Goal: Information Seeking & Learning: Compare options

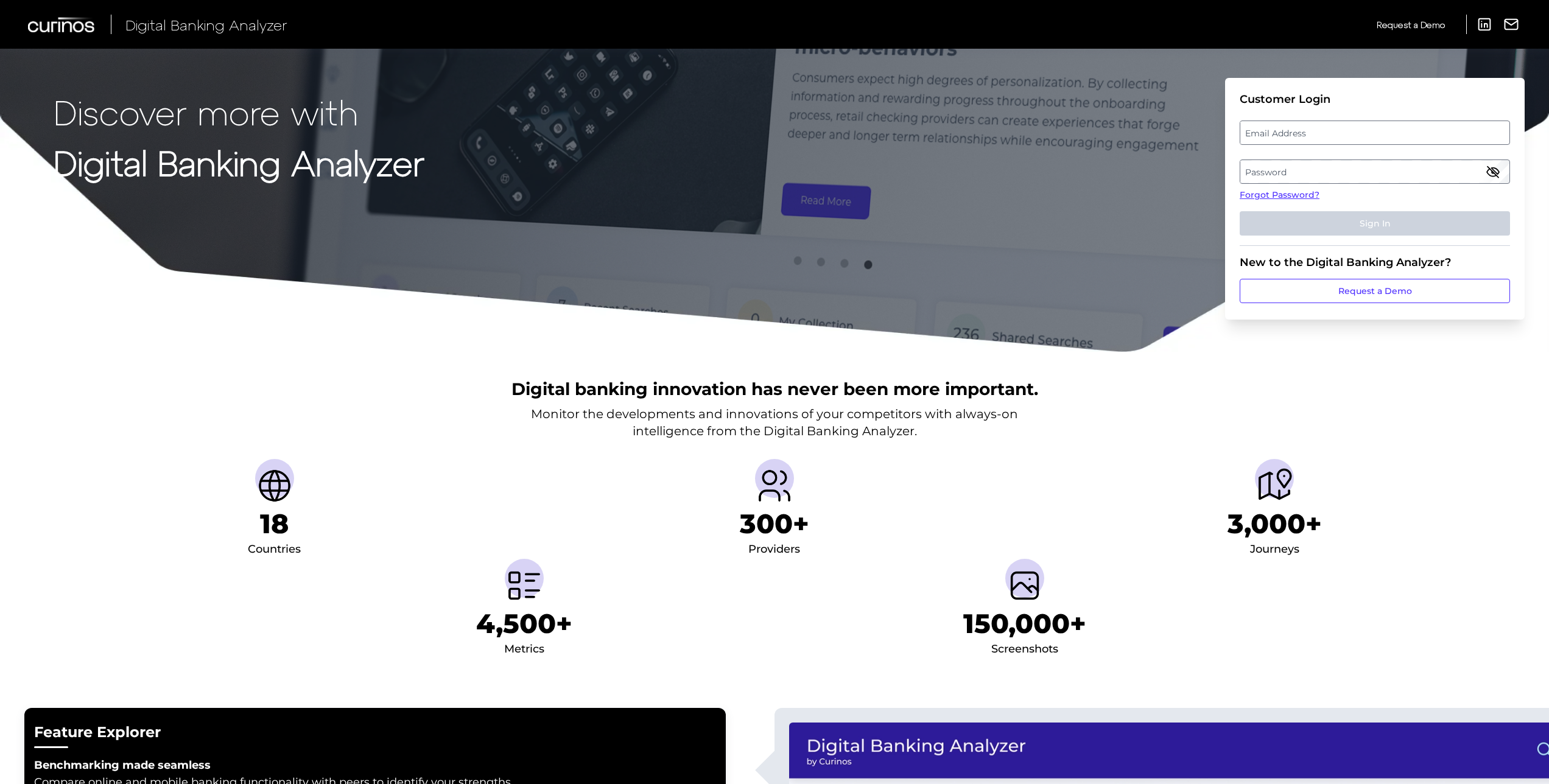
click at [1273, 123] on label "Email Address" at bounding box center [1374, 132] width 268 height 22
click at [1273, 123] on input "email" at bounding box center [1375, 133] width 270 height 25
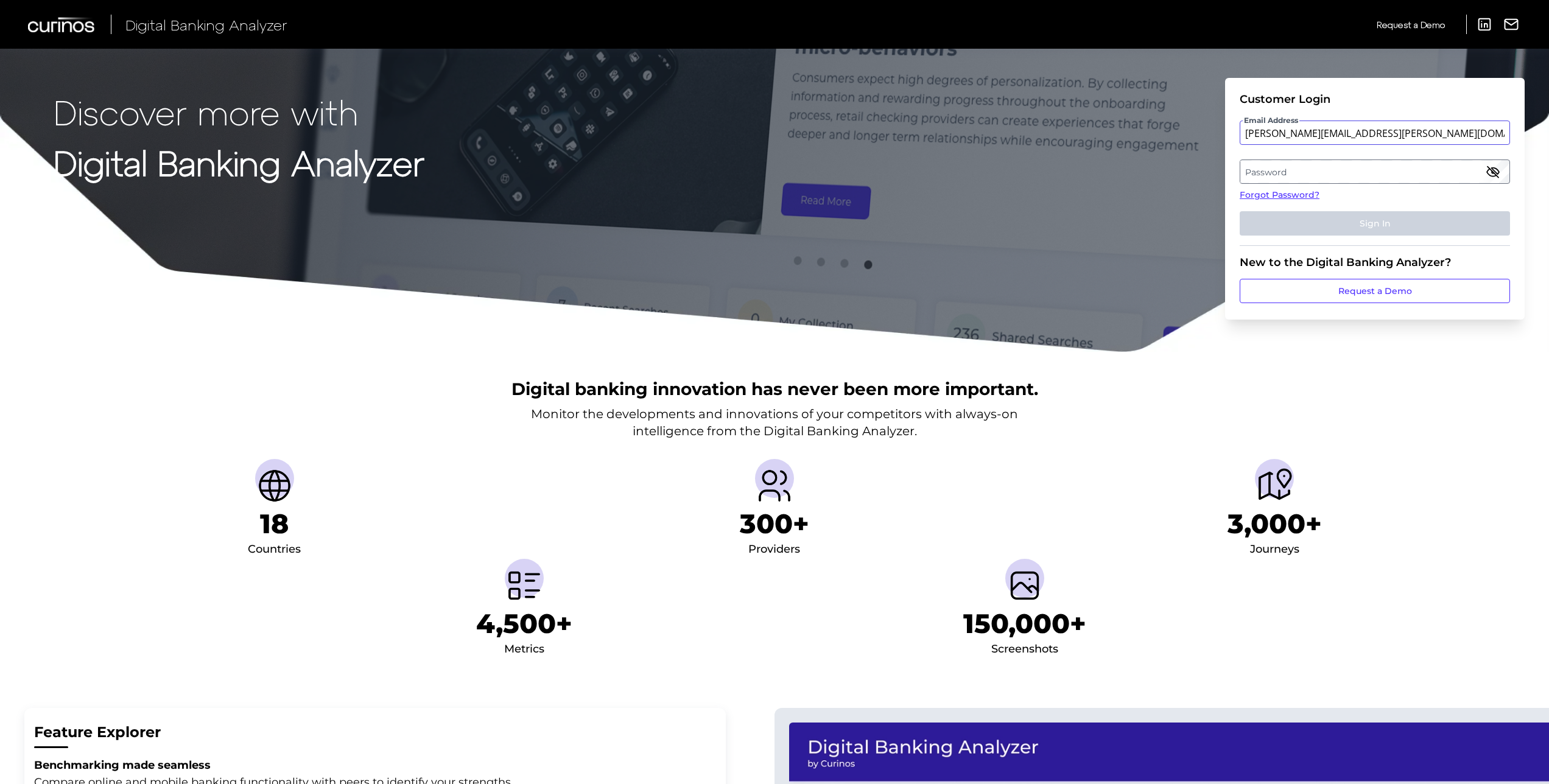
type input "raeann.gonzales@wellsfargo.com"
click at [1246, 192] on link "Forgot Password?" at bounding box center [1375, 195] width 270 height 13
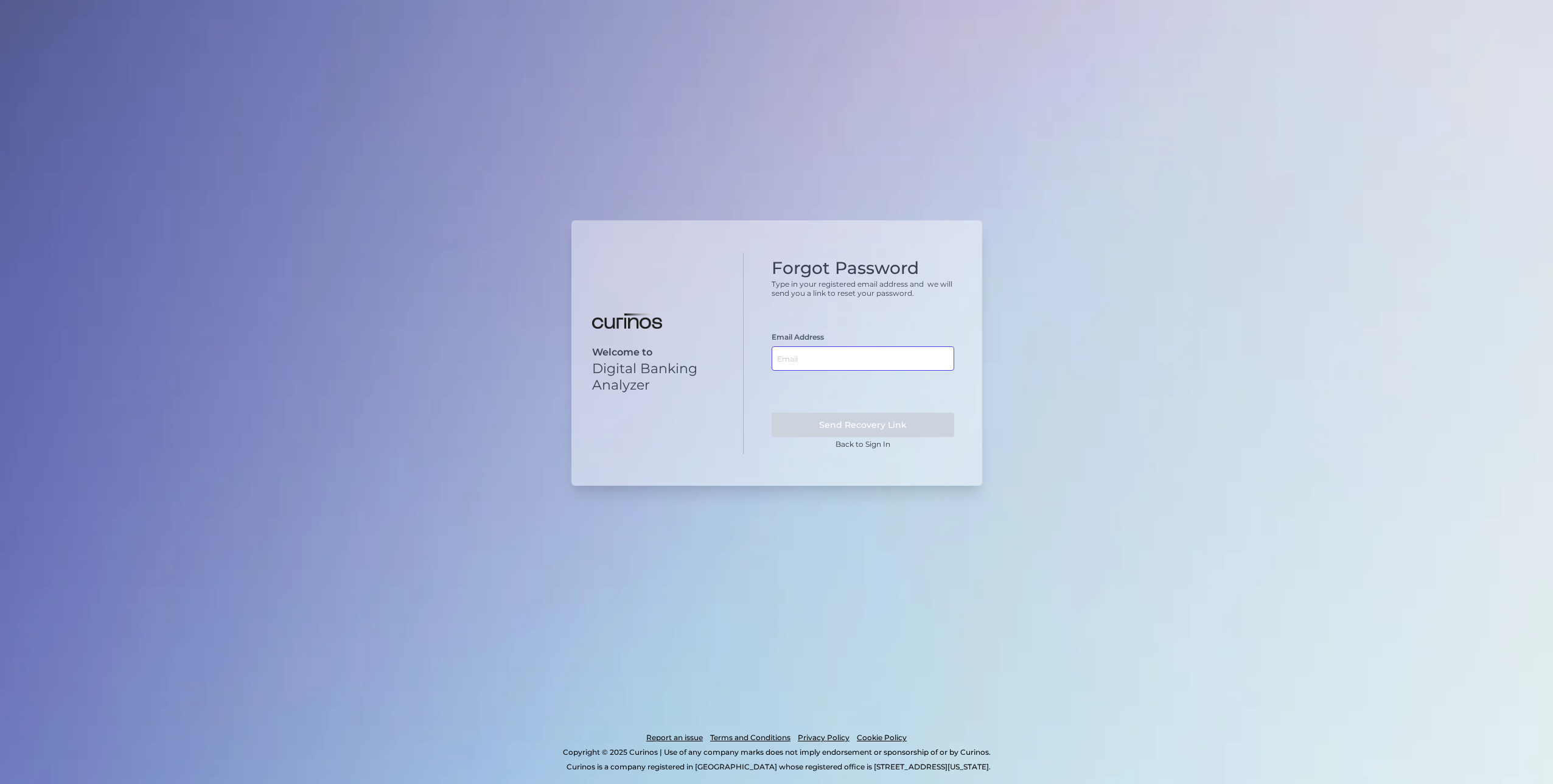
click at [907, 357] on input "text" at bounding box center [863, 359] width 183 height 25
type input "raeann.gonzales@wellsfargo.com"
click at [772, 412] on button "Send Recovery Link" at bounding box center [863, 425] width 183 height 25
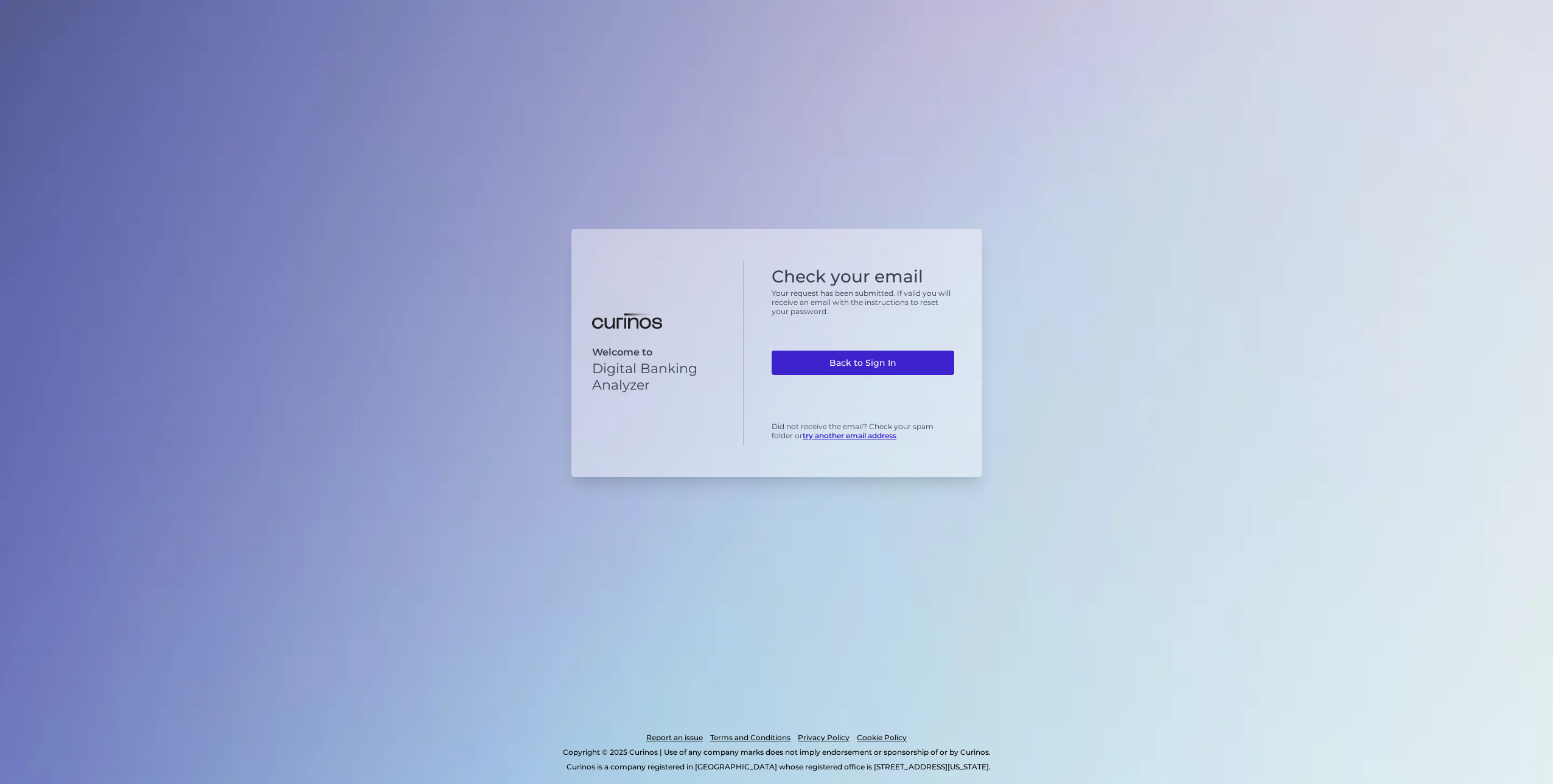
click at [876, 362] on link "Back to Sign In" at bounding box center [863, 362] width 183 height 25
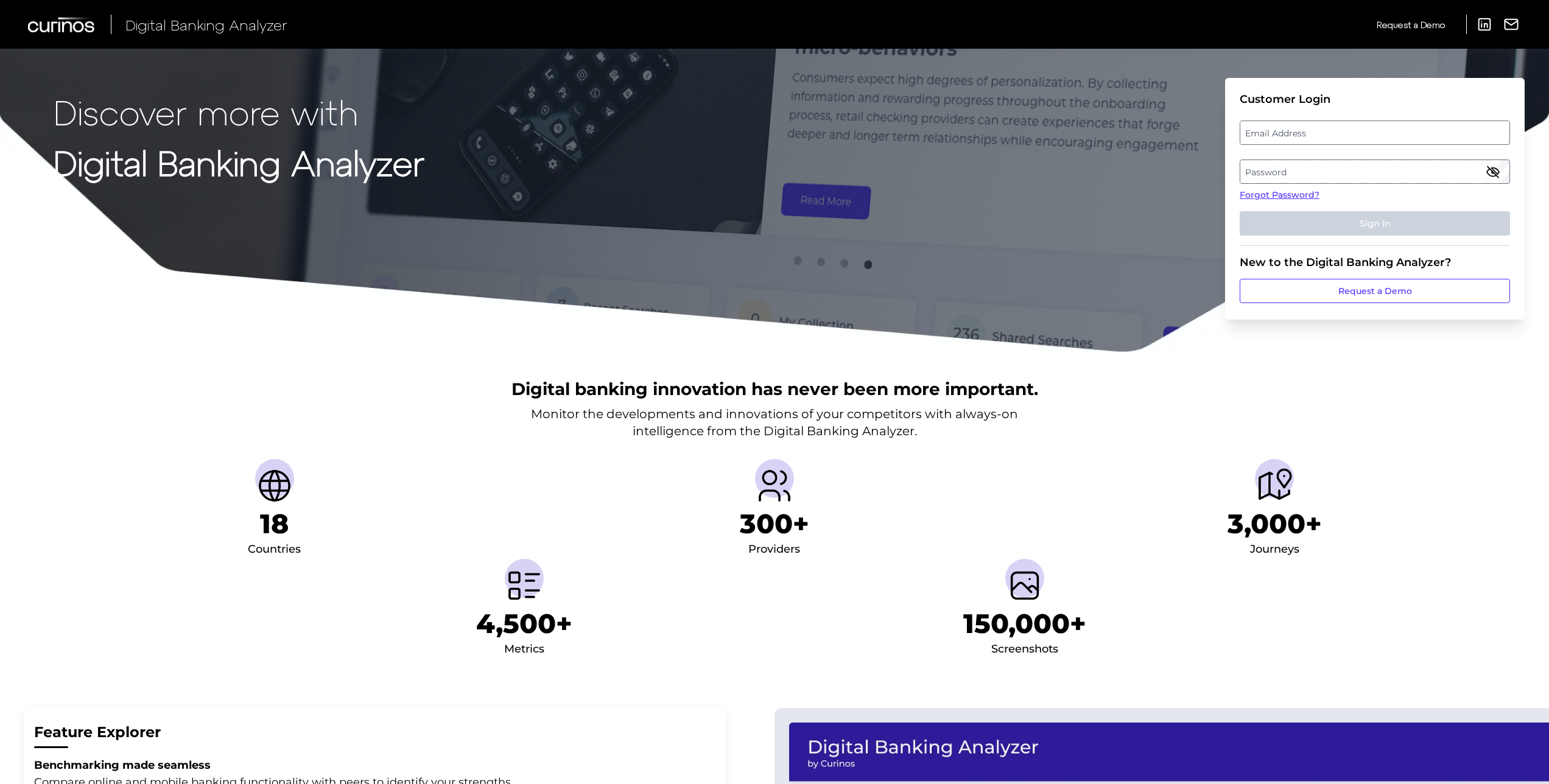
click at [1278, 130] on label "Email Address" at bounding box center [1374, 132] width 268 height 22
click at [1278, 130] on input "email" at bounding box center [1375, 133] width 270 height 25
click at [1276, 133] on input "Email Address" at bounding box center [1375, 133] width 270 height 25
click at [1307, 174] on label "Password" at bounding box center [1374, 171] width 268 height 22
click at [1362, 131] on input "raeann.gonzales@we" at bounding box center [1375, 133] width 270 height 25
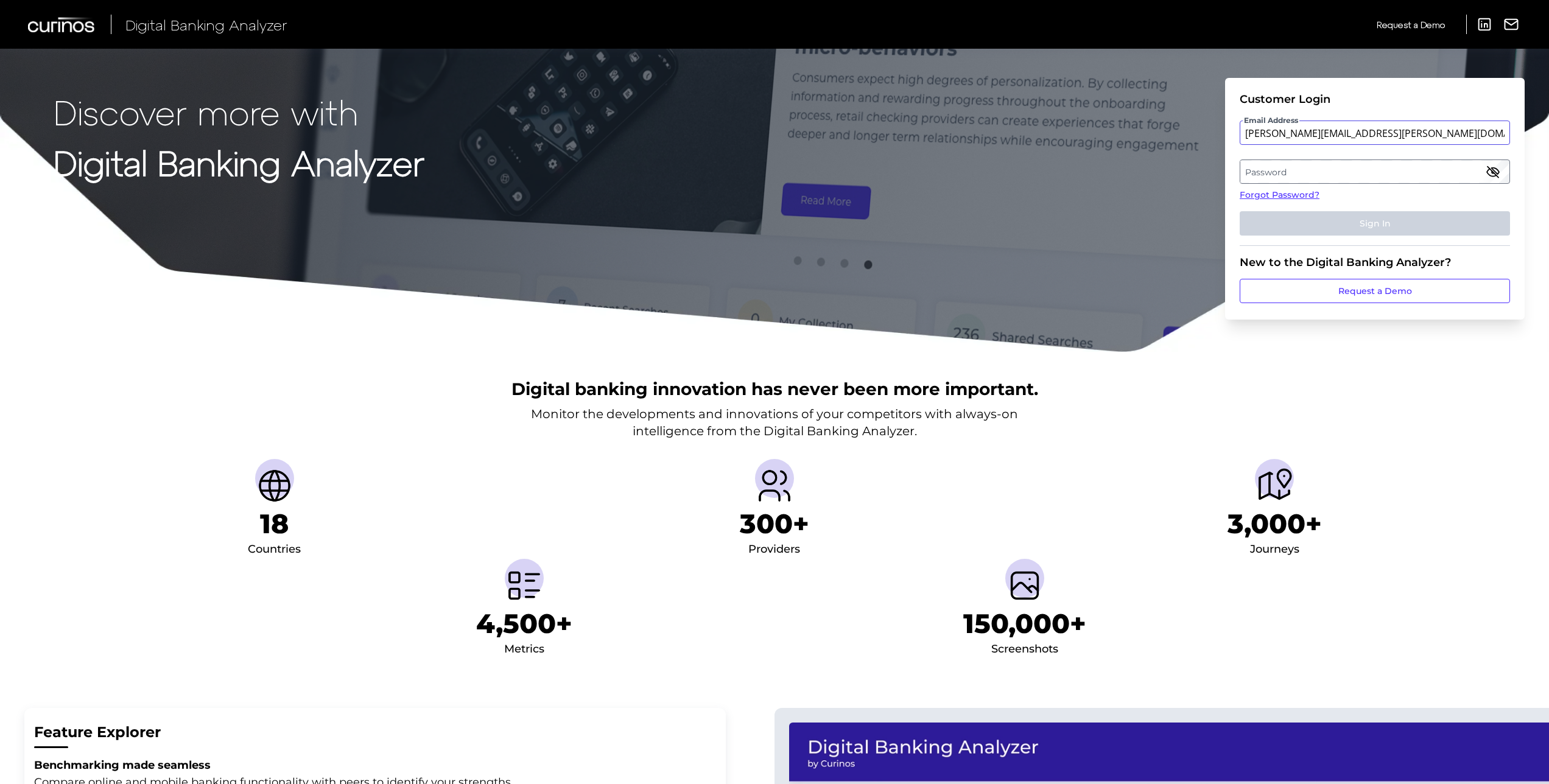
type input "raeann.gonzales@wellsfargo.com"
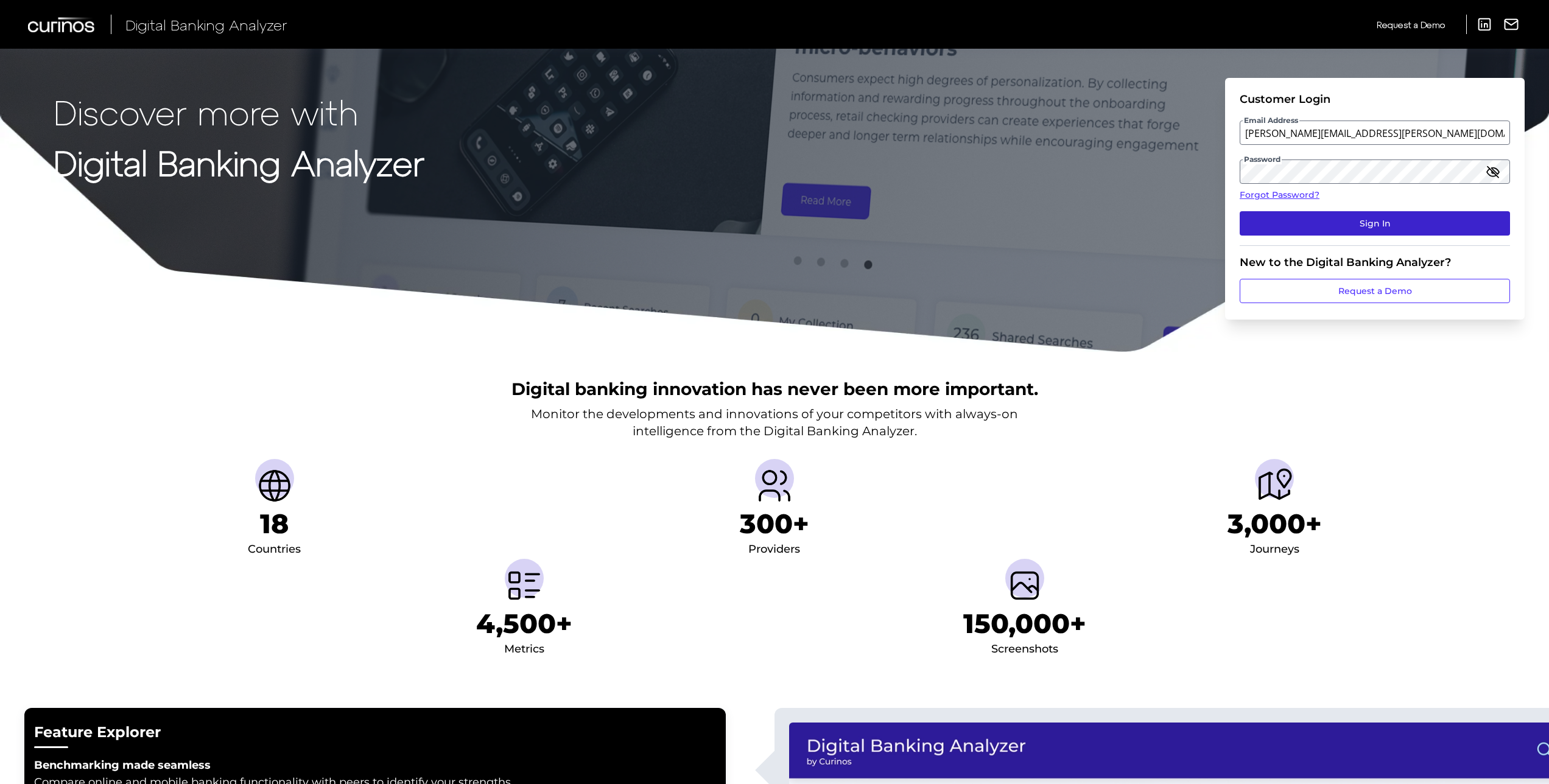
click at [1368, 226] on button "Sign In" at bounding box center [1375, 223] width 270 height 25
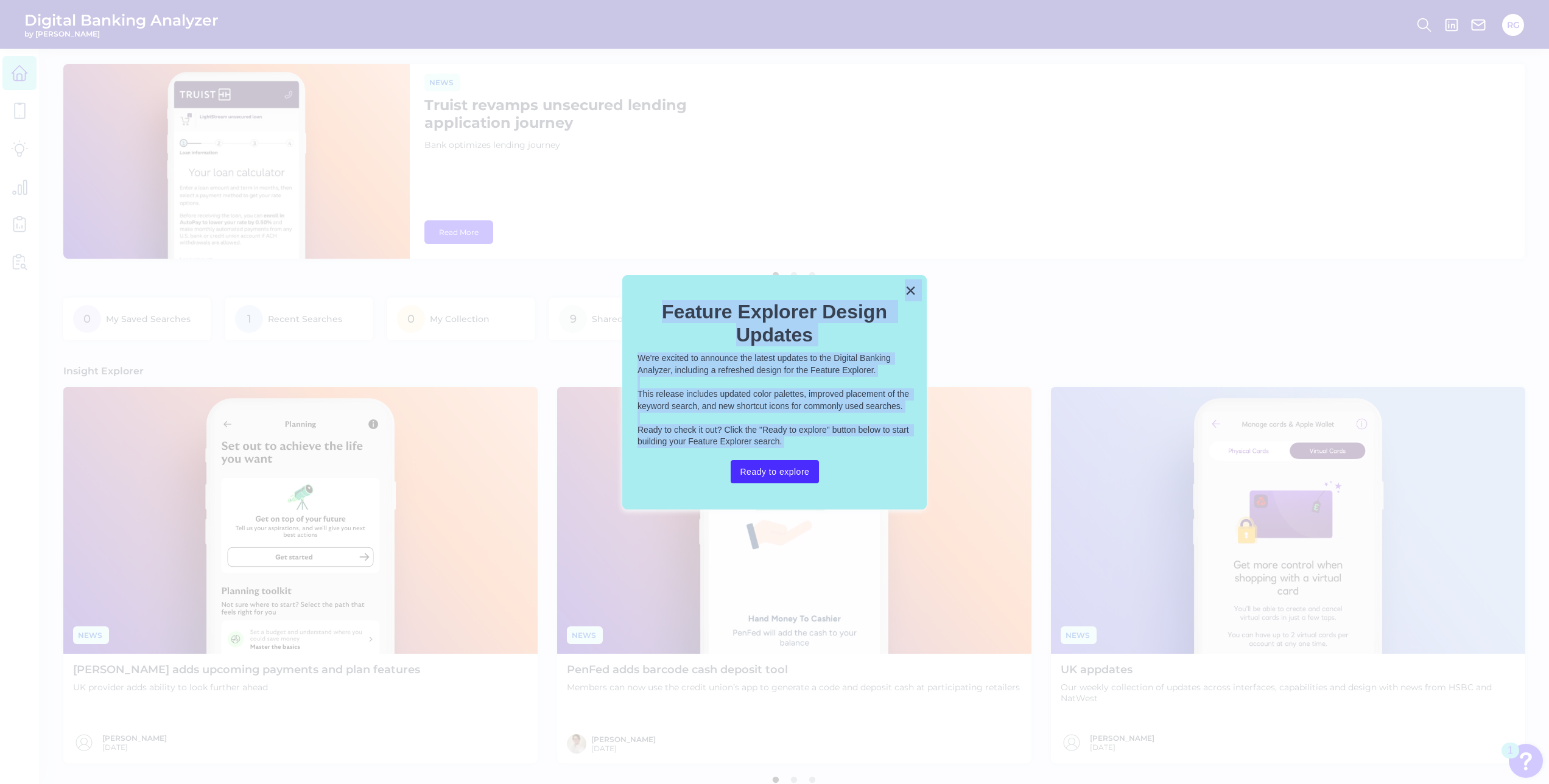
drag, startPoint x: 787, startPoint y: 511, endPoint x: 782, endPoint y: 471, distance: 40.3
click at [782, 471] on button "Ready to explore" at bounding box center [775, 471] width 89 height 23
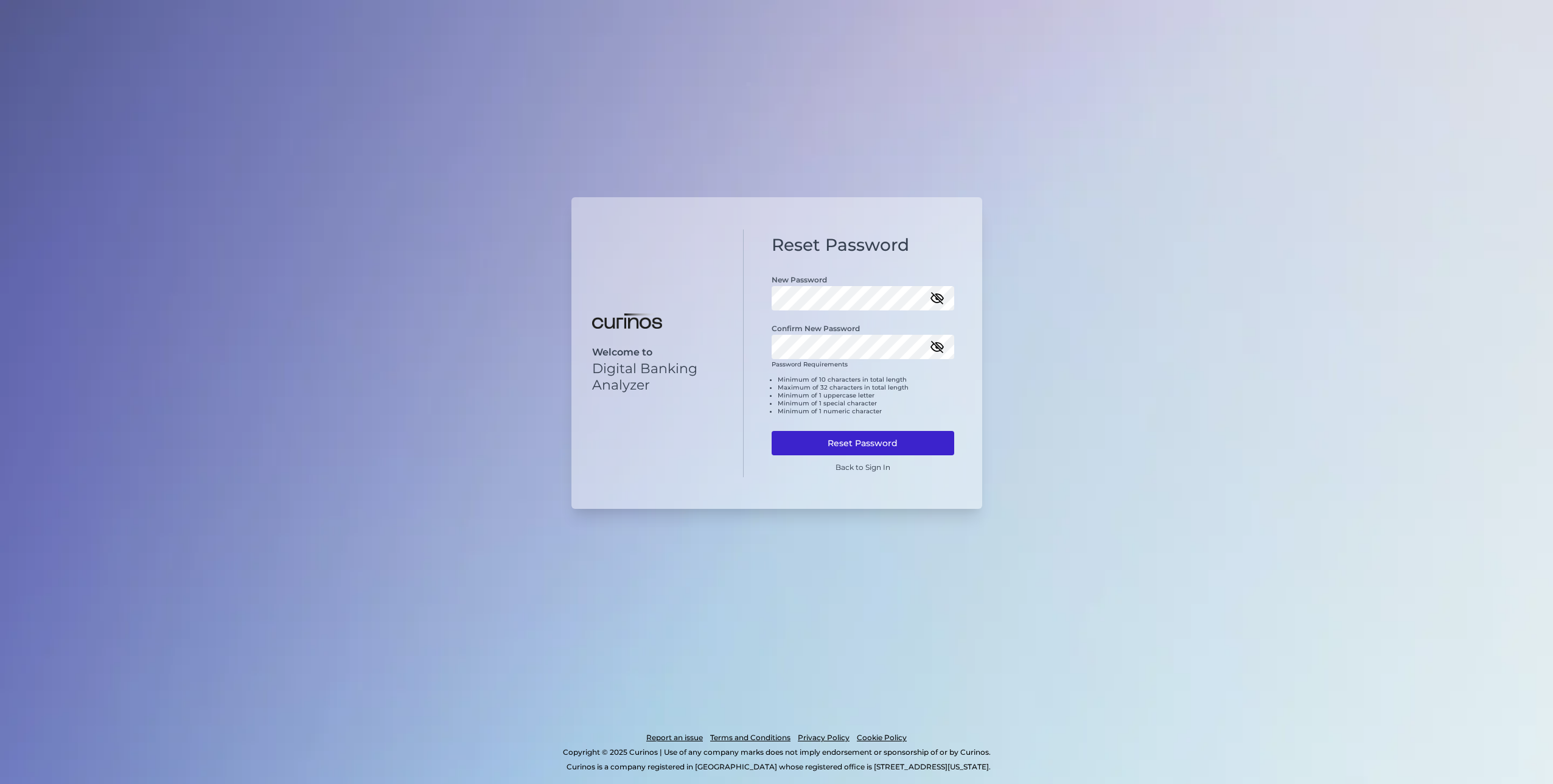
click at [788, 442] on button "Reset Password" at bounding box center [863, 443] width 183 height 25
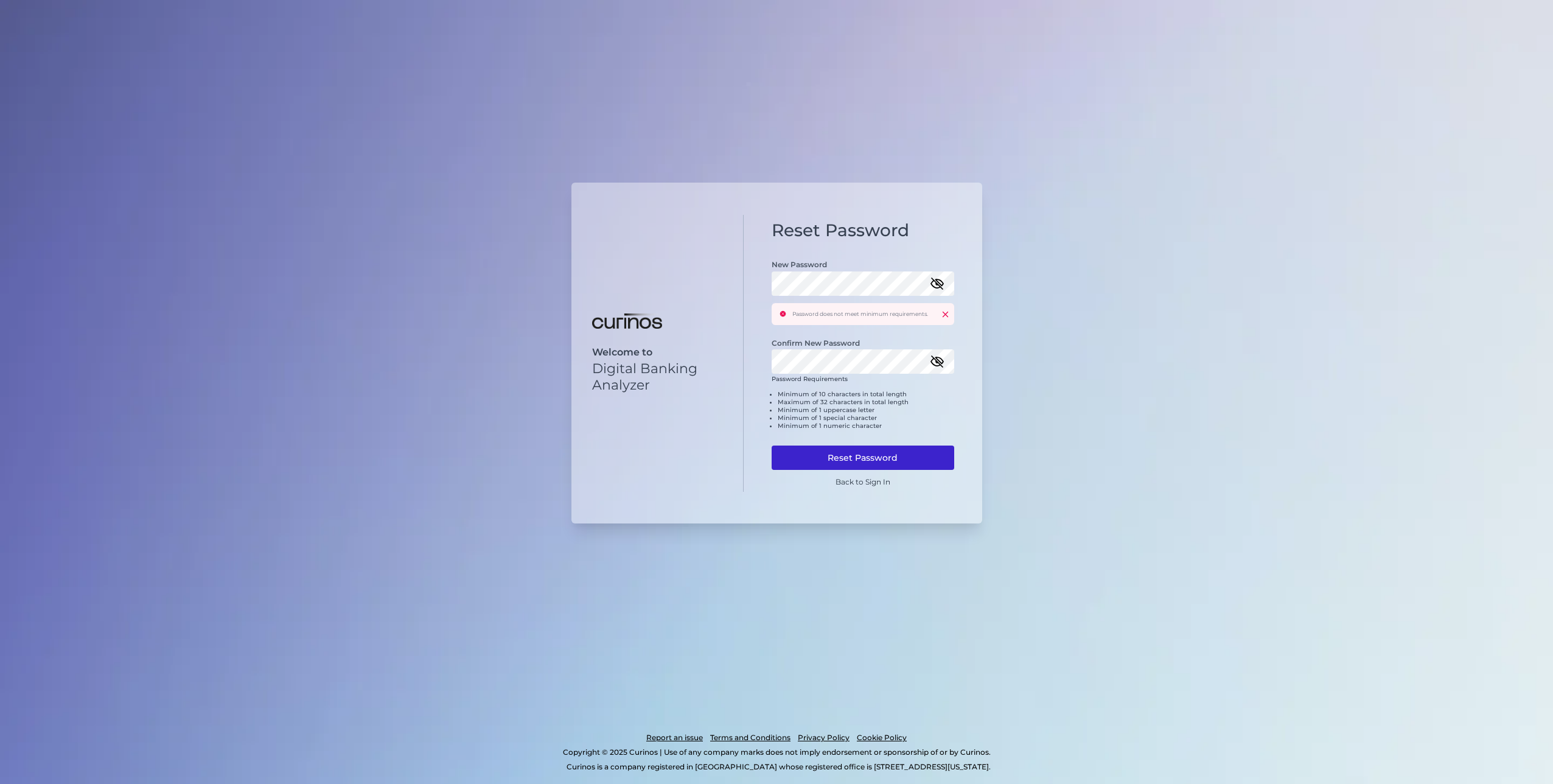
click at [840, 461] on button "Reset Password" at bounding box center [863, 458] width 183 height 25
click at [942, 280] on icon "button" at bounding box center [937, 283] width 15 height 15
click at [934, 360] on icon "button" at bounding box center [937, 361] width 15 height 15
click at [829, 453] on button "Reset Password" at bounding box center [863, 458] width 183 height 25
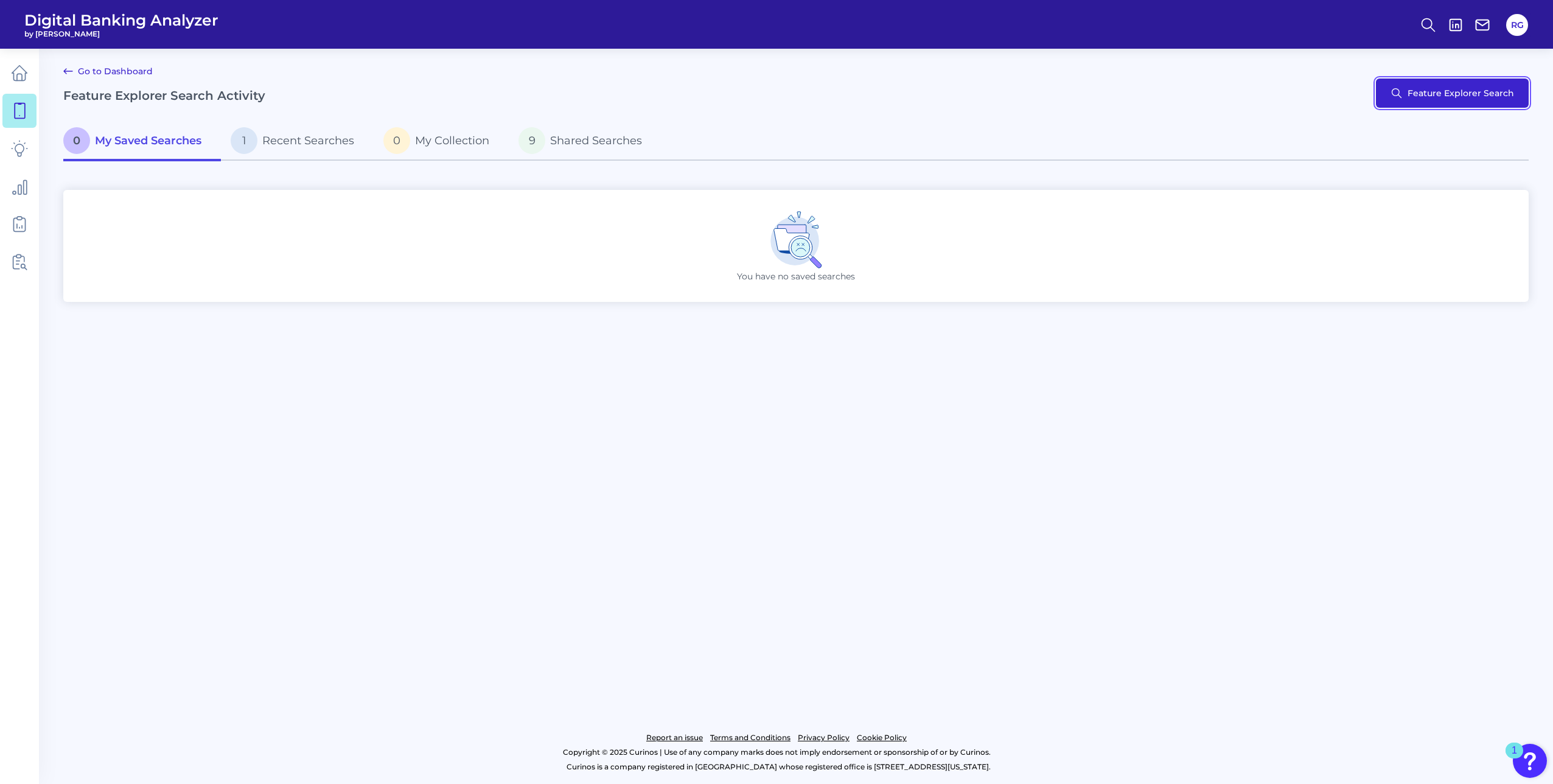
click at [1456, 94] on button "Feature Explorer Search" at bounding box center [1452, 93] width 153 height 29
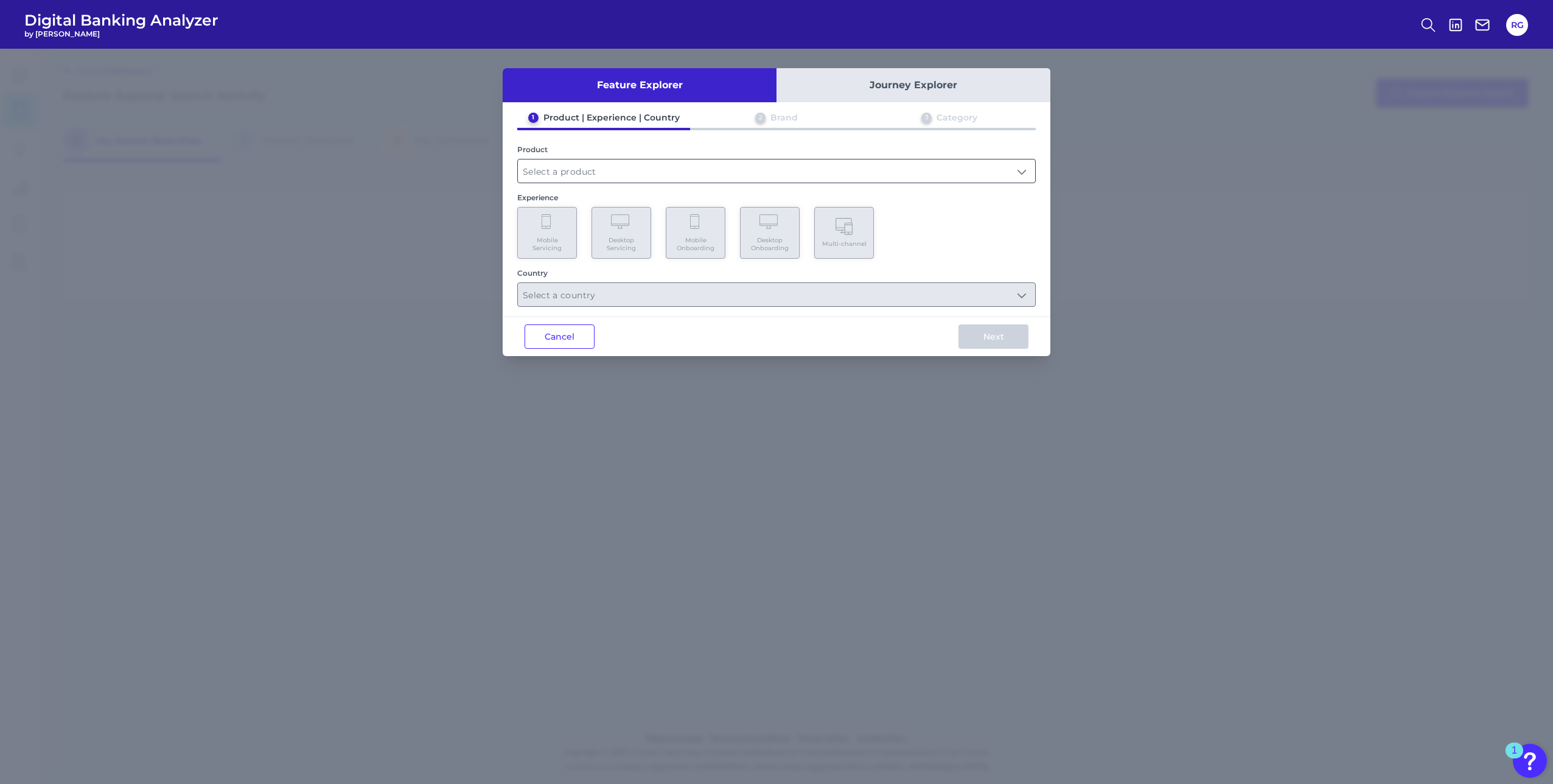
click at [563, 174] on input "text" at bounding box center [776, 171] width 518 height 23
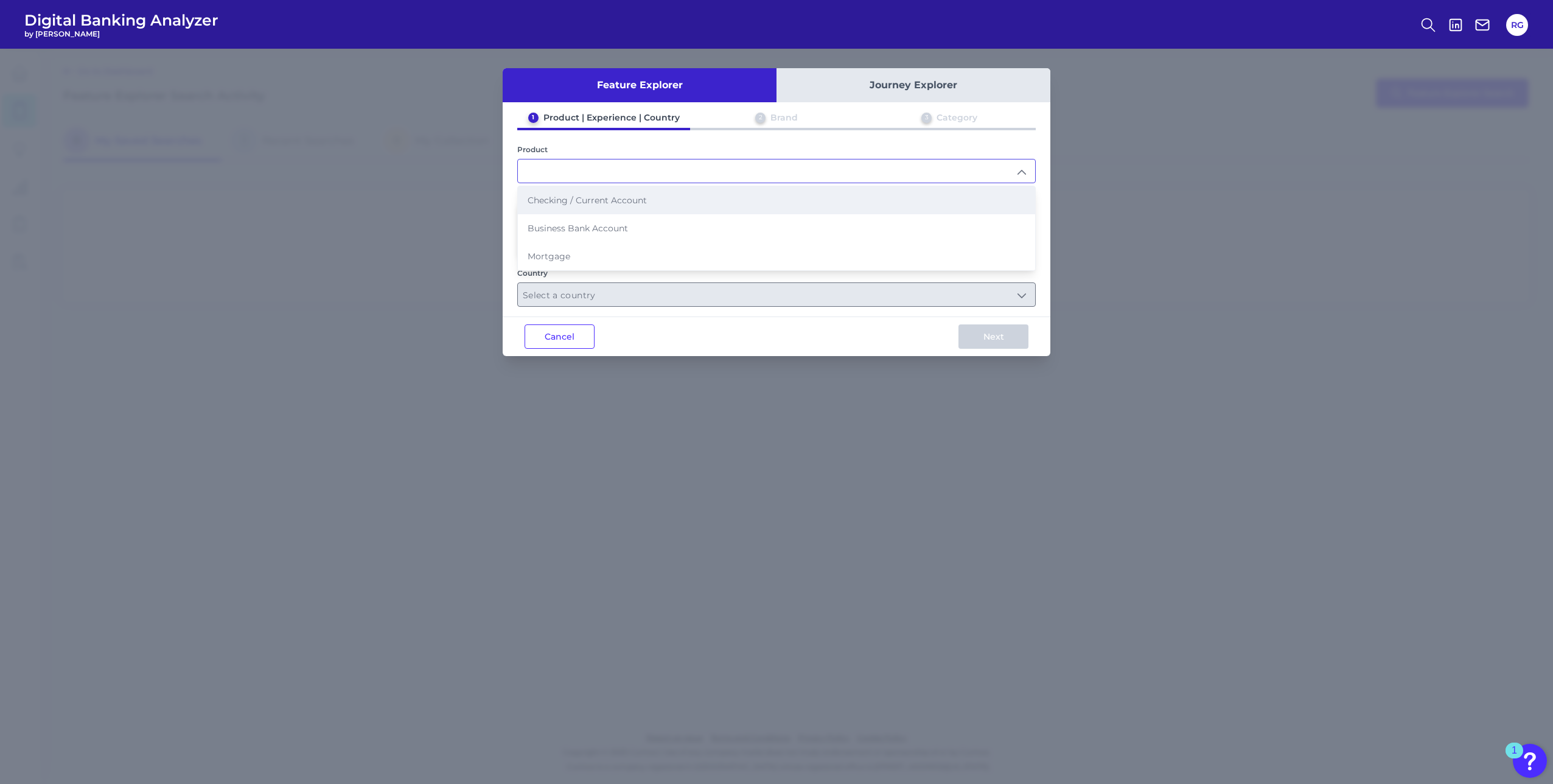
click at [558, 194] on li "Checking / Current Account" at bounding box center [776, 200] width 518 height 28
type input "Checking / Current Account"
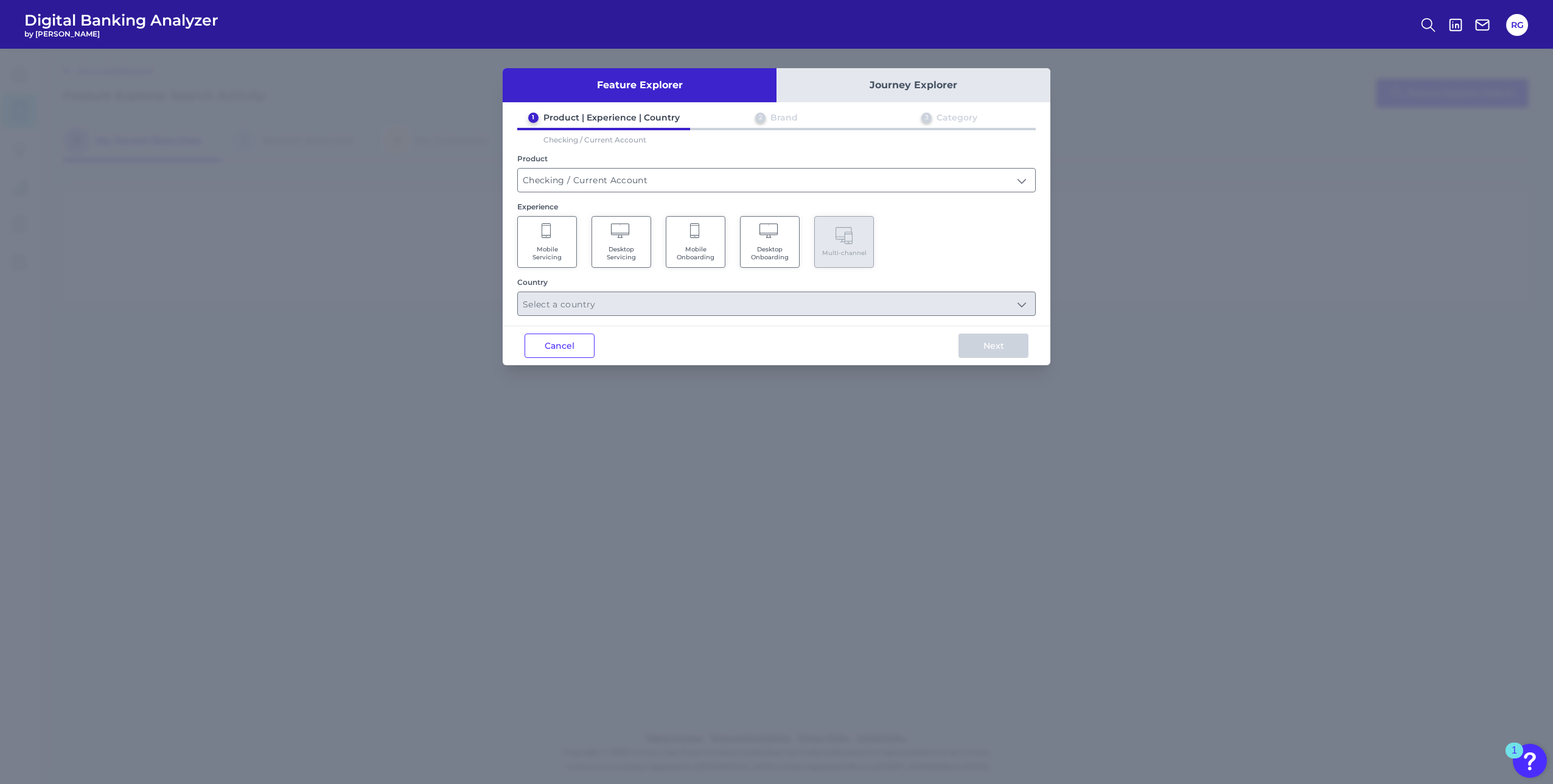
click at [545, 243] on Servicing "Mobile Servicing" at bounding box center [548, 241] width 60 height 51
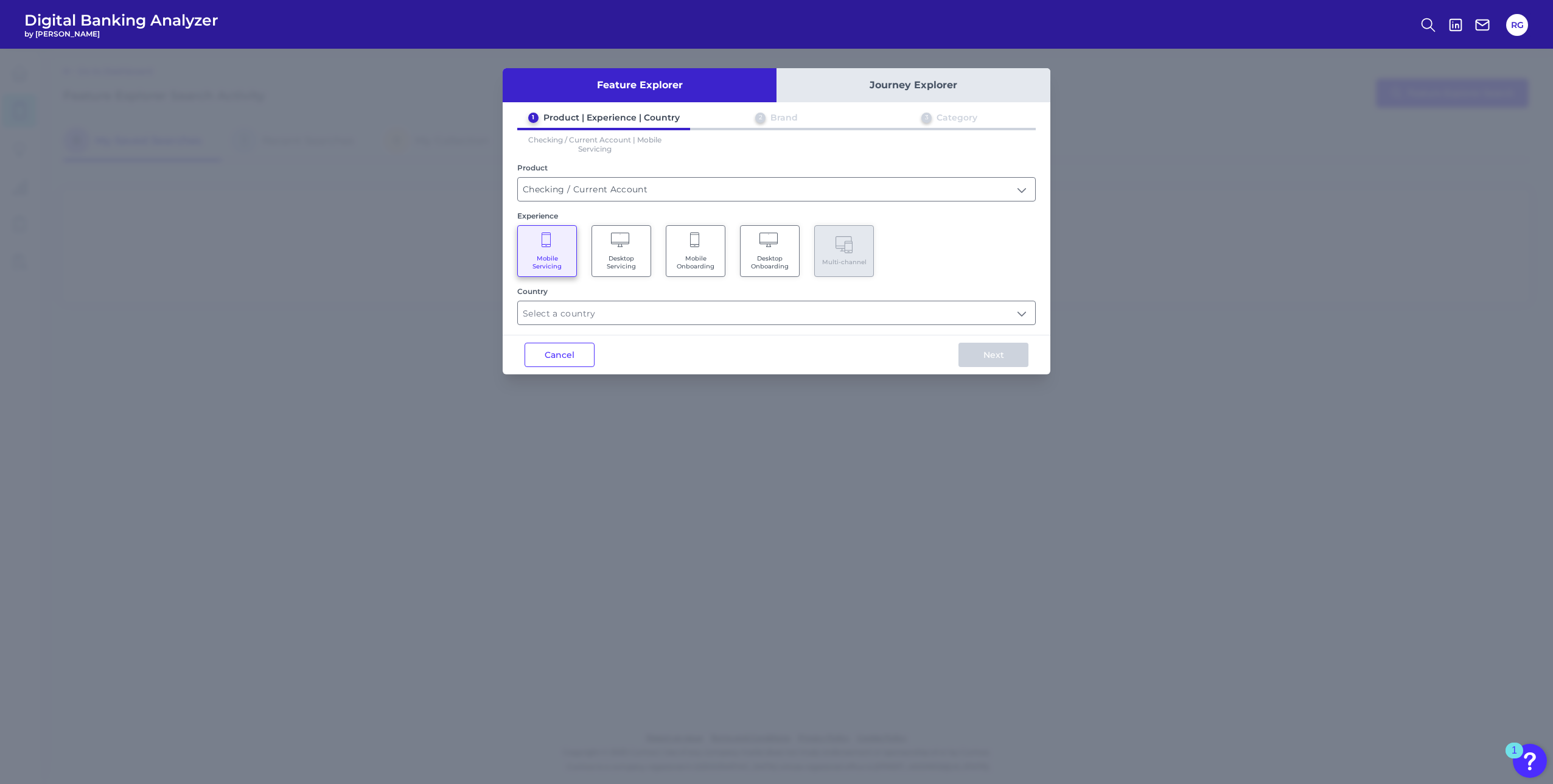
click at [914, 87] on button "Journey Explorer" at bounding box center [913, 85] width 274 height 34
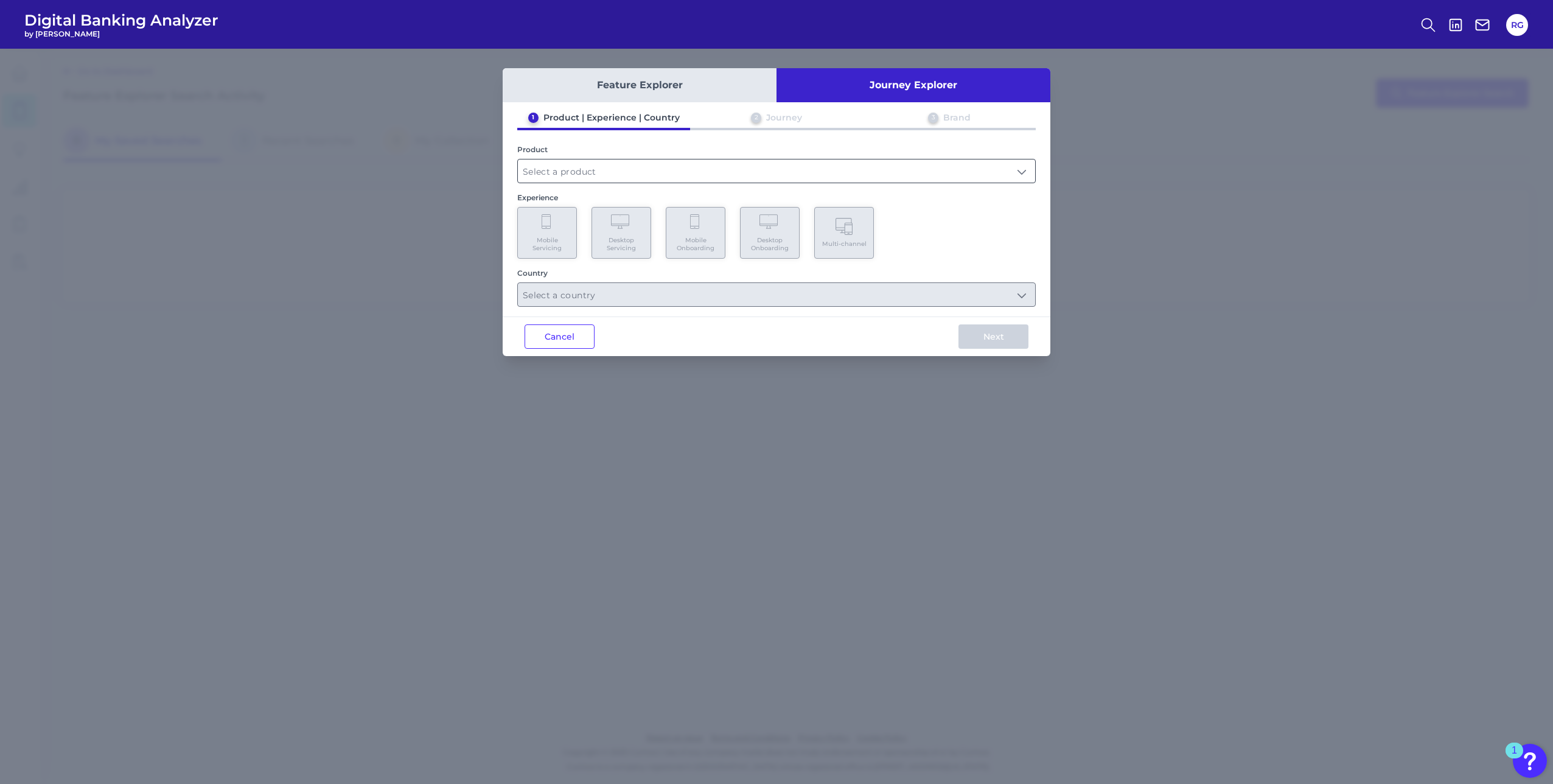
click at [609, 167] on input "text" at bounding box center [776, 171] width 518 height 23
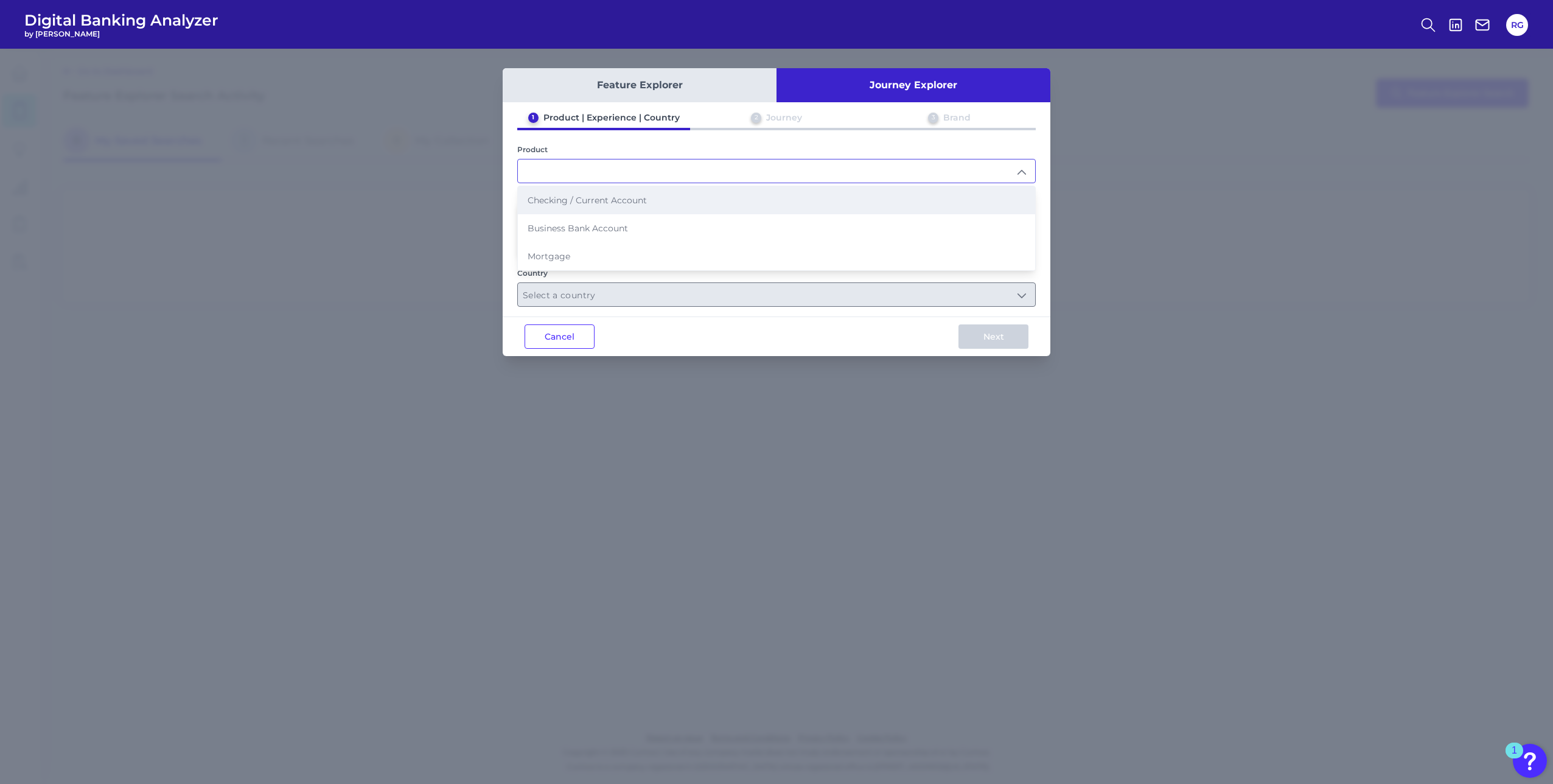
click at [587, 198] on span "Checking / Current Account" at bounding box center [587, 200] width 119 height 11
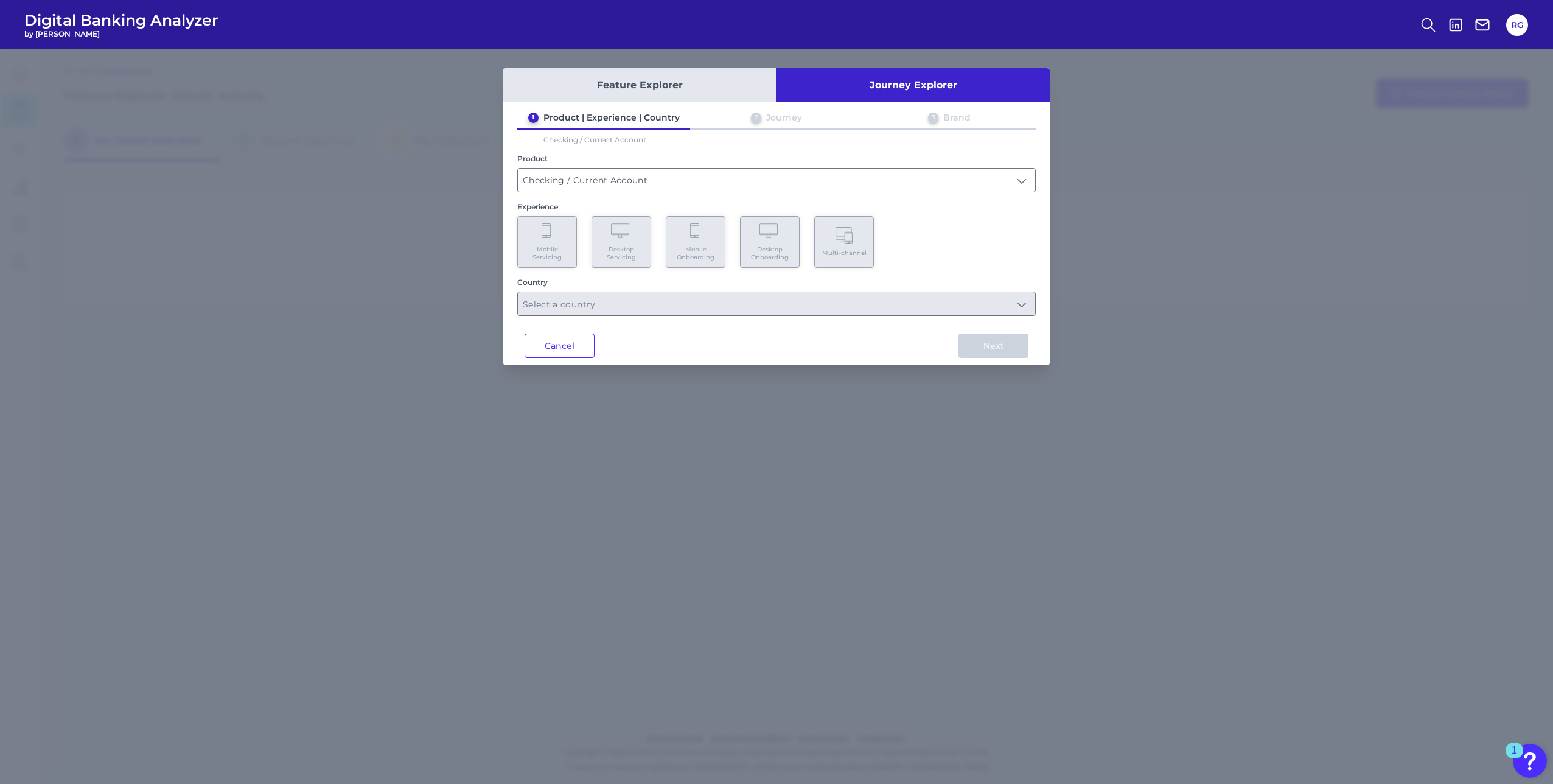
type input "Checking / Current Account"
click at [545, 253] on span "Mobile Servicing" at bounding box center [547, 253] width 46 height 16
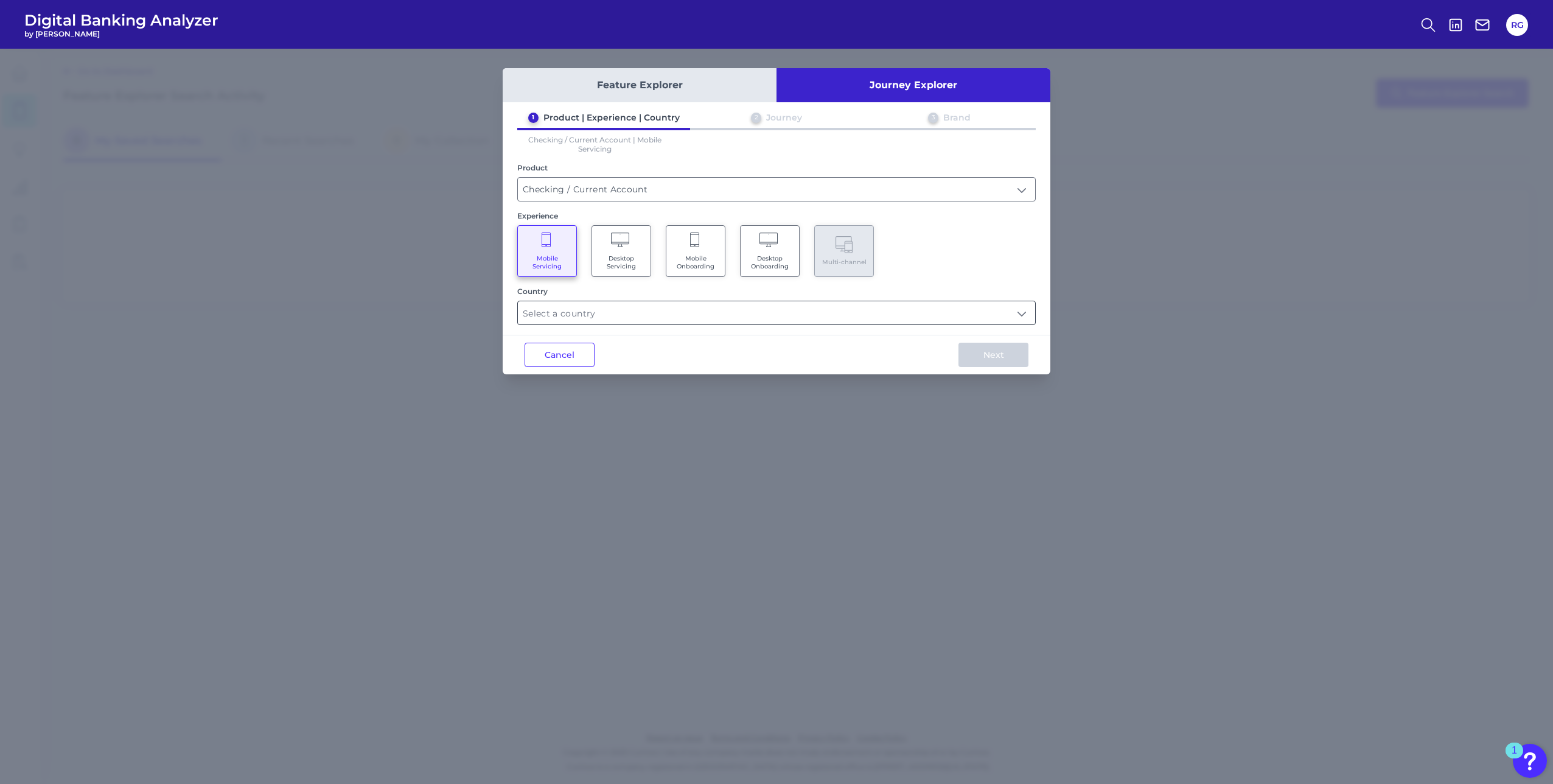
click at [550, 322] on input "text" at bounding box center [776, 313] width 518 height 23
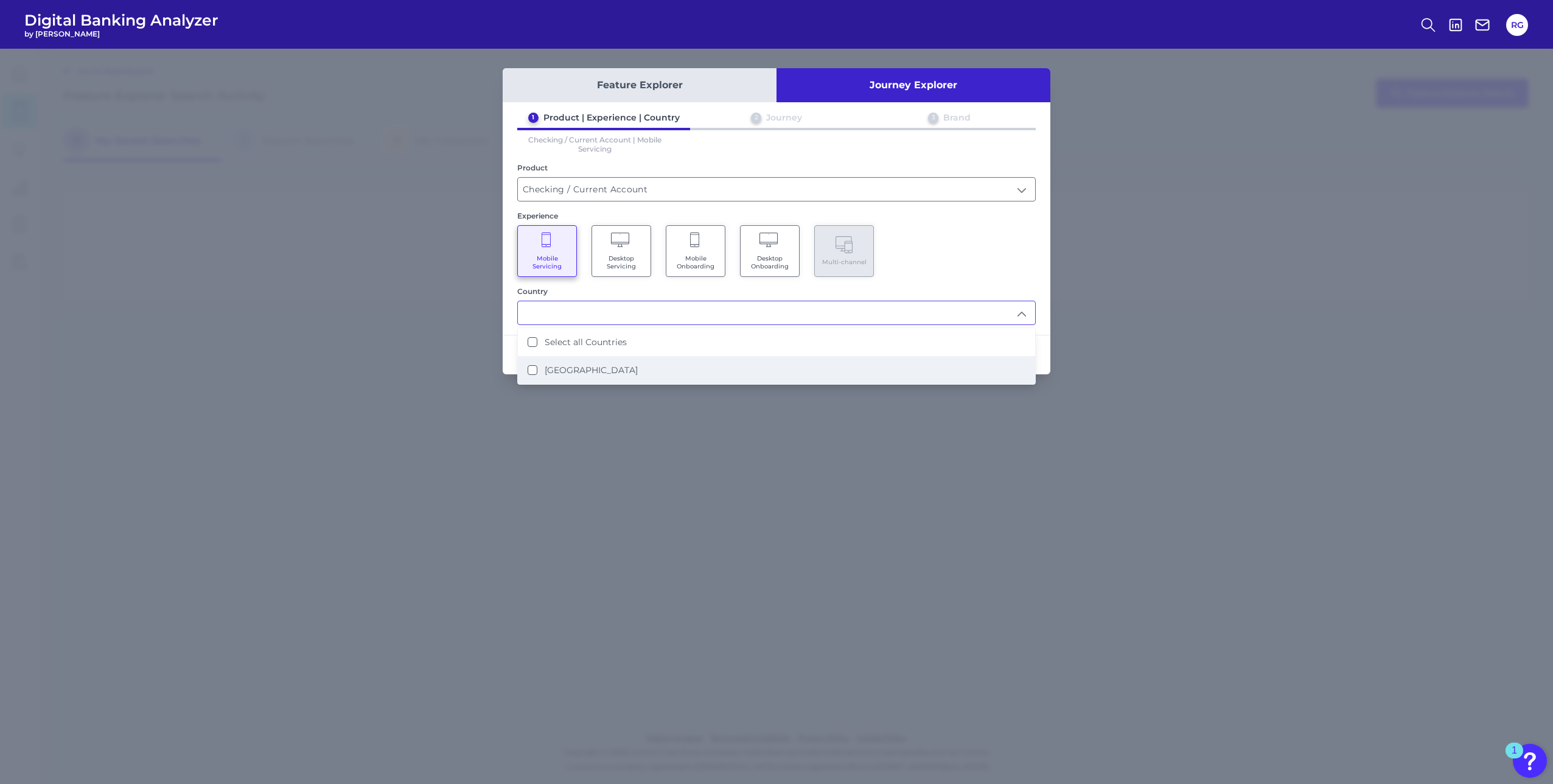
click at [556, 369] on label "United States" at bounding box center [591, 370] width 93 height 11
type input "Select all Countries"
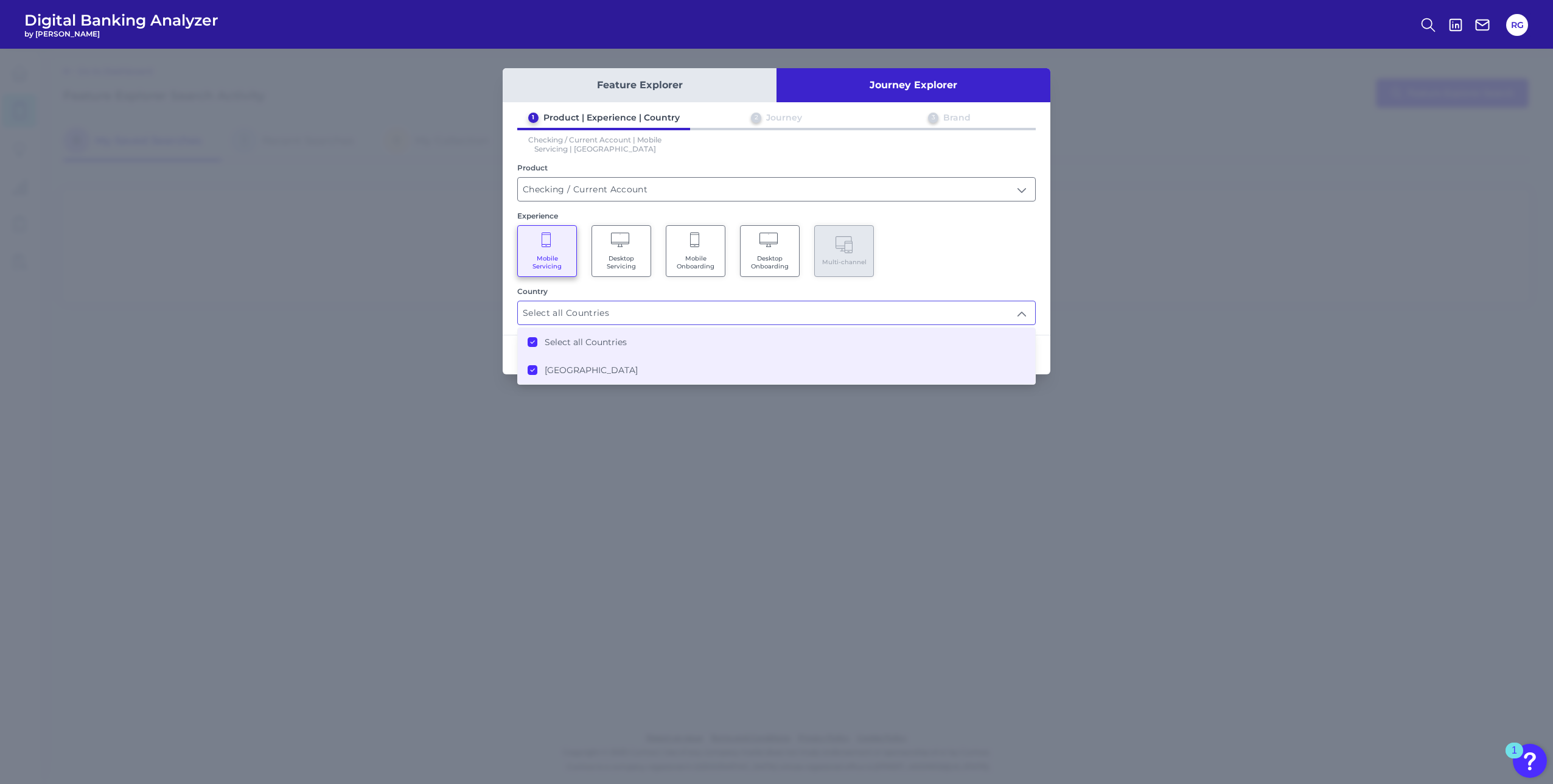
click at [676, 405] on div "Feature Explorer Journey Explorer 1 Product | Experience | Country 2 Journey 3 …" at bounding box center [776, 415] width 1553 height 735
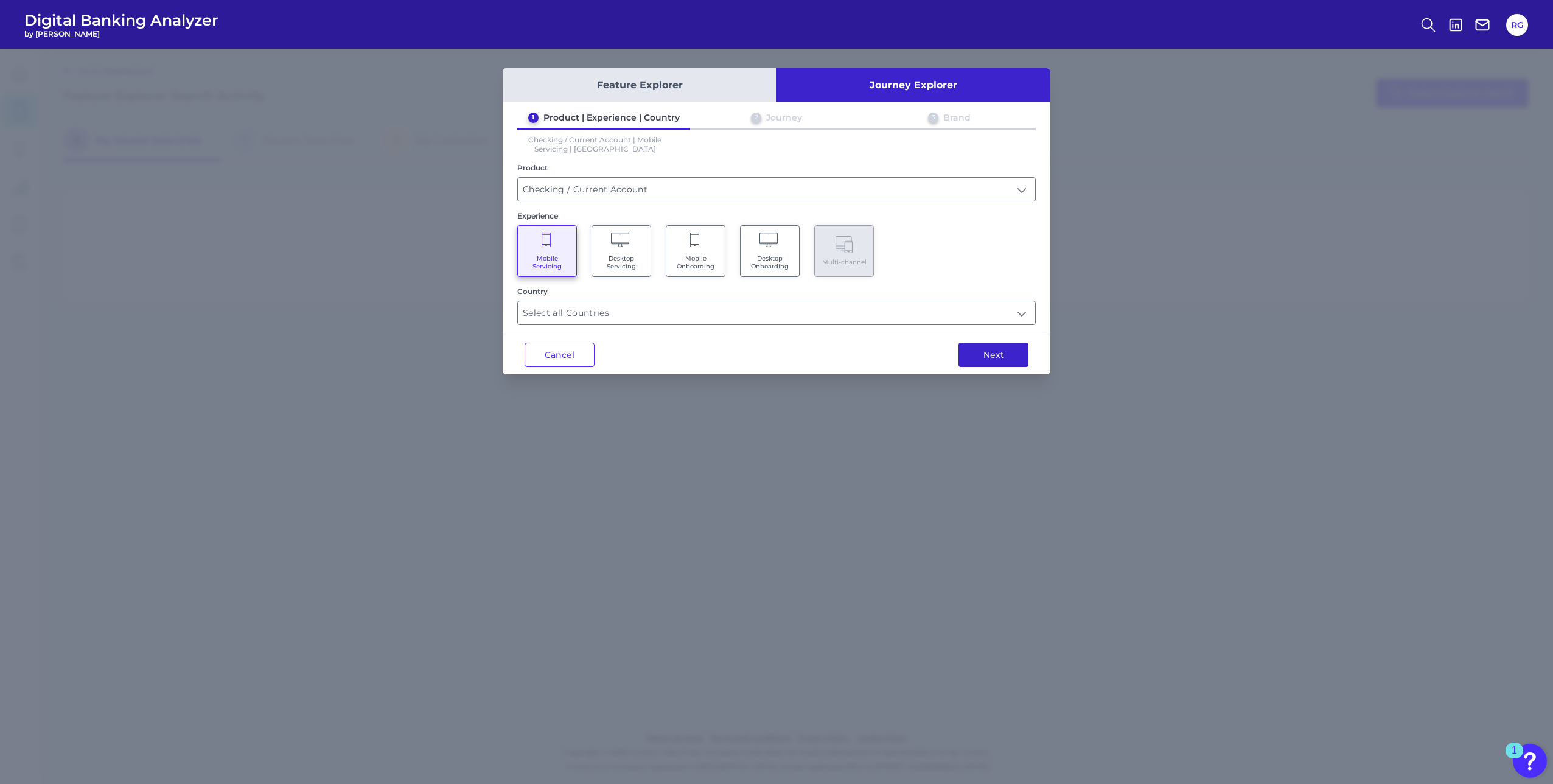
click at [992, 354] on button "Next" at bounding box center [993, 355] width 70 height 25
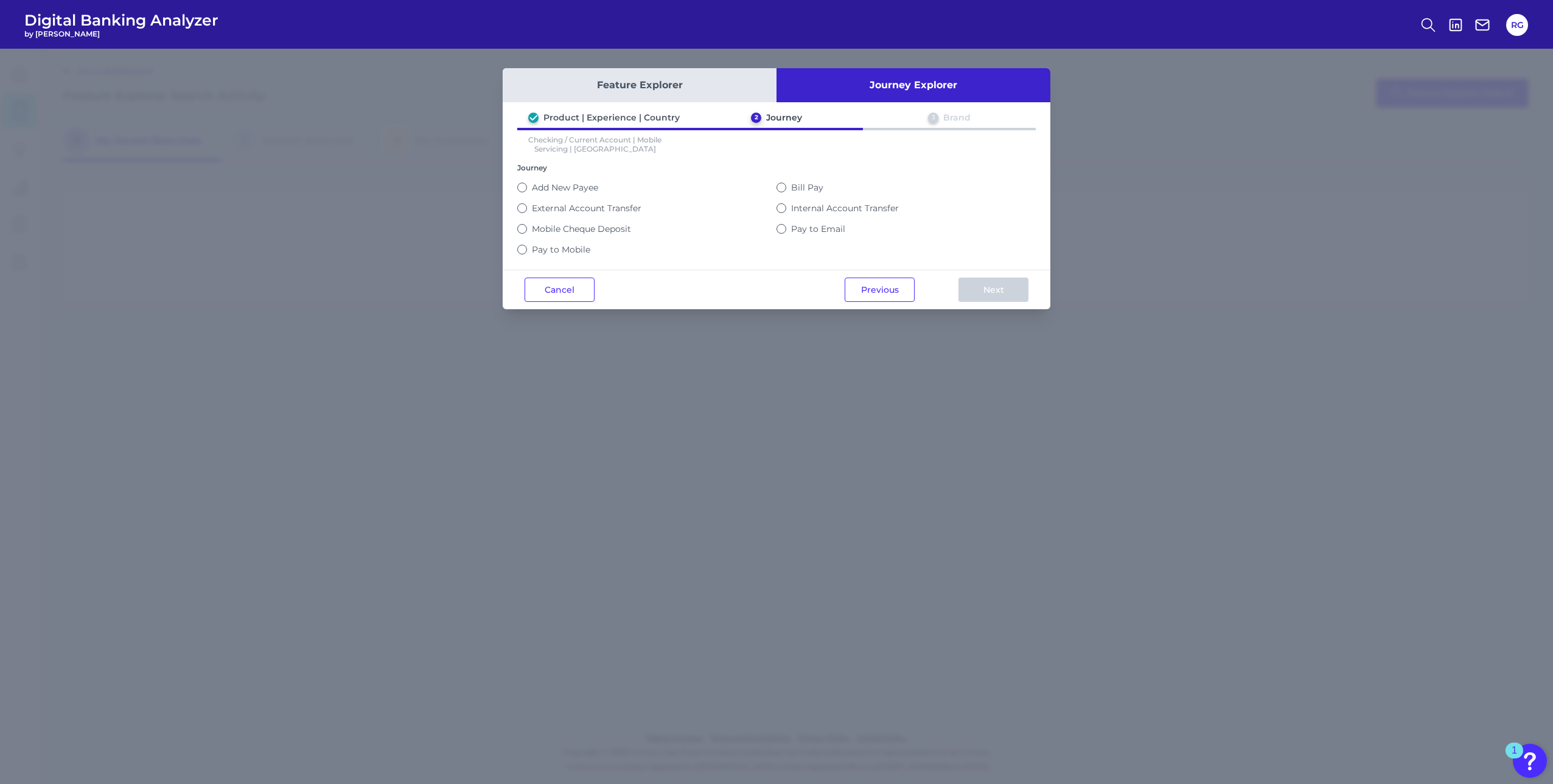
click at [555, 210] on label "External Account Transfer" at bounding box center [587, 208] width 110 height 11
click at [527, 210] on button "External Account Transfer" at bounding box center [522, 208] width 10 height 10
click at [989, 291] on button "Next" at bounding box center [993, 289] width 70 height 25
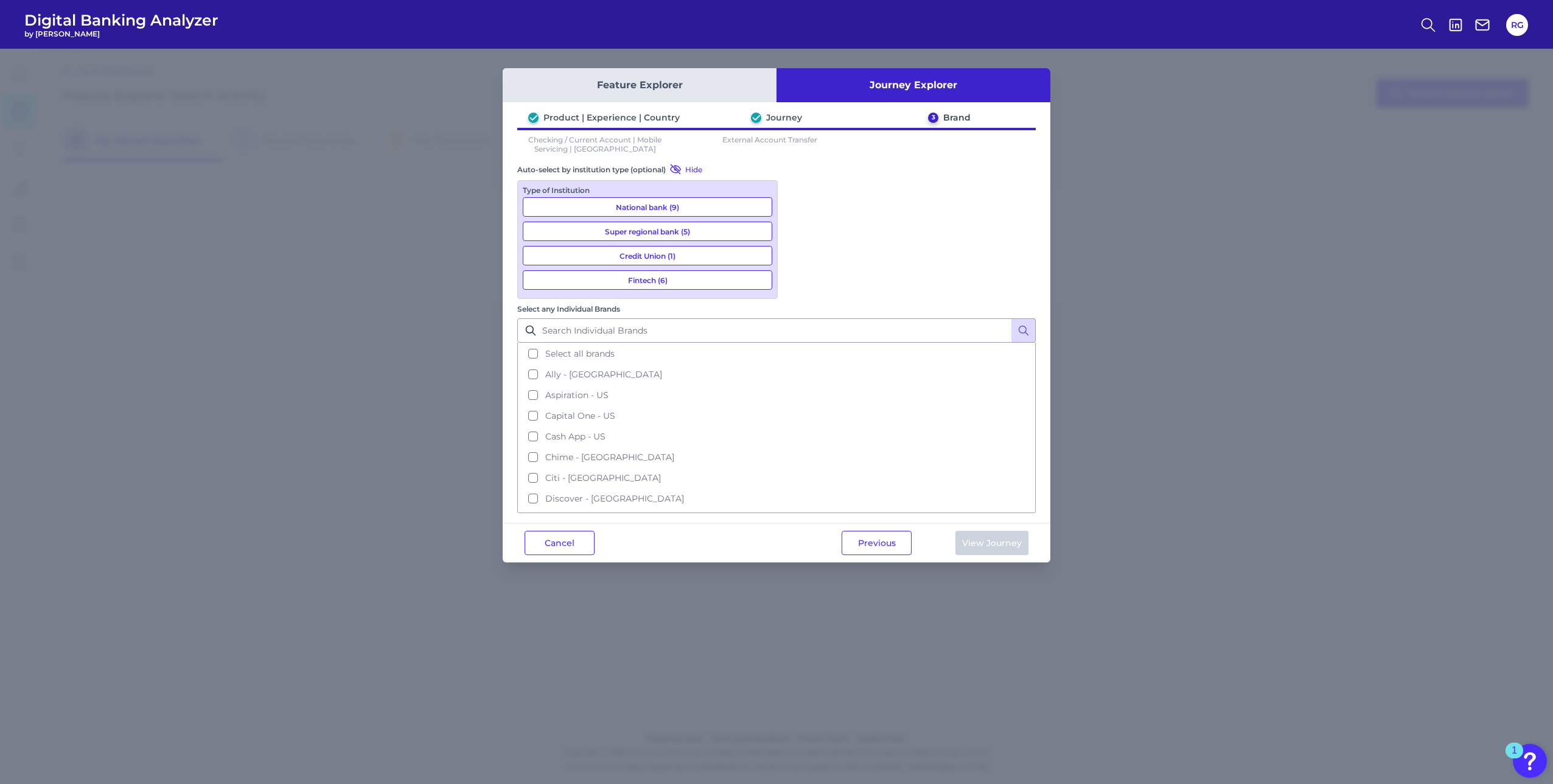
click at [684, 205] on button "National bank (9)" at bounding box center [647, 207] width 250 height 19
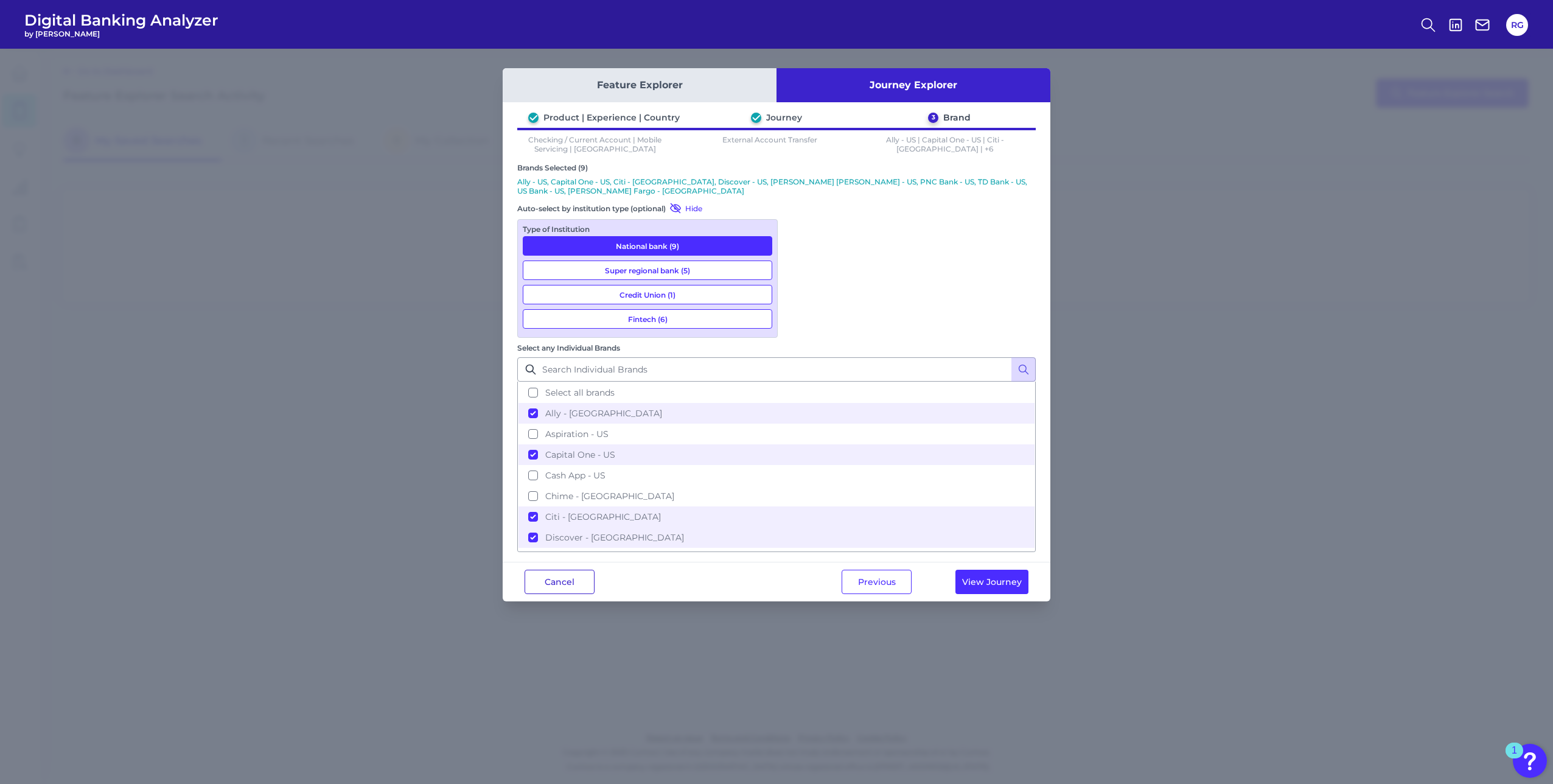
click at [550, 570] on button "Cancel" at bounding box center [559, 582] width 70 height 25
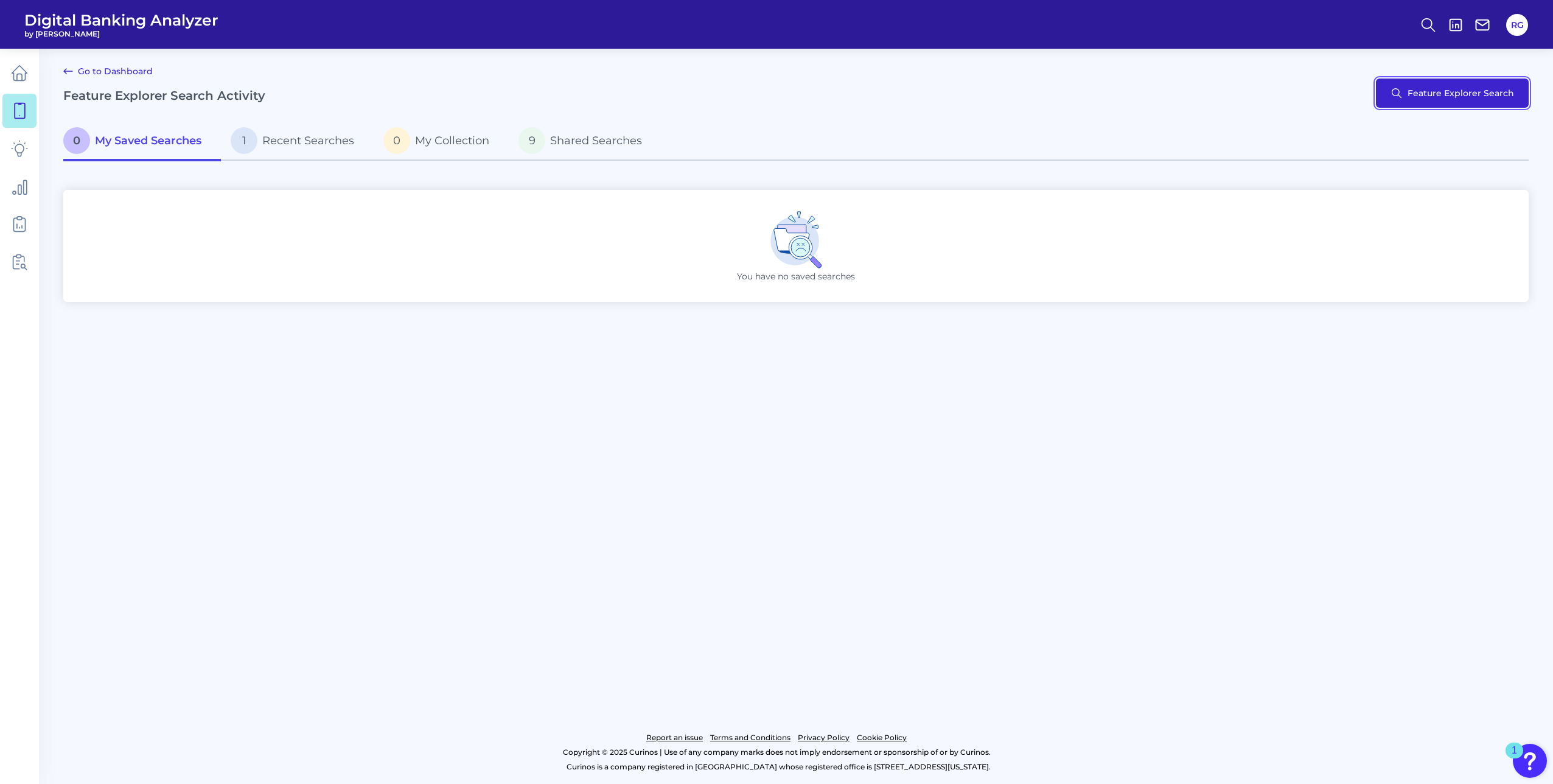
click at [1479, 98] on button "Feature Explorer Search" at bounding box center [1452, 93] width 153 height 29
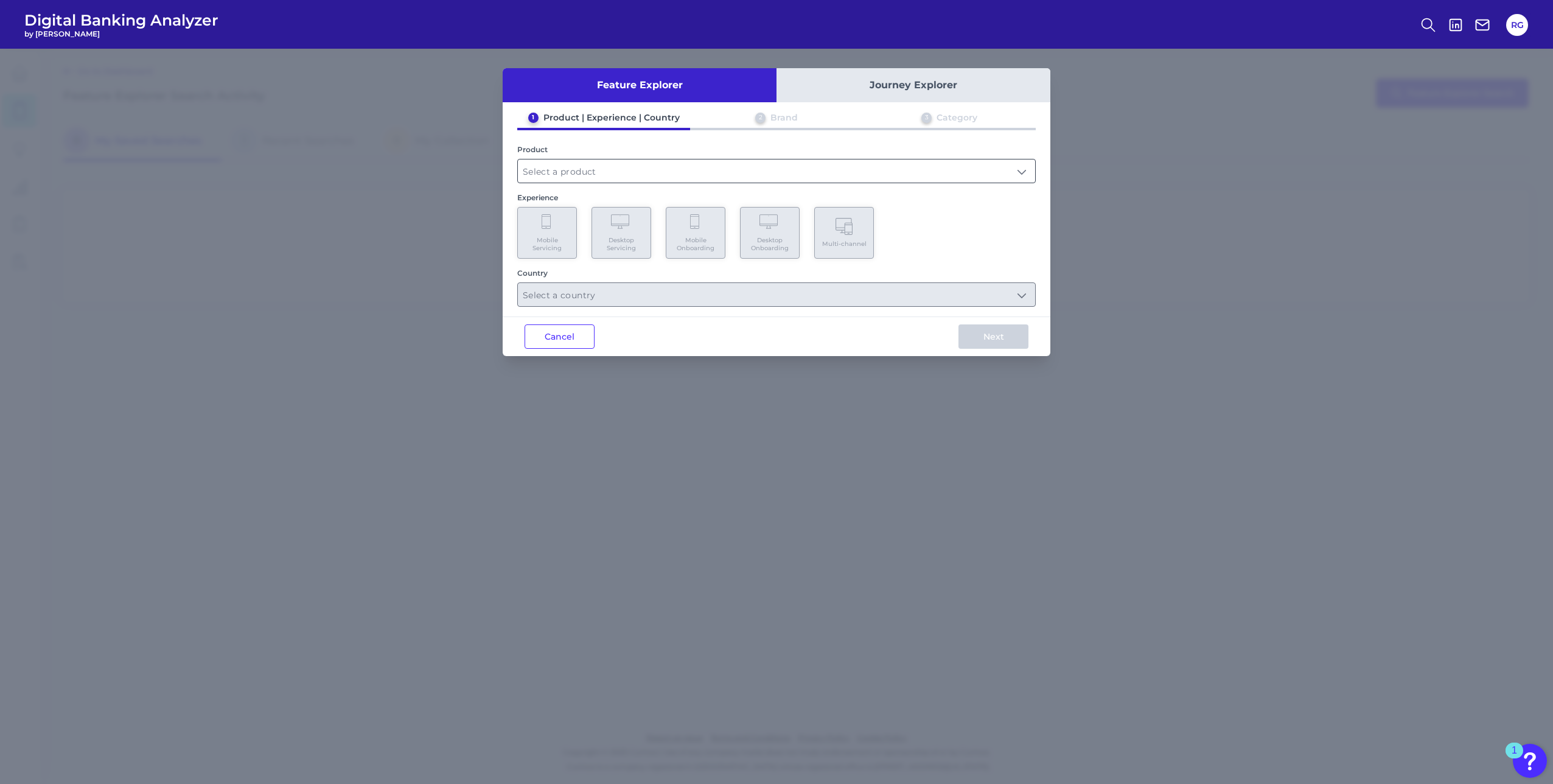
click at [553, 173] on input "text" at bounding box center [776, 171] width 518 height 23
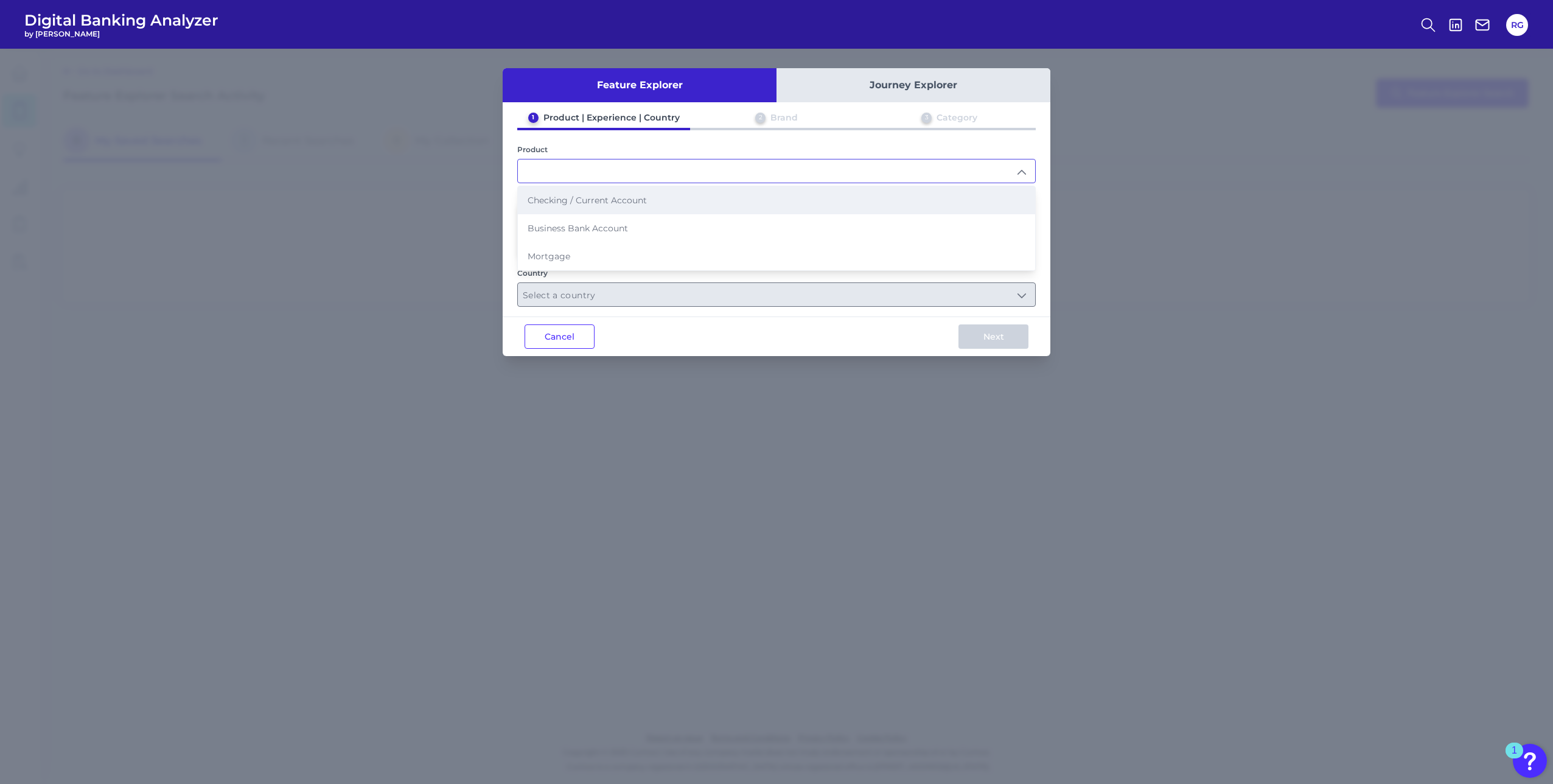
click at [558, 198] on span "Checking / Current Account" at bounding box center [587, 200] width 119 height 11
type input "Checking / Current Account"
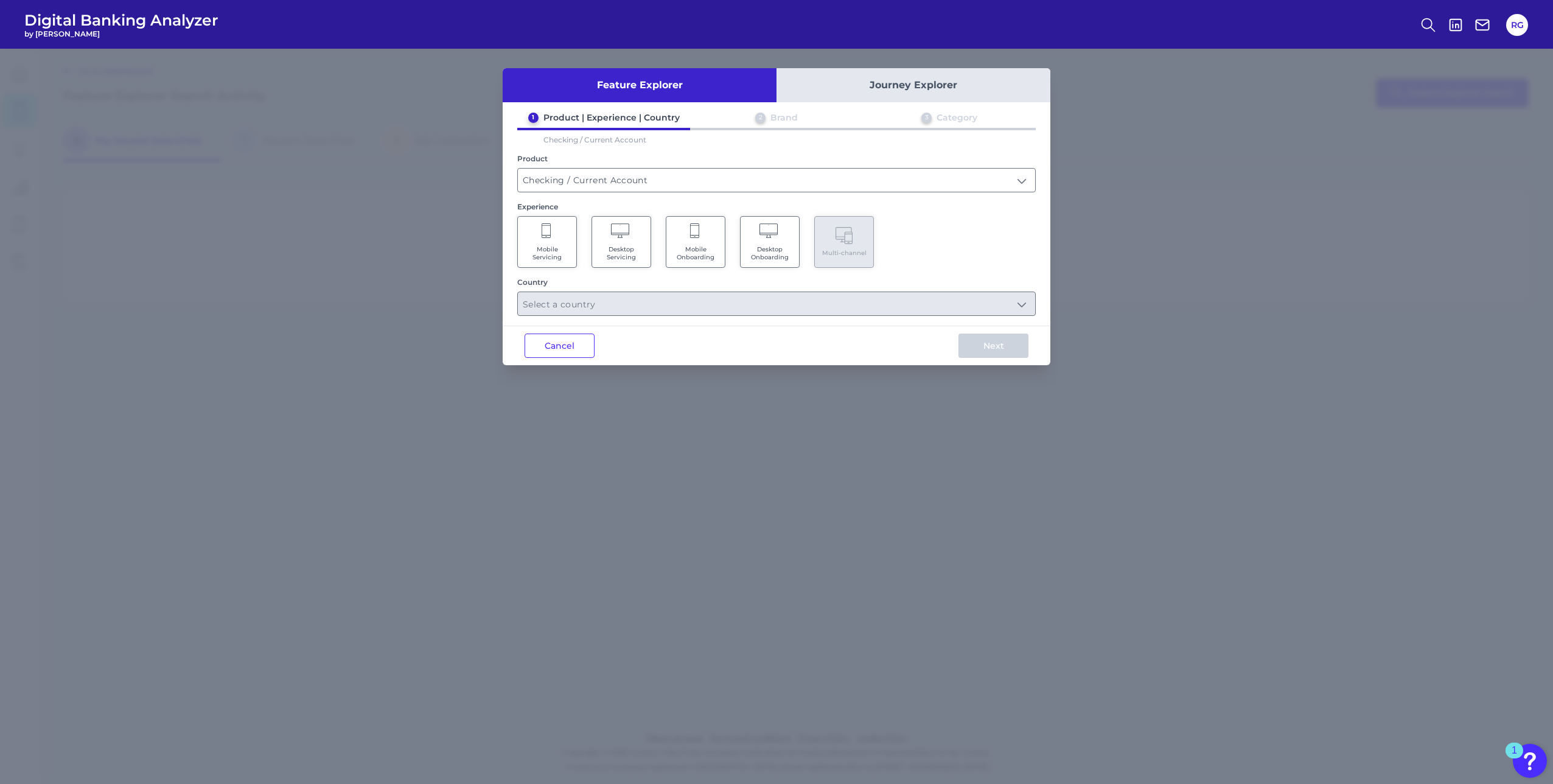
click at [546, 245] on span "Mobile Servicing" at bounding box center [547, 253] width 46 height 16
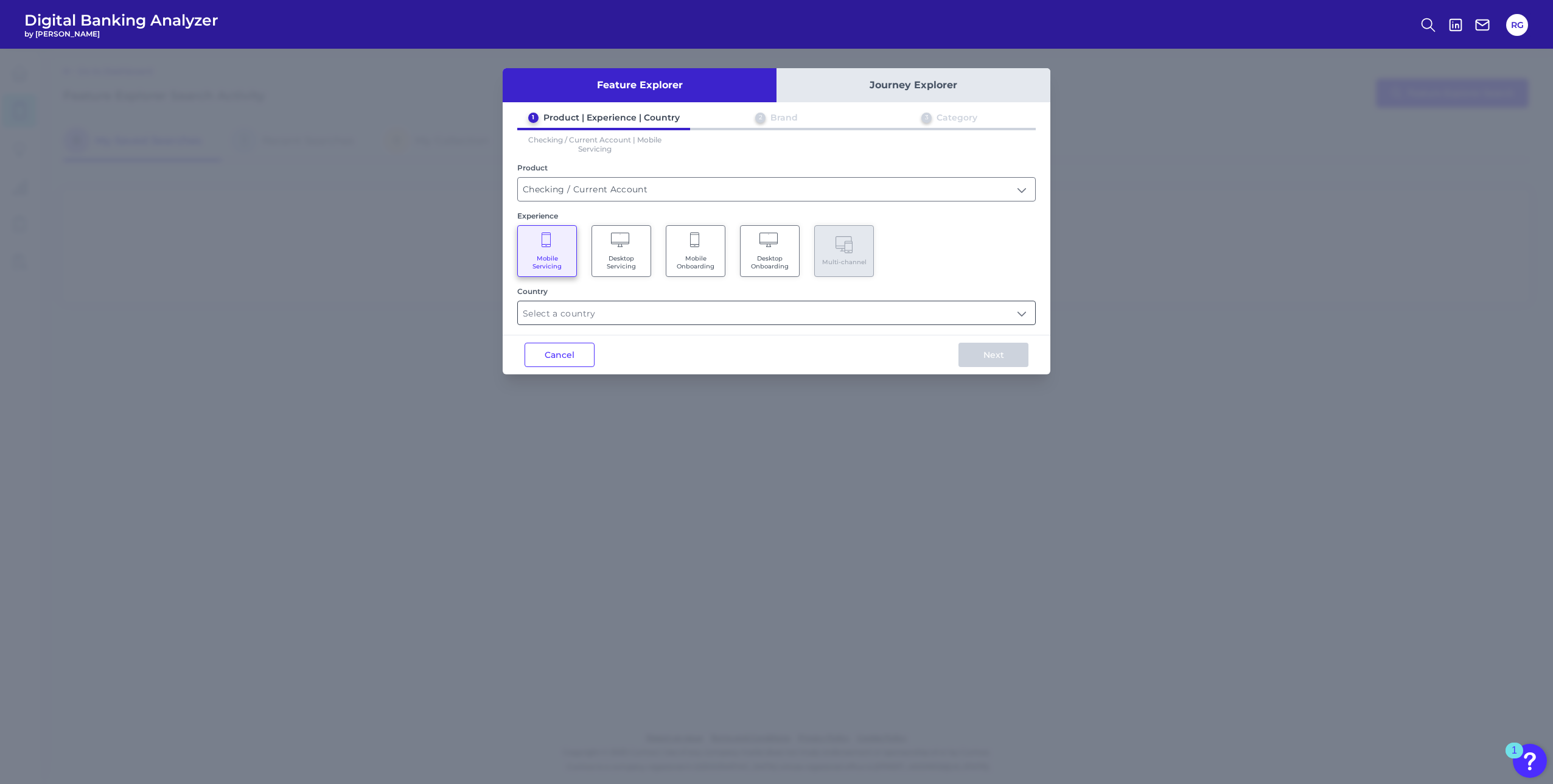
click at [566, 314] on input "text" at bounding box center [776, 313] width 518 height 23
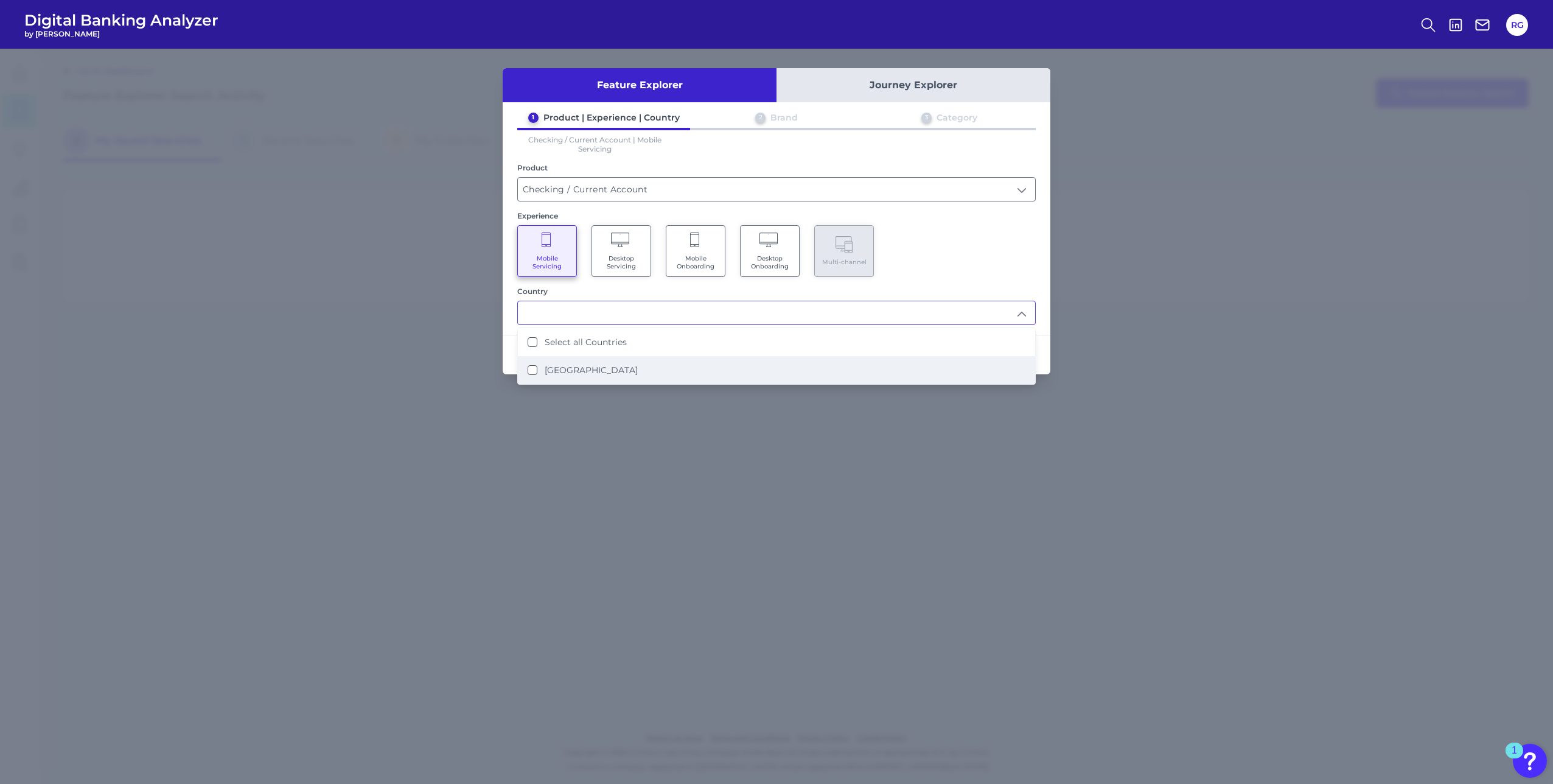
click at [553, 366] on label "United States" at bounding box center [591, 370] width 93 height 11
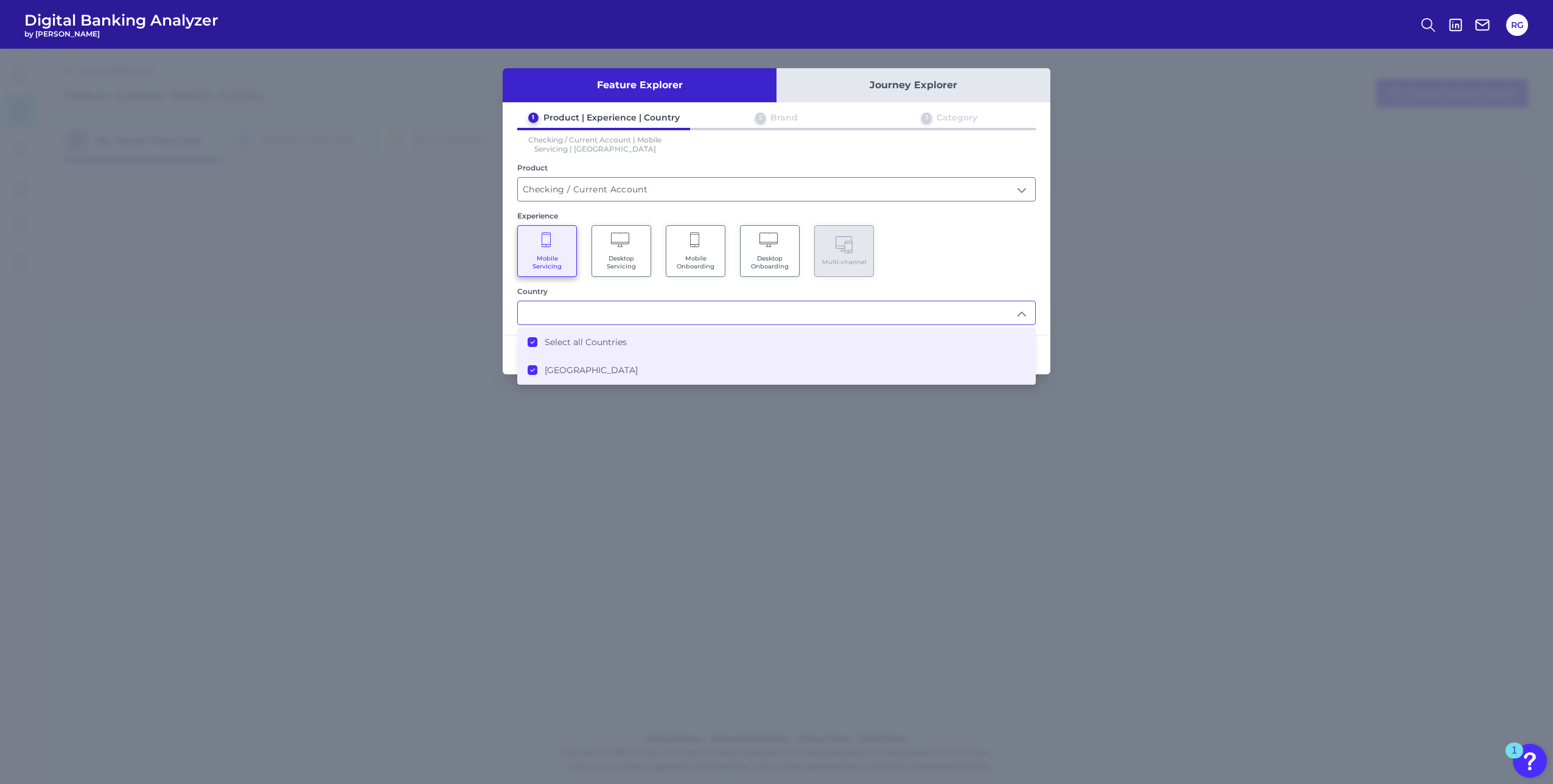
type input "Select all Countries"
click at [690, 446] on div "Feature Explorer Journey Explorer 1 Product | Experience | Country 2 Brand 3 Ca…" at bounding box center [776, 415] width 1553 height 735
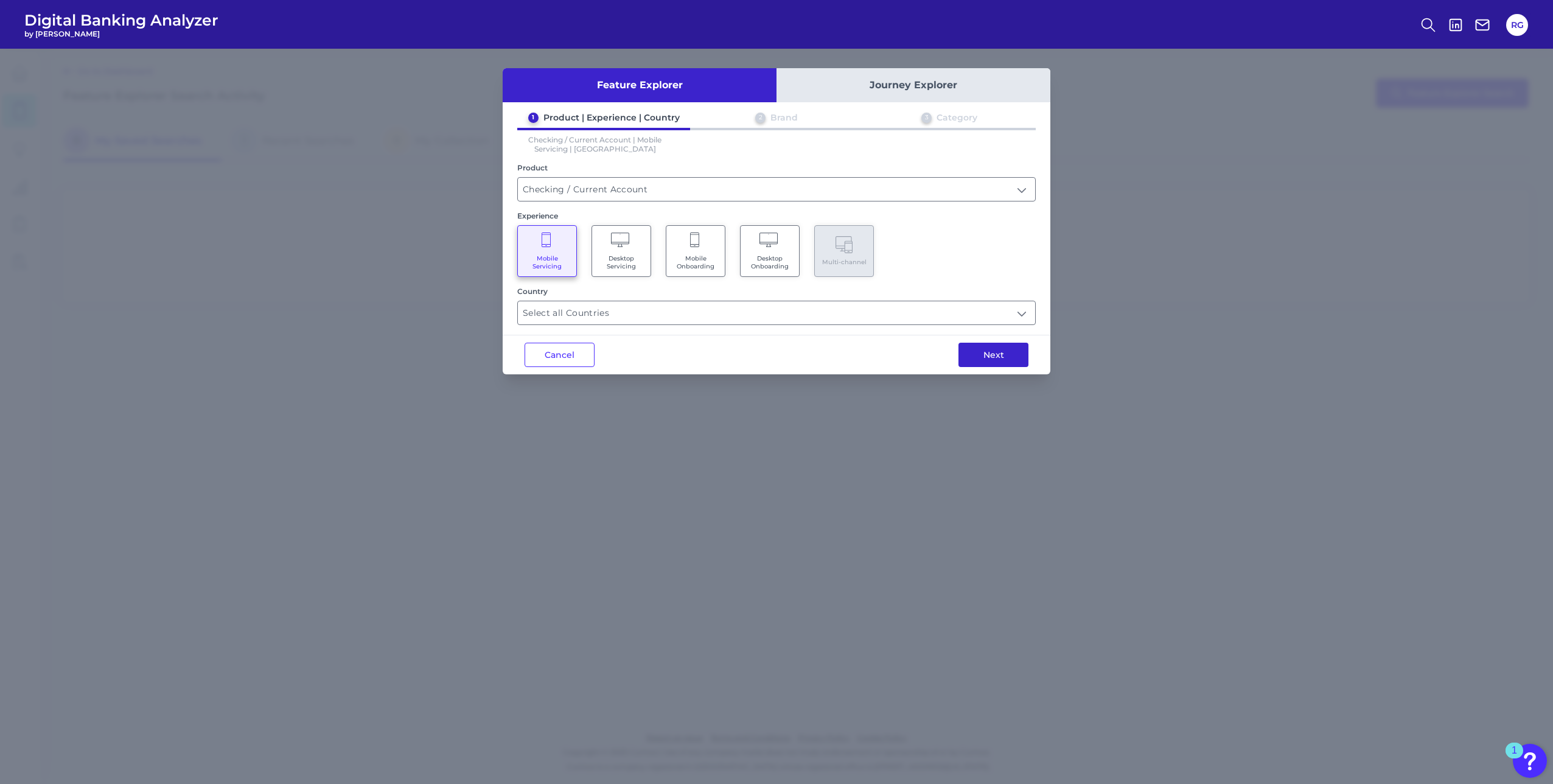
click at [995, 354] on button "Next" at bounding box center [993, 355] width 70 height 25
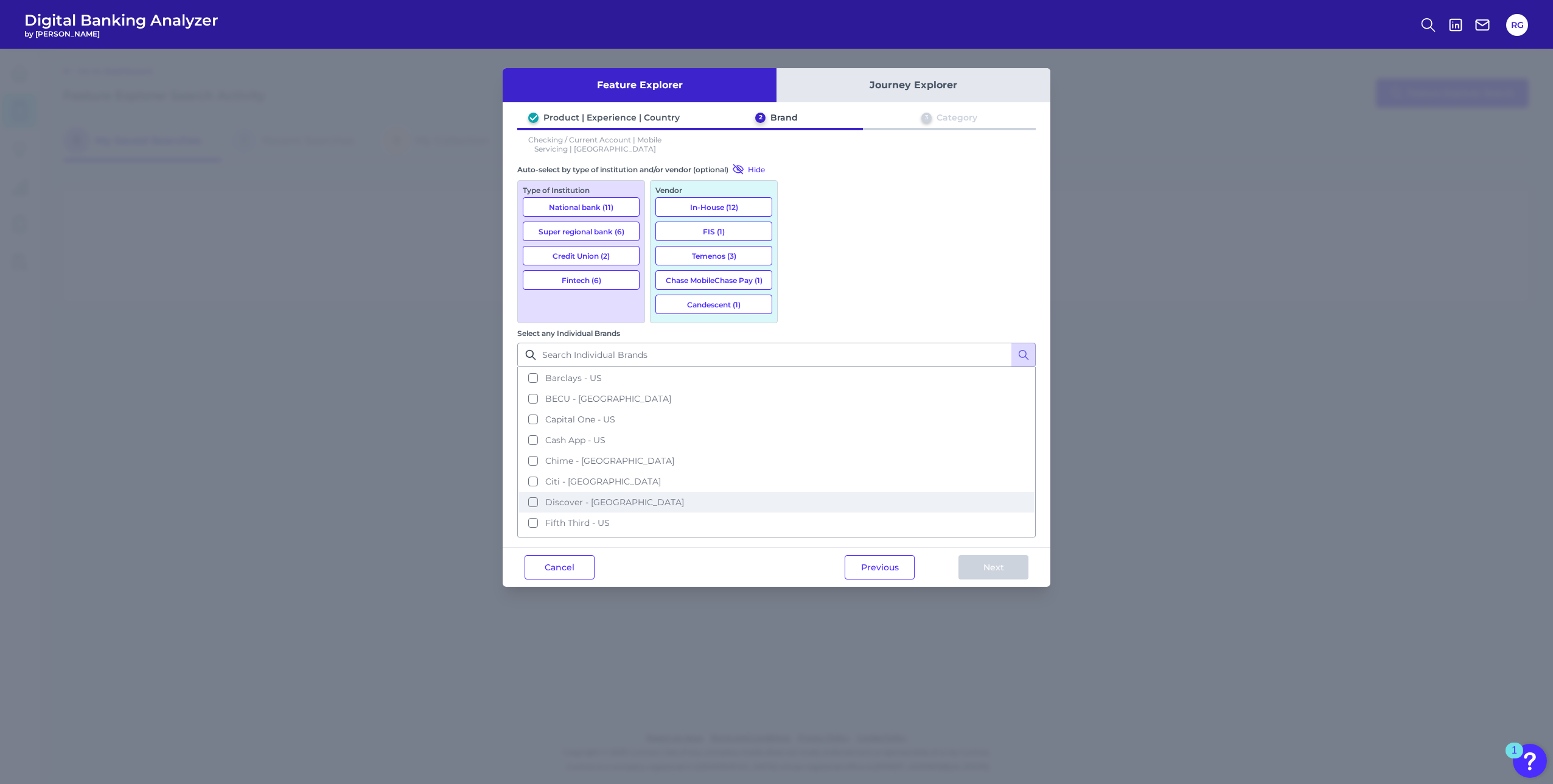
scroll to position [61, 0]
click at [584, 207] on button "National bank (11)" at bounding box center [581, 207] width 117 height 19
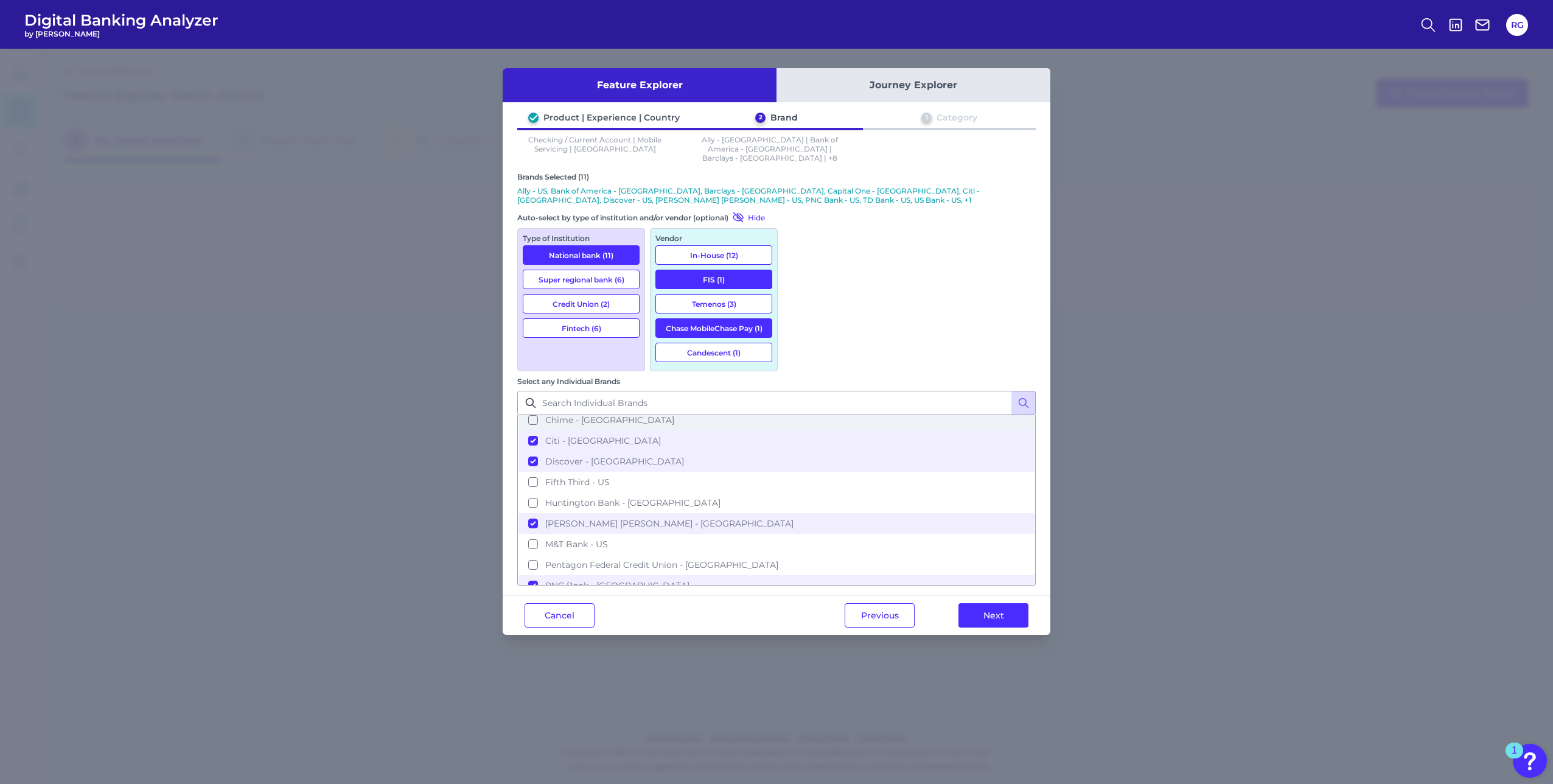
scroll to position [183, 0]
click at [980, 603] on button "Next" at bounding box center [993, 615] width 70 height 25
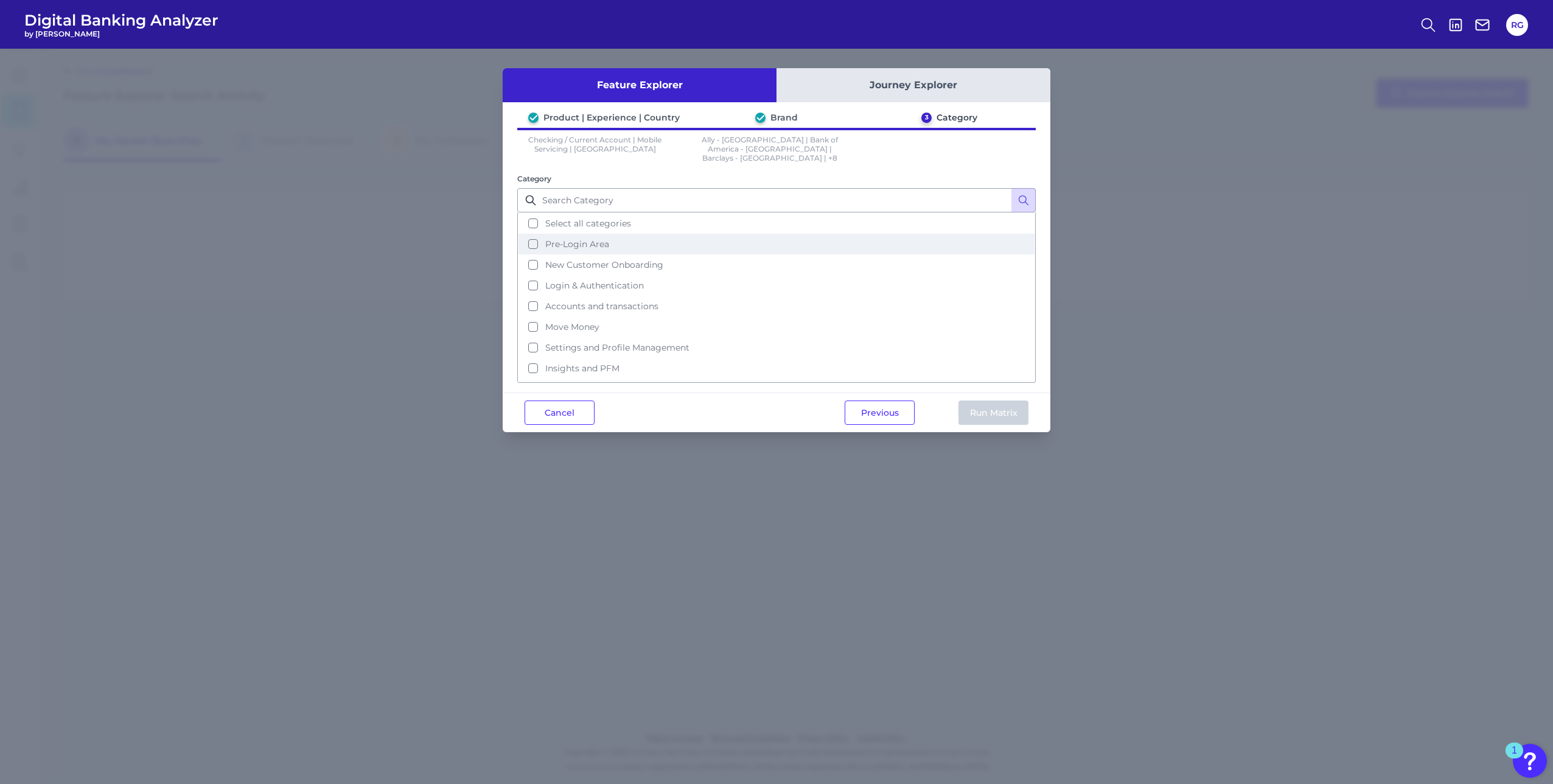
click at [578, 239] on span "Pre-Login Area" at bounding box center [577, 244] width 64 height 11
click at [575, 262] on button "New Customer Onboarding" at bounding box center [776, 264] width 516 height 21
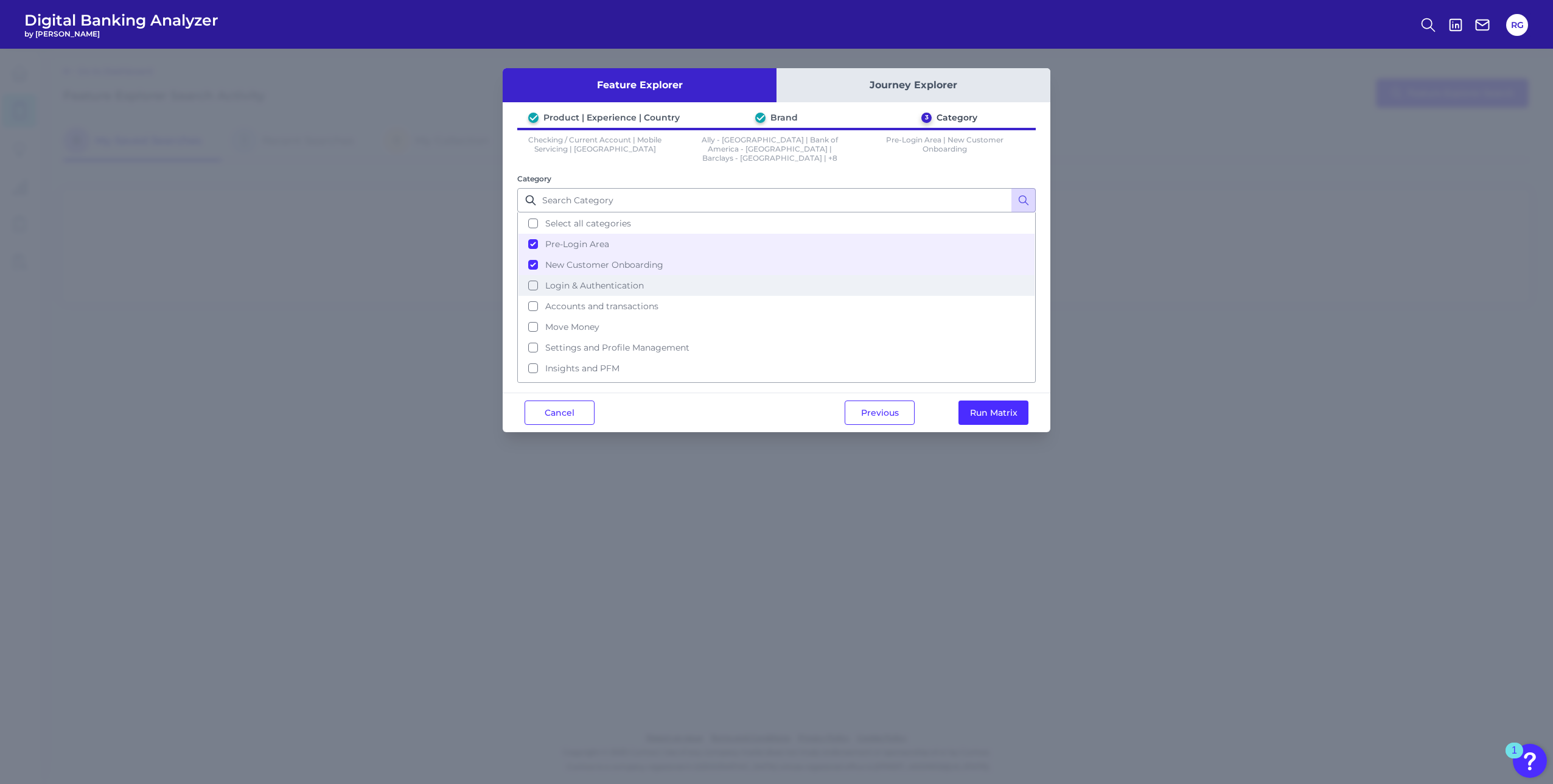
click at [568, 280] on span "Login & Authentication" at bounding box center [594, 286] width 98 height 11
click at [576, 321] on span "Move Money" at bounding box center [572, 326] width 55 height 11
click at [868, 405] on button "Previous" at bounding box center [879, 412] width 70 height 25
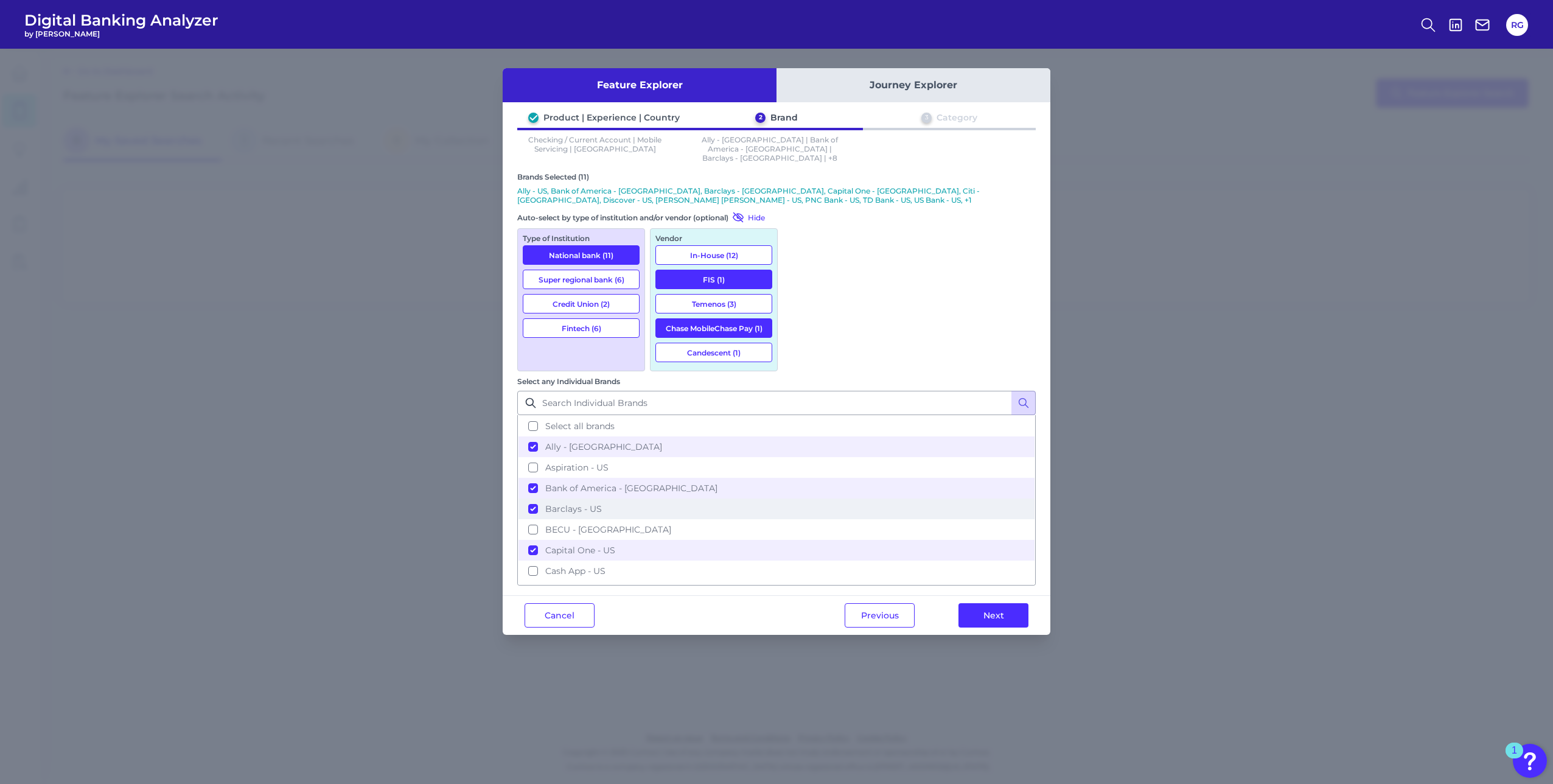
scroll to position [61, 0]
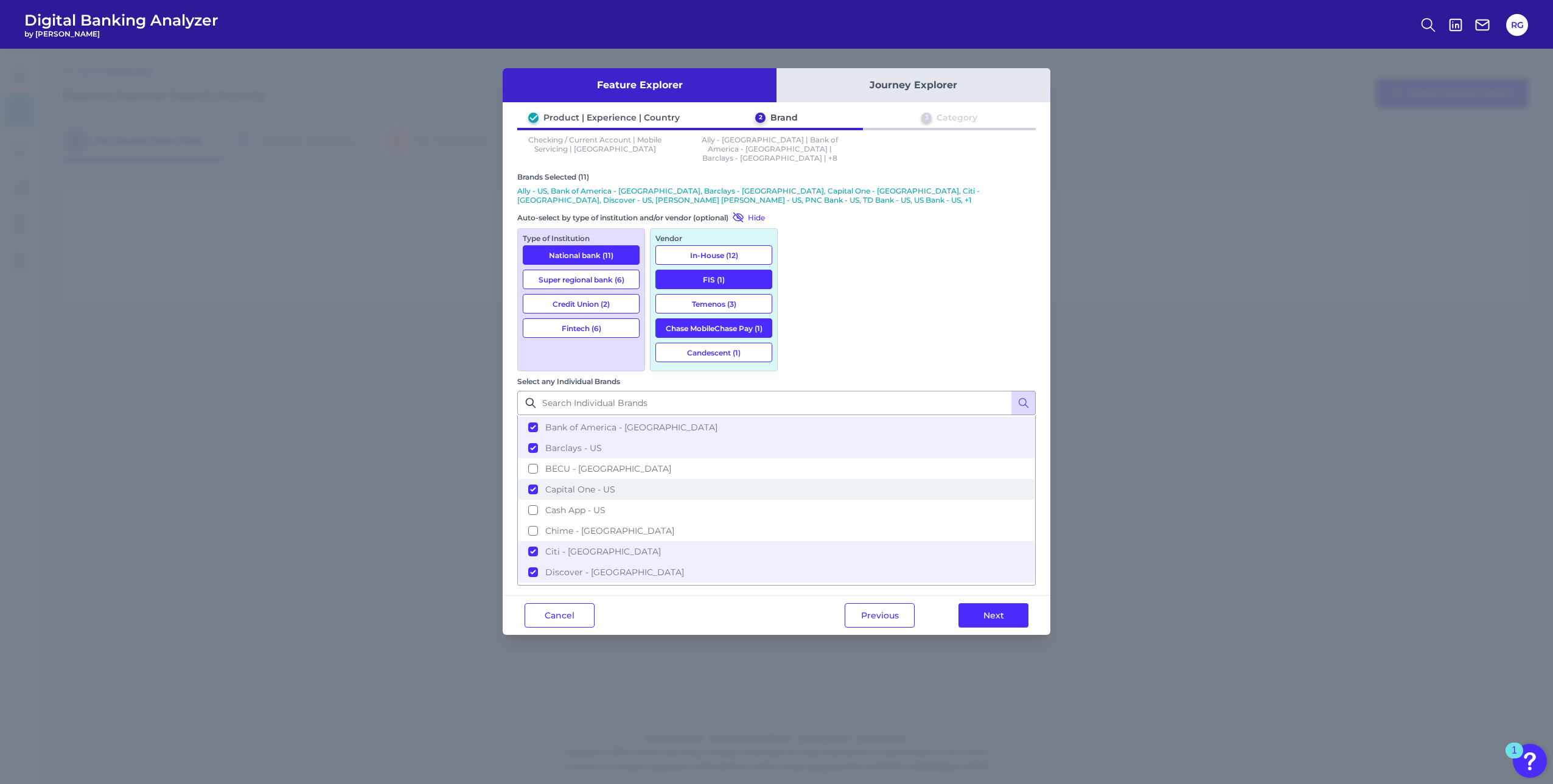
click at [798, 479] on button "Capital One - US" at bounding box center [776, 489] width 516 height 21
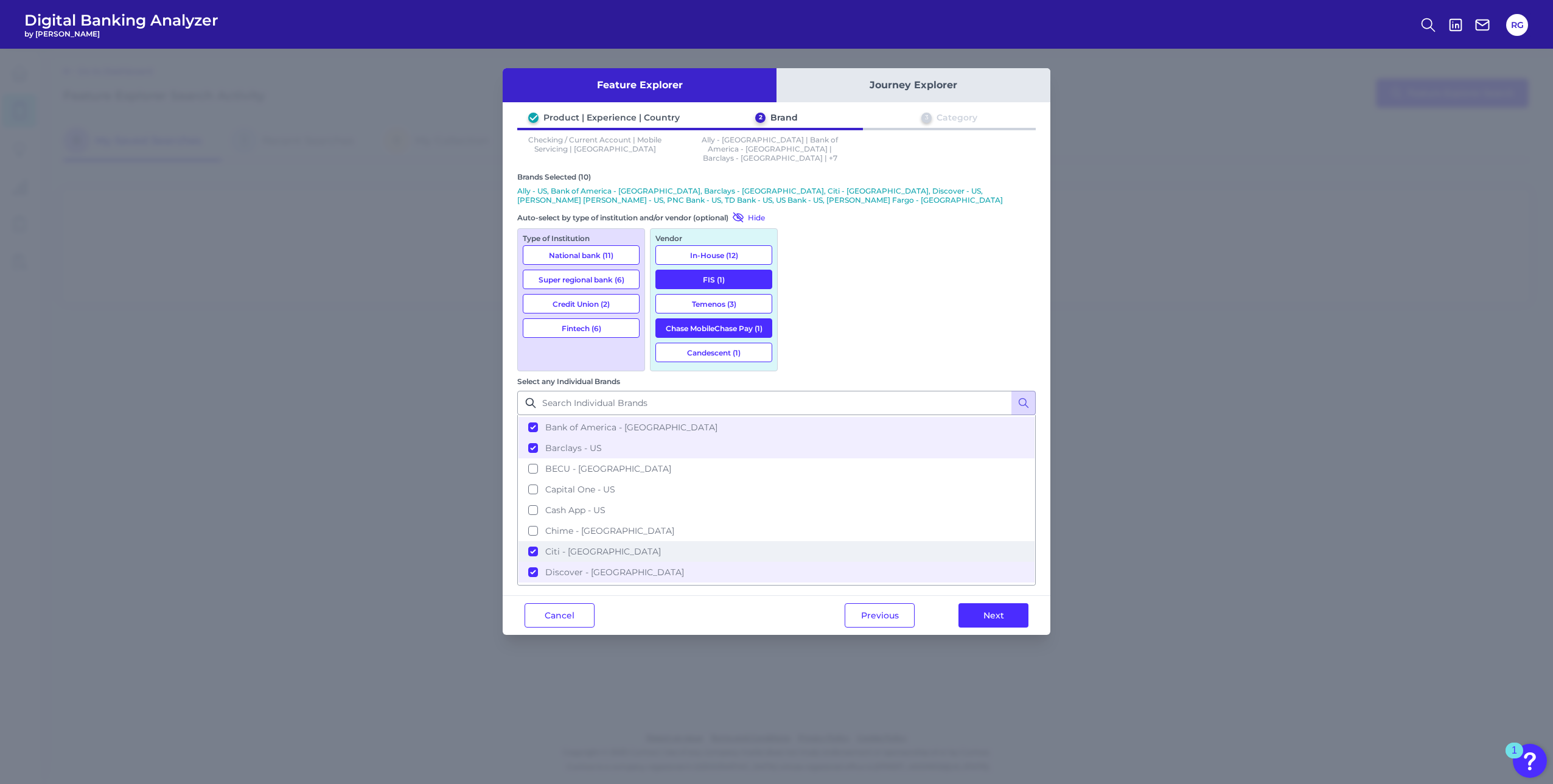
click at [799, 541] on button "Citi - US" at bounding box center [776, 551] width 516 height 21
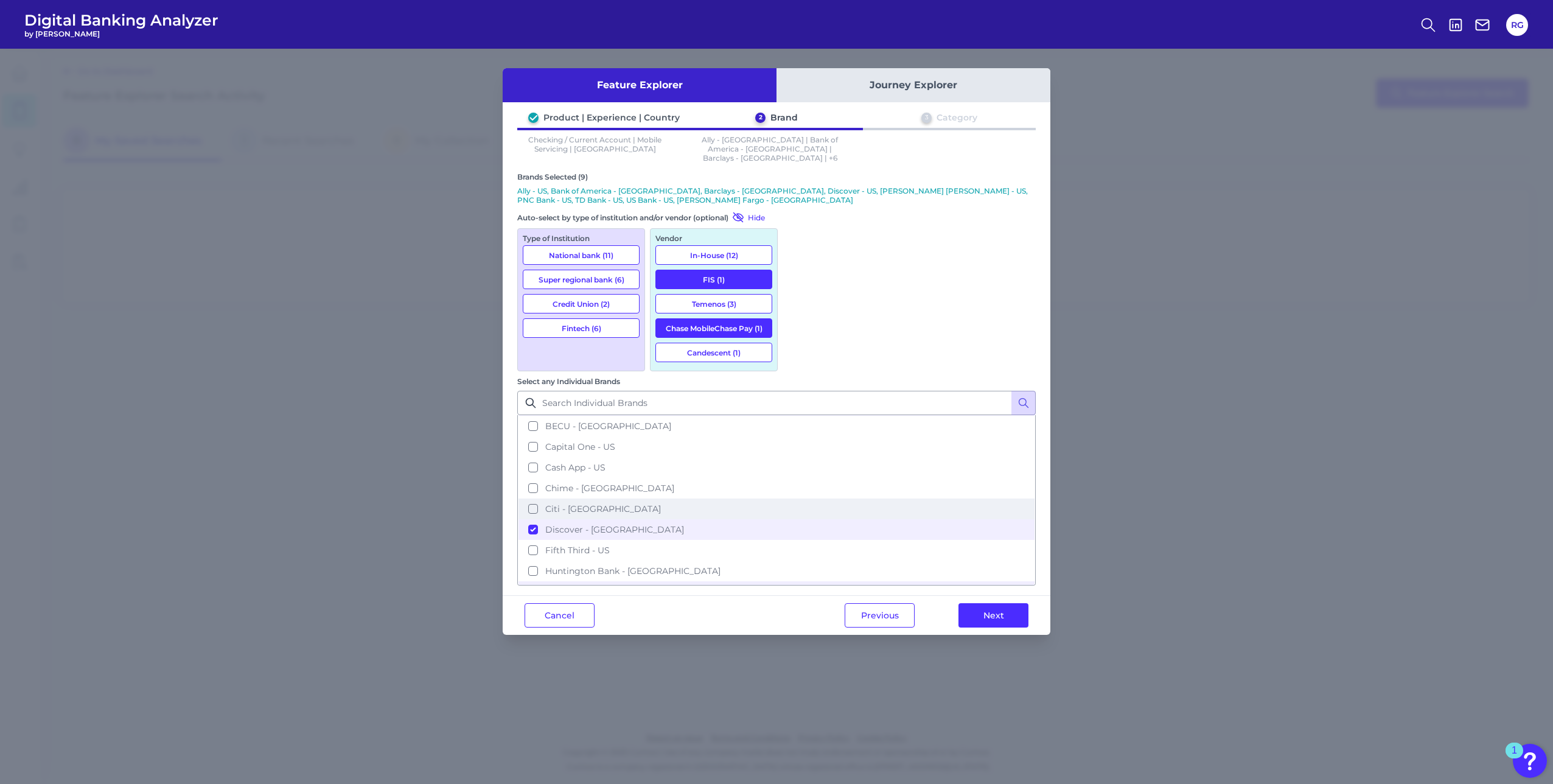
scroll to position [121, 0]
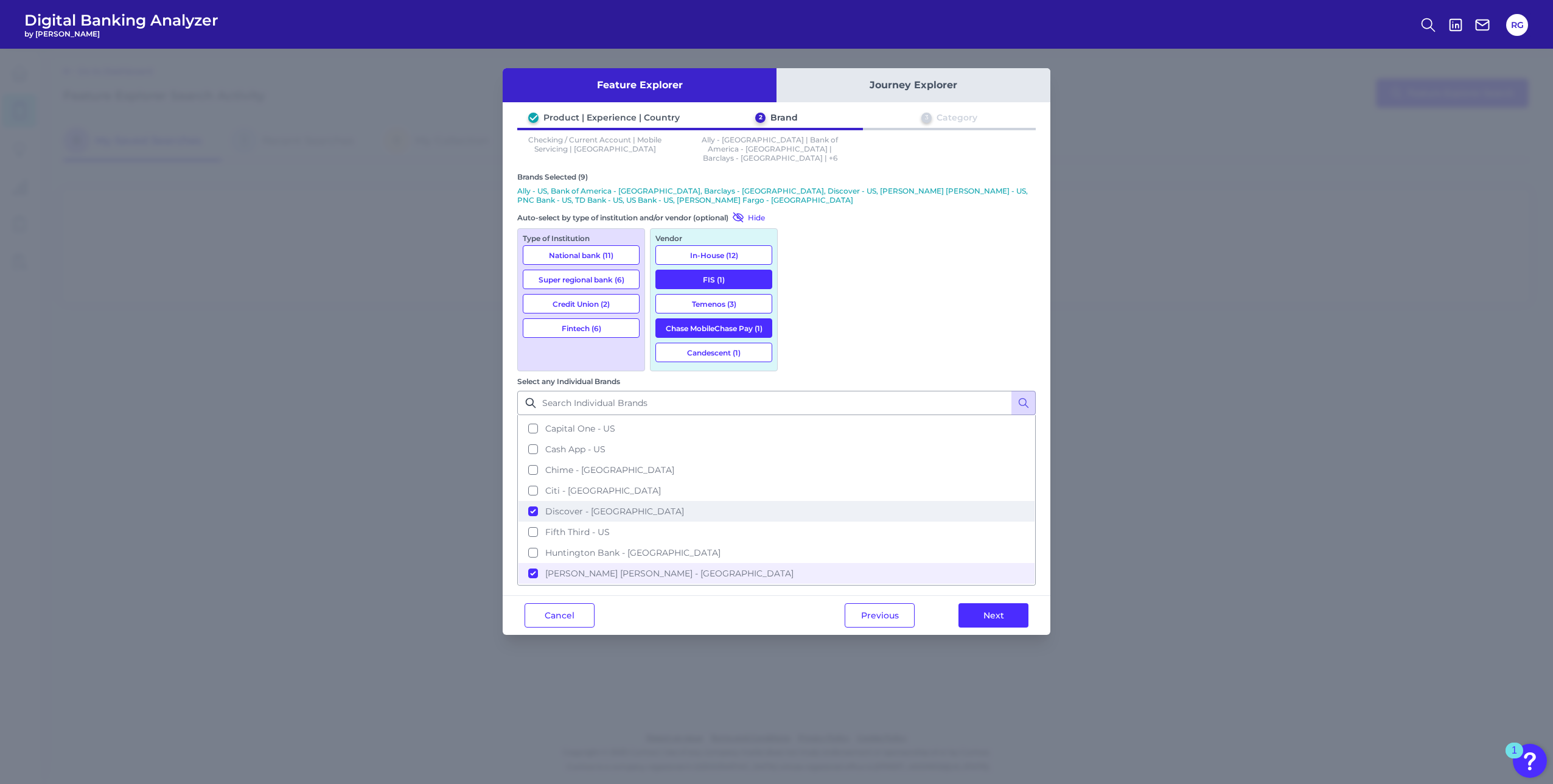
click at [802, 501] on button "Discover - US" at bounding box center [776, 511] width 516 height 21
click at [796, 564] on button "PNC Bank - US" at bounding box center [776, 574] width 516 height 21
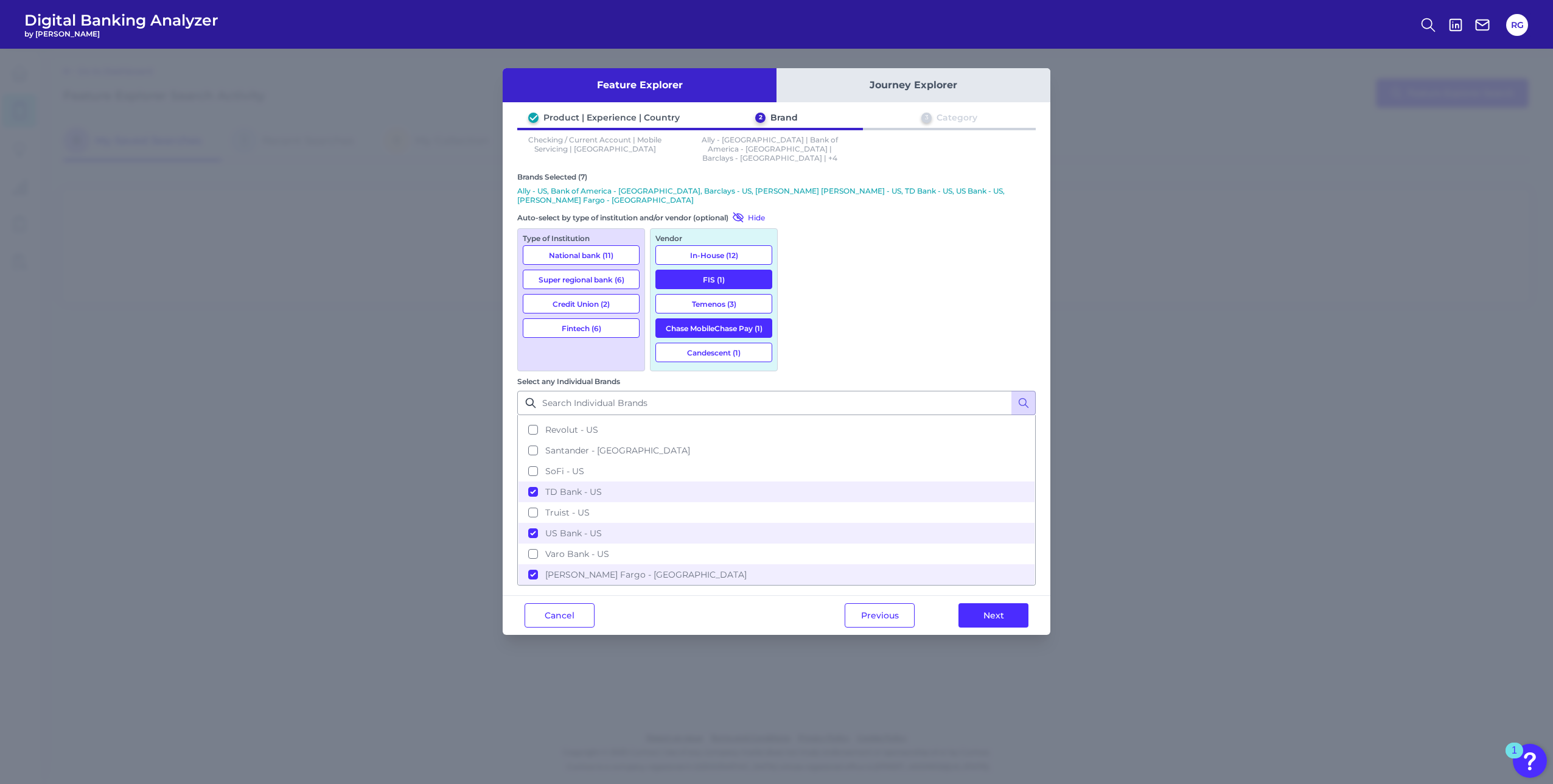
scroll to position [369, 0]
click at [800, 481] on button "TD Bank - US" at bounding box center [776, 491] width 516 height 21
click at [795, 522] on button "US Bank - US" at bounding box center [776, 532] width 516 height 21
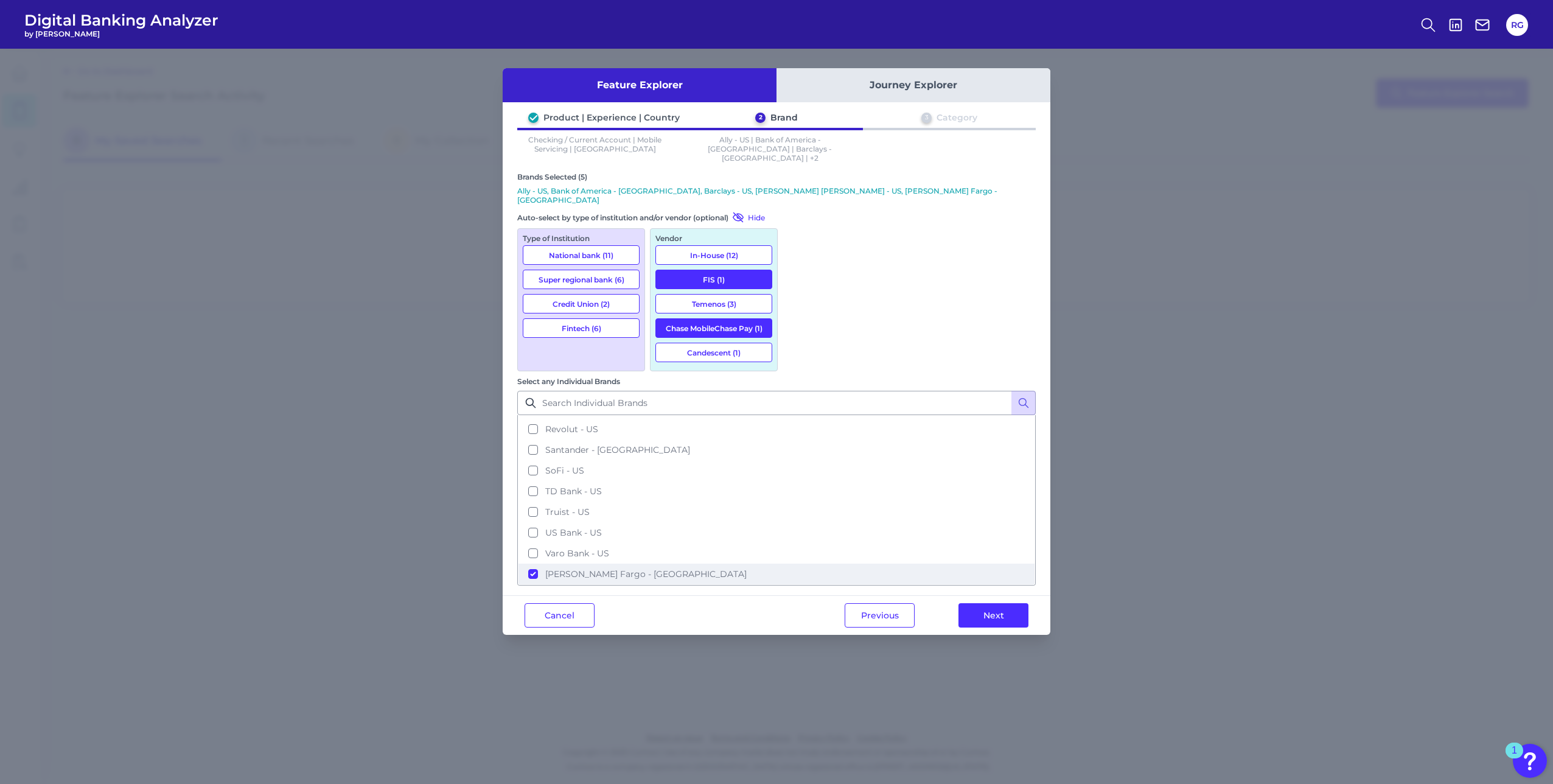
click at [795, 564] on button "Wells Fargo - US" at bounding box center [776, 574] width 516 height 21
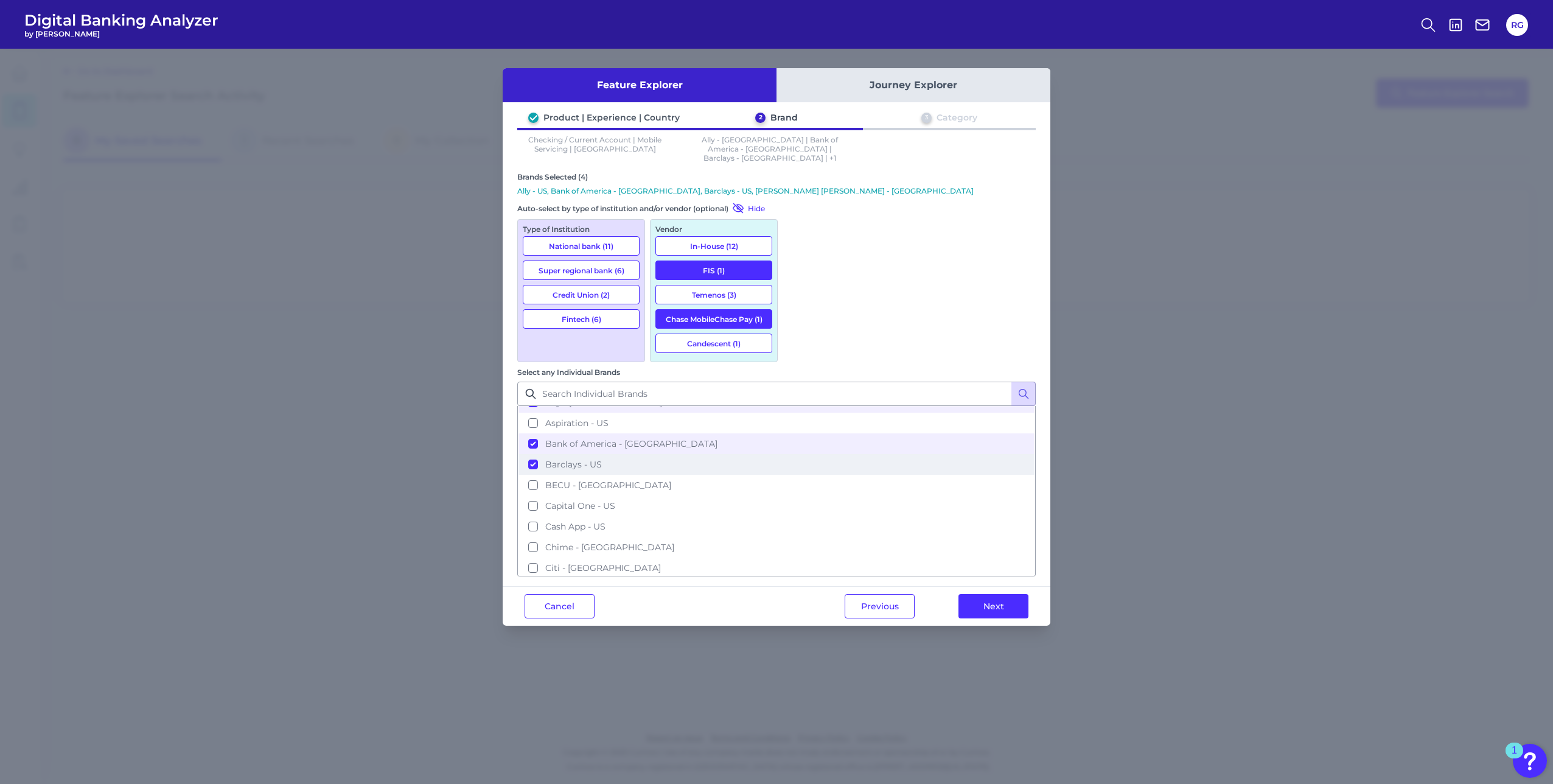
scroll to position [0, 0]
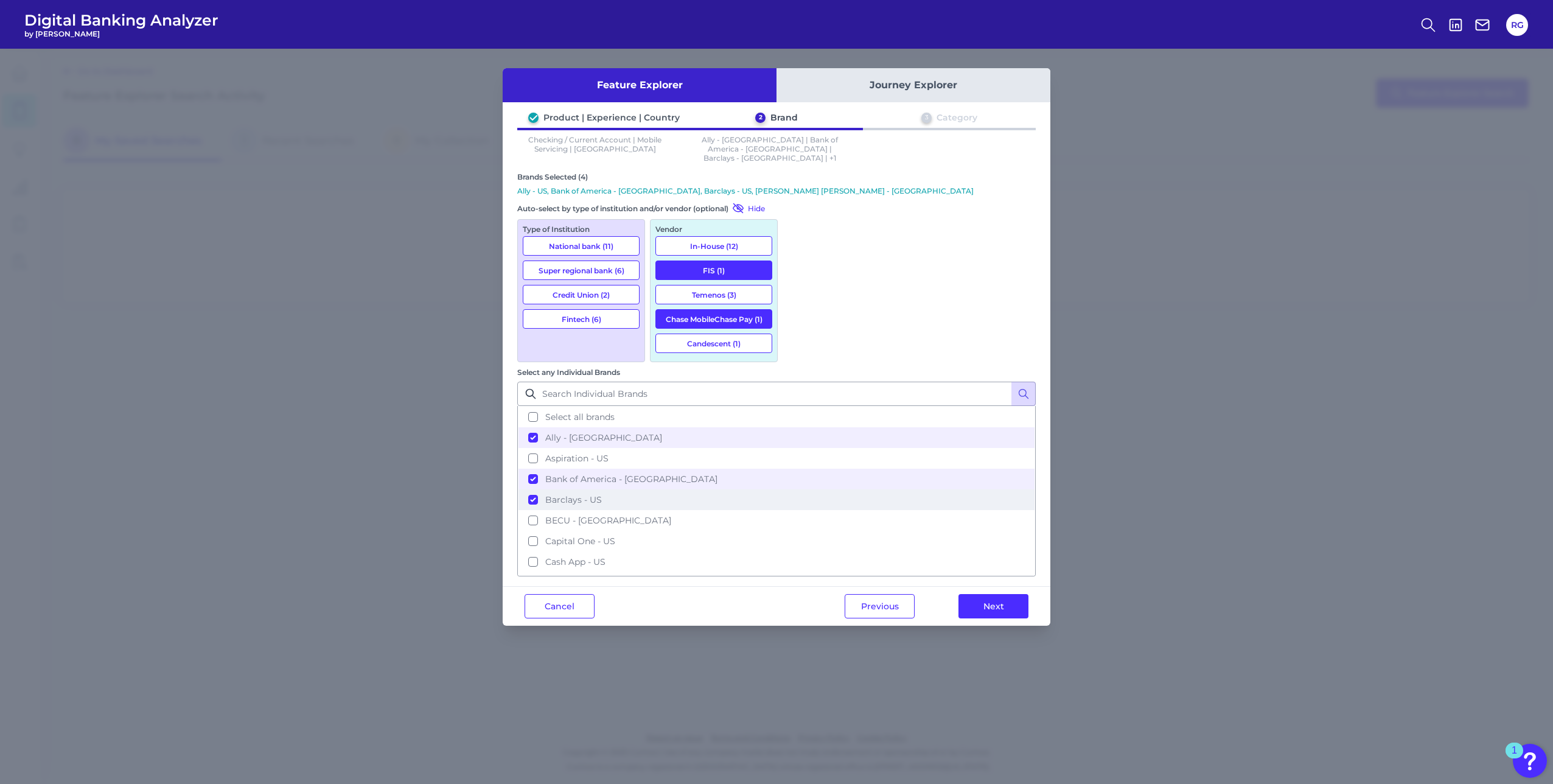
click at [800, 489] on button "Barclays - US" at bounding box center [776, 499] width 516 height 21
click at [797, 468] on button "Bank of America - US" at bounding box center [776, 478] width 516 height 21
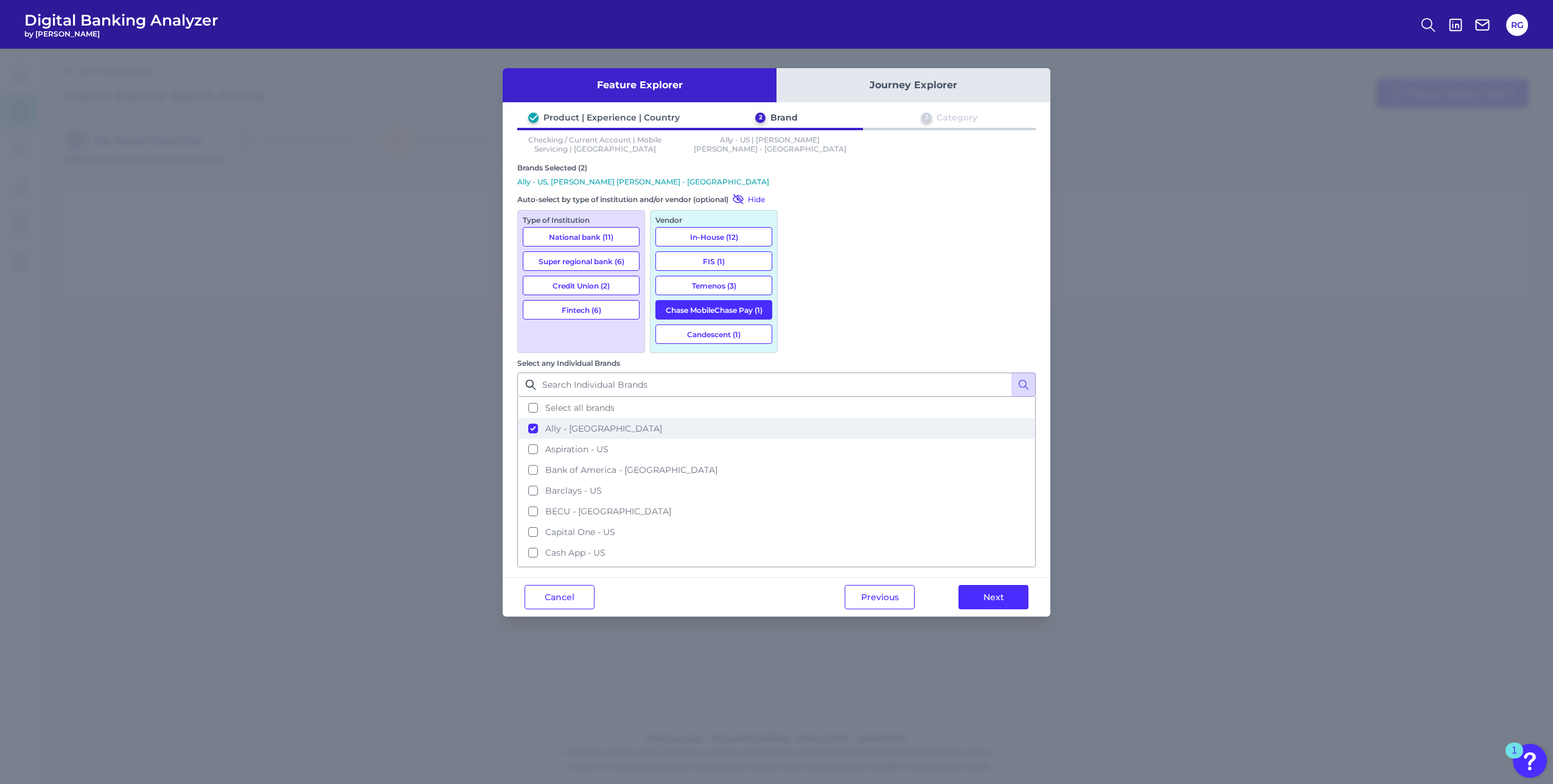
click at [797, 418] on button "Ally - US" at bounding box center [776, 428] width 516 height 21
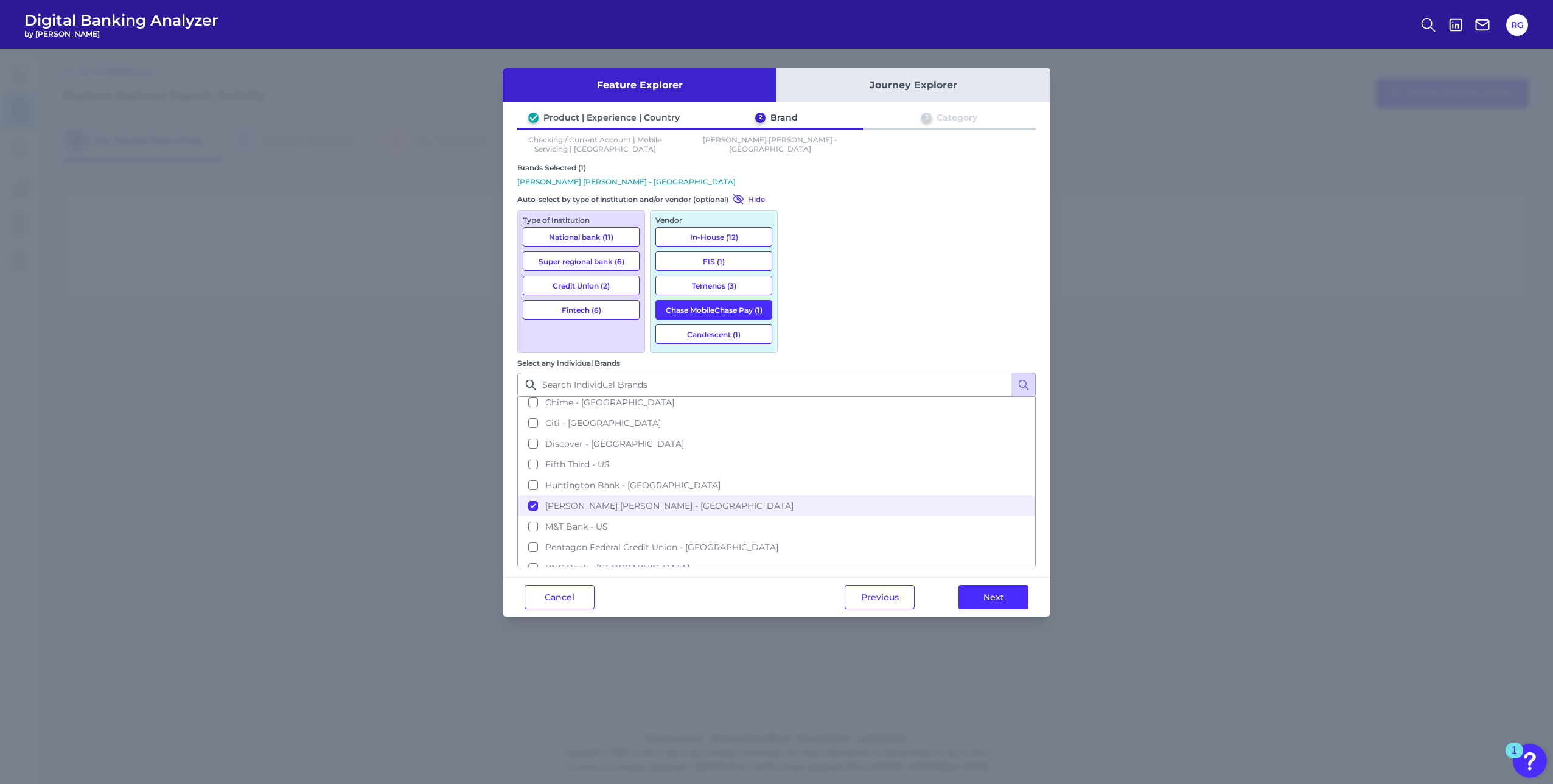
scroll to position [243, 0]
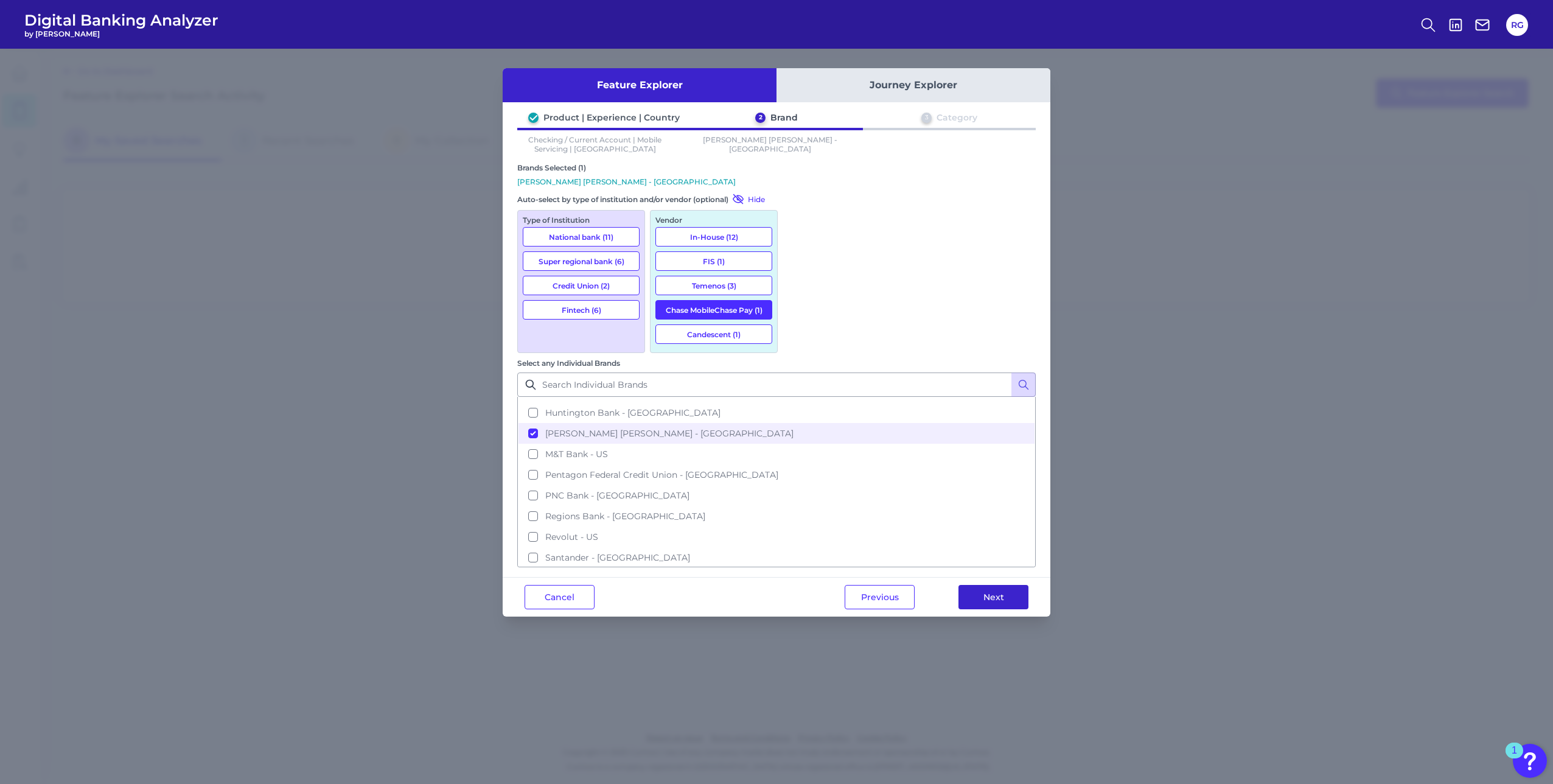
click at [978, 585] on button "Next" at bounding box center [993, 597] width 70 height 25
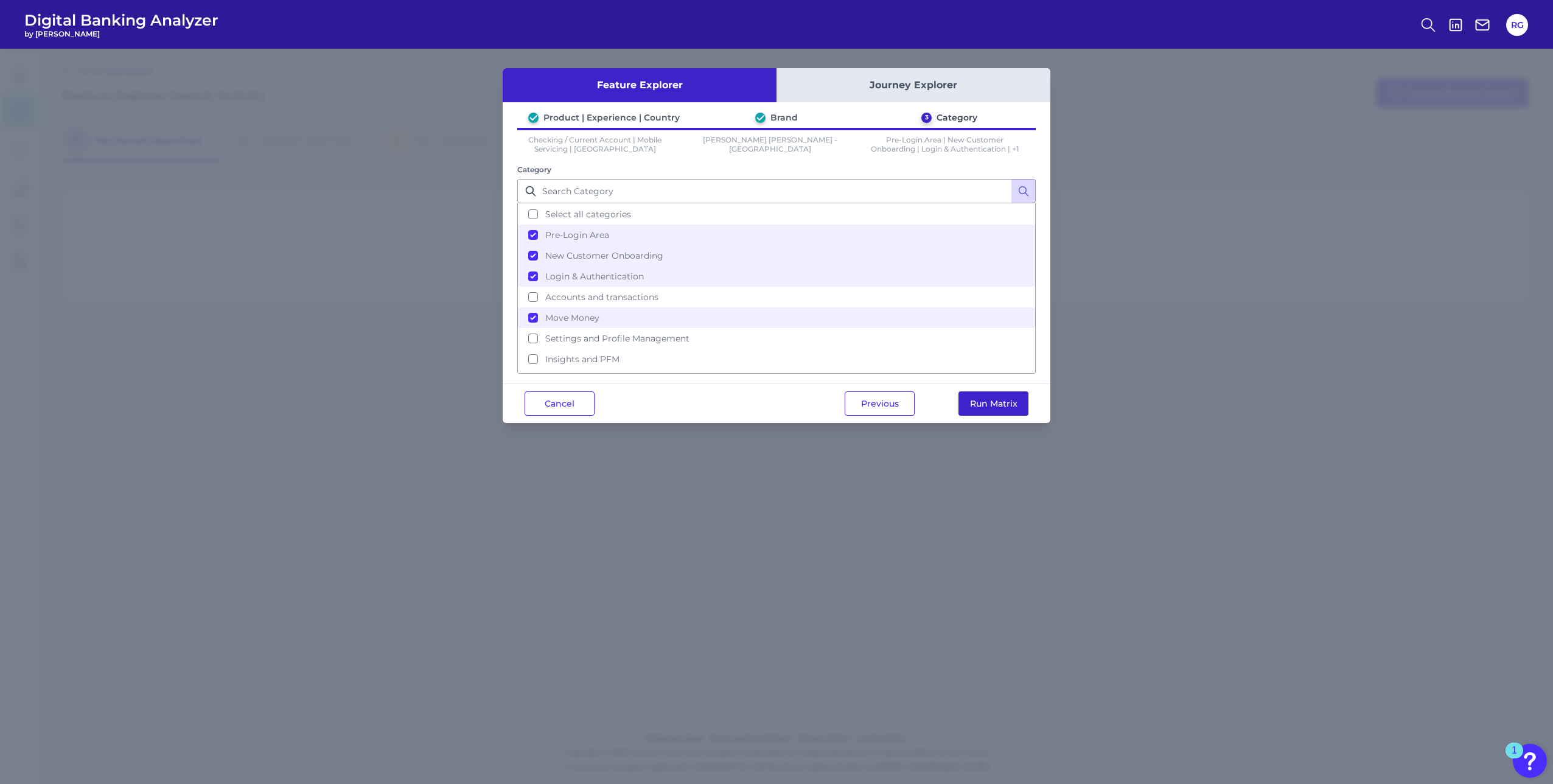
click at [989, 405] on button "Run Matrix" at bounding box center [993, 404] width 70 height 25
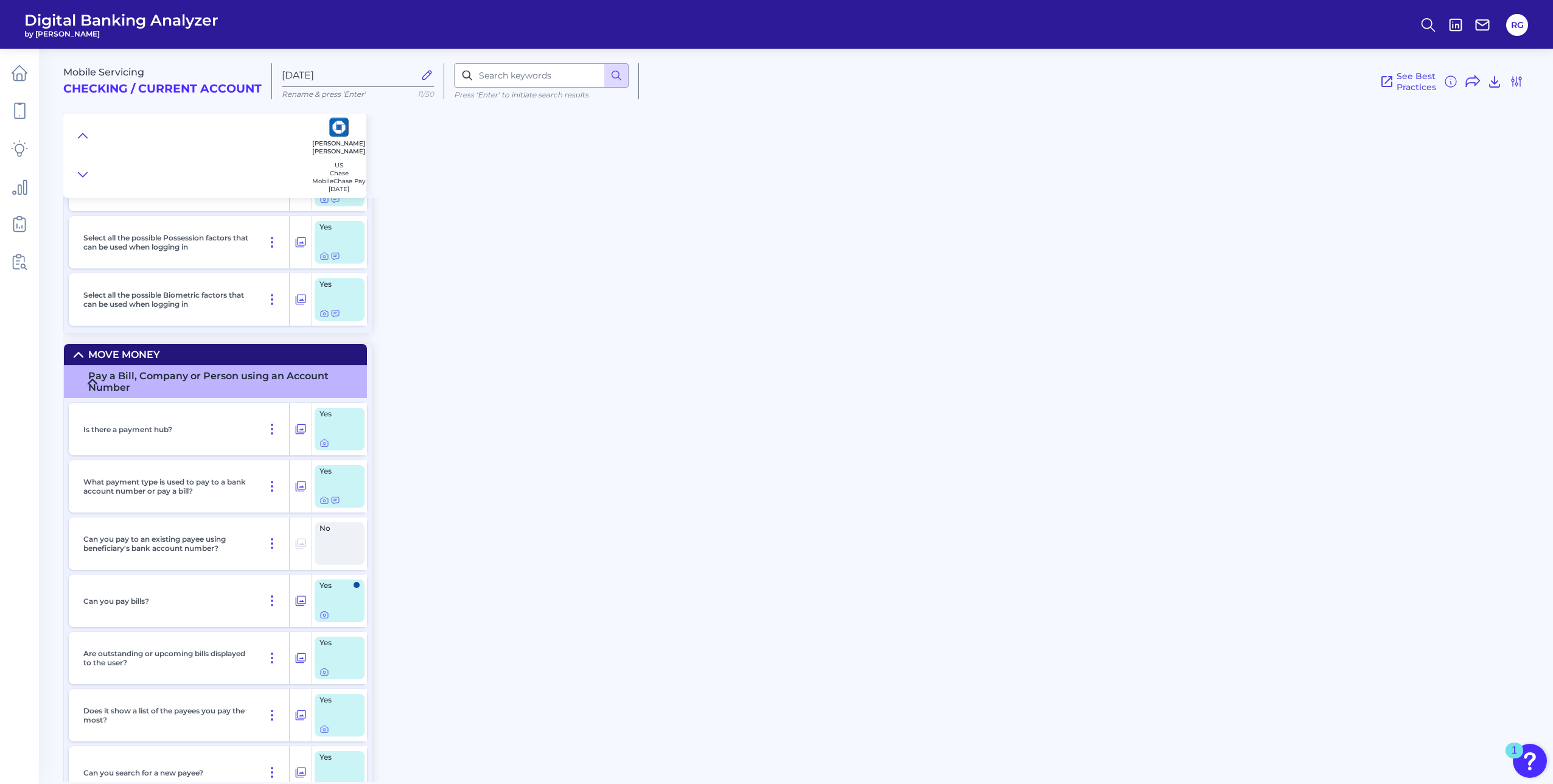
scroll to position [2130, 0]
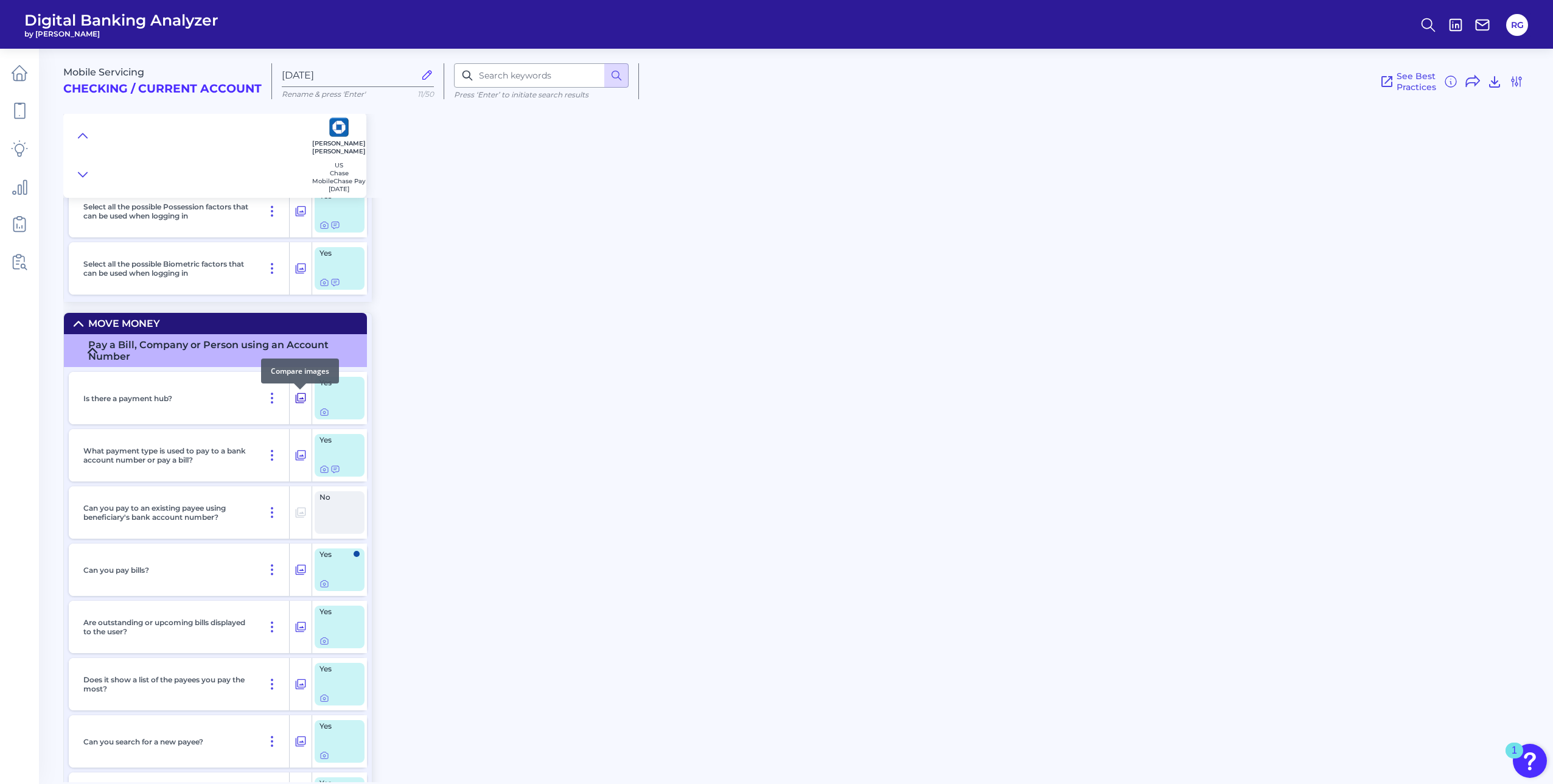
click at [306, 401] on button at bounding box center [300, 398] width 22 height 19
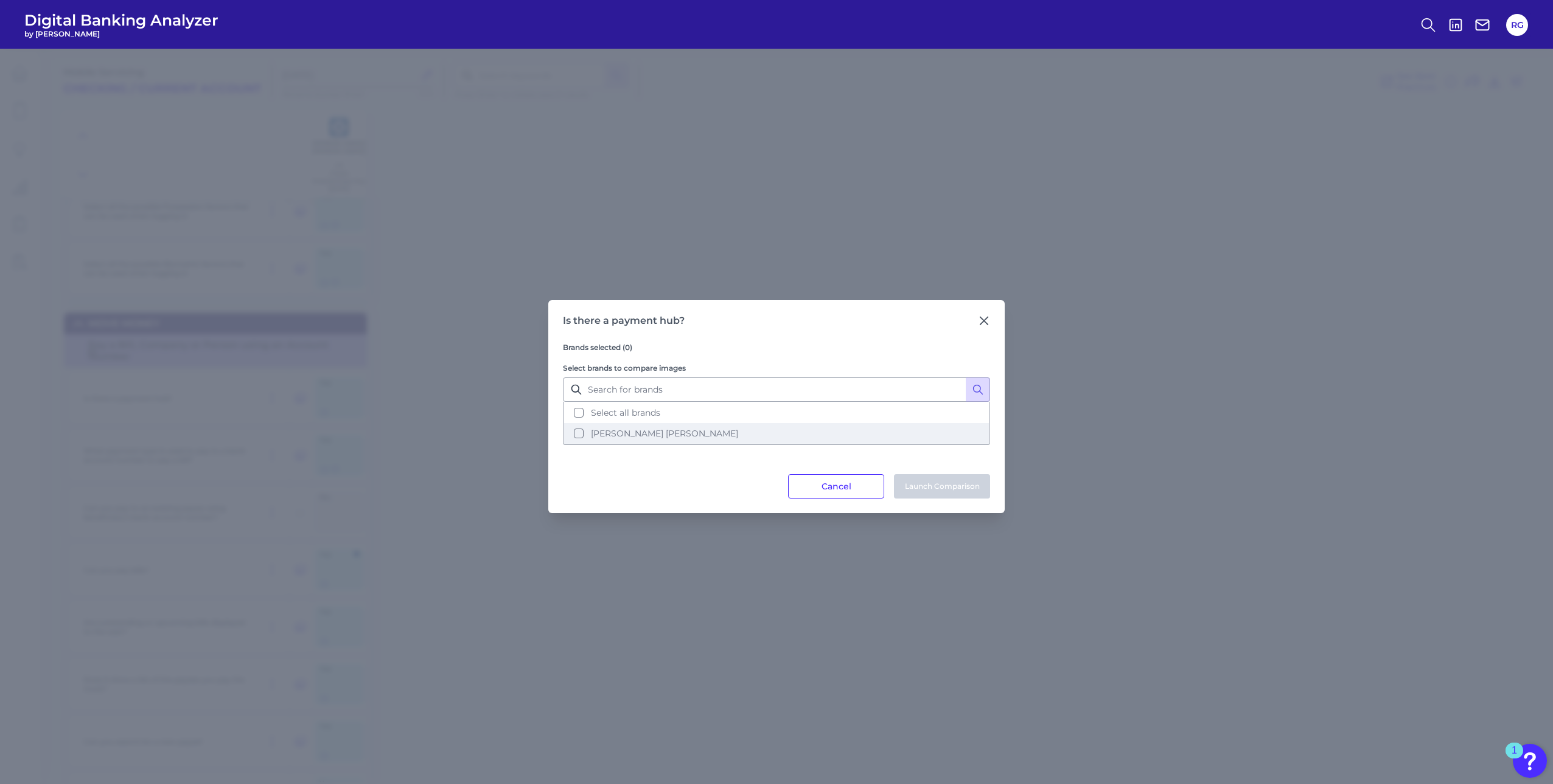
click at [582, 432] on button "[PERSON_NAME] [PERSON_NAME]" at bounding box center [776, 433] width 425 height 21
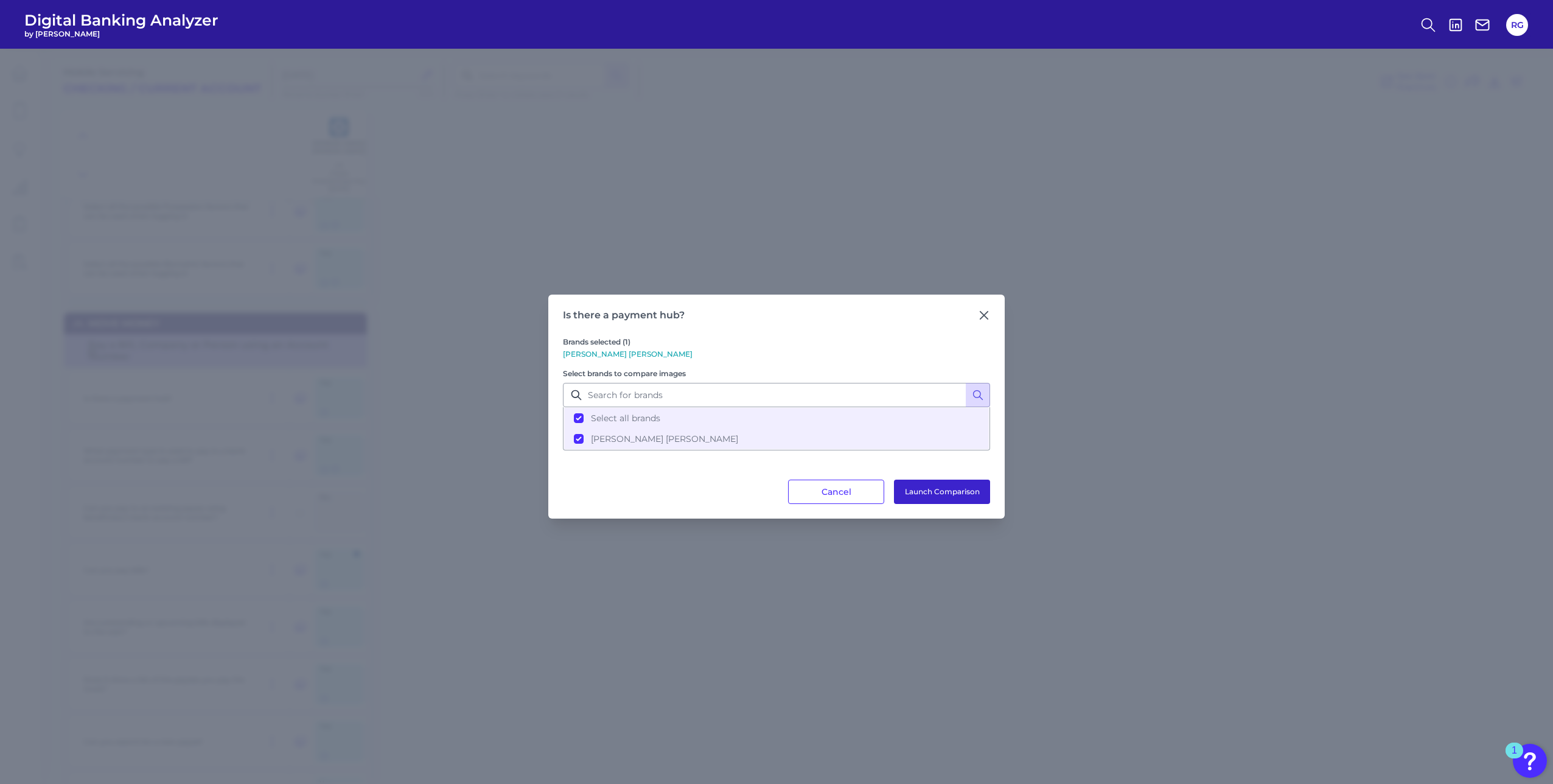
click at [941, 495] on button "Launch Comparison" at bounding box center [942, 491] width 96 height 25
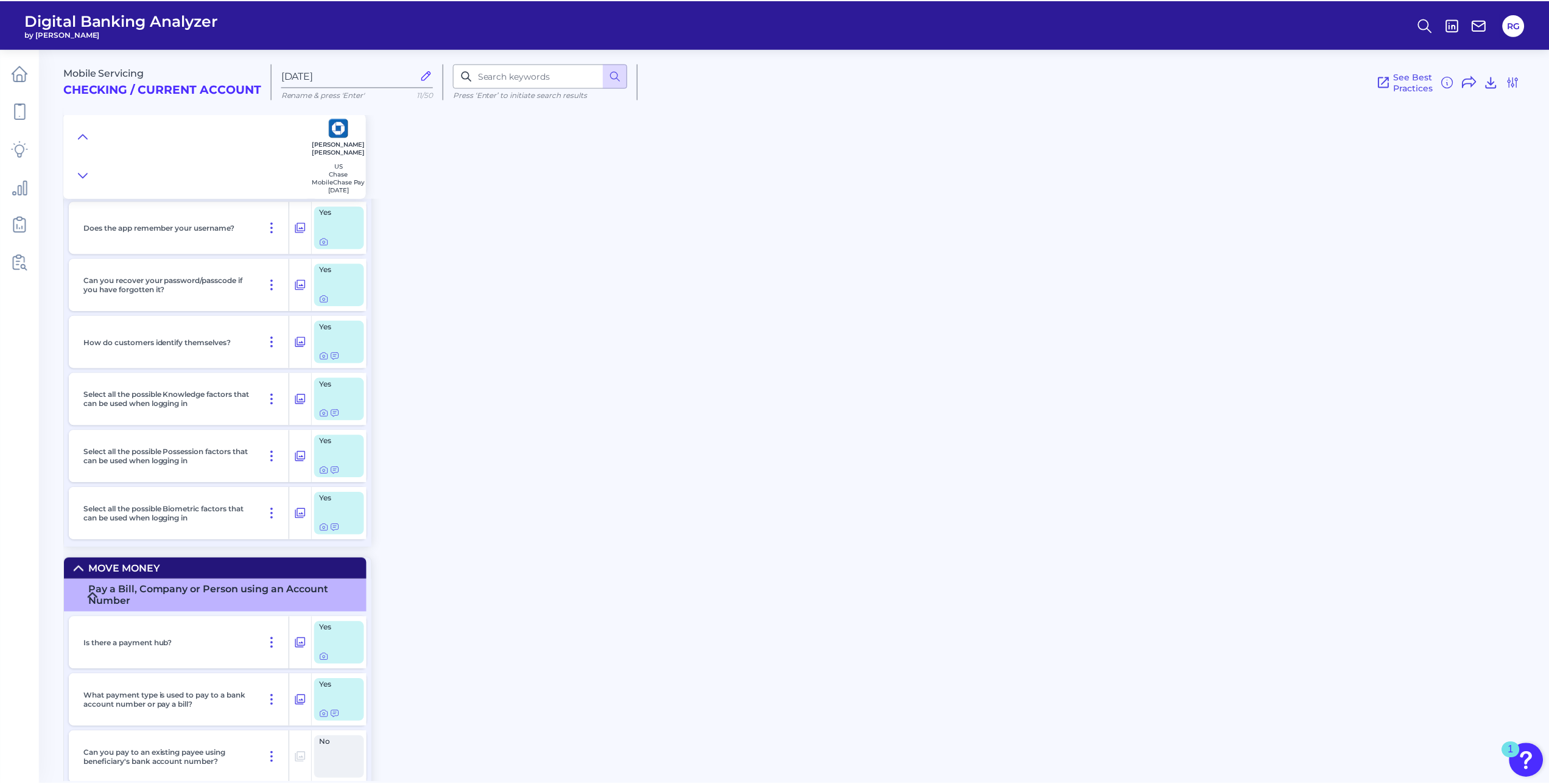
scroll to position [1825, 0]
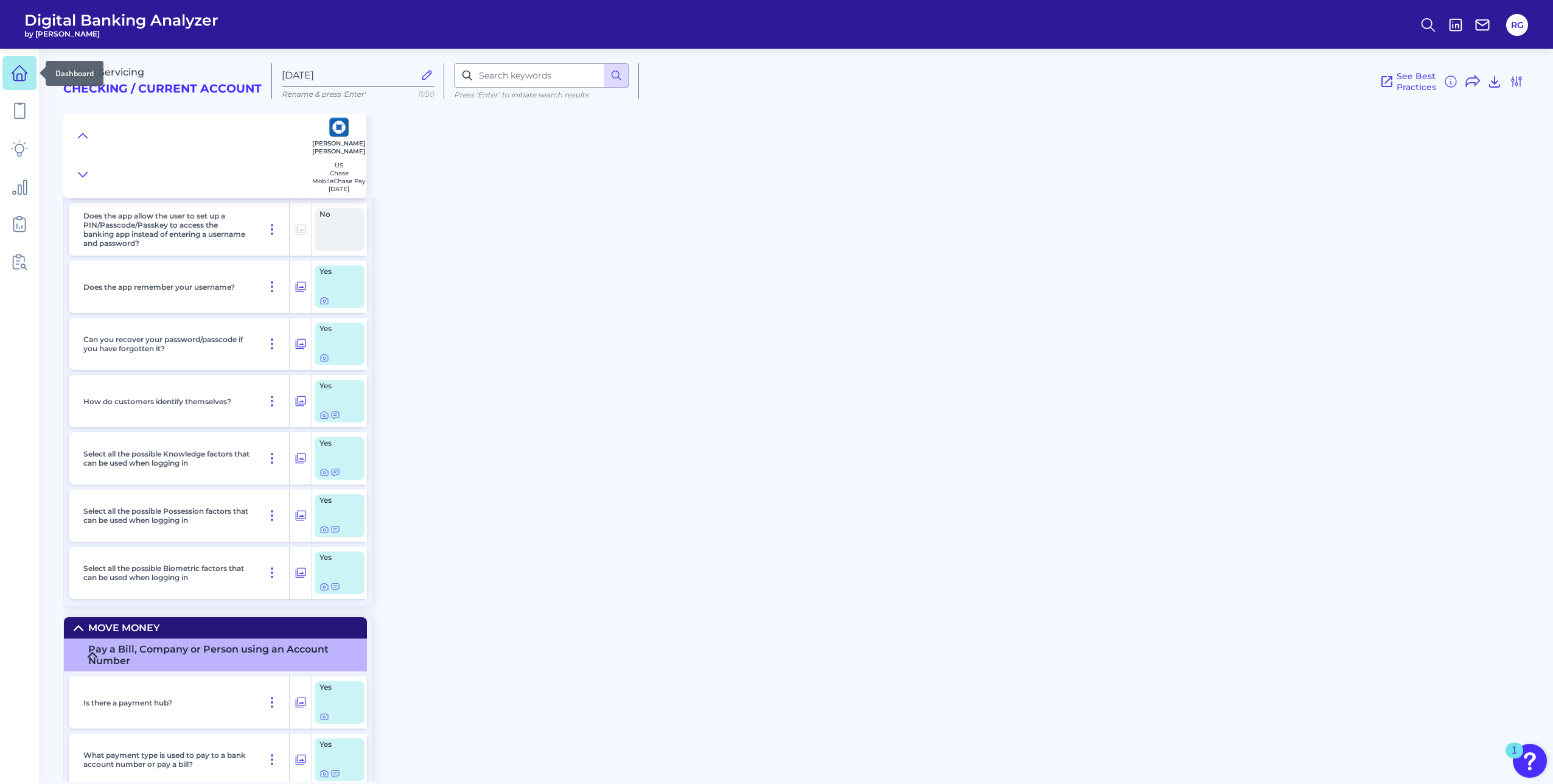
click at [15, 71] on icon at bounding box center [19, 73] width 17 height 17
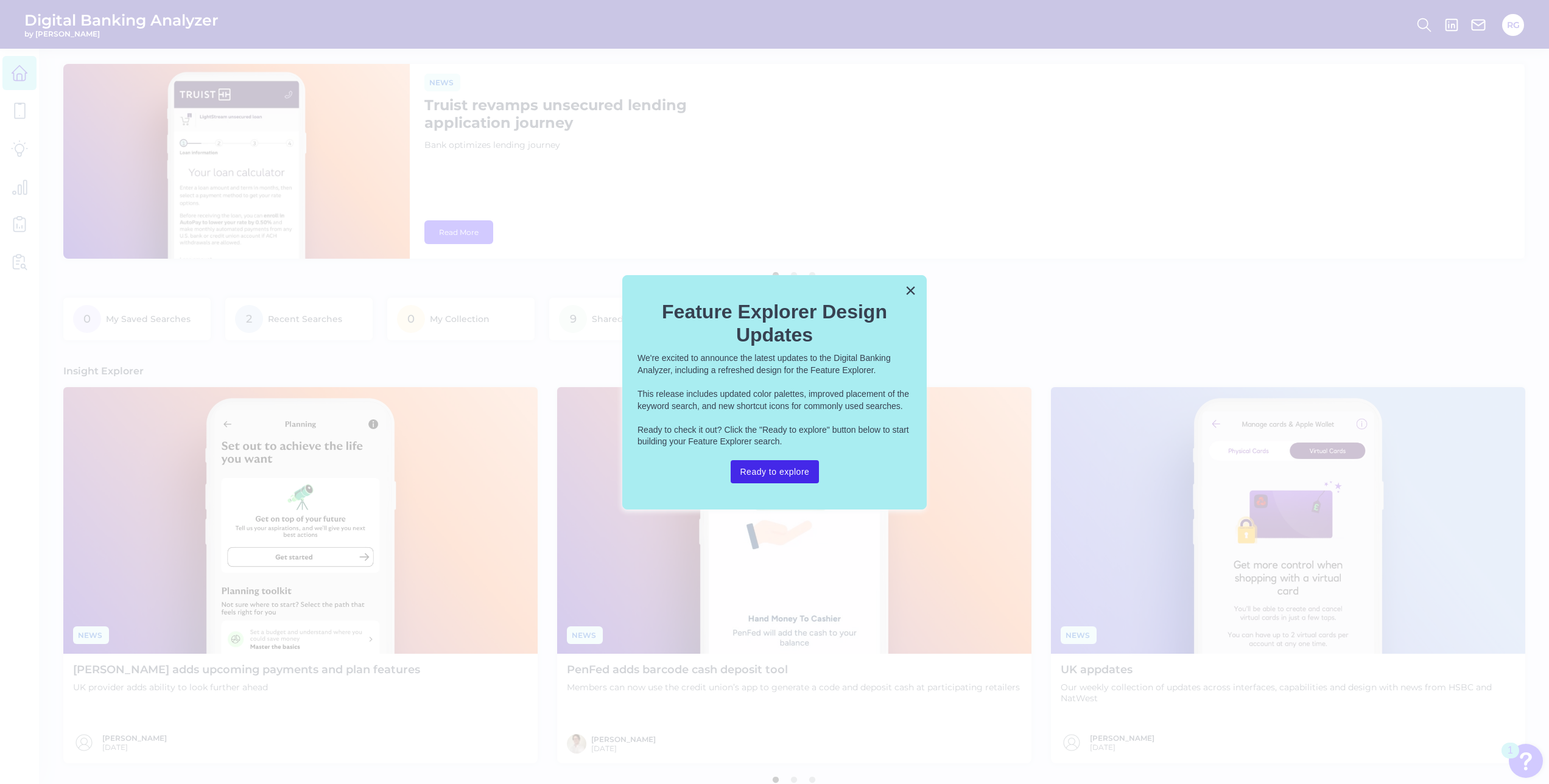
click at [786, 470] on button "Ready to explore" at bounding box center [775, 471] width 89 height 23
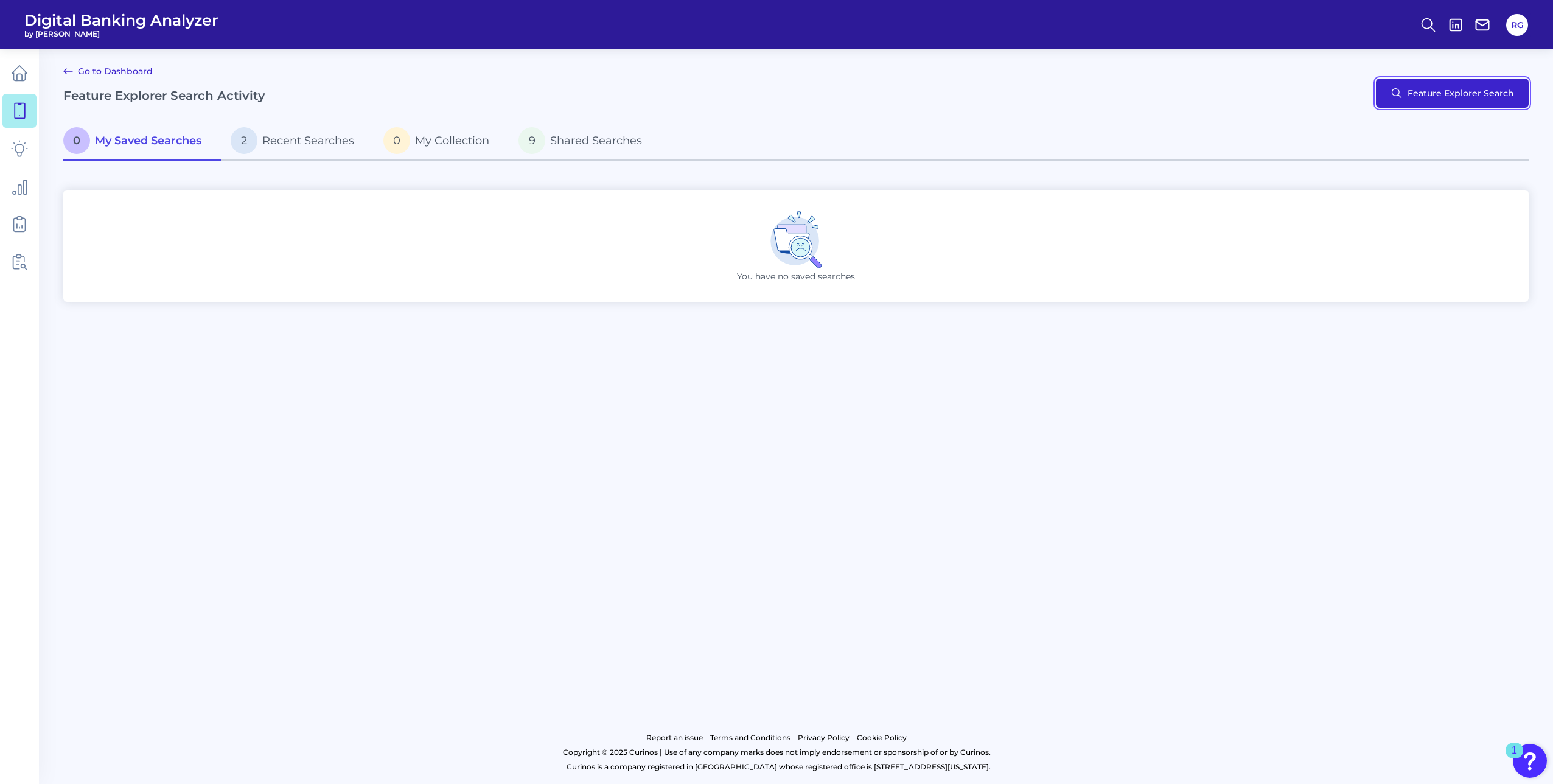
click at [1485, 89] on button "Feature Explorer Search" at bounding box center [1452, 93] width 153 height 29
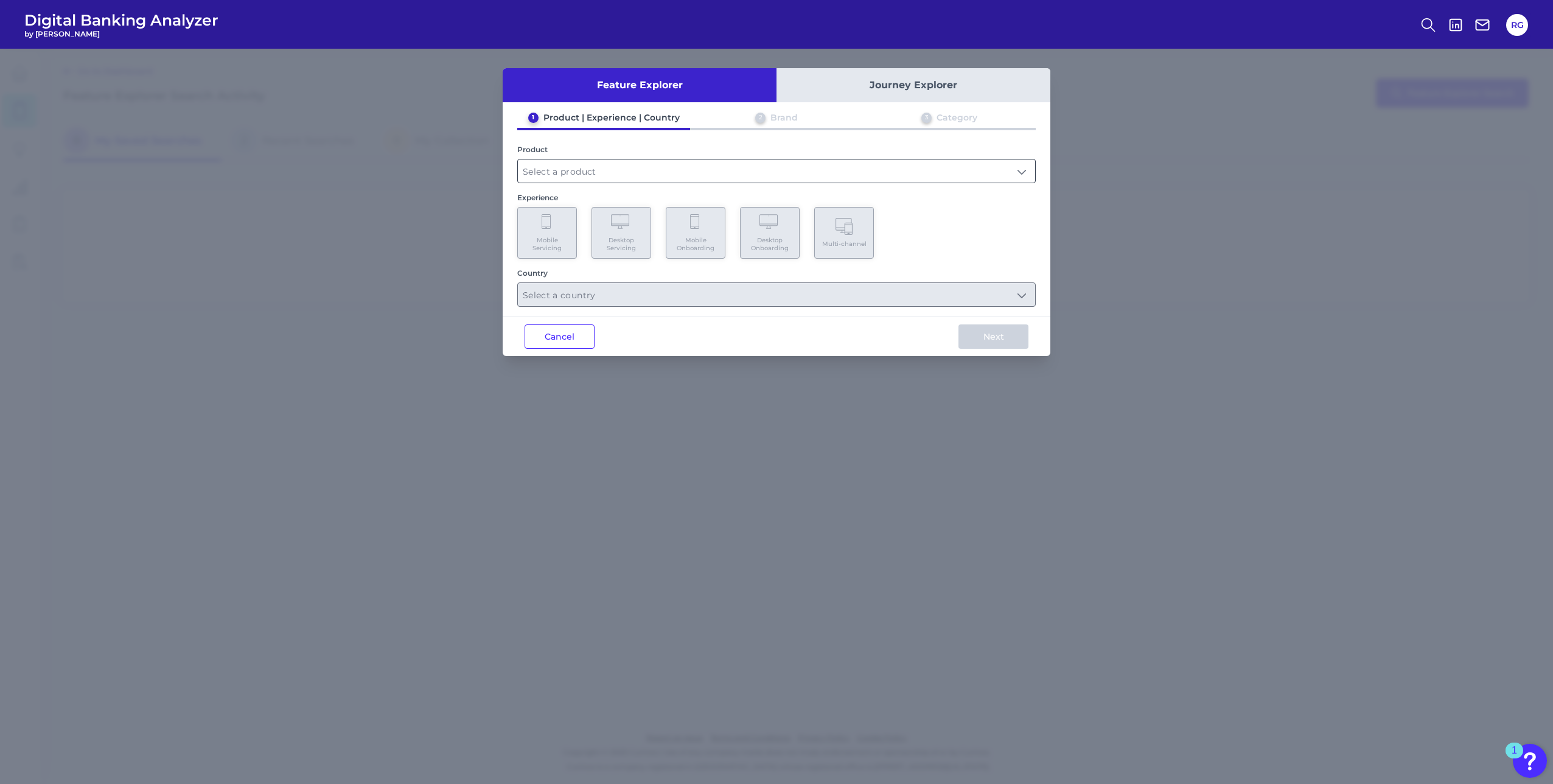
click at [559, 174] on input "text" at bounding box center [776, 171] width 518 height 23
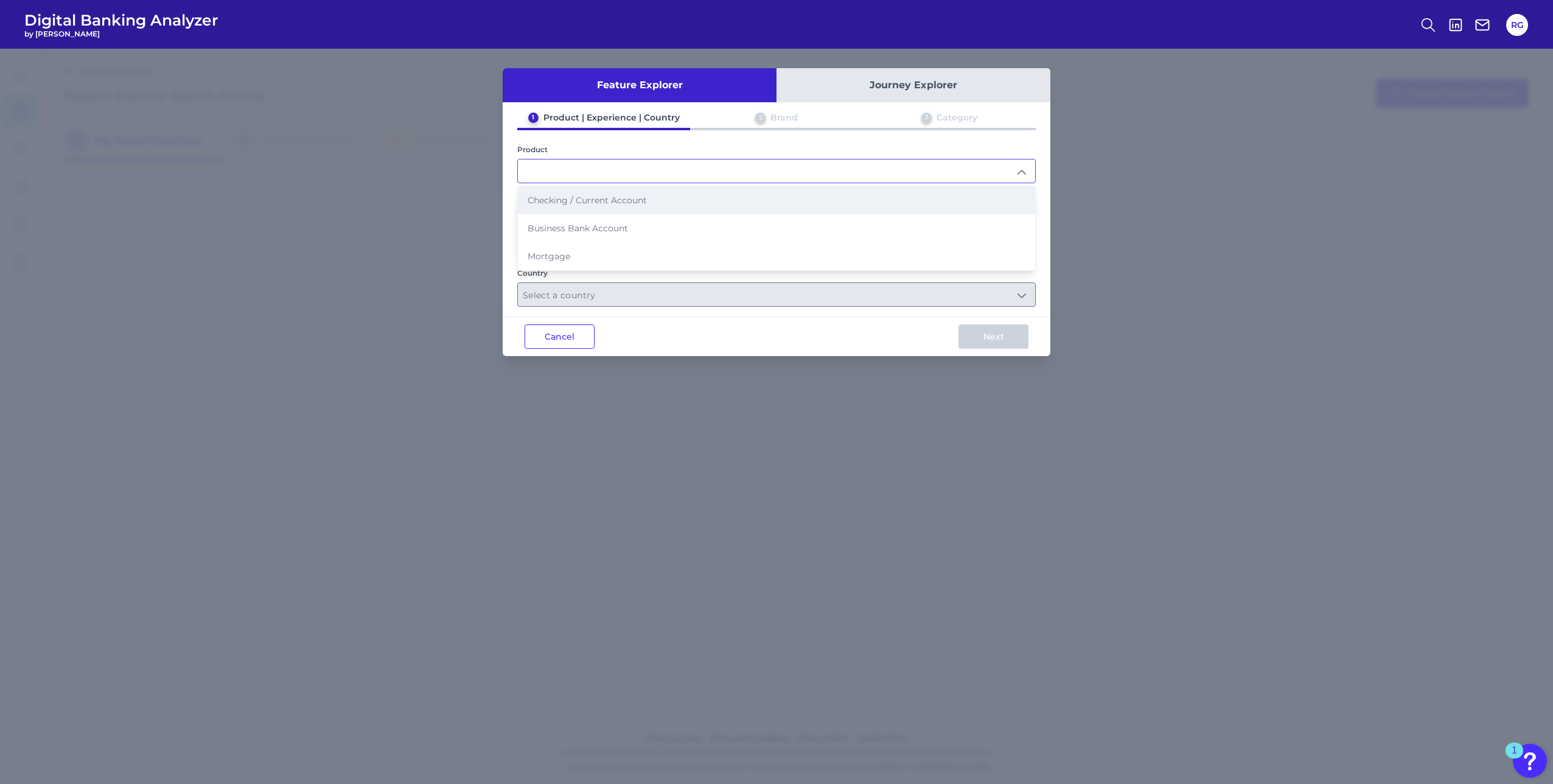
click at [556, 197] on span "Checking / Current Account" at bounding box center [587, 200] width 119 height 11
type input "Checking / Current Account"
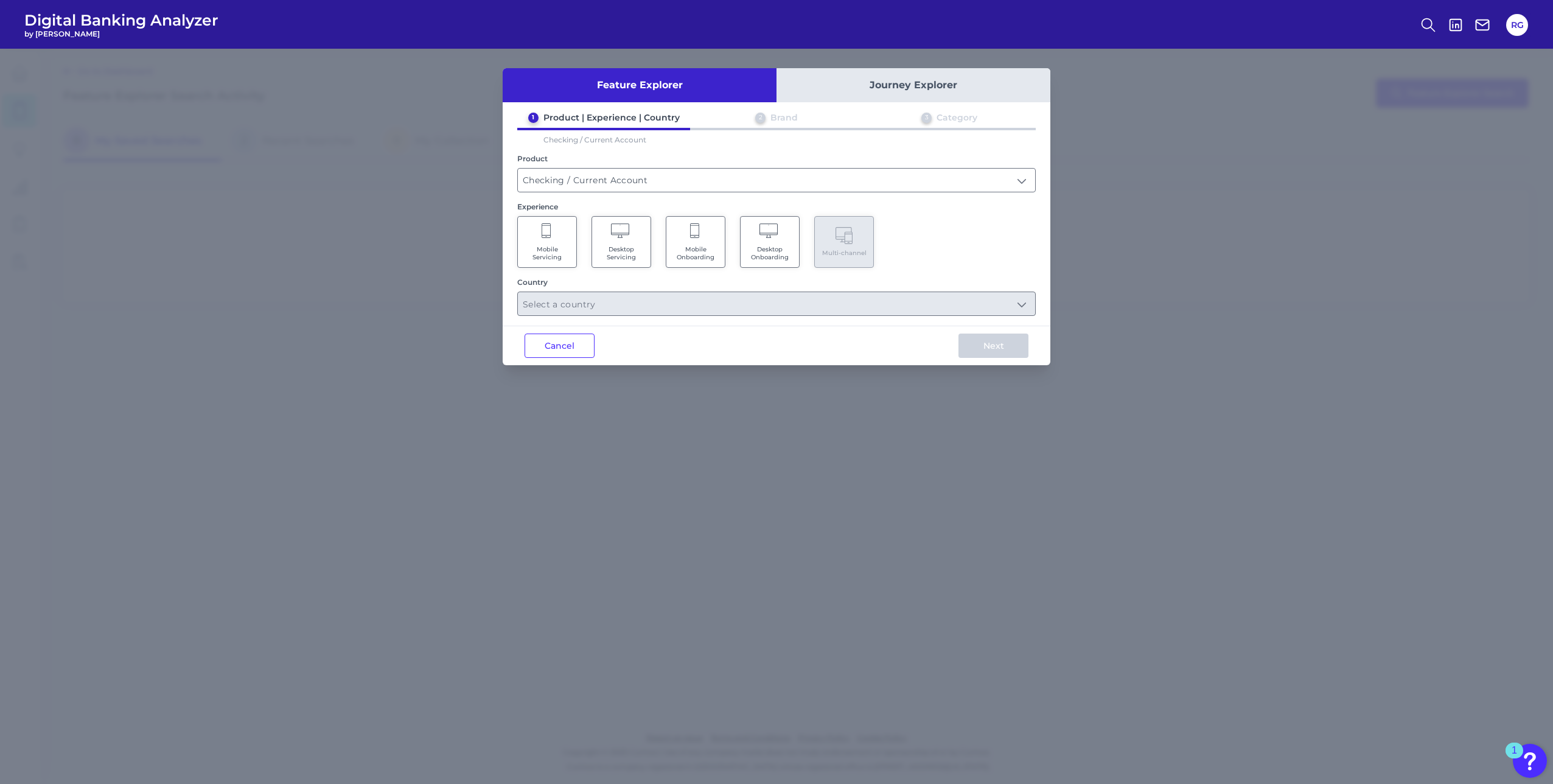
click at [911, 78] on button "Journey Explorer" at bounding box center [913, 85] width 274 height 34
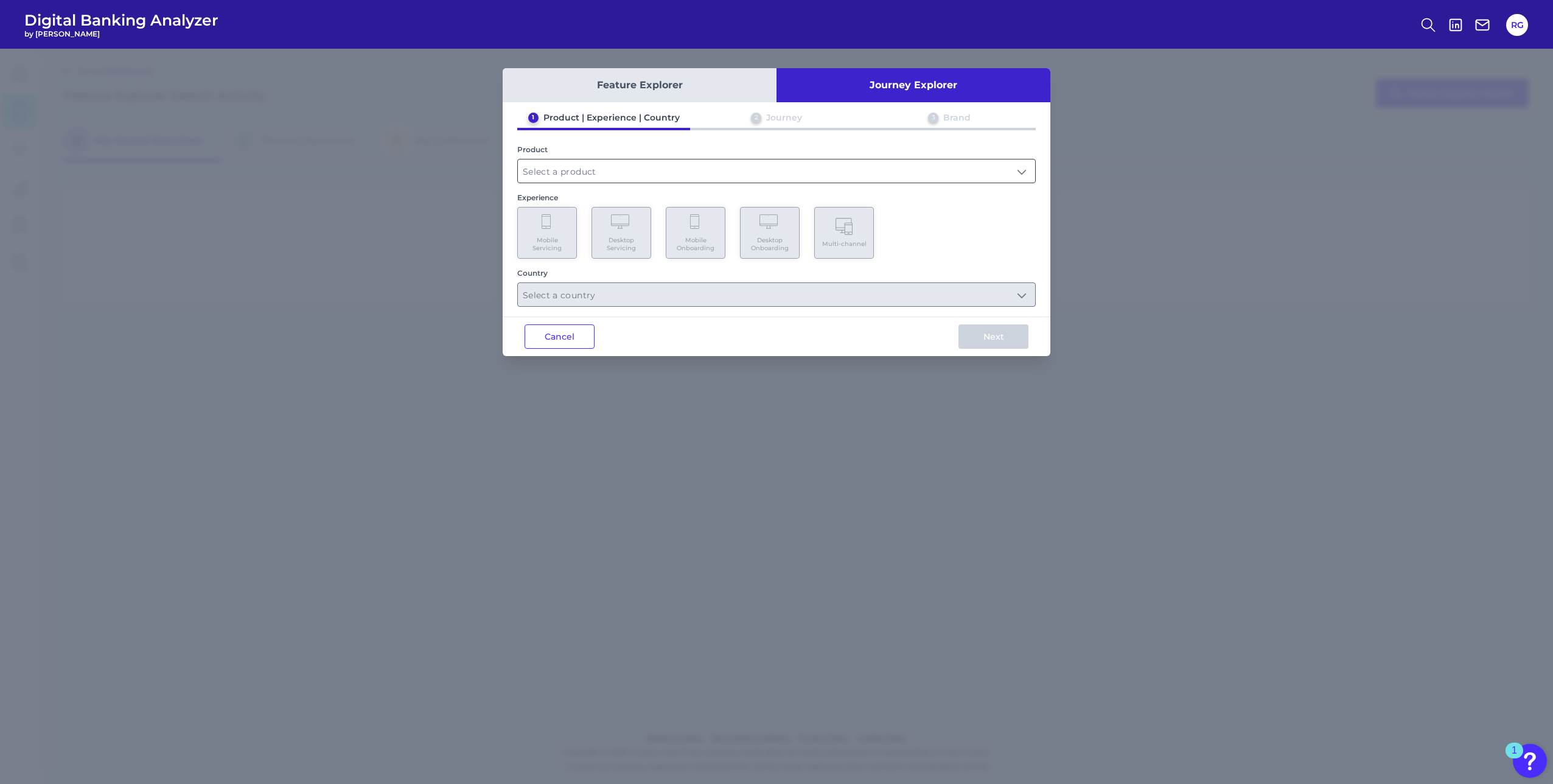
click at [571, 164] on input "text" at bounding box center [776, 171] width 518 height 23
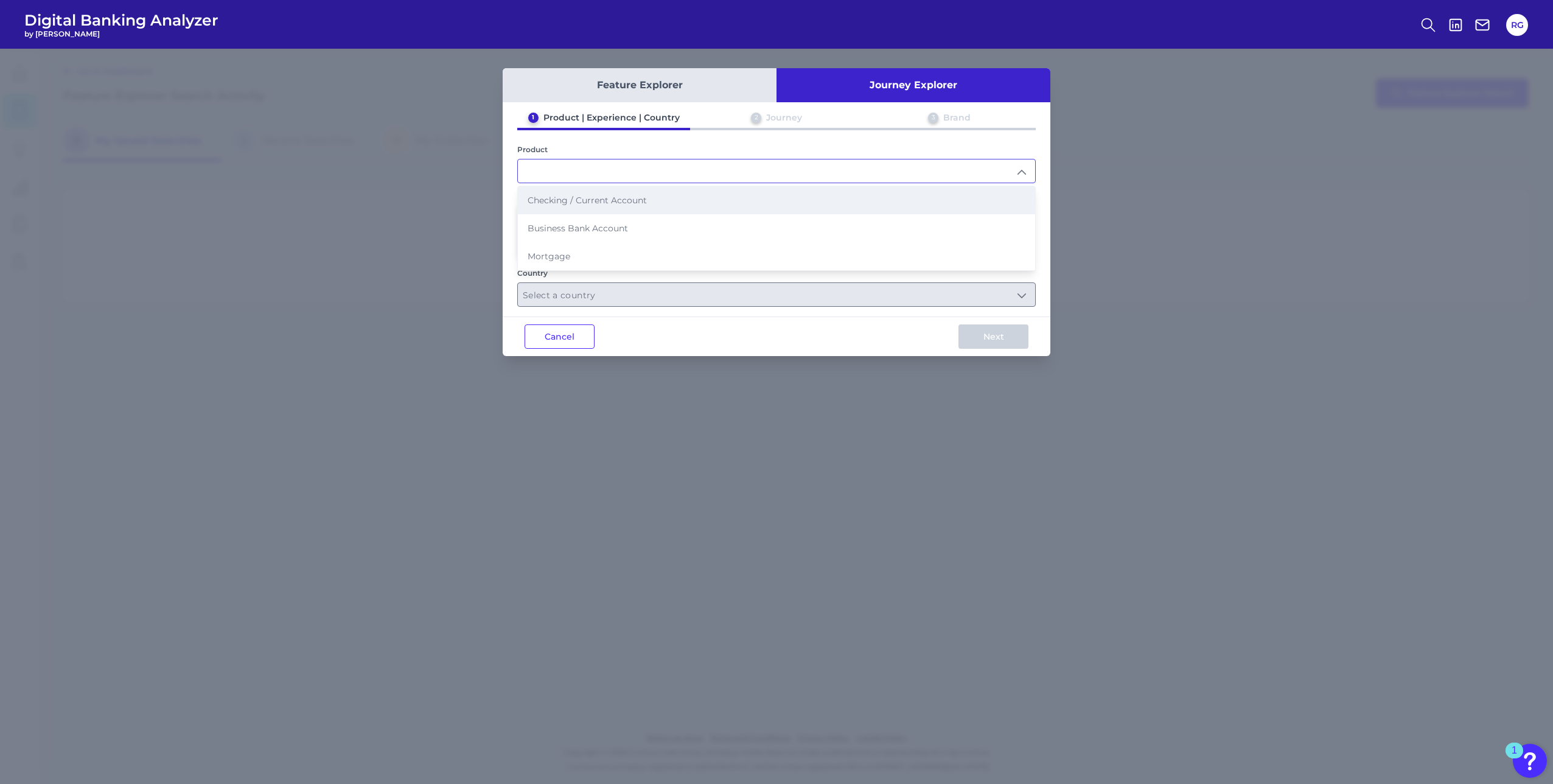
click at [558, 197] on span "Checking / Current Account" at bounding box center [587, 200] width 119 height 11
type input "Checking / Current Account"
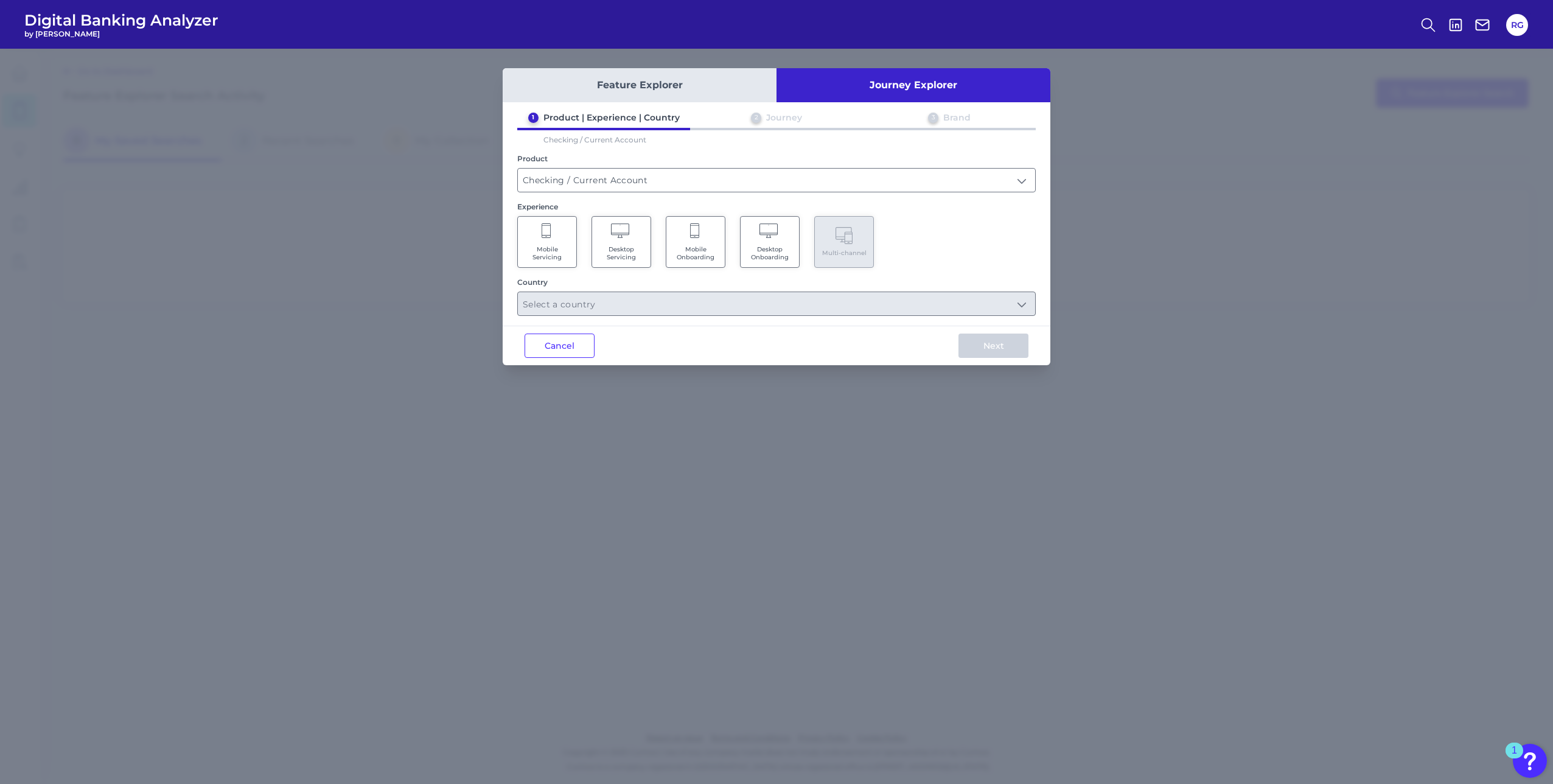
click at [699, 236] on icon at bounding box center [696, 232] width 11 height 17
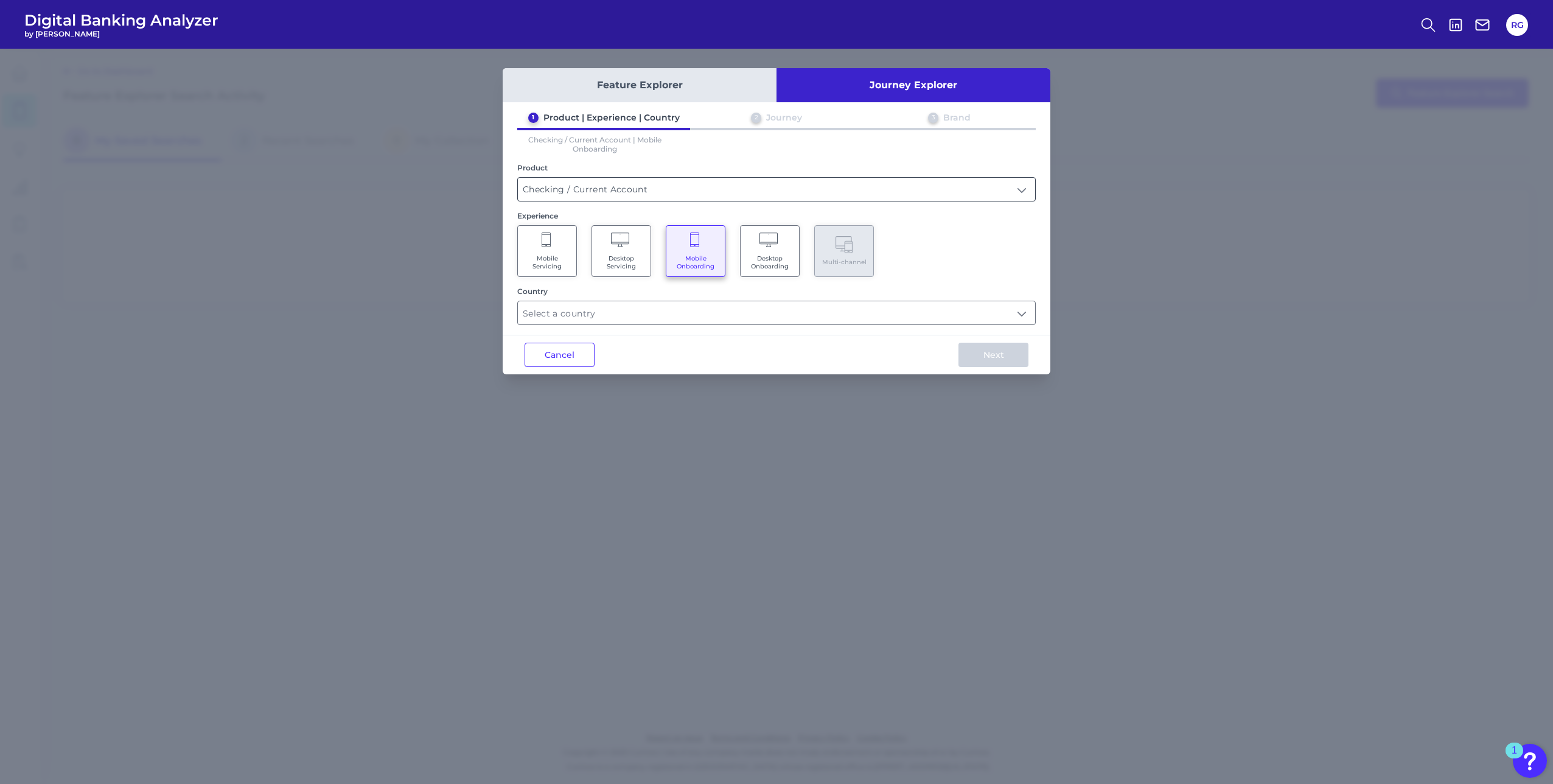
click at [568, 184] on input "Checking / Current Account" at bounding box center [776, 189] width 518 height 23
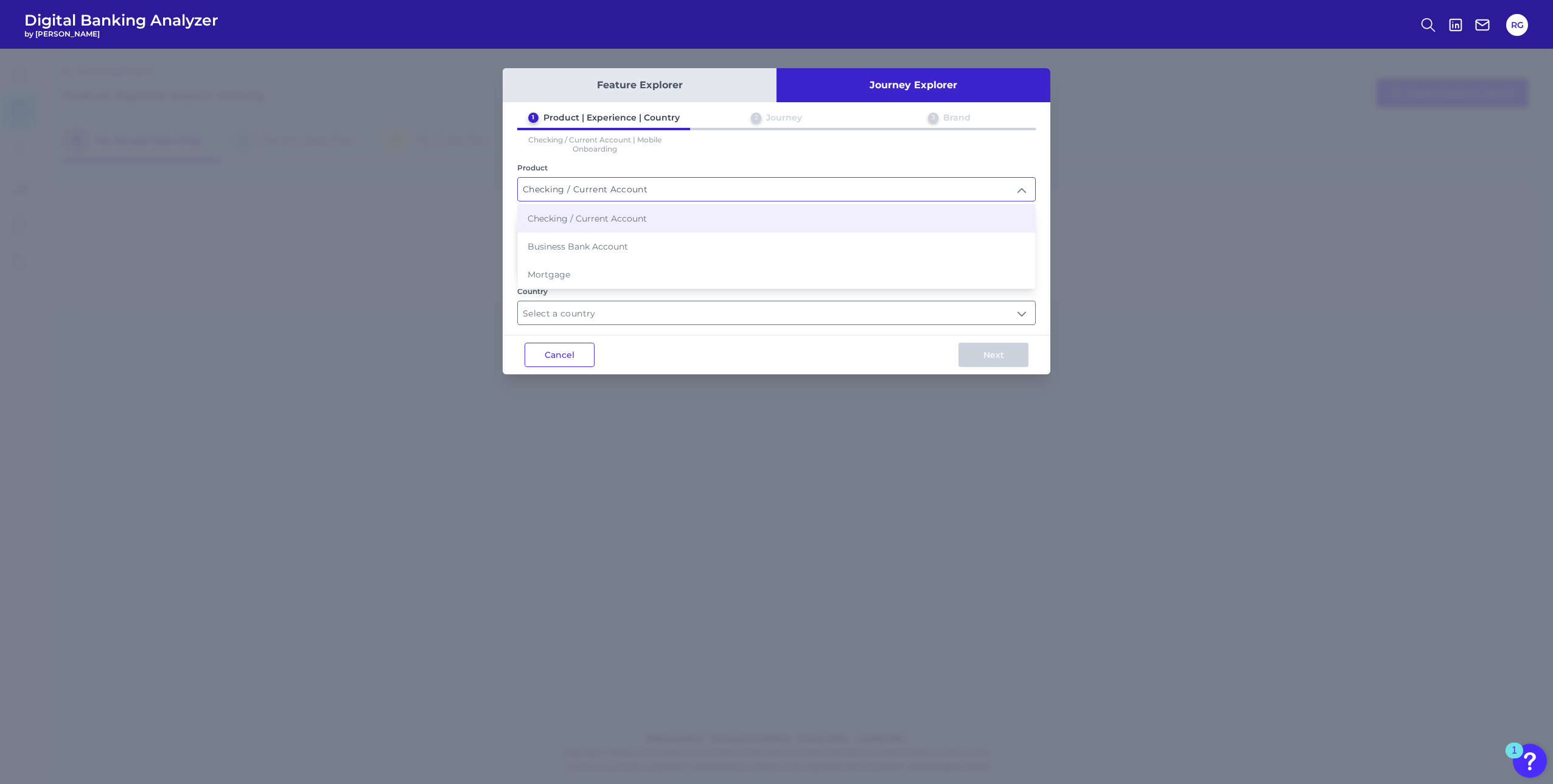
click at [564, 213] on span "Checking / Current Account" at bounding box center [587, 218] width 119 height 11
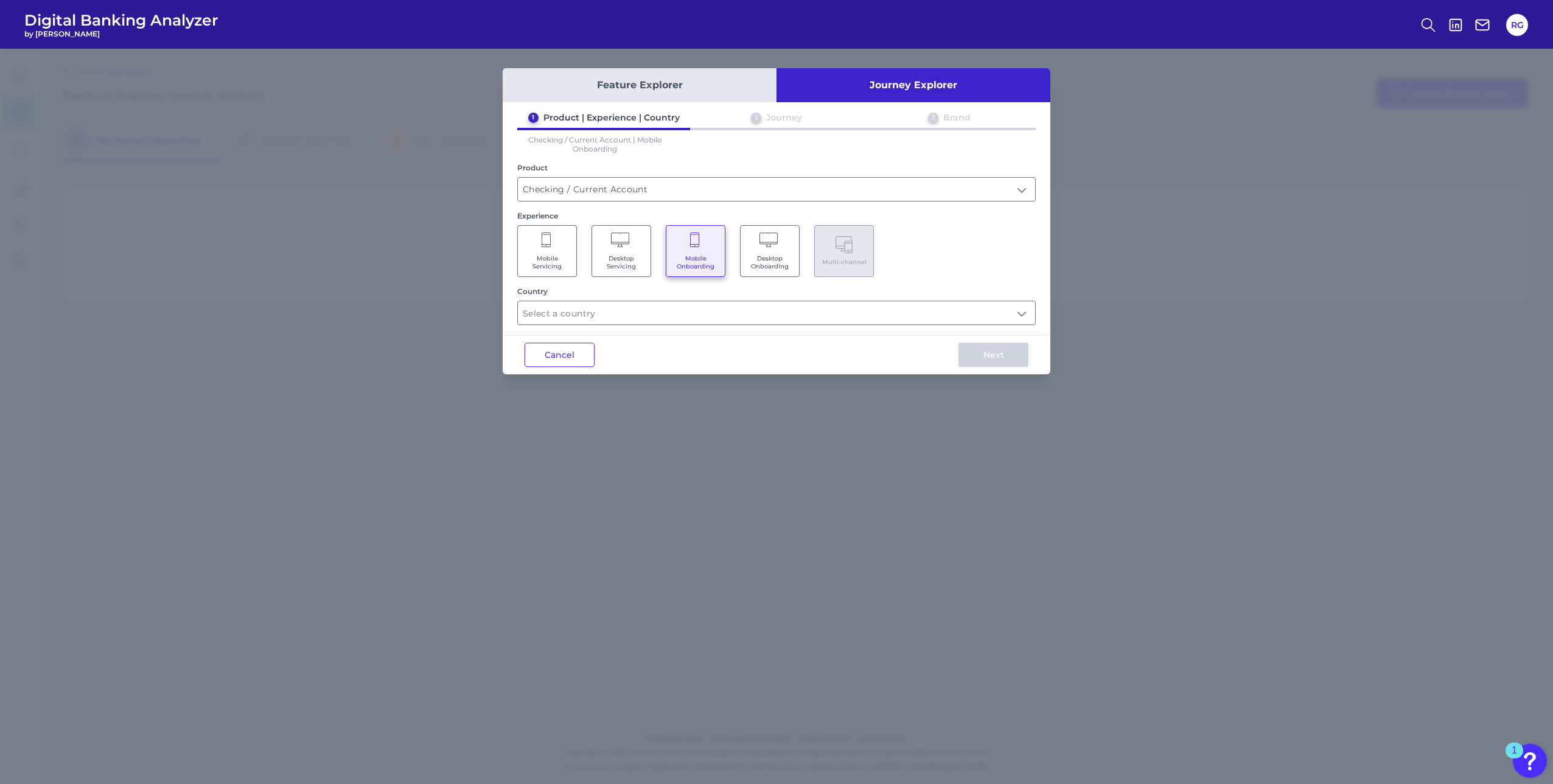
click at [549, 329] on div "Feature Explorer Journey Explorer 1 Product | Experience | Country 2 Journey 3 …" at bounding box center [776, 221] width 548 height 306
click at [555, 319] on input "text" at bounding box center [776, 313] width 518 height 23
click at [538, 369] on div "United States" at bounding box center [582, 370] width 110 height 11
type input "Select all Countries"
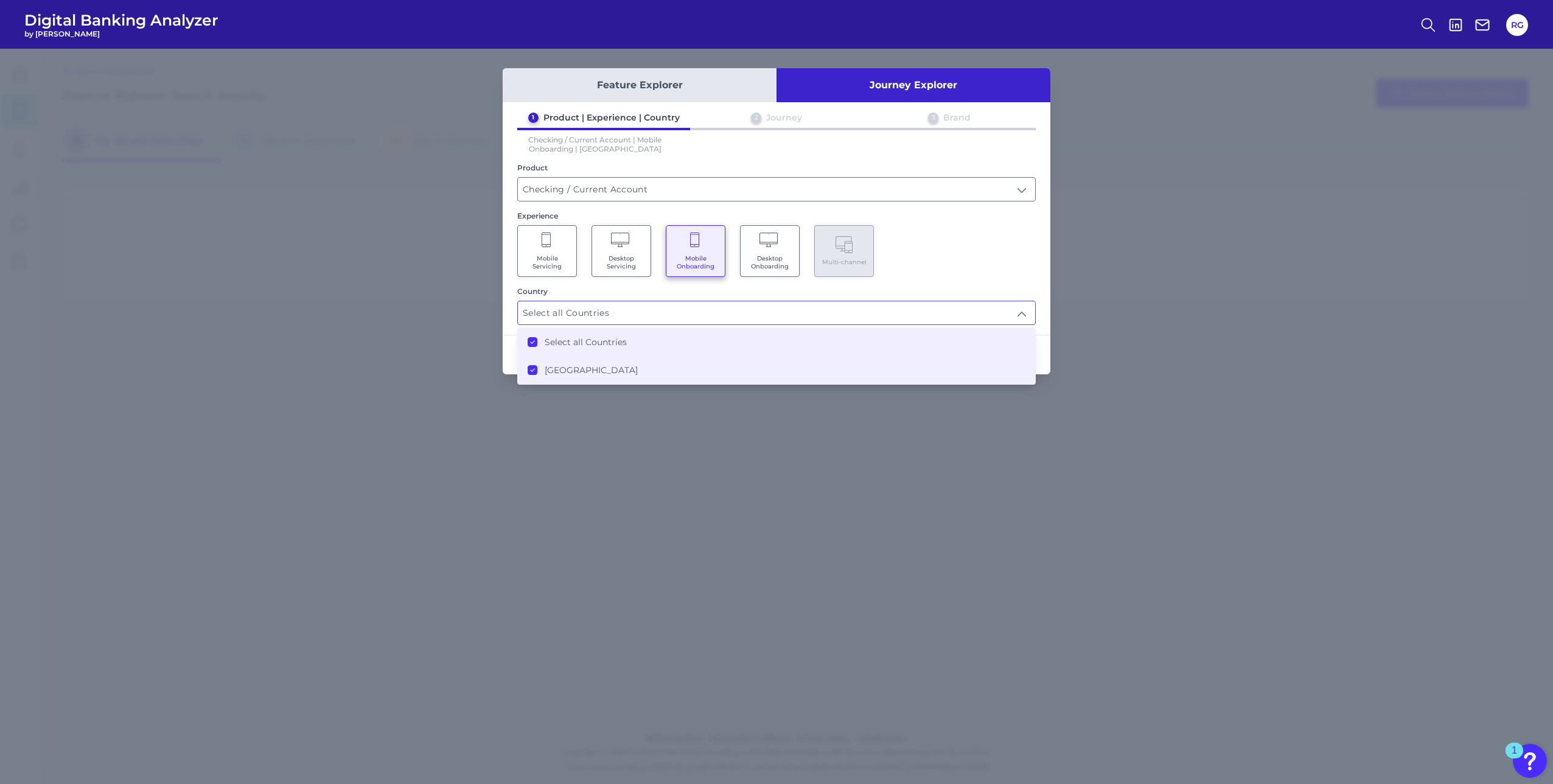
click at [543, 411] on div "Feature Explorer Journey Explorer 1 Product | Experience | Country 2 Journey 3 …" at bounding box center [776, 415] width 1553 height 735
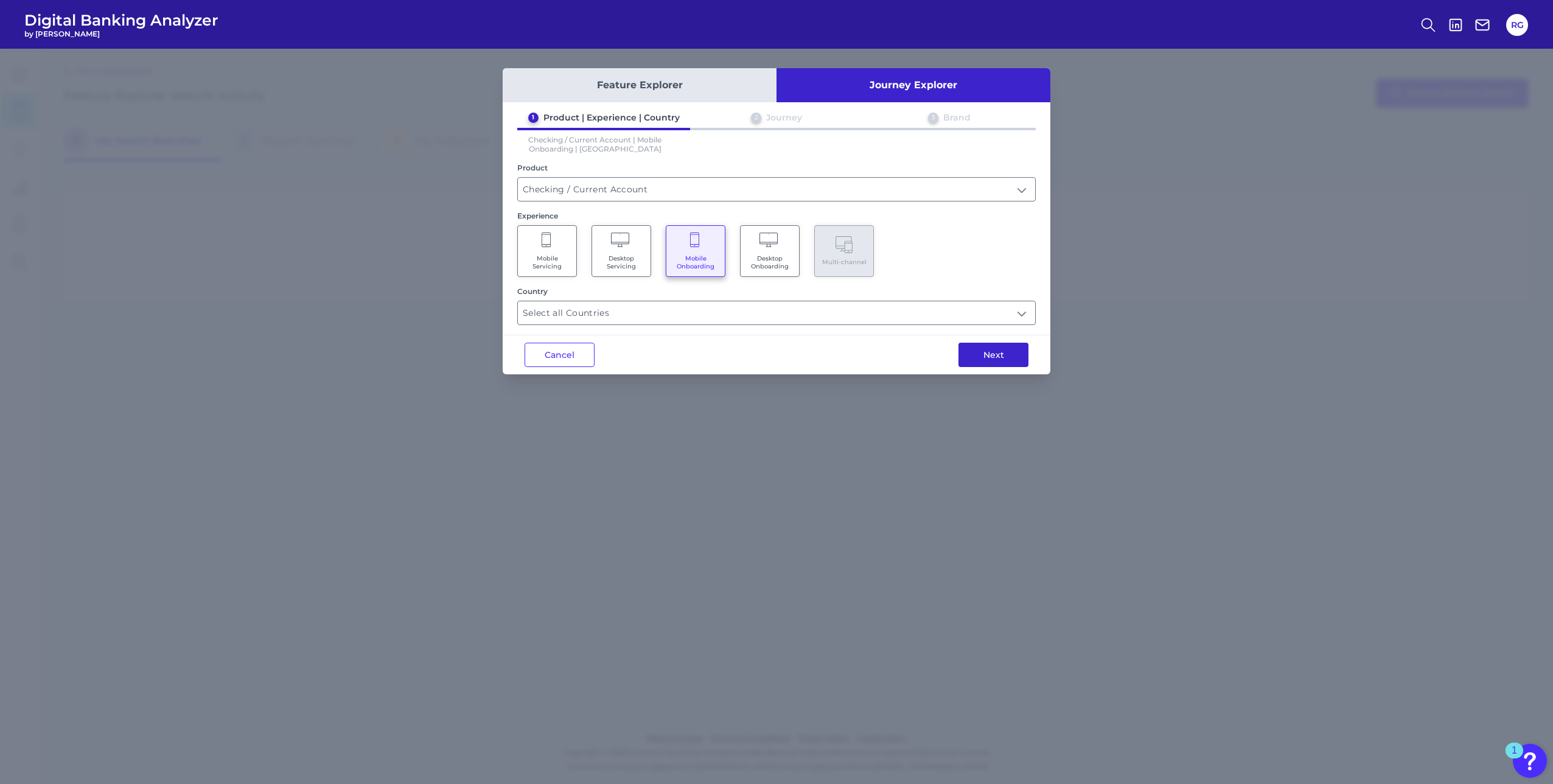
click at [979, 351] on button "Next" at bounding box center [993, 355] width 70 height 25
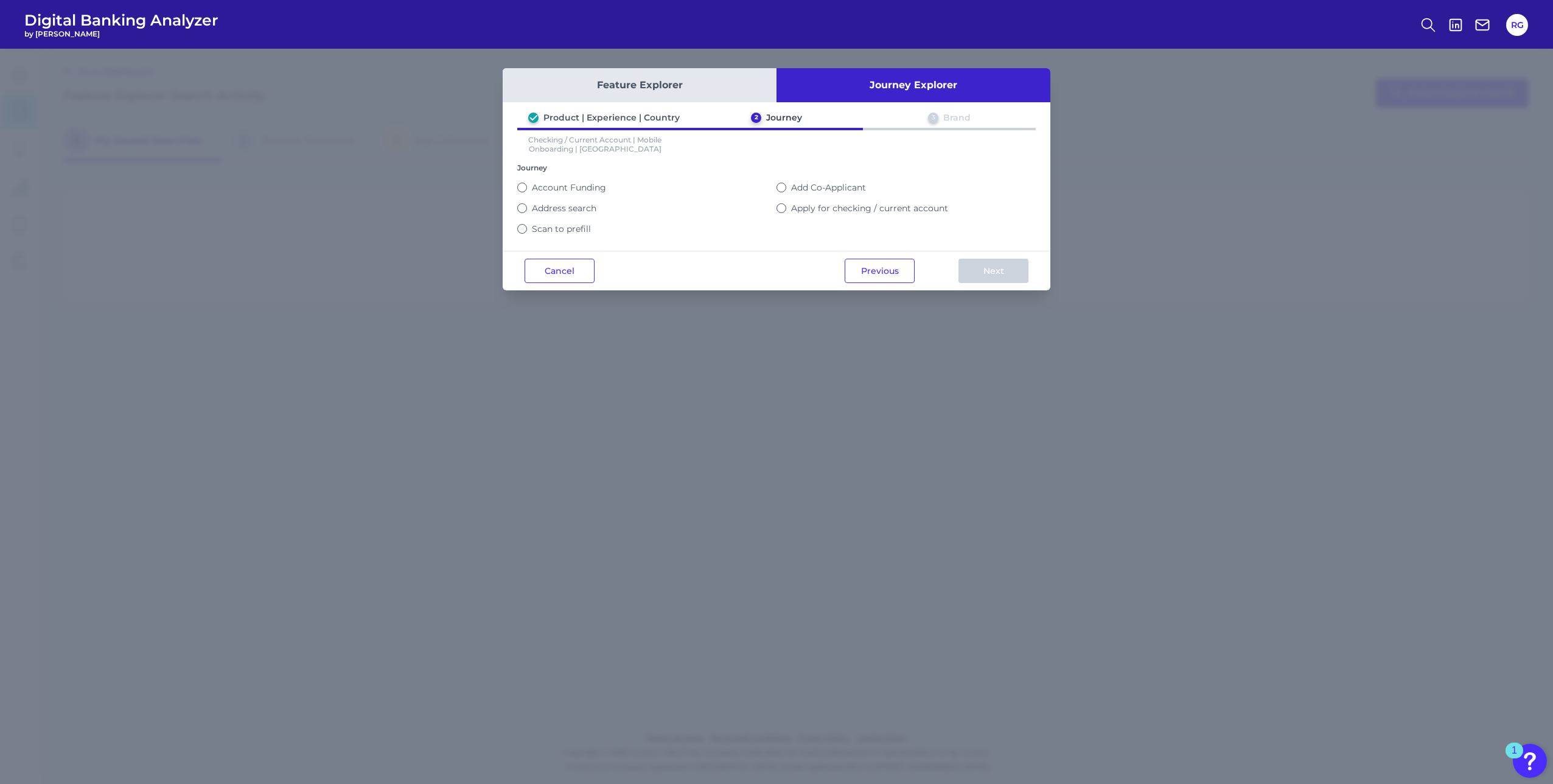
click at [580, 186] on label "Account Funding" at bounding box center [569, 187] width 75 height 11
click at [527, 186] on button "Account Funding" at bounding box center [522, 187] width 10 height 10
click at [992, 269] on button "Next" at bounding box center [993, 271] width 70 height 25
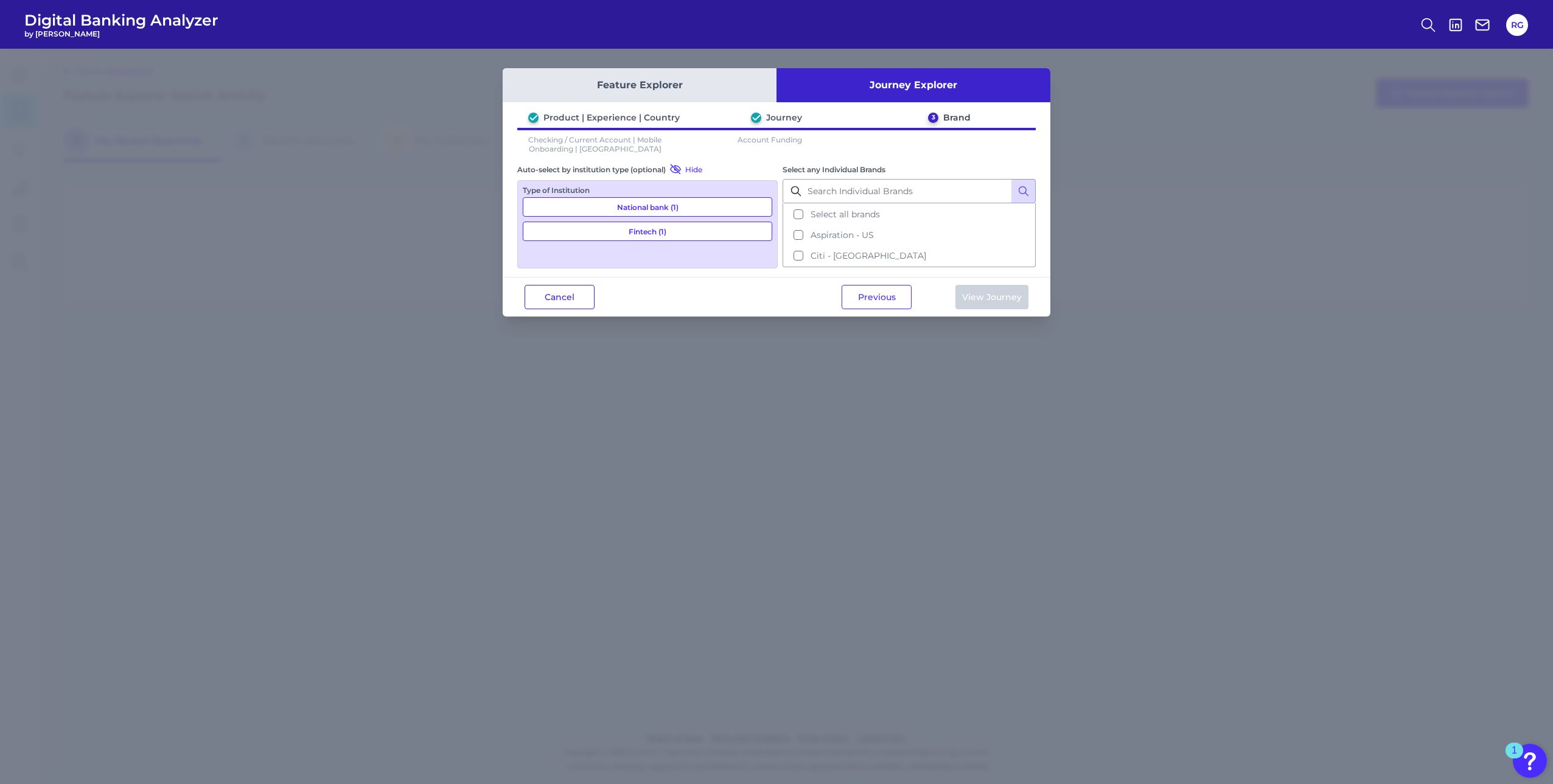
click at [573, 299] on button "Cancel" at bounding box center [559, 297] width 70 height 25
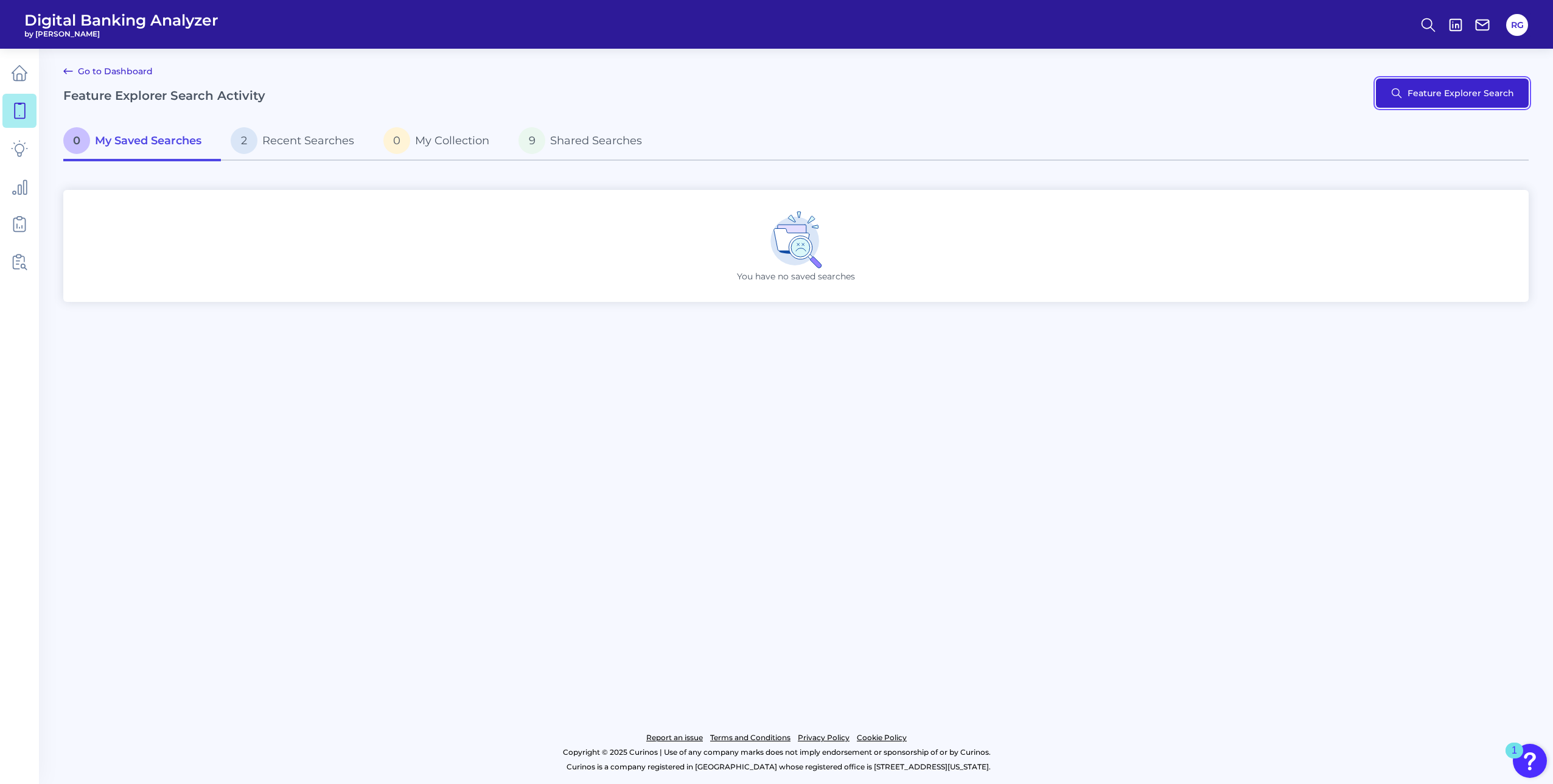
click at [1419, 97] on button "Feature Explorer Search" at bounding box center [1452, 93] width 153 height 29
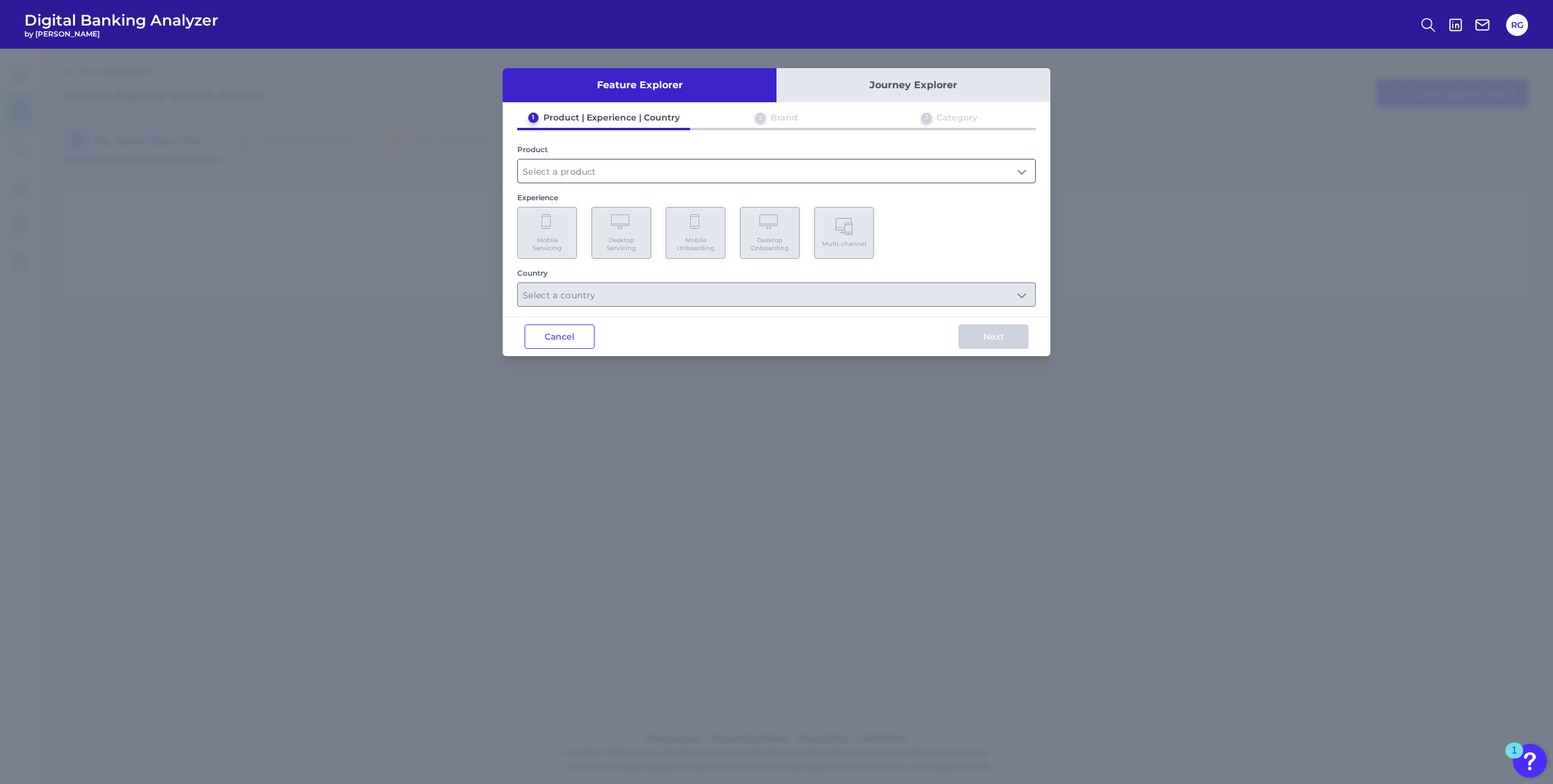
click at [560, 170] on input "text" at bounding box center [776, 171] width 518 height 23
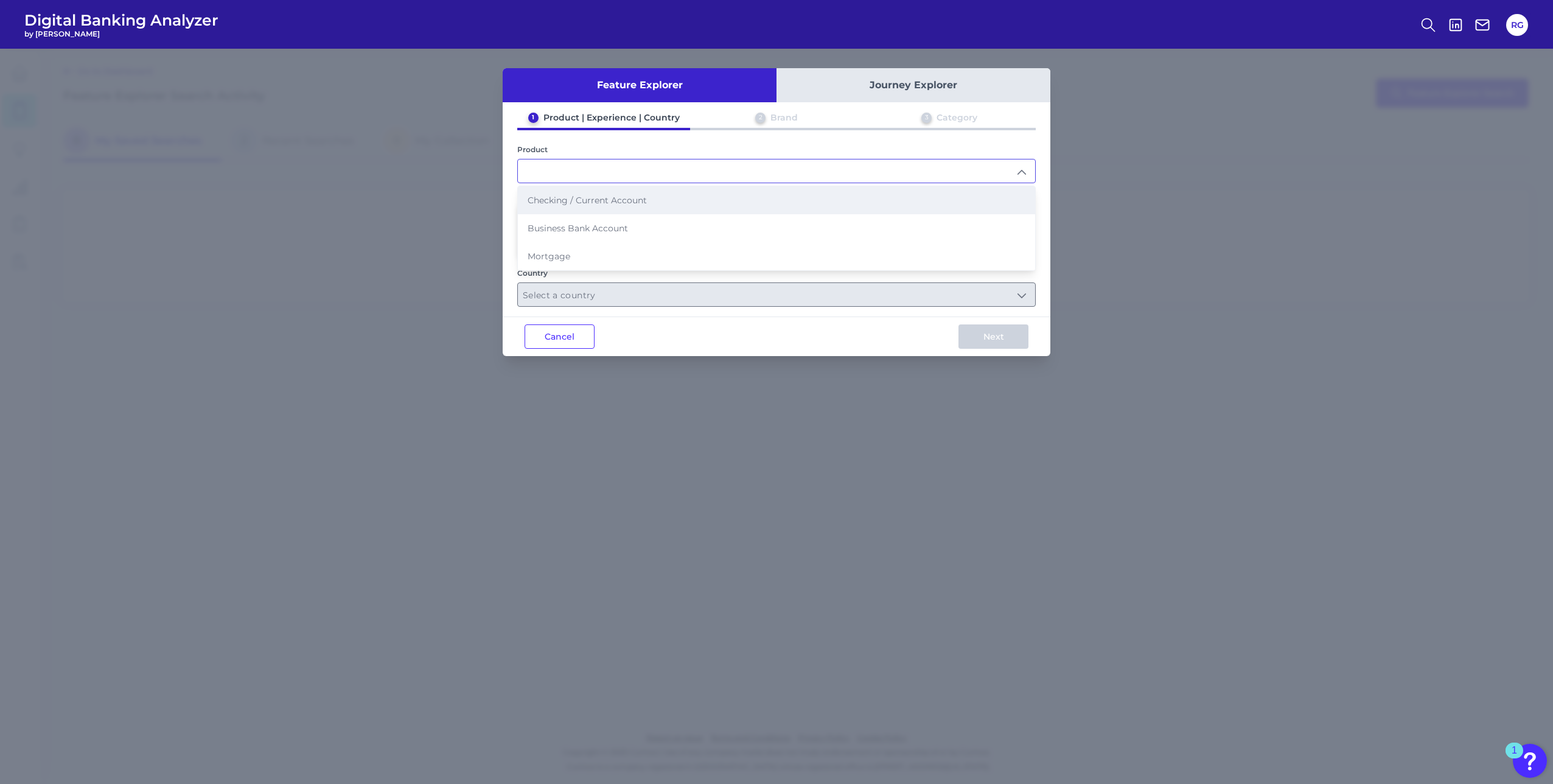
click at [555, 201] on span "Checking / Current Account" at bounding box center [587, 200] width 119 height 11
type input "Checking / Current Account"
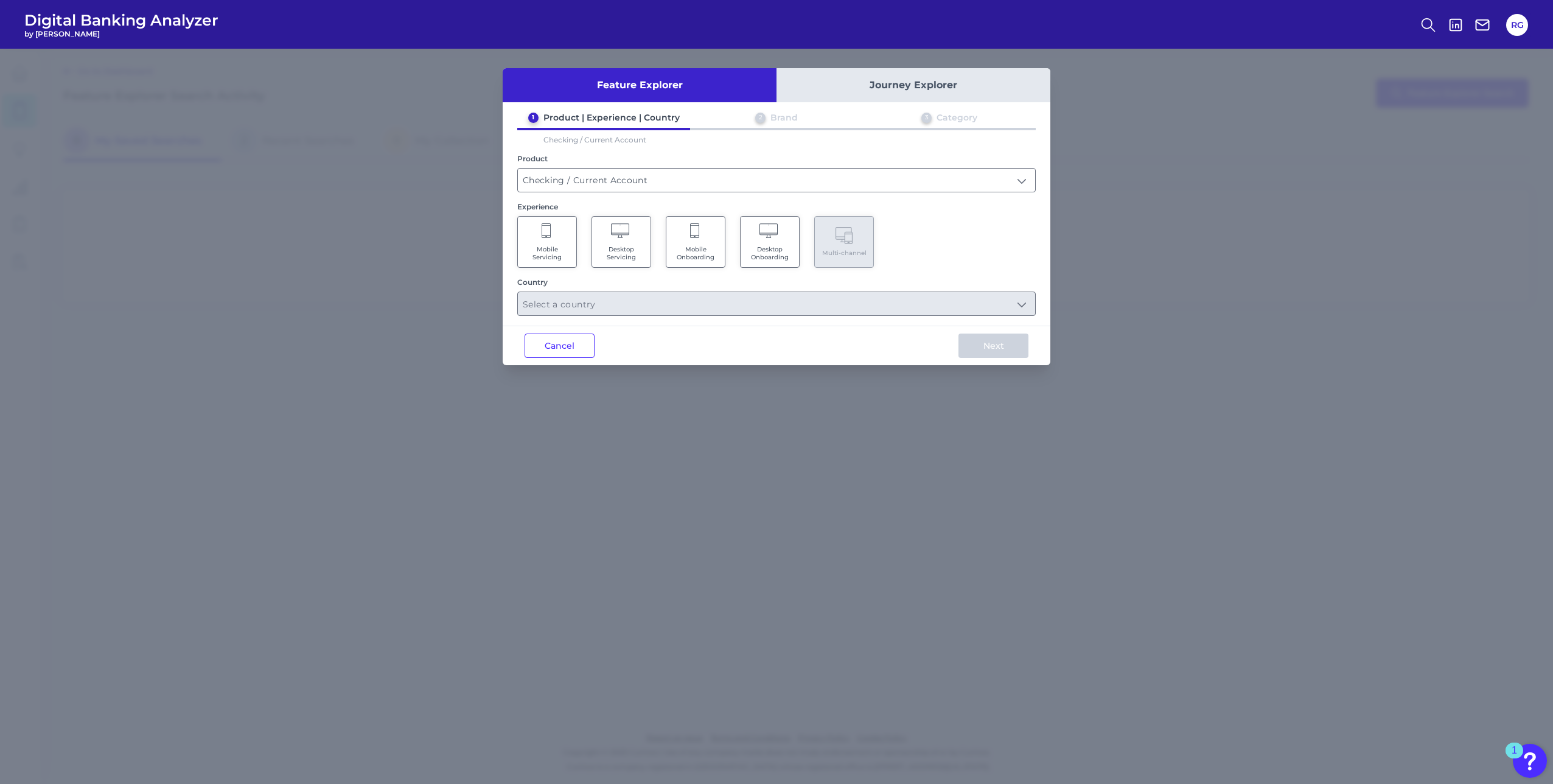
click at [696, 250] on span "Mobile Onboarding" at bounding box center [696, 253] width 46 height 16
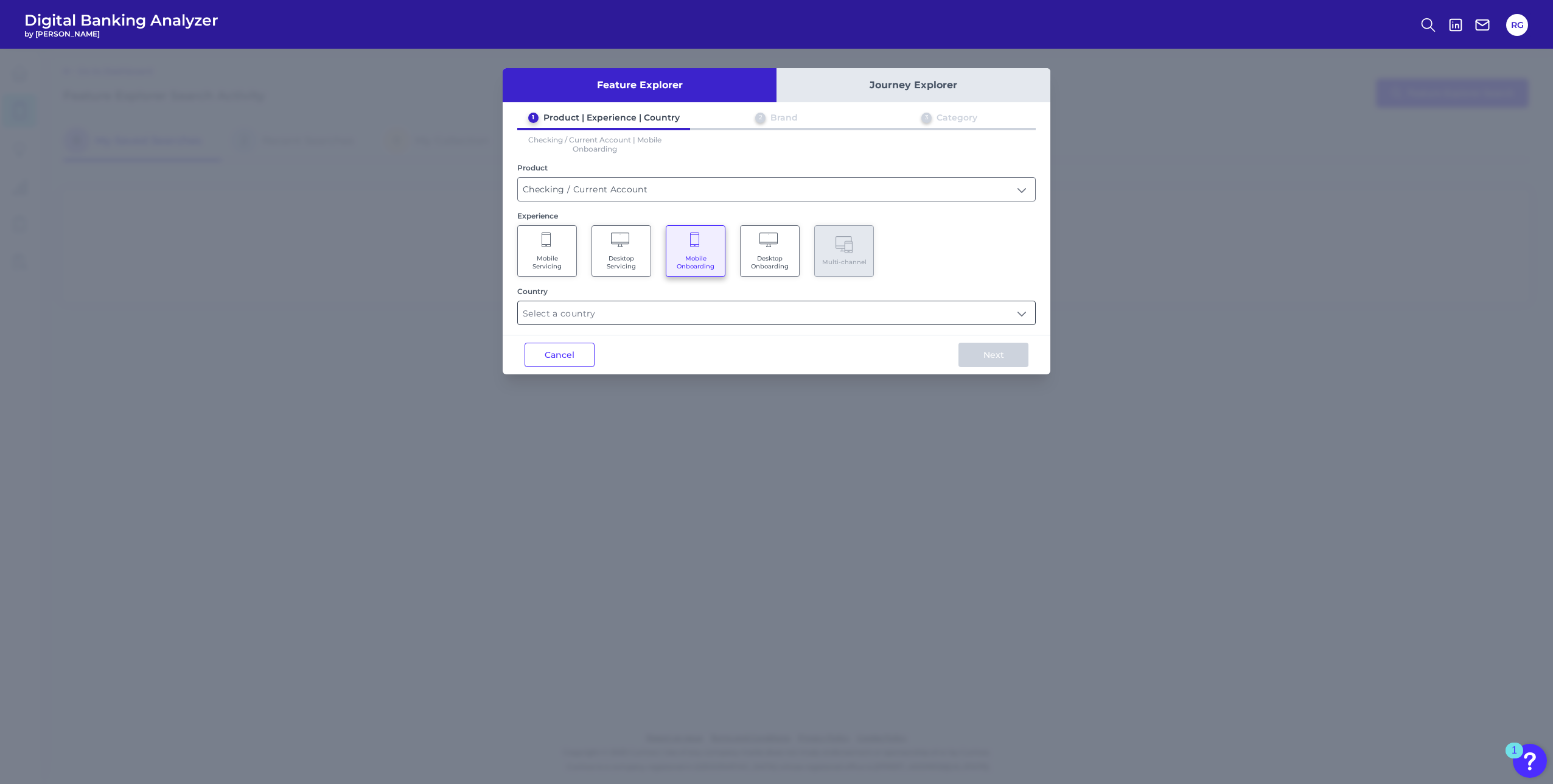
click at [585, 311] on input "text" at bounding box center [776, 313] width 518 height 23
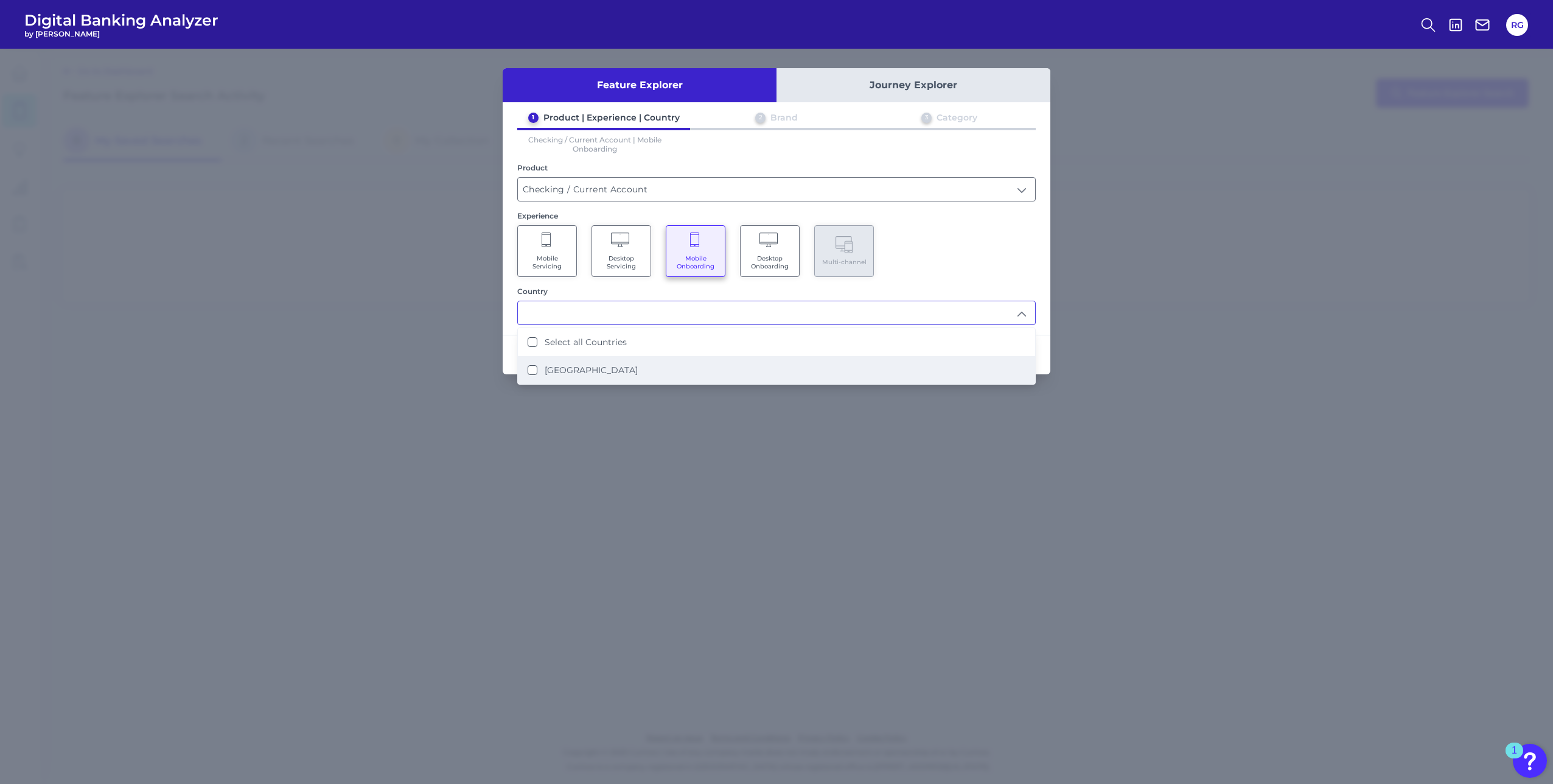
click at [541, 372] on div "United States" at bounding box center [582, 370] width 110 height 11
type input "Select all Countries"
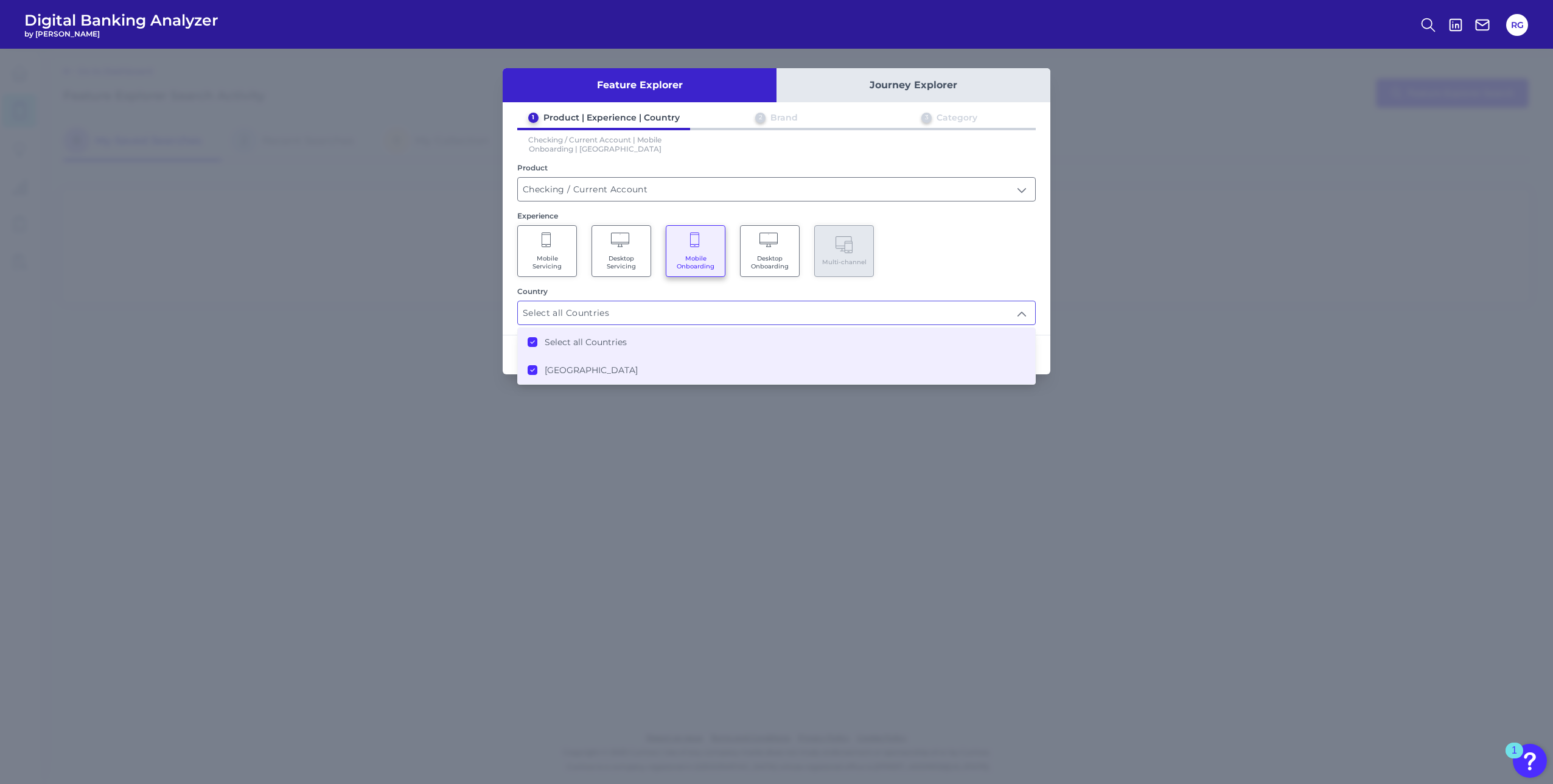
click at [556, 415] on div "Feature Explorer Journey Explorer 1 Product | Experience | Country 2 Brand 3 Ca…" at bounding box center [776, 415] width 1553 height 735
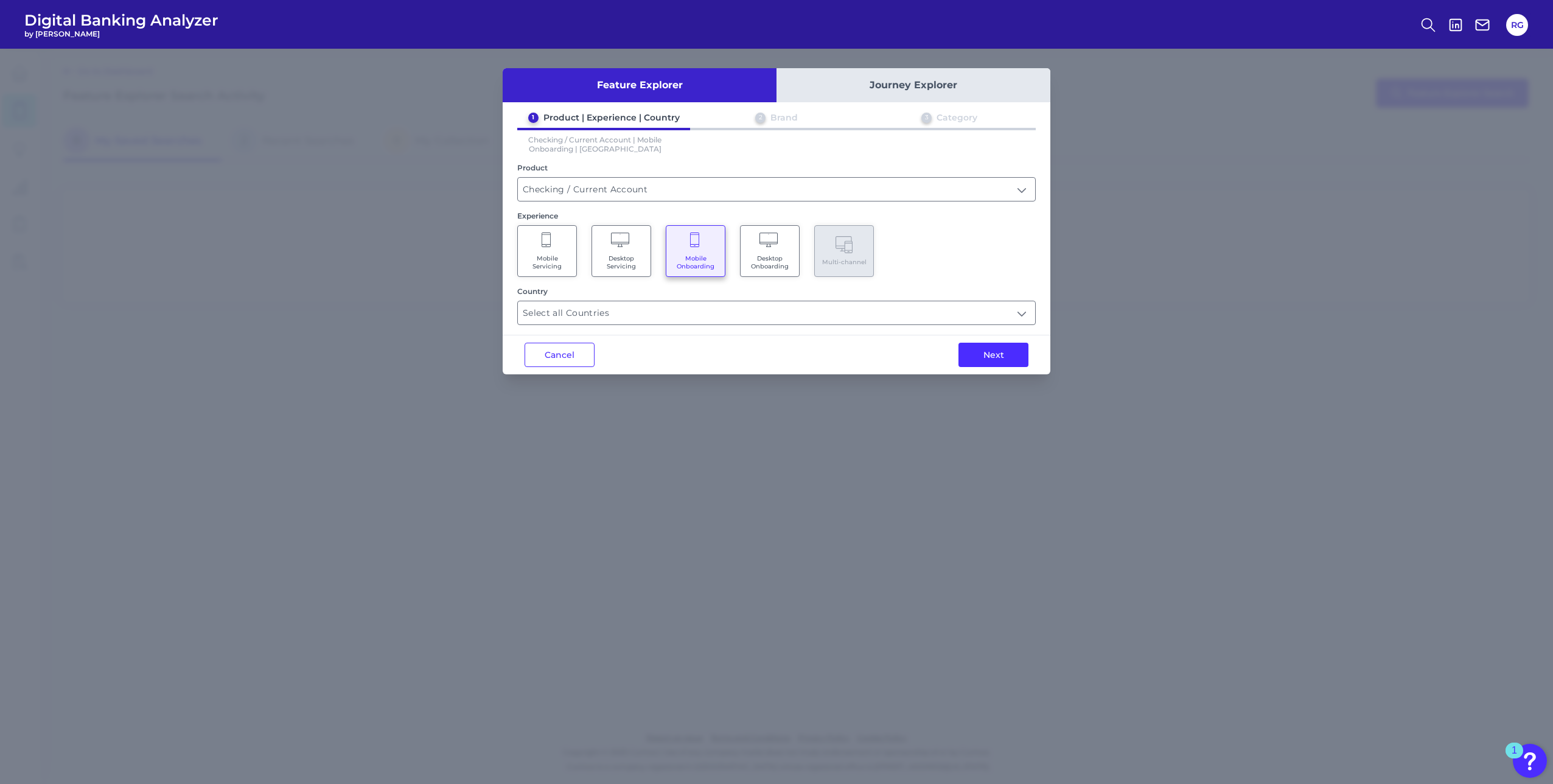
click at [838, 84] on button "Journey Explorer" at bounding box center [913, 85] width 274 height 34
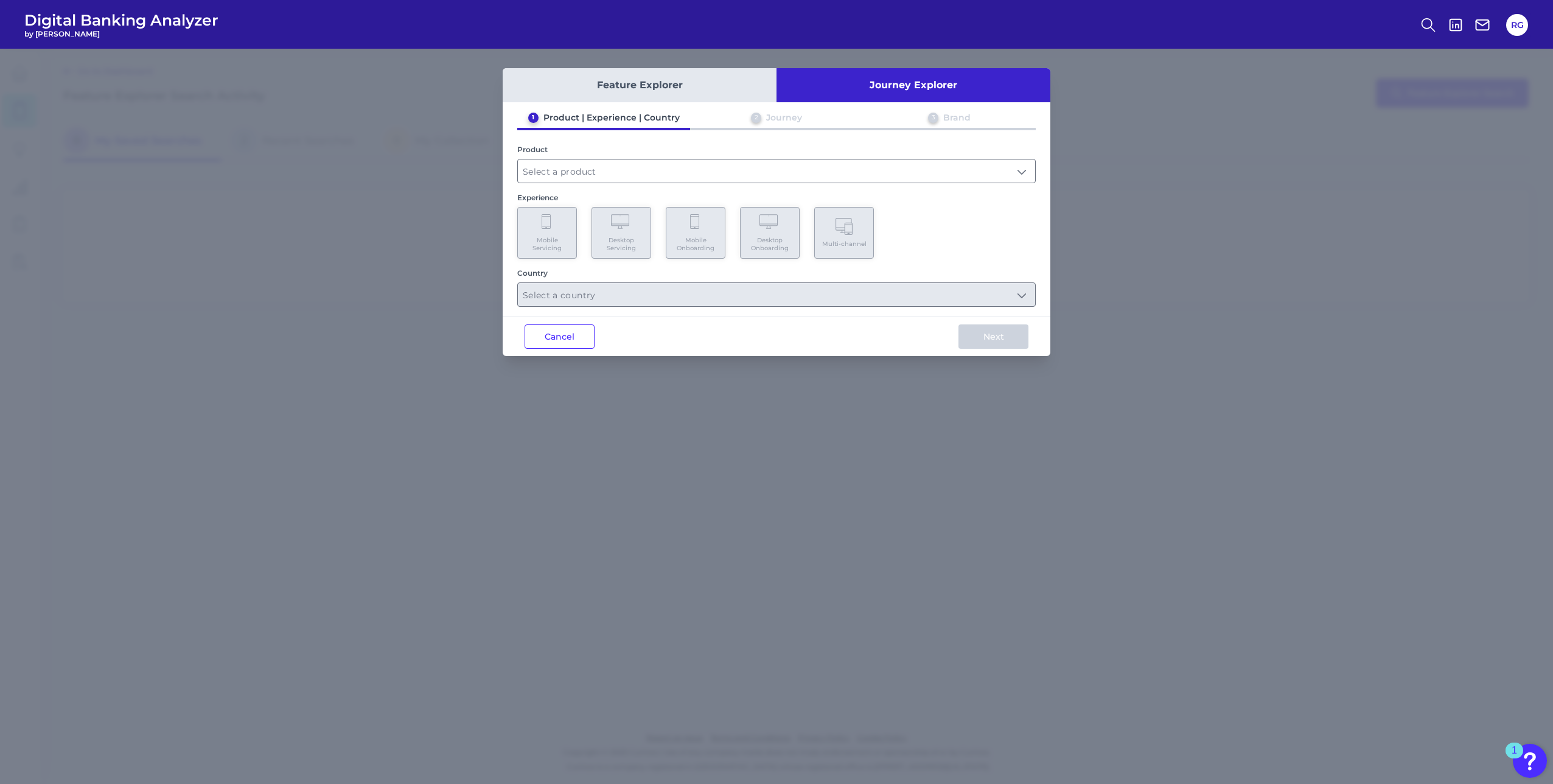
click at [664, 281] on div "1 Product | Experience | Country 2 Journey 3 Brand Product Experience Mobile Se…" at bounding box center [776, 210] width 548 height 195
click at [596, 168] on input "text" at bounding box center [776, 171] width 518 height 23
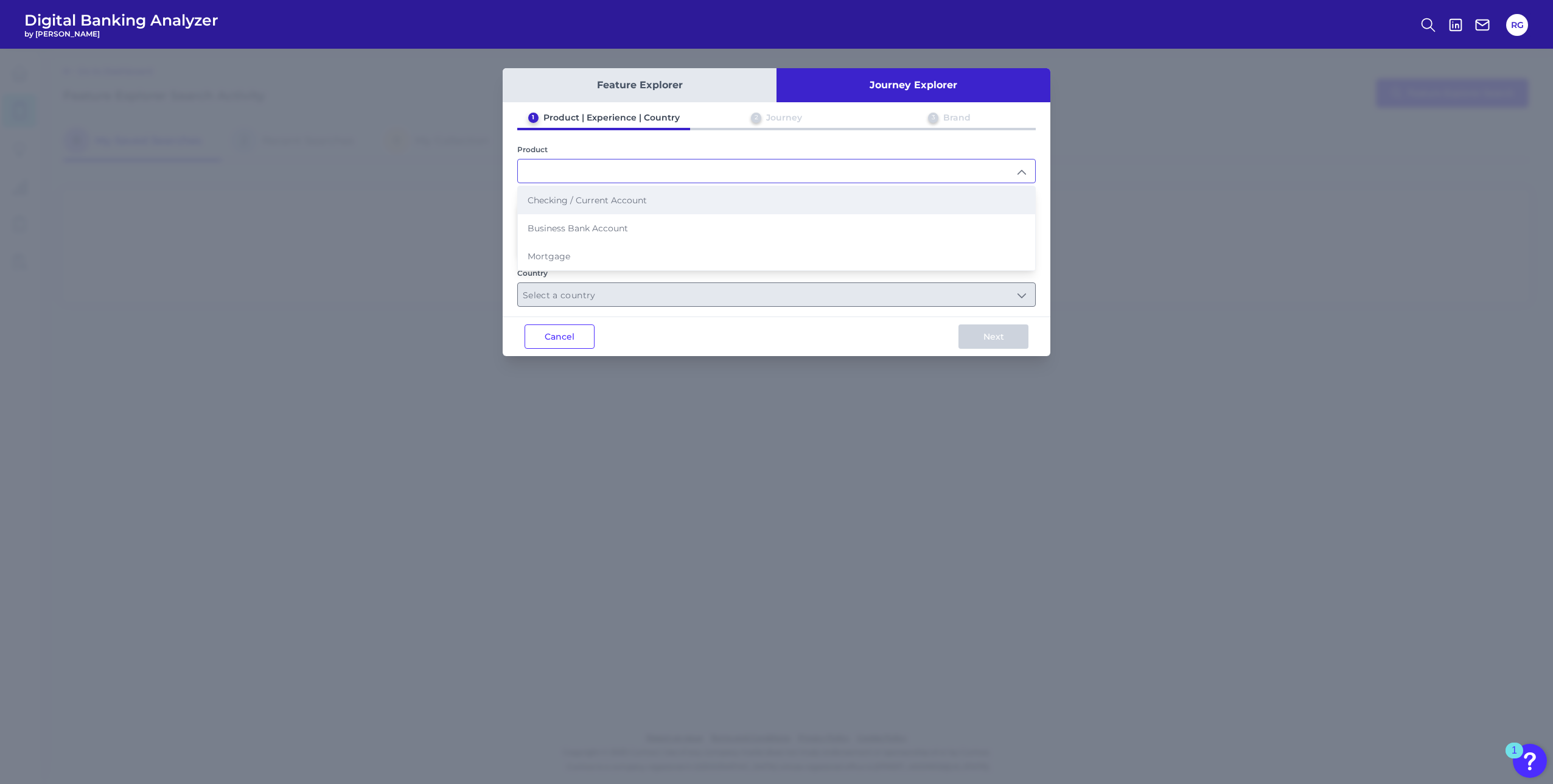
click at [575, 206] on li "Checking / Current Account" at bounding box center [776, 200] width 518 height 28
type input "Checking / Current Account"
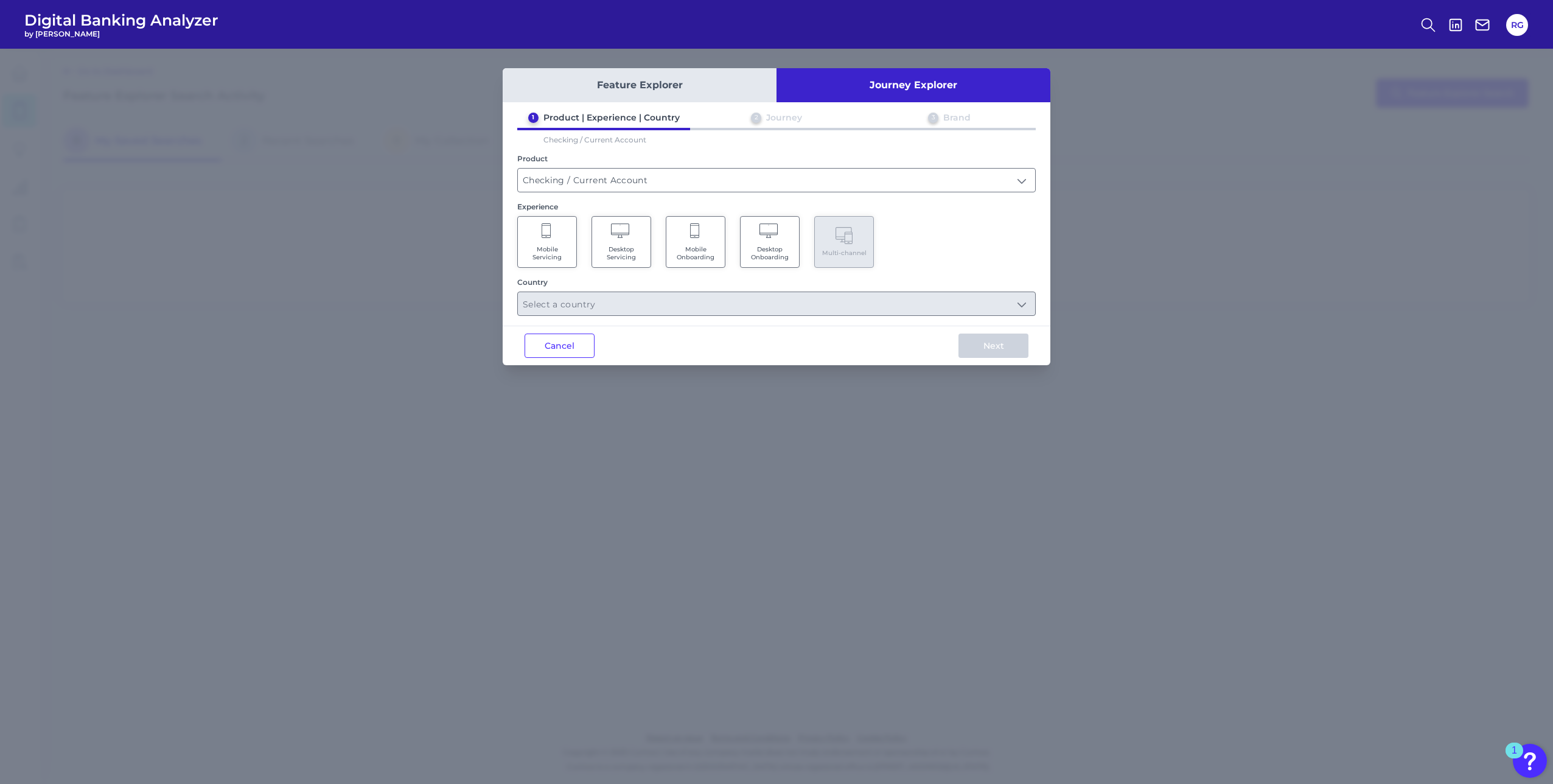
click at [555, 243] on Servicing "Mobile Servicing" at bounding box center [548, 241] width 60 height 51
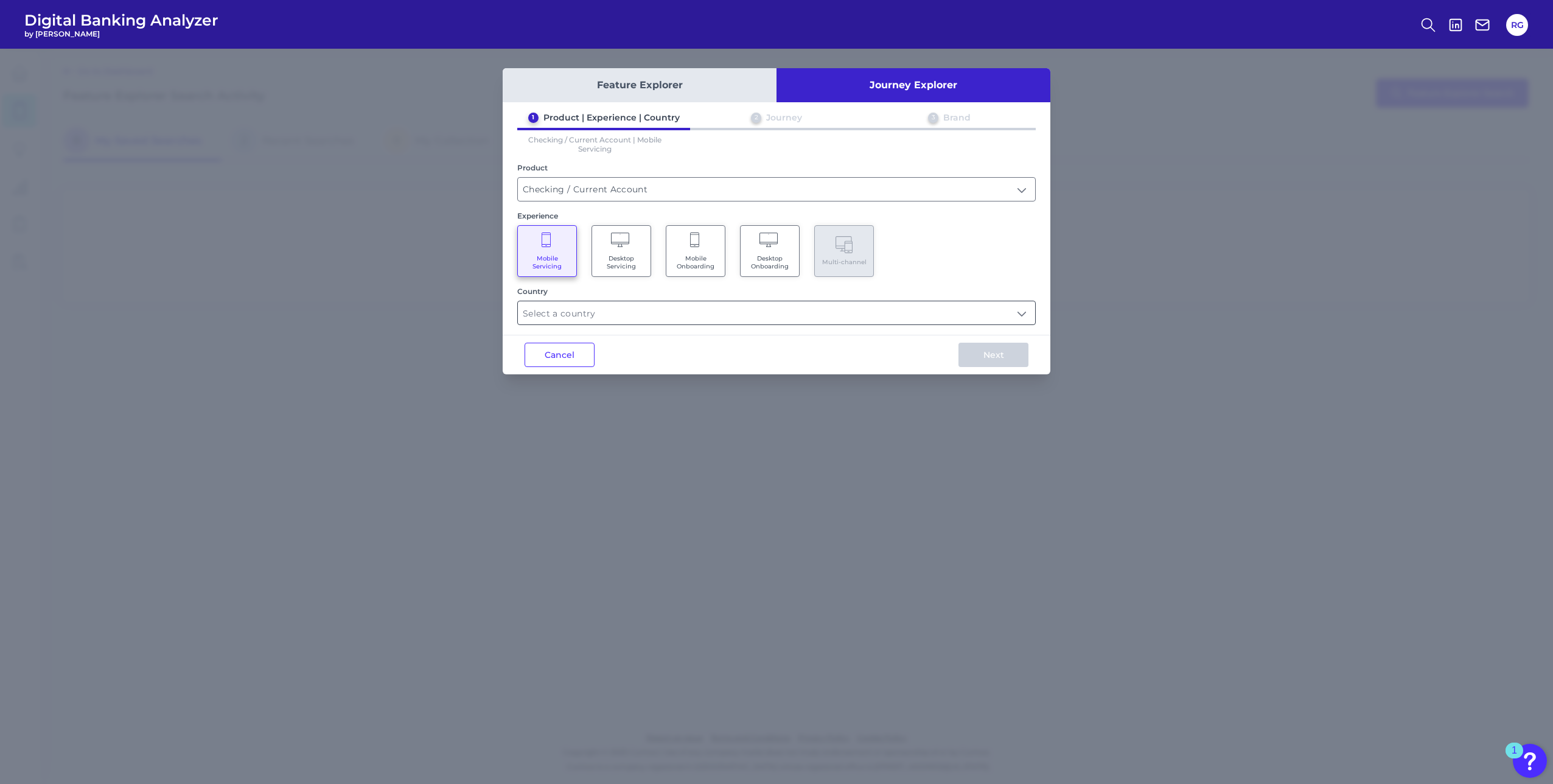
click at [561, 309] on input "text" at bounding box center [776, 313] width 518 height 23
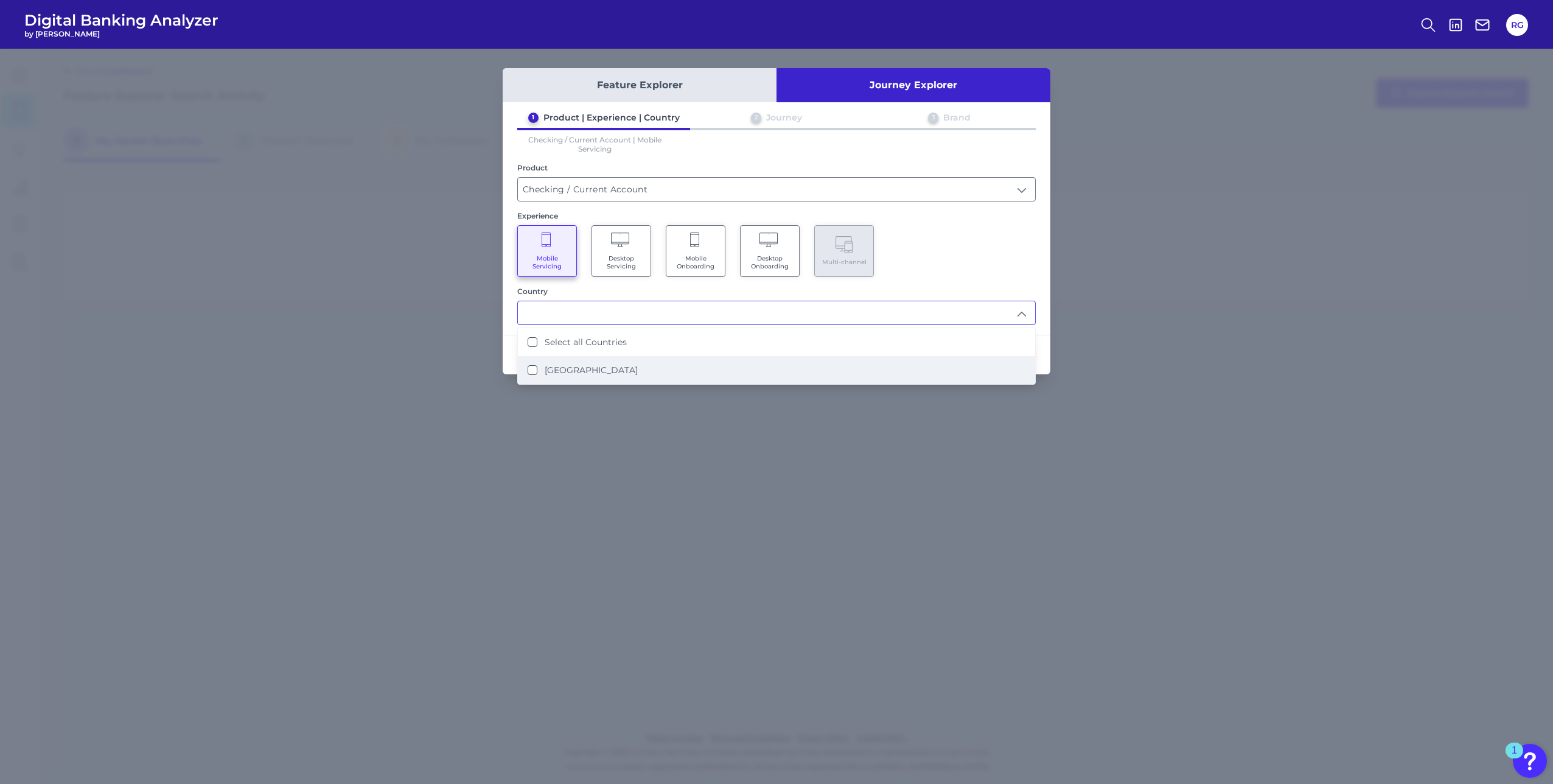
click at [556, 371] on label "United States" at bounding box center [591, 370] width 93 height 11
type input "Select all Countries"
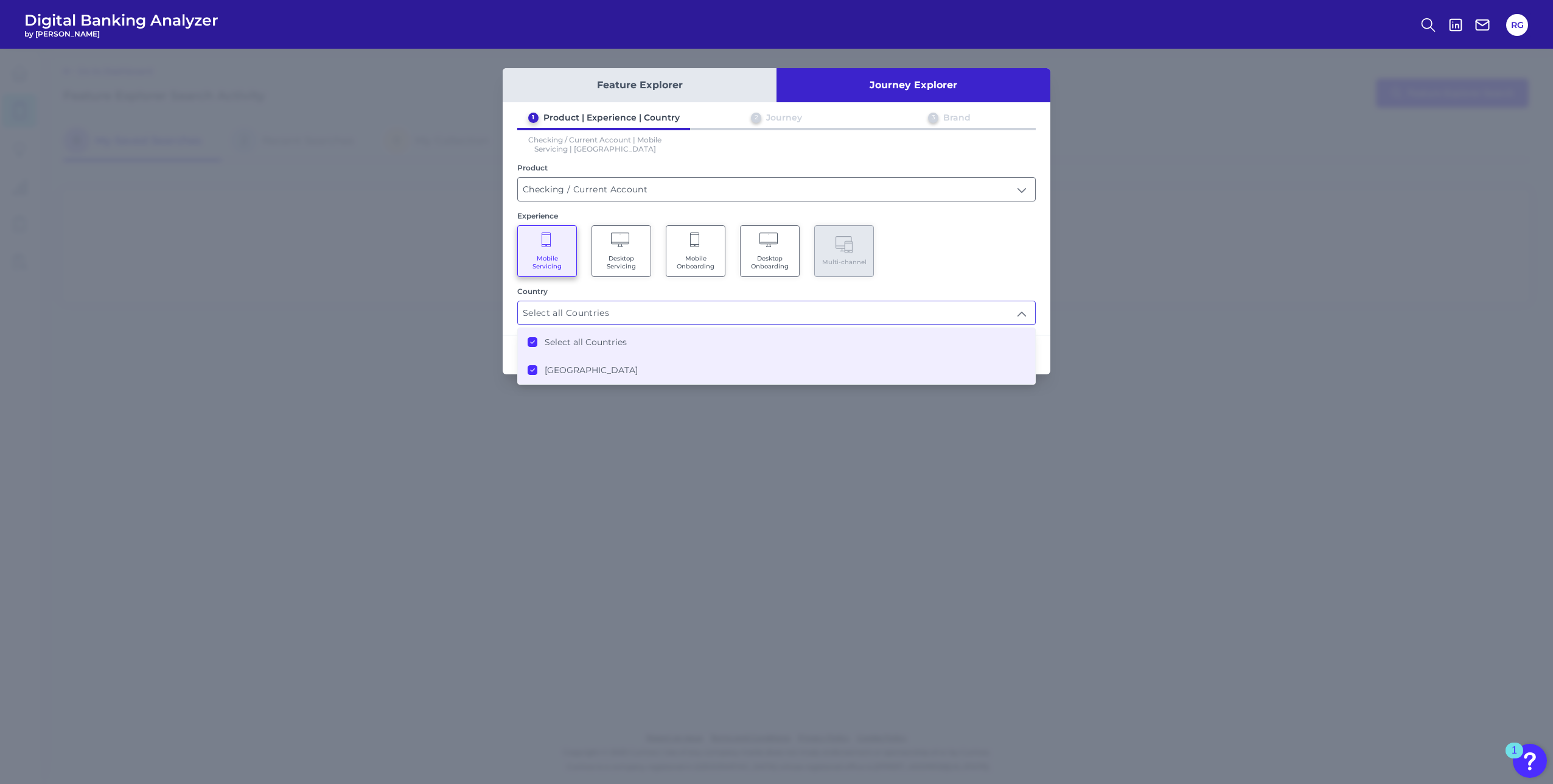
click at [574, 410] on div "Feature Explorer Journey Explorer 1 Product | Experience | Country 2 Journey 3 …" at bounding box center [776, 415] width 1553 height 735
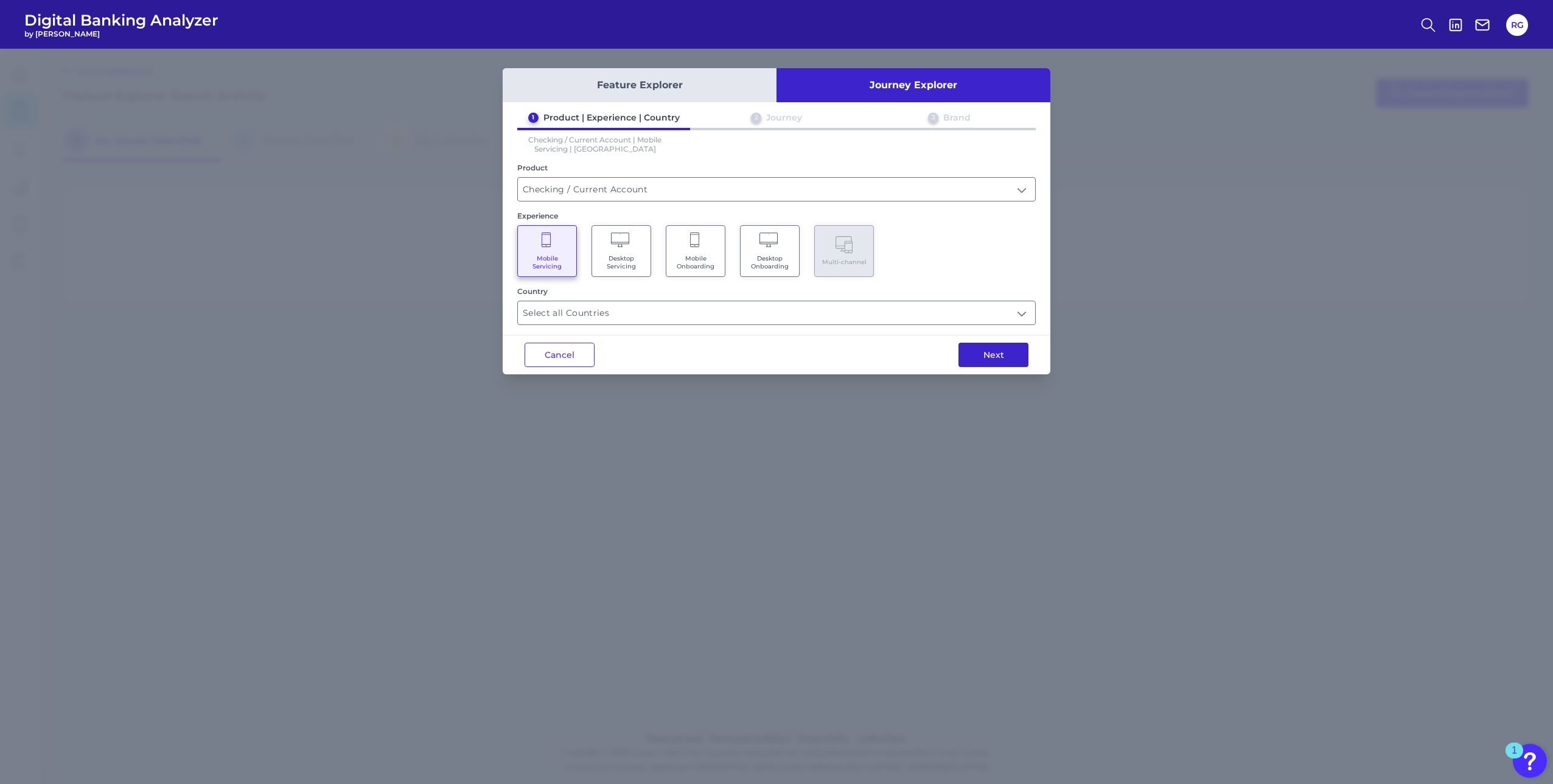
click at [989, 354] on button "Next" at bounding box center [993, 355] width 70 height 25
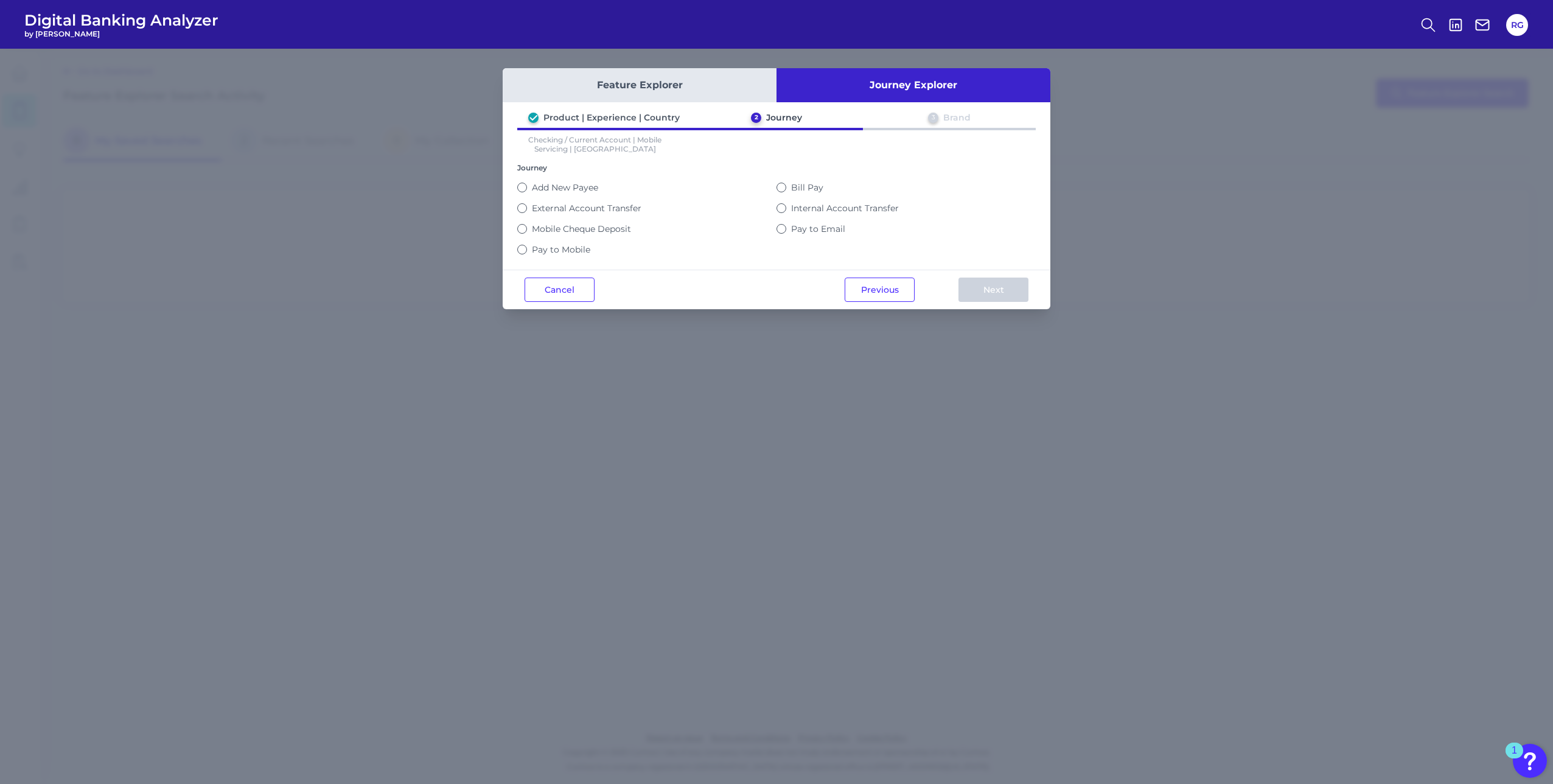
click at [579, 210] on label "External Account Transfer" at bounding box center [587, 208] width 110 height 11
click at [527, 210] on button "External Account Transfer" at bounding box center [522, 208] width 10 height 10
click at [985, 290] on button "Next" at bounding box center [993, 289] width 70 height 25
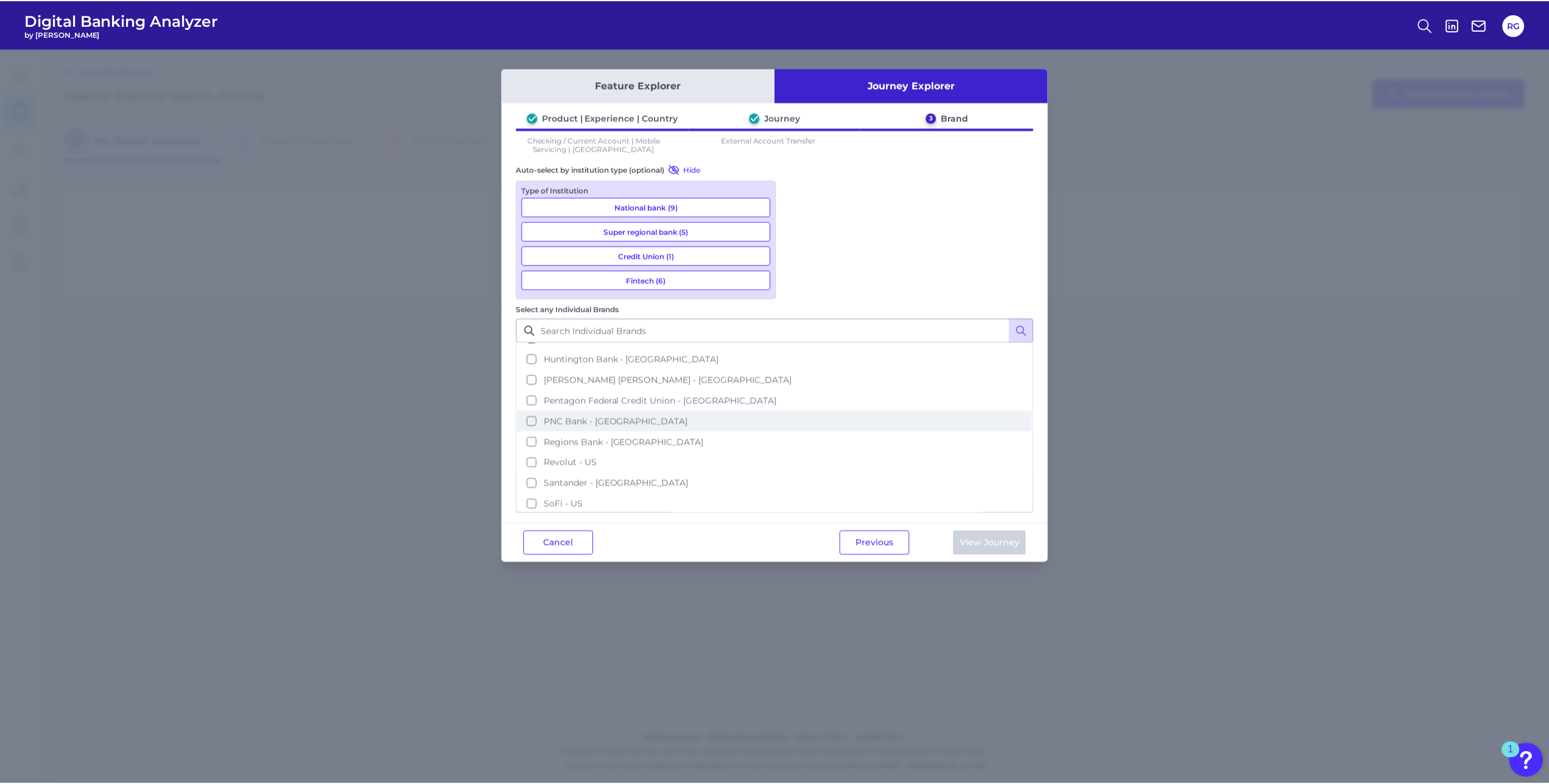
scroll to position [165, 0]
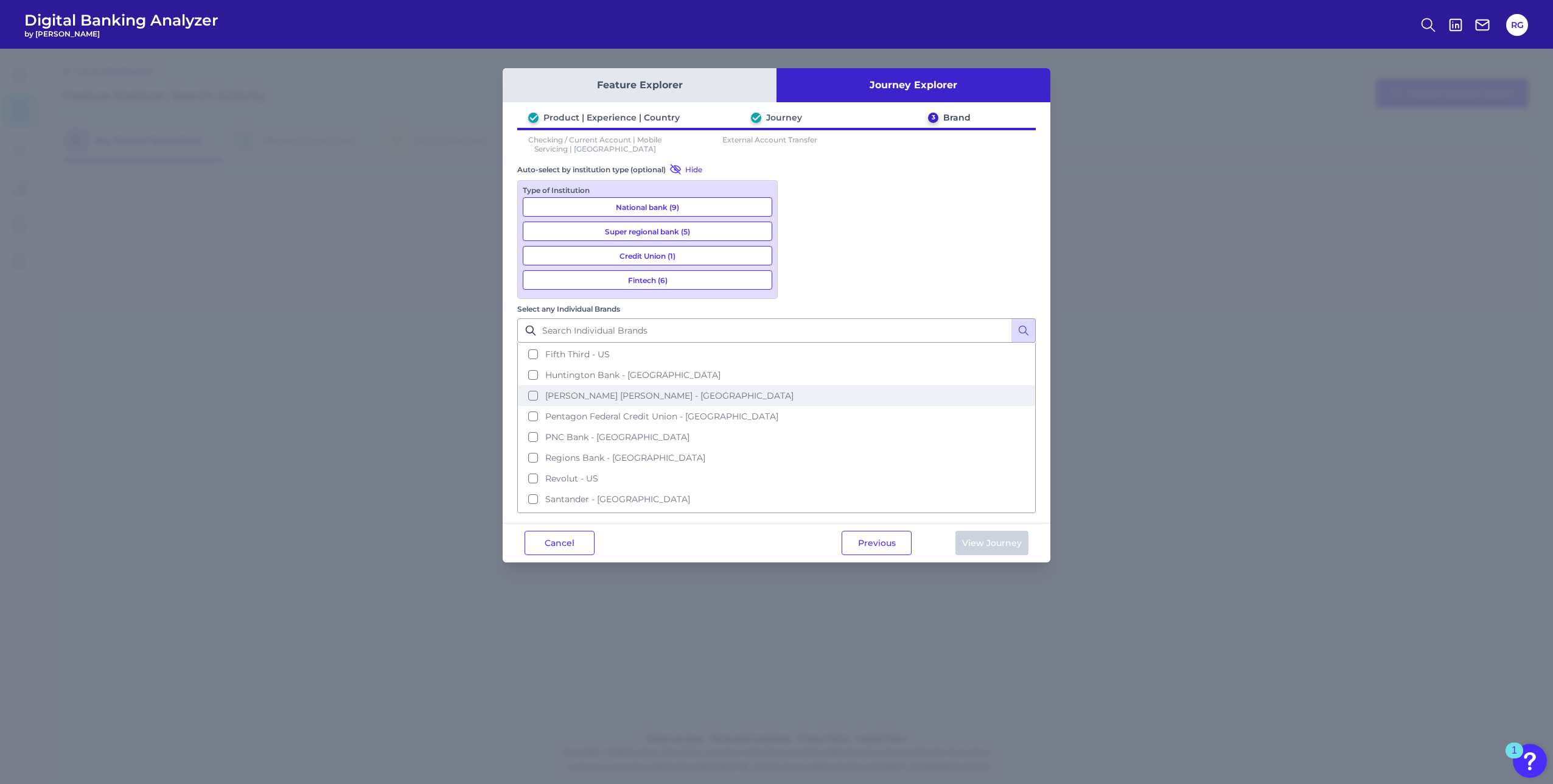
click at [798, 385] on button "JP Morgan Chase - US" at bounding box center [776, 395] width 516 height 21
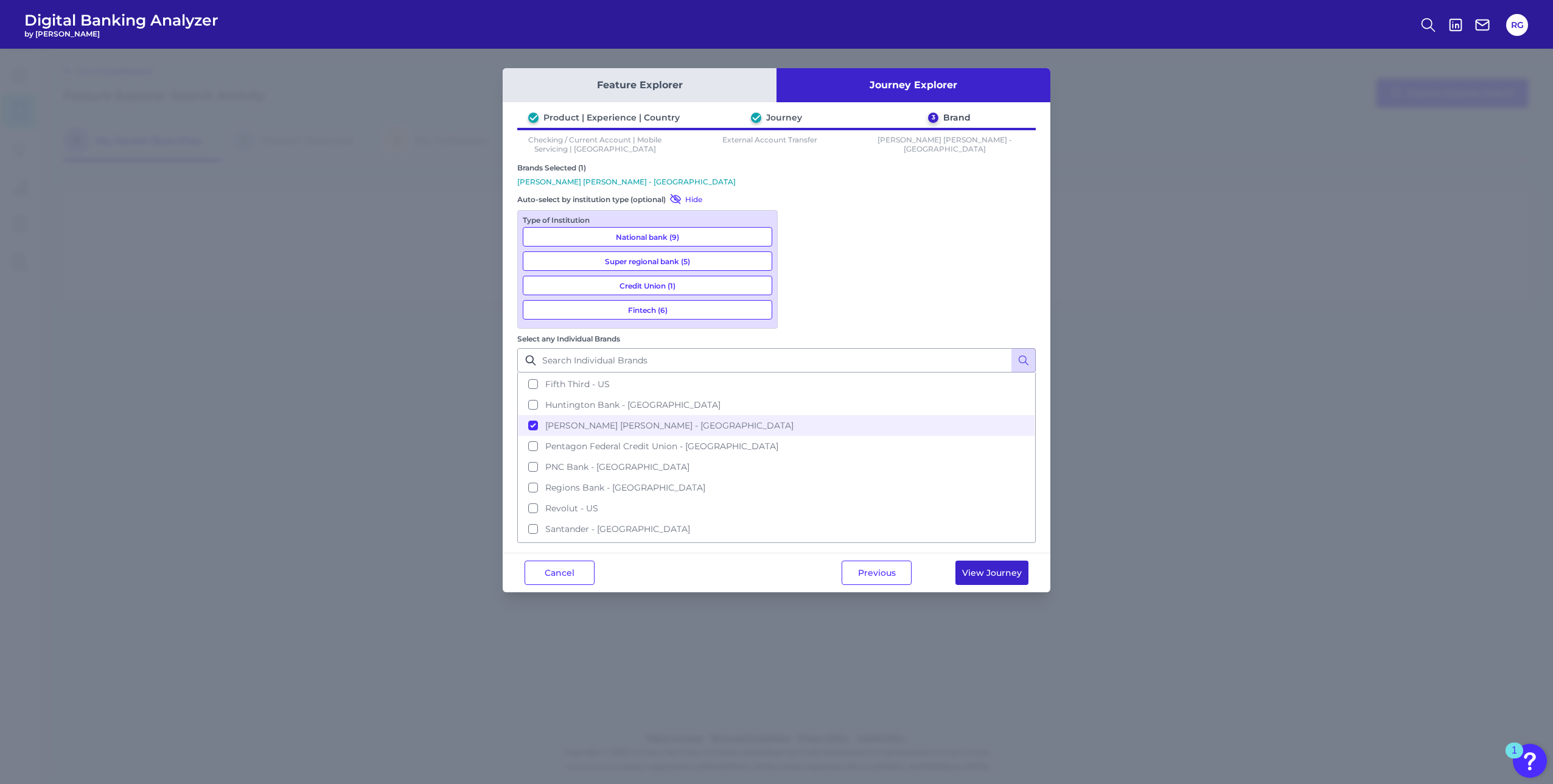
click at [980, 561] on button "View Journey" at bounding box center [992, 573] width 73 height 25
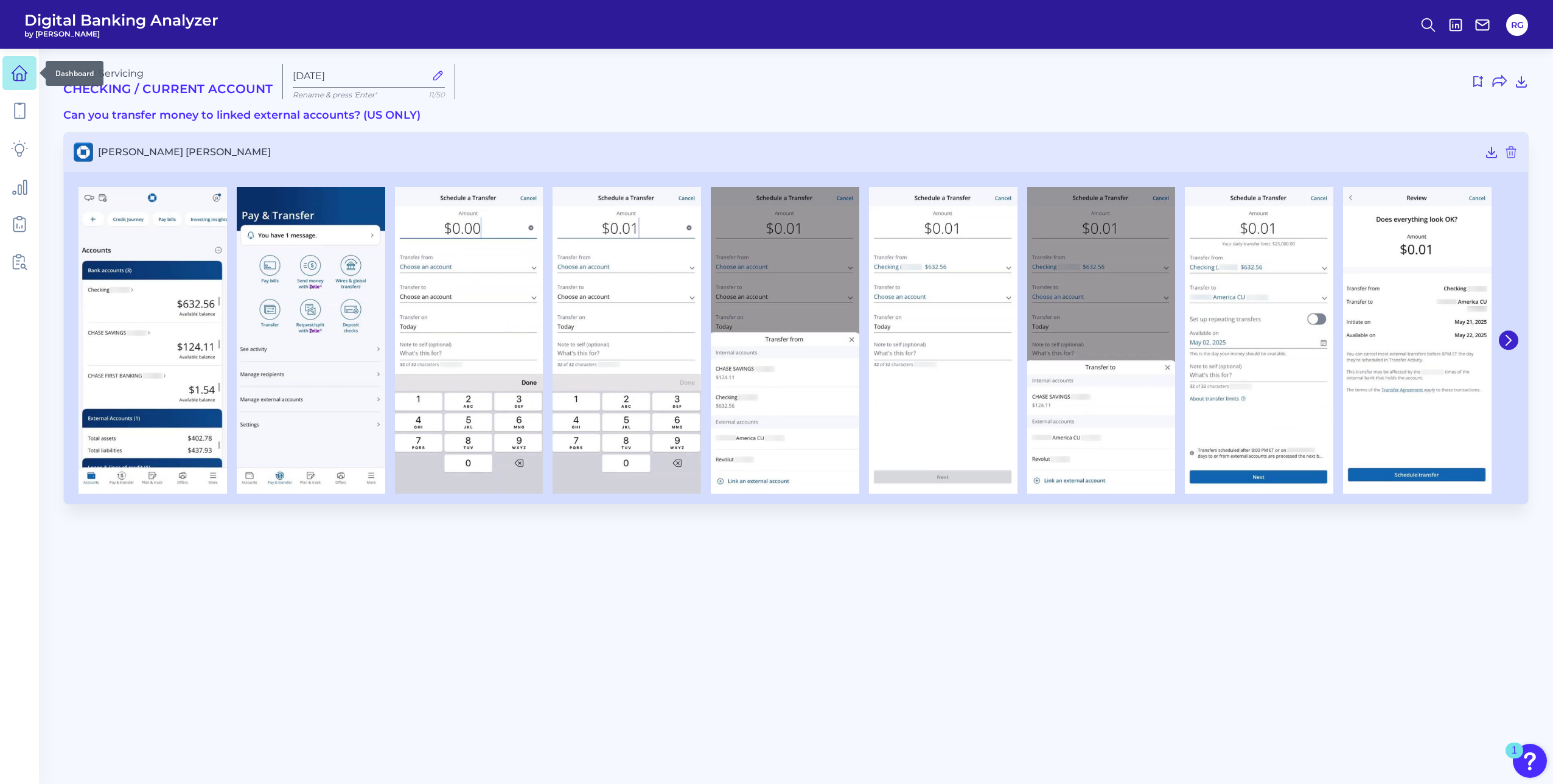
click at [21, 80] on icon at bounding box center [19, 73] width 17 height 17
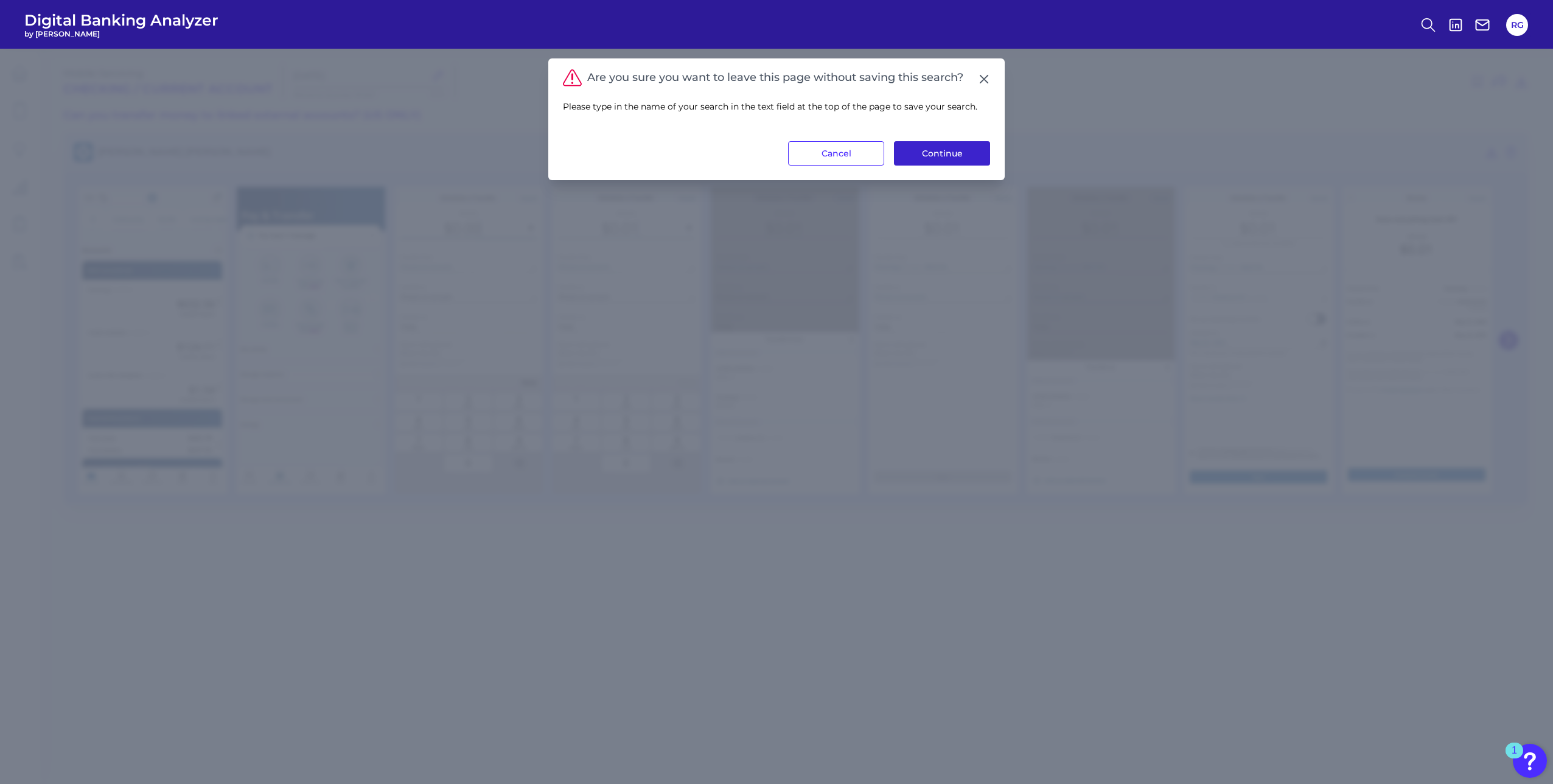
click at [969, 154] on button "Continue" at bounding box center [942, 154] width 96 height 25
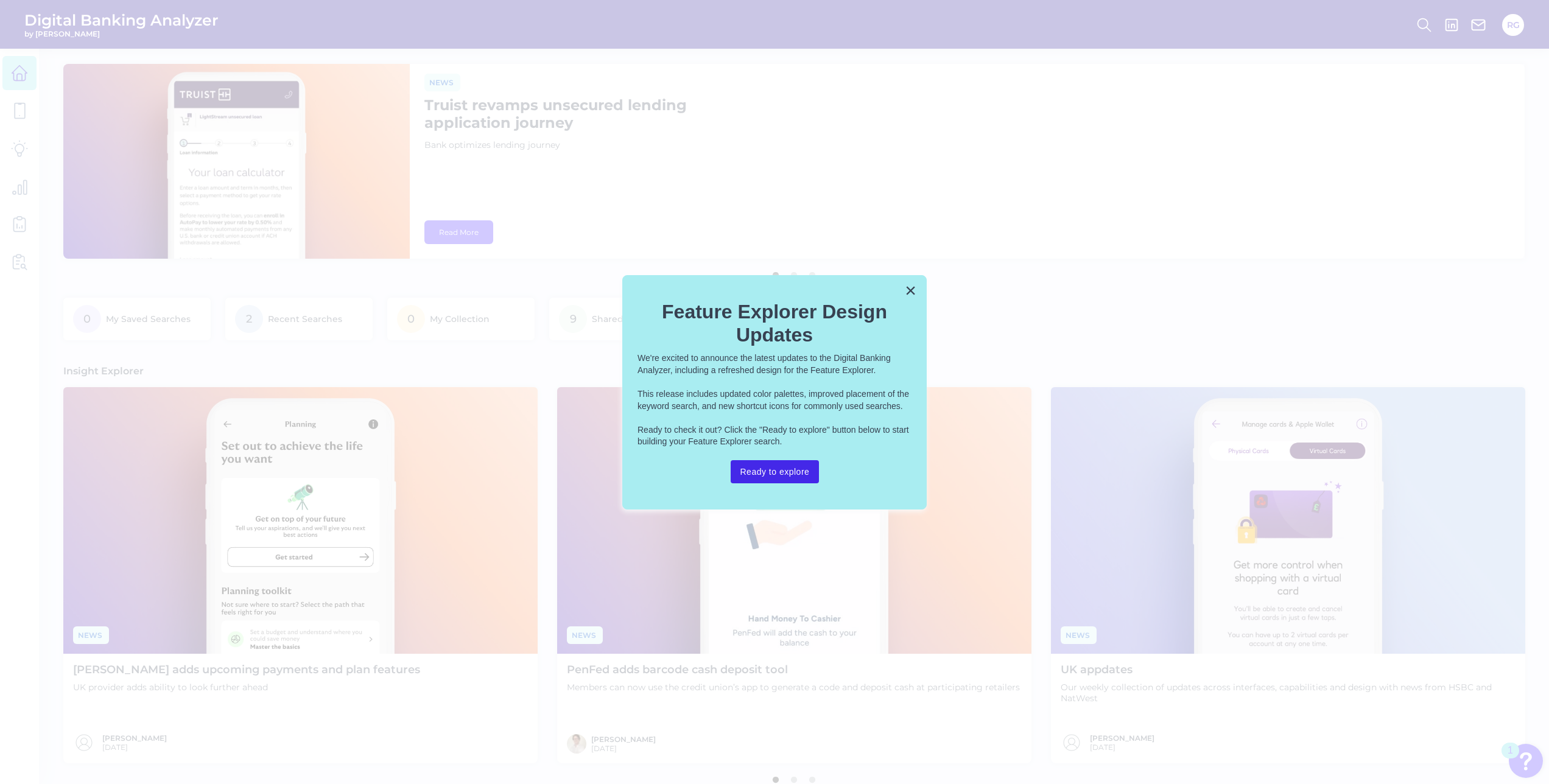
click at [780, 479] on button "Ready to explore" at bounding box center [775, 471] width 89 height 23
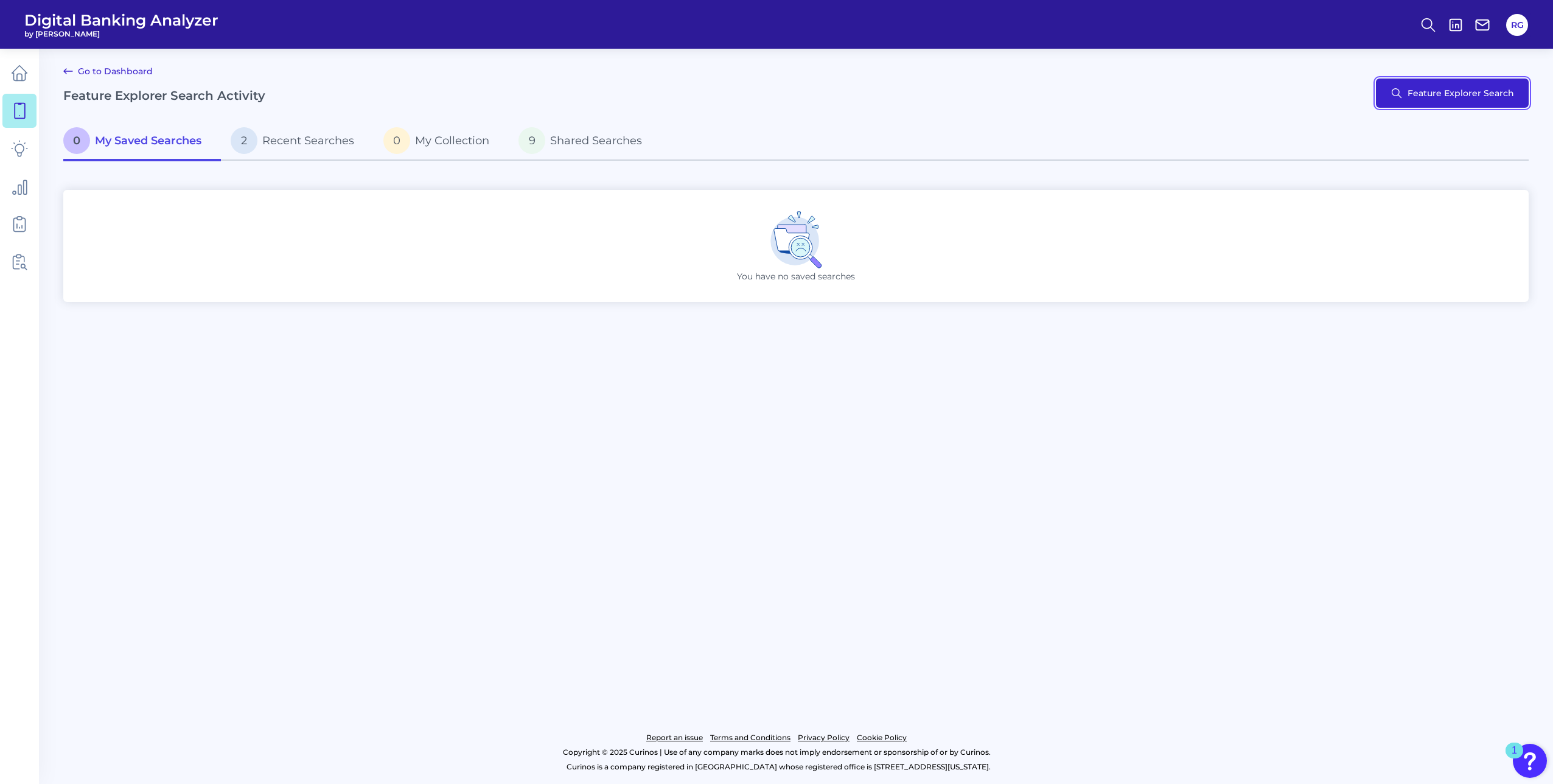
click at [1442, 93] on button "Feature Explorer Search" at bounding box center [1452, 93] width 153 height 29
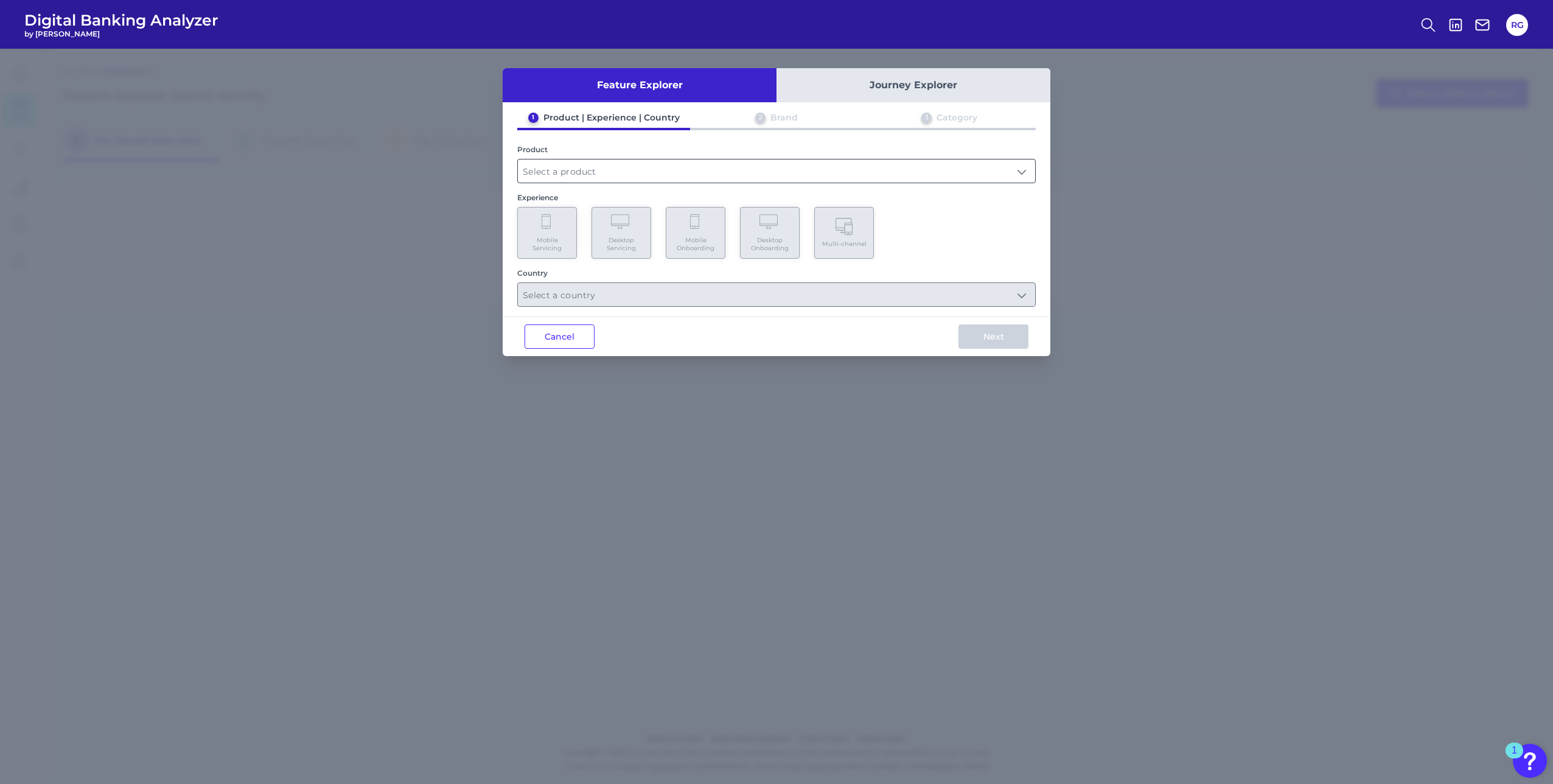
click at [562, 167] on input "text" at bounding box center [776, 171] width 518 height 23
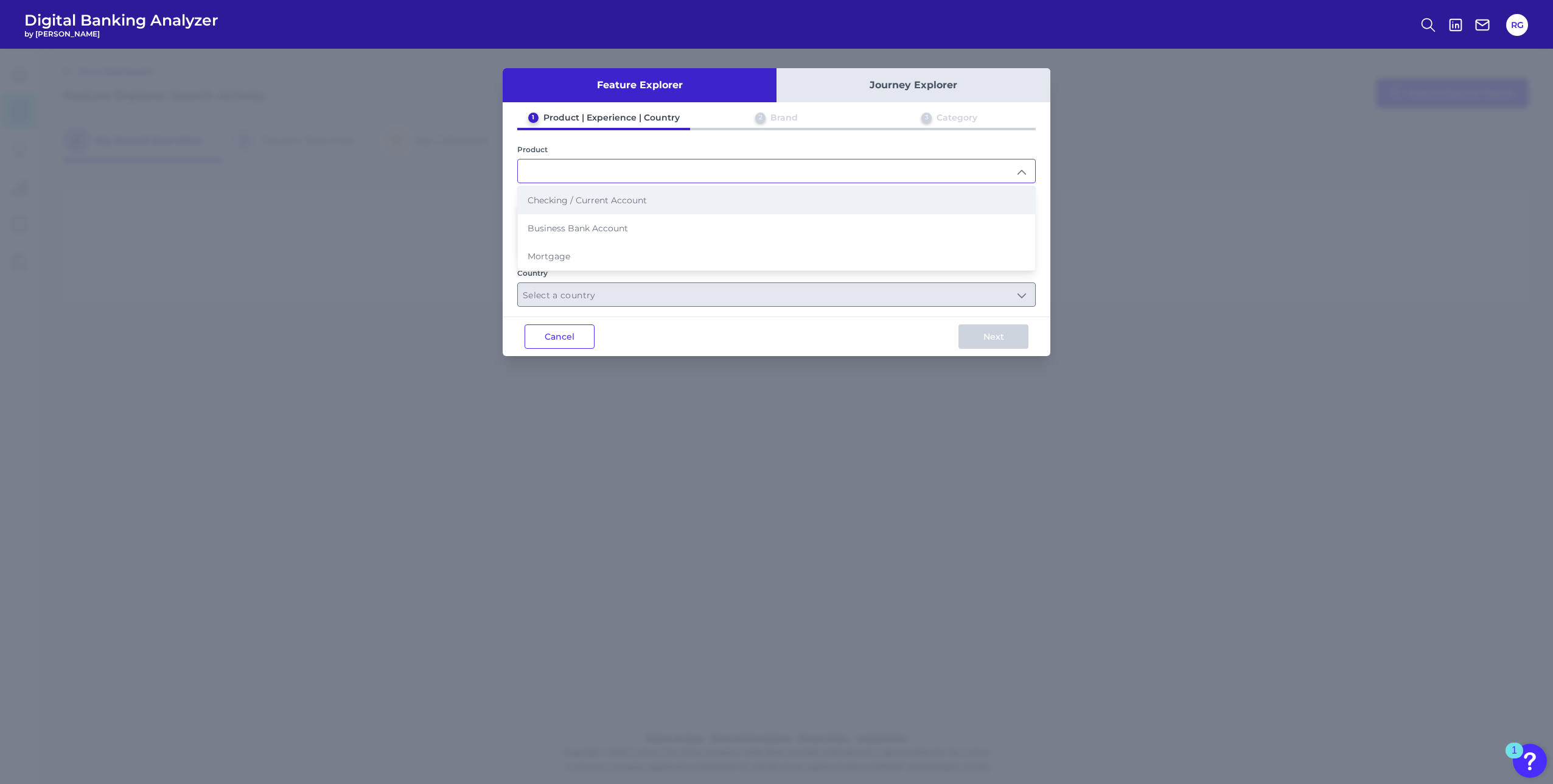
click at [552, 200] on span "Checking / Current Account" at bounding box center [587, 200] width 119 height 11
type input "Checking / Current Account"
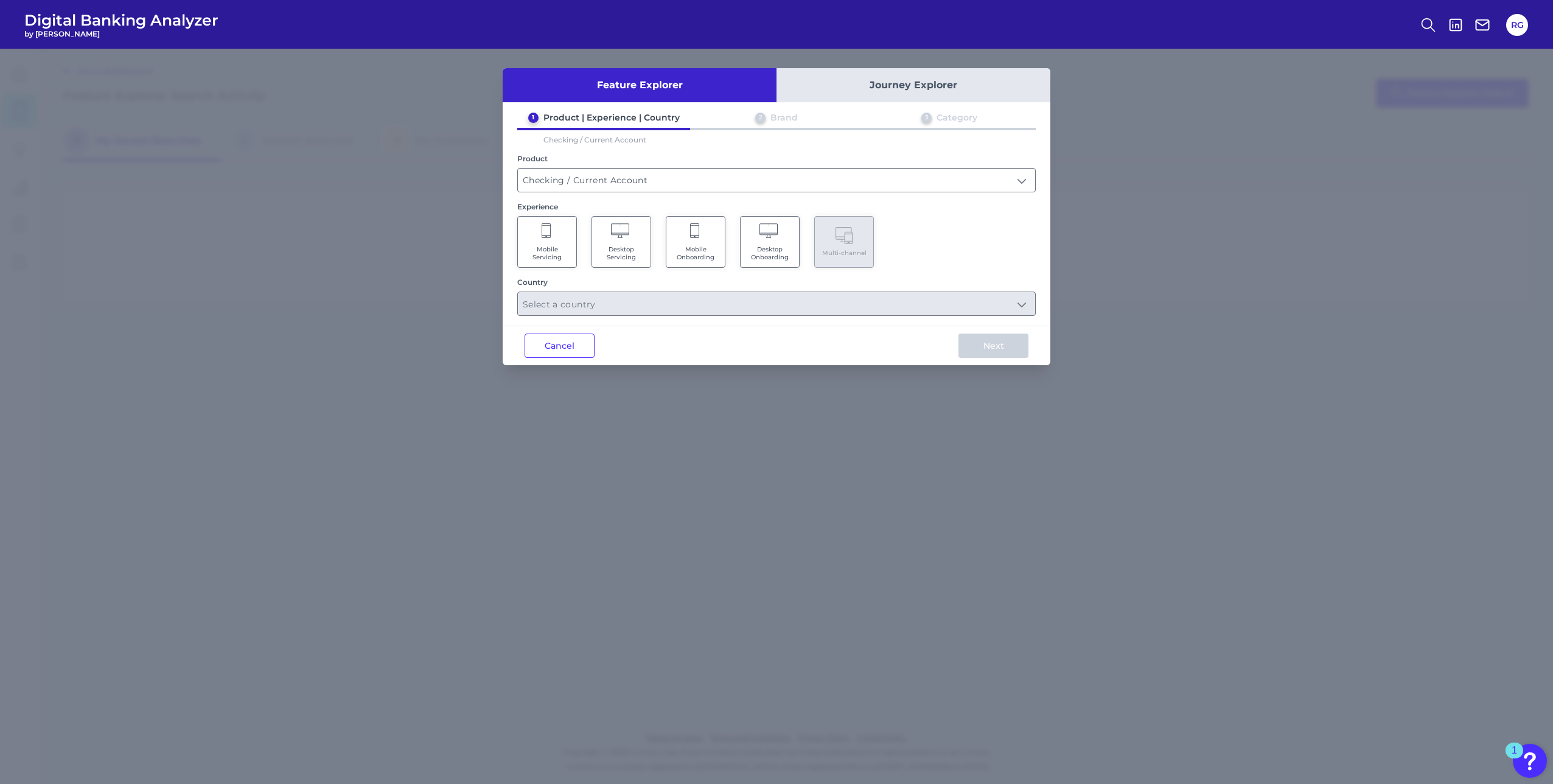
click at [540, 243] on Servicing "Mobile Servicing" at bounding box center [548, 241] width 60 height 51
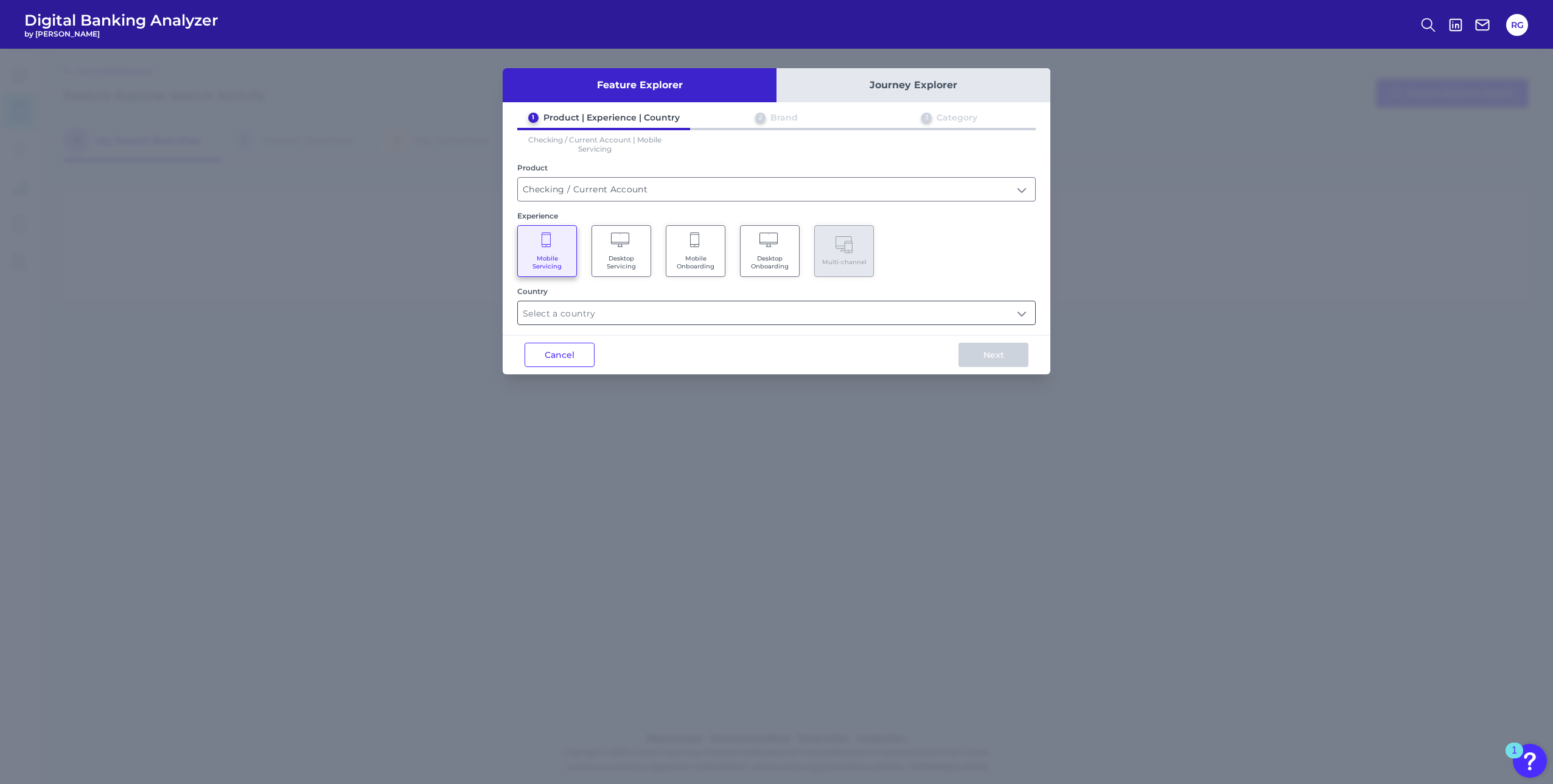
click at [565, 317] on input "text" at bounding box center [776, 313] width 518 height 23
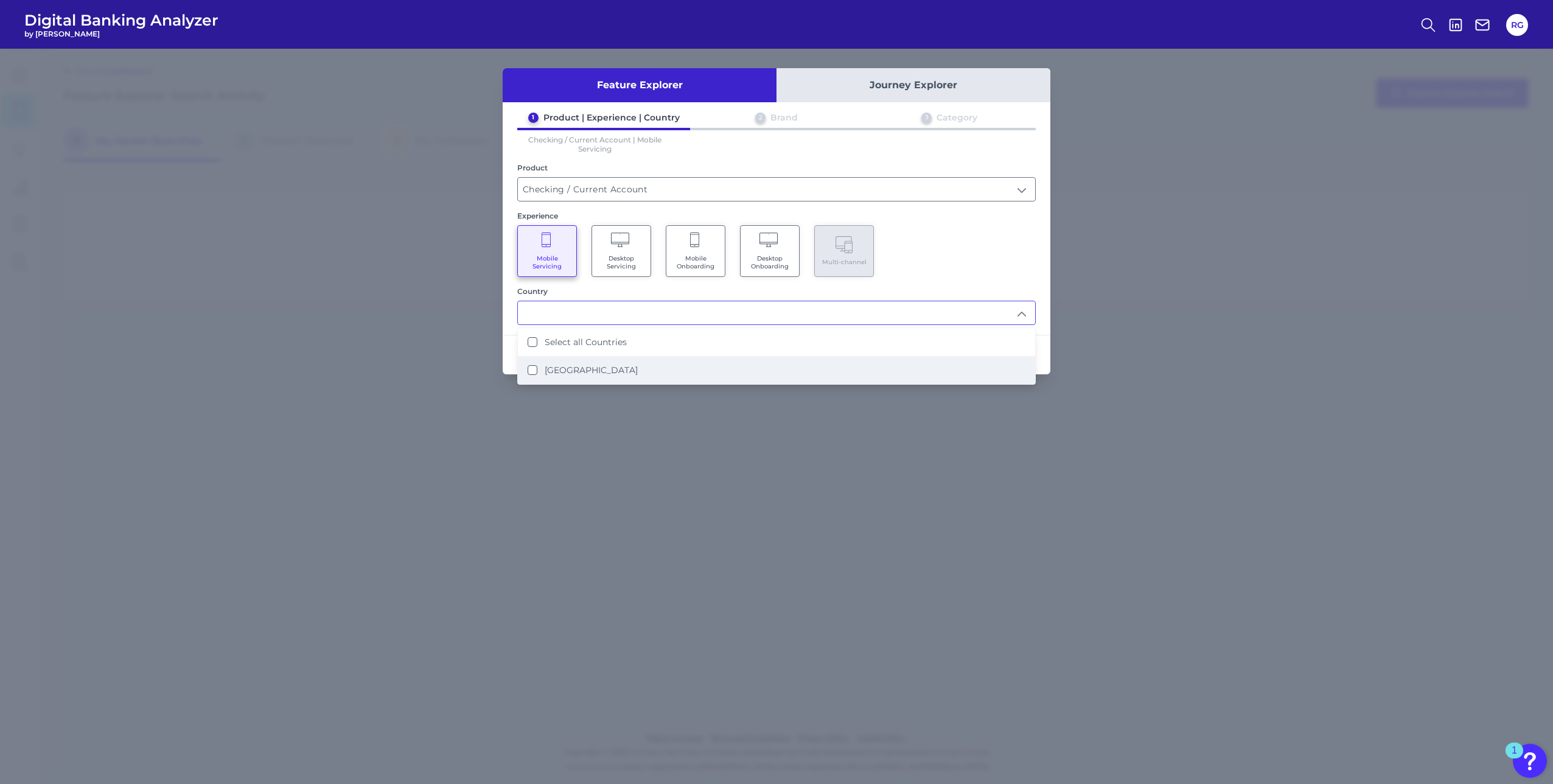
click at [532, 369] on States "United States" at bounding box center [532, 369] width 10 height 10
type input "Select all Countries"
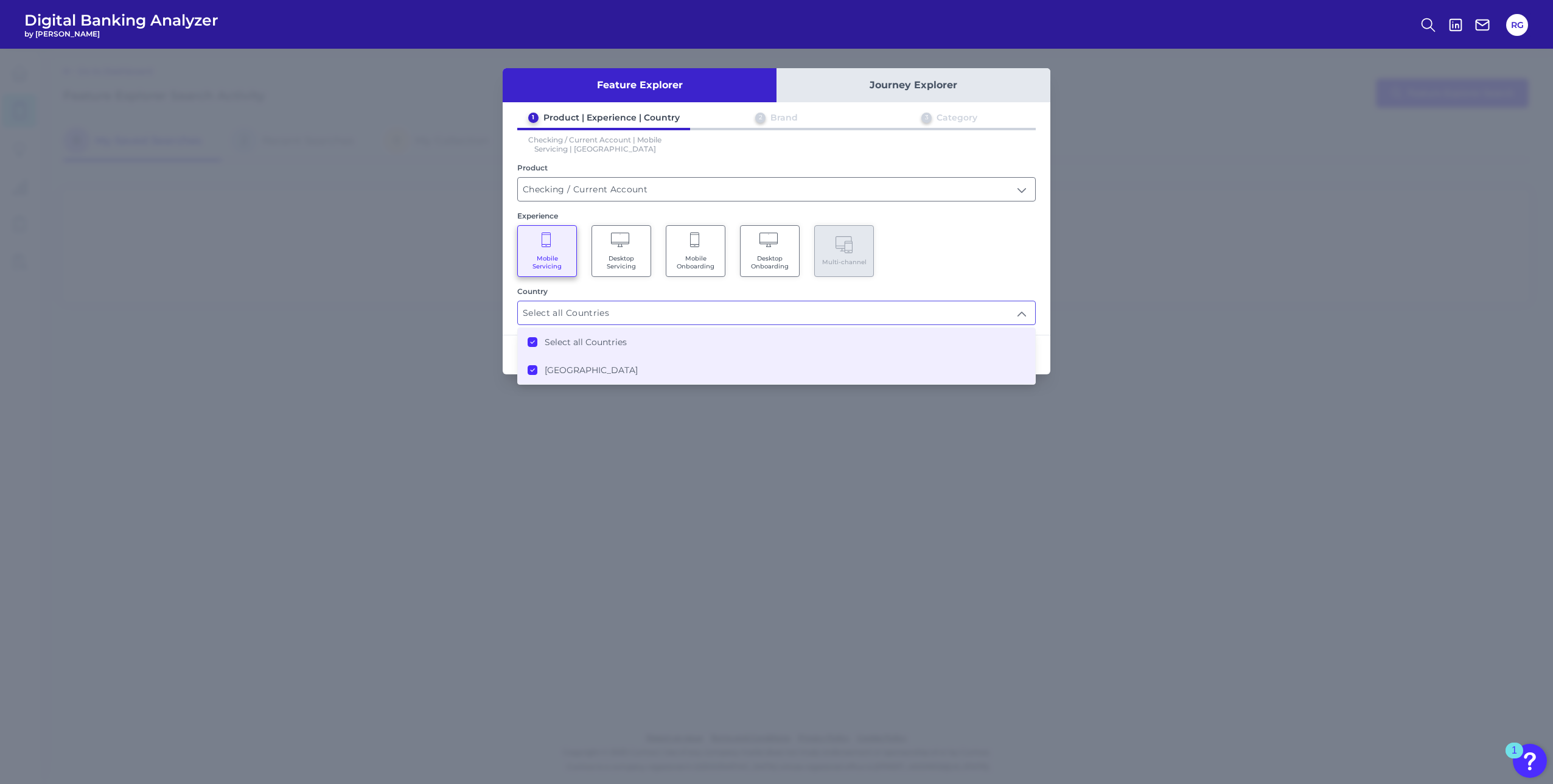
click at [636, 392] on div "Feature Explorer Journey Explorer 1 Product | Experience | Country 2 Brand 3 Ca…" at bounding box center [776, 415] width 1553 height 735
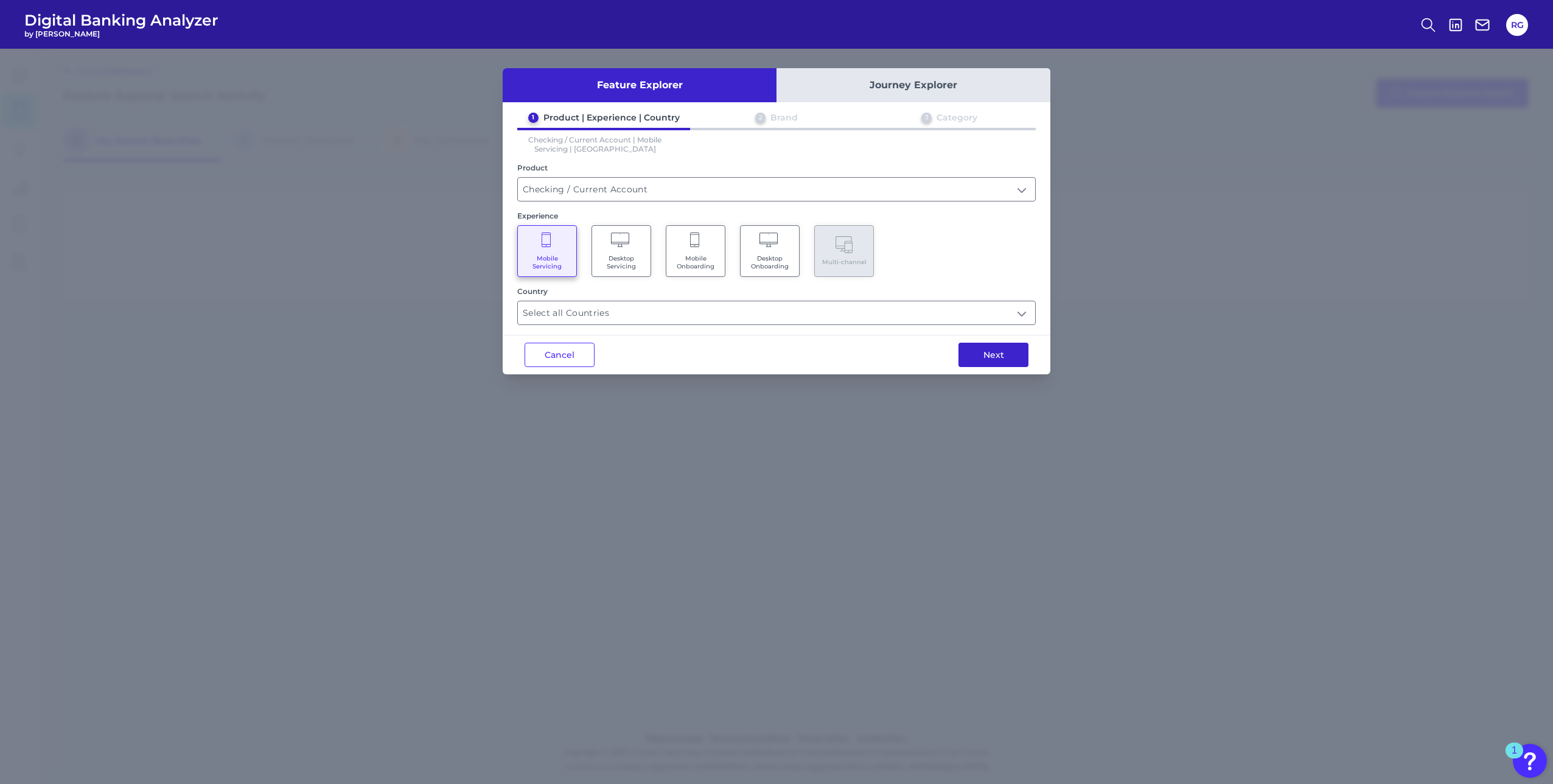
click at [995, 356] on button "Next" at bounding box center [993, 355] width 70 height 25
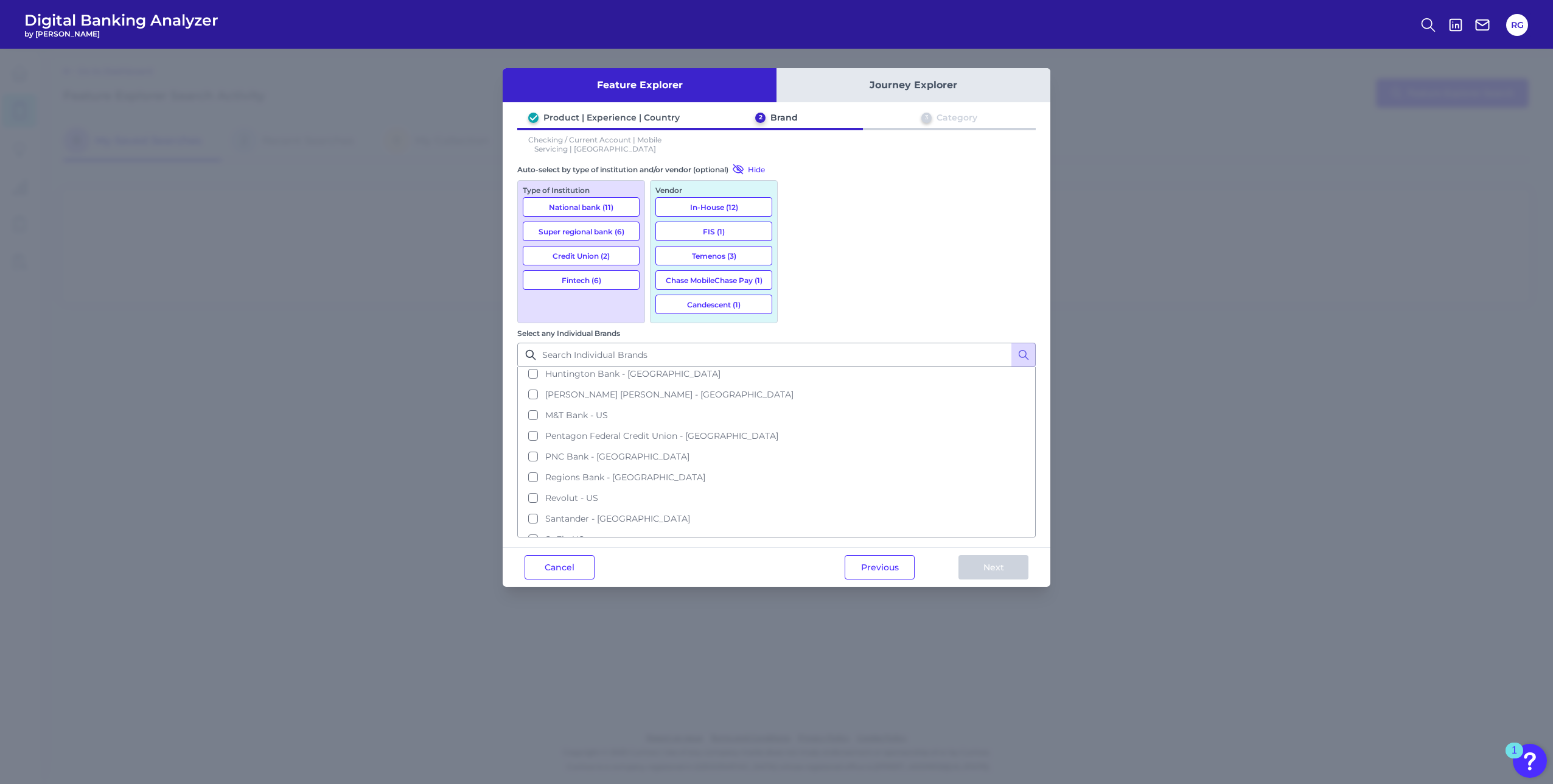
scroll to position [248, 0]
click at [793, 394] on span "JP Morgan Chase - US" at bounding box center [669, 399] width 248 height 11
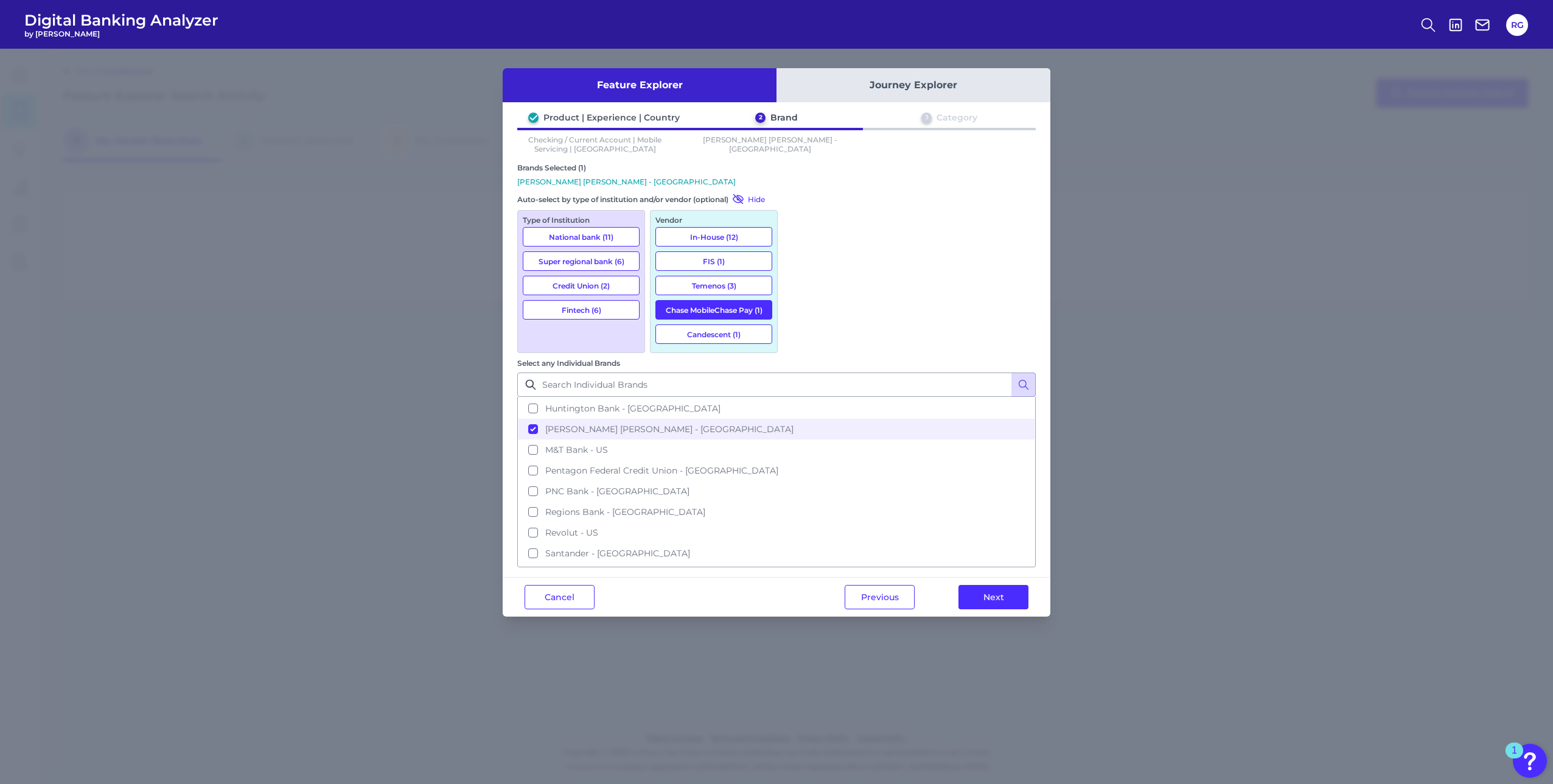
click at [964, 585] on button "Next" at bounding box center [993, 597] width 70 height 25
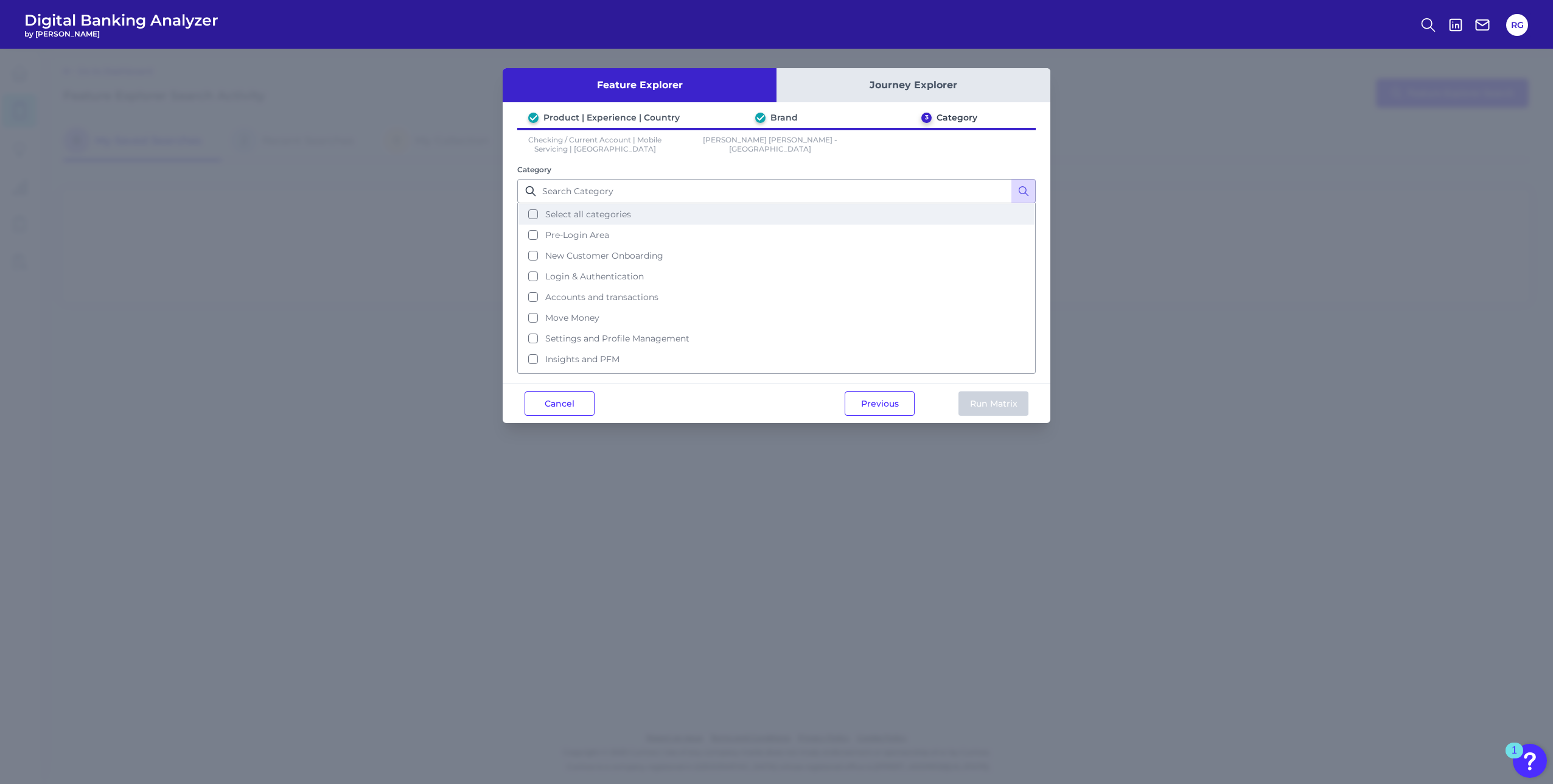
click at [533, 213] on button "Select all categories" at bounding box center [776, 213] width 516 height 21
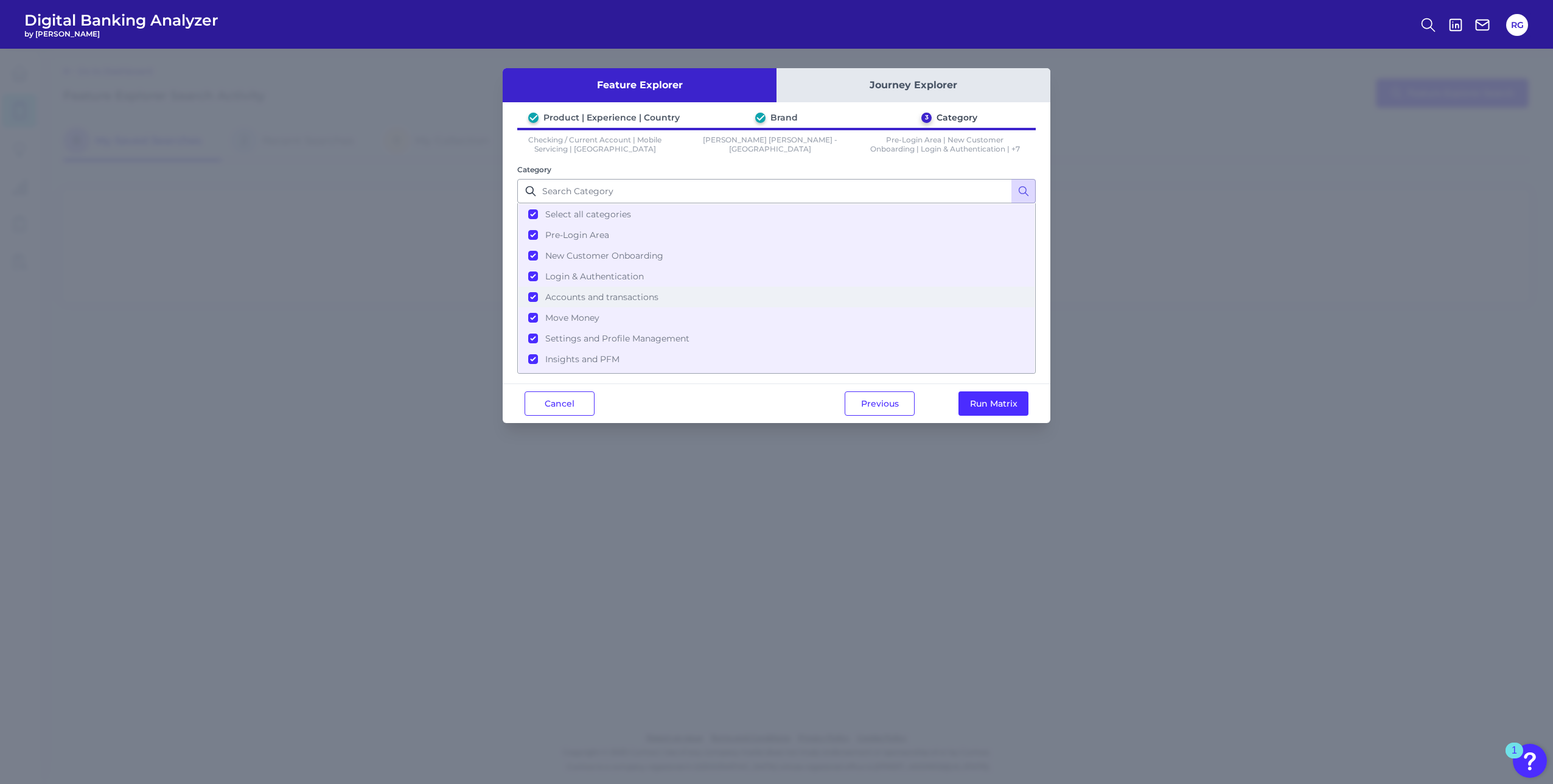
scroll to position [59, 0]
click at [987, 407] on button "Run Matrix" at bounding box center [993, 404] width 70 height 25
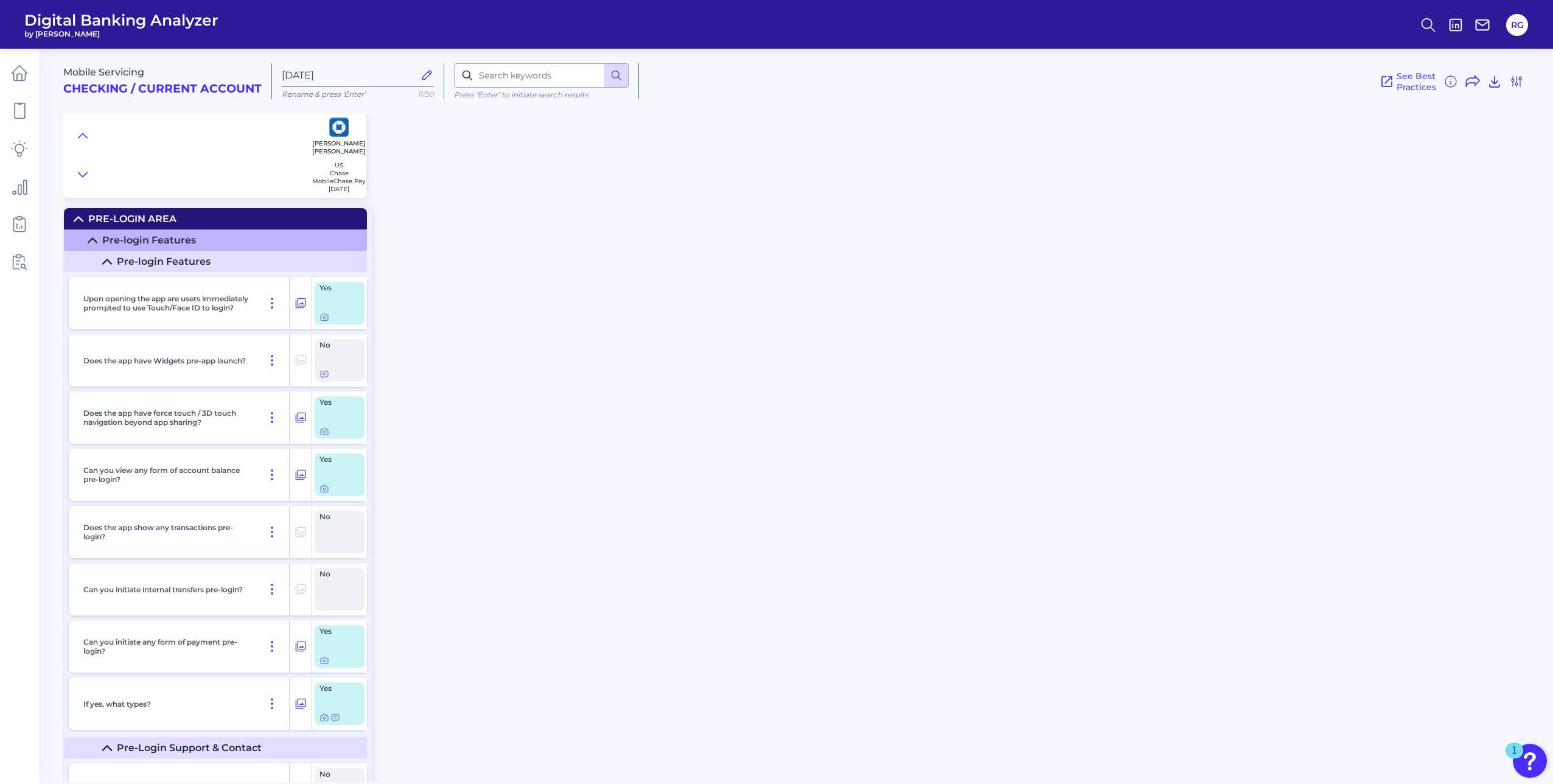
click at [146, 217] on div "Pre-Login Area" at bounding box center [132, 218] width 88 height 12
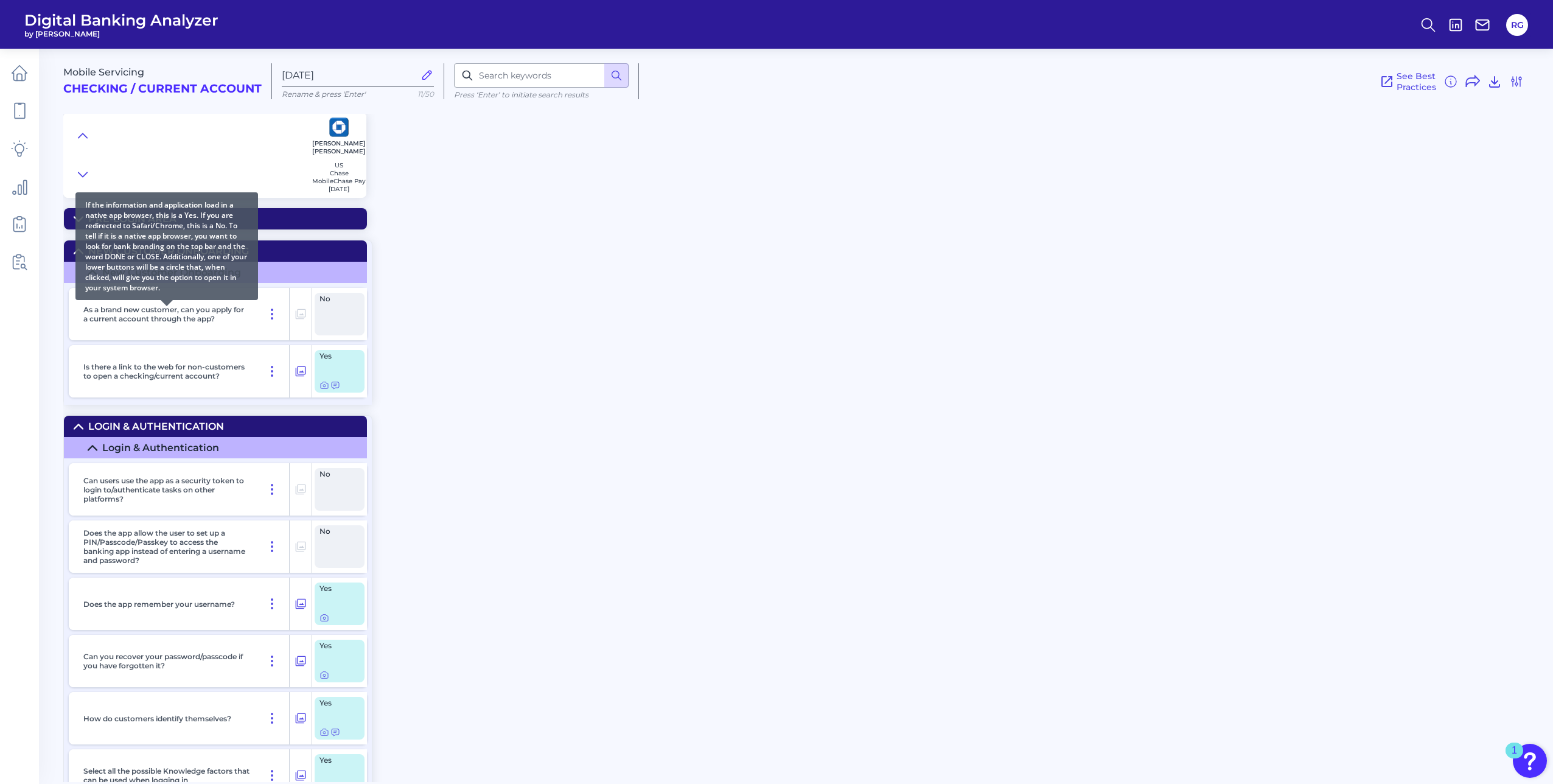
click at [220, 318] on p "As a brand new customer, can you apply for a current account through the app?" at bounding box center [167, 314] width 167 height 18
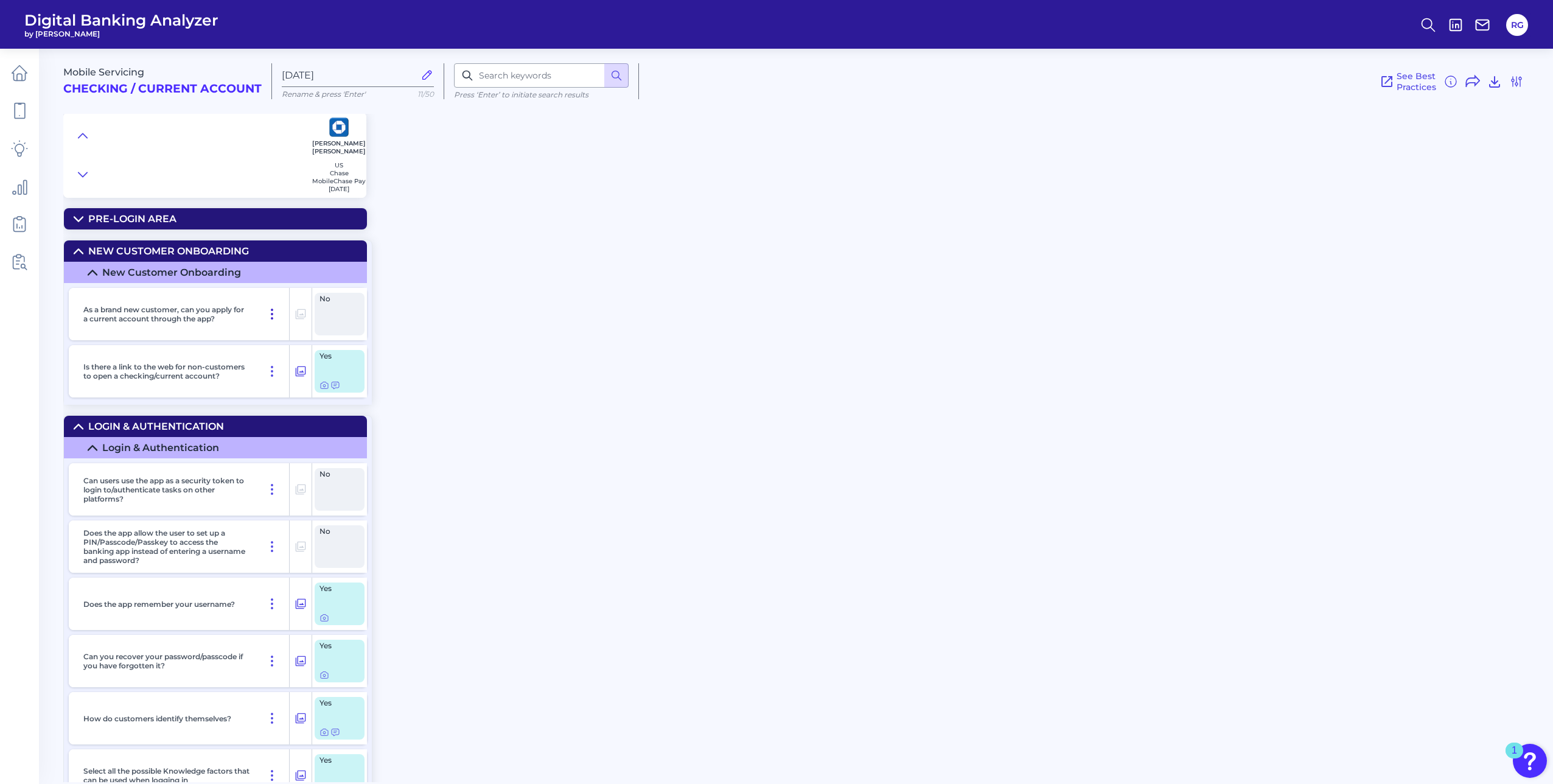
click at [273, 318] on icon at bounding box center [272, 314] width 2 height 10
click at [324, 313] on div "No" at bounding box center [339, 313] width 50 height 42
click at [303, 374] on icon at bounding box center [301, 371] width 12 height 15
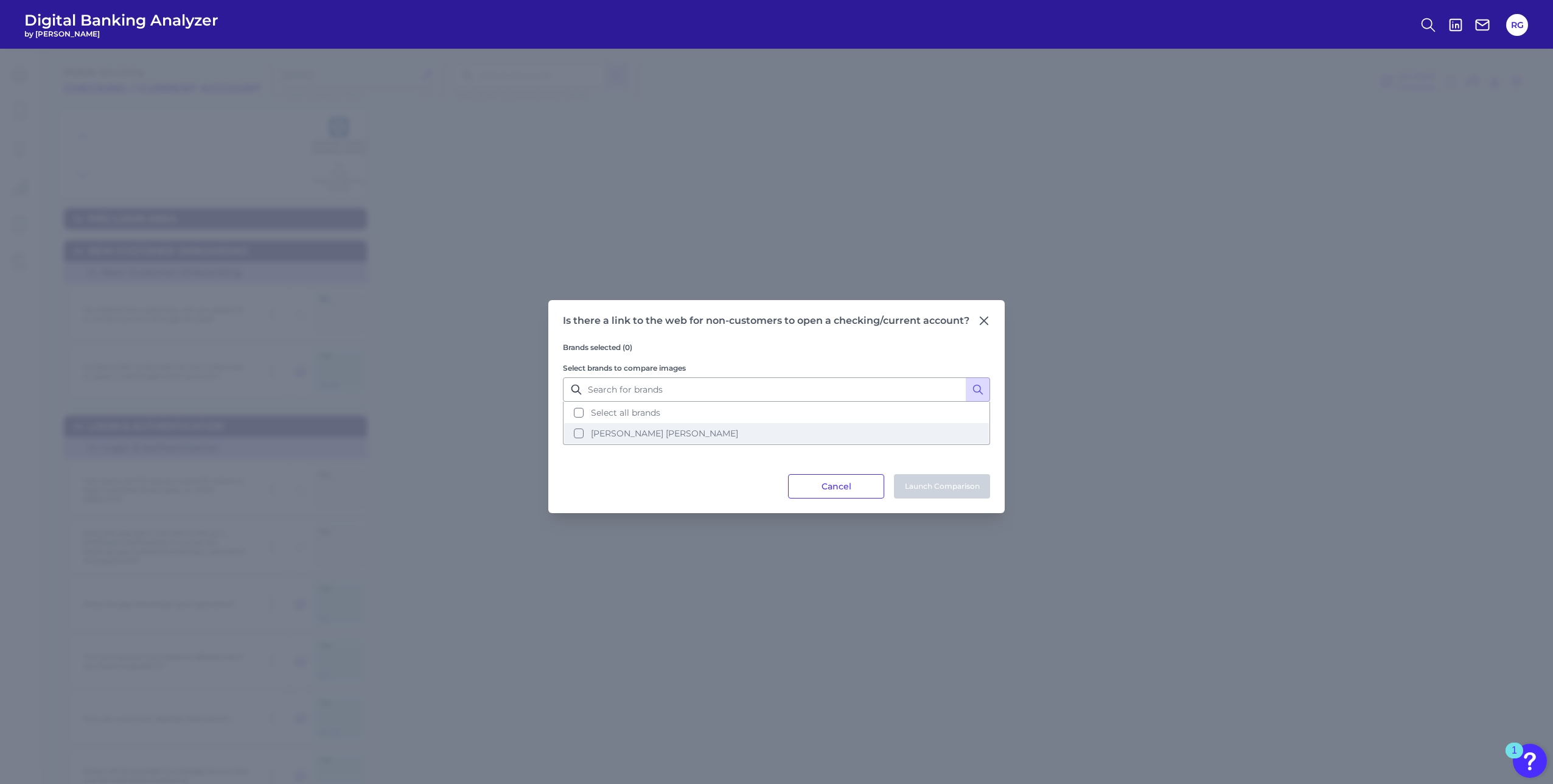
click at [582, 434] on button "[PERSON_NAME] [PERSON_NAME]" at bounding box center [776, 433] width 425 height 21
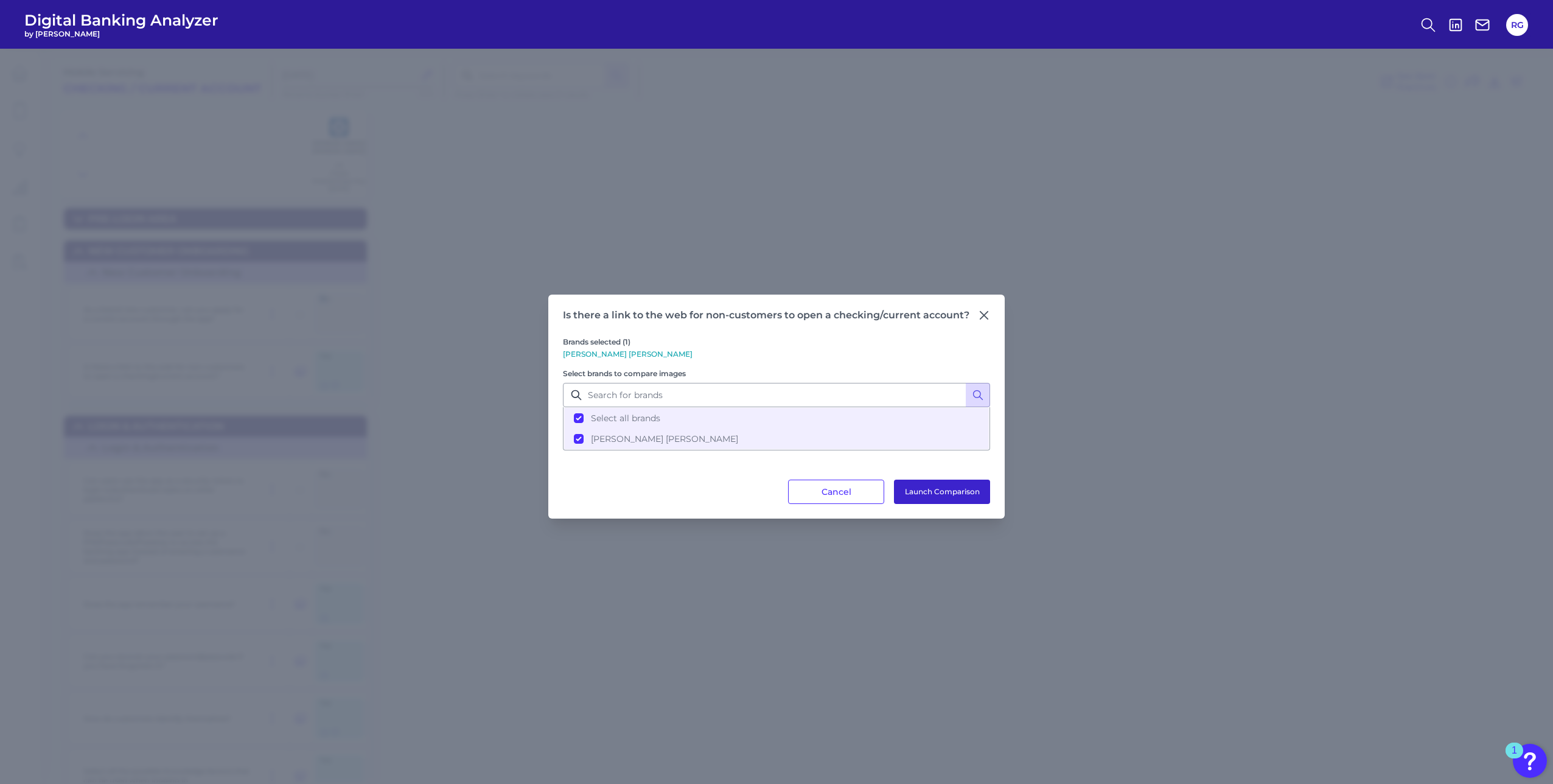
click at [929, 495] on button "Launch Comparison" at bounding box center [942, 491] width 96 height 25
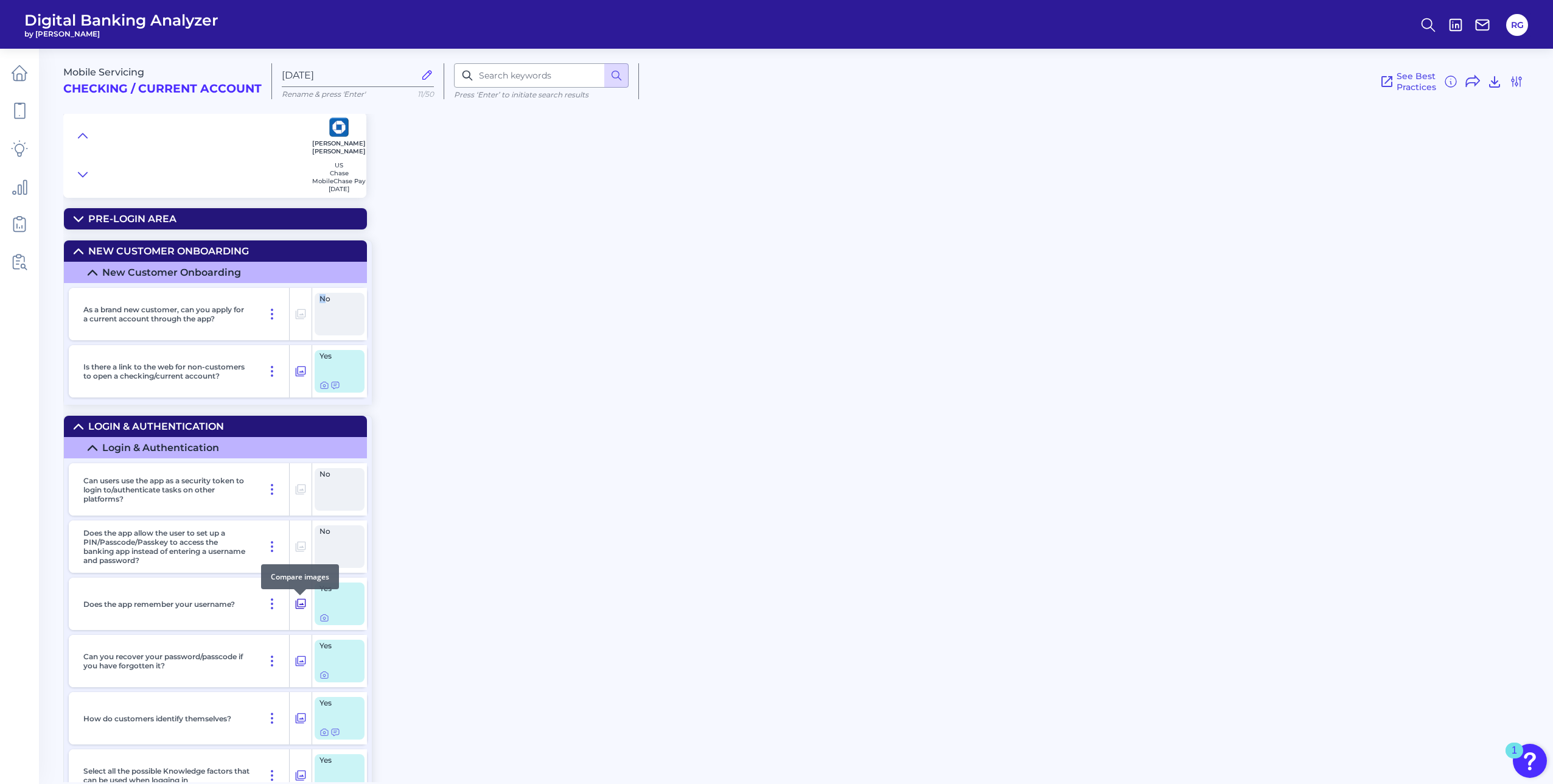
click at [300, 608] on icon at bounding box center [300, 604] width 10 height 10
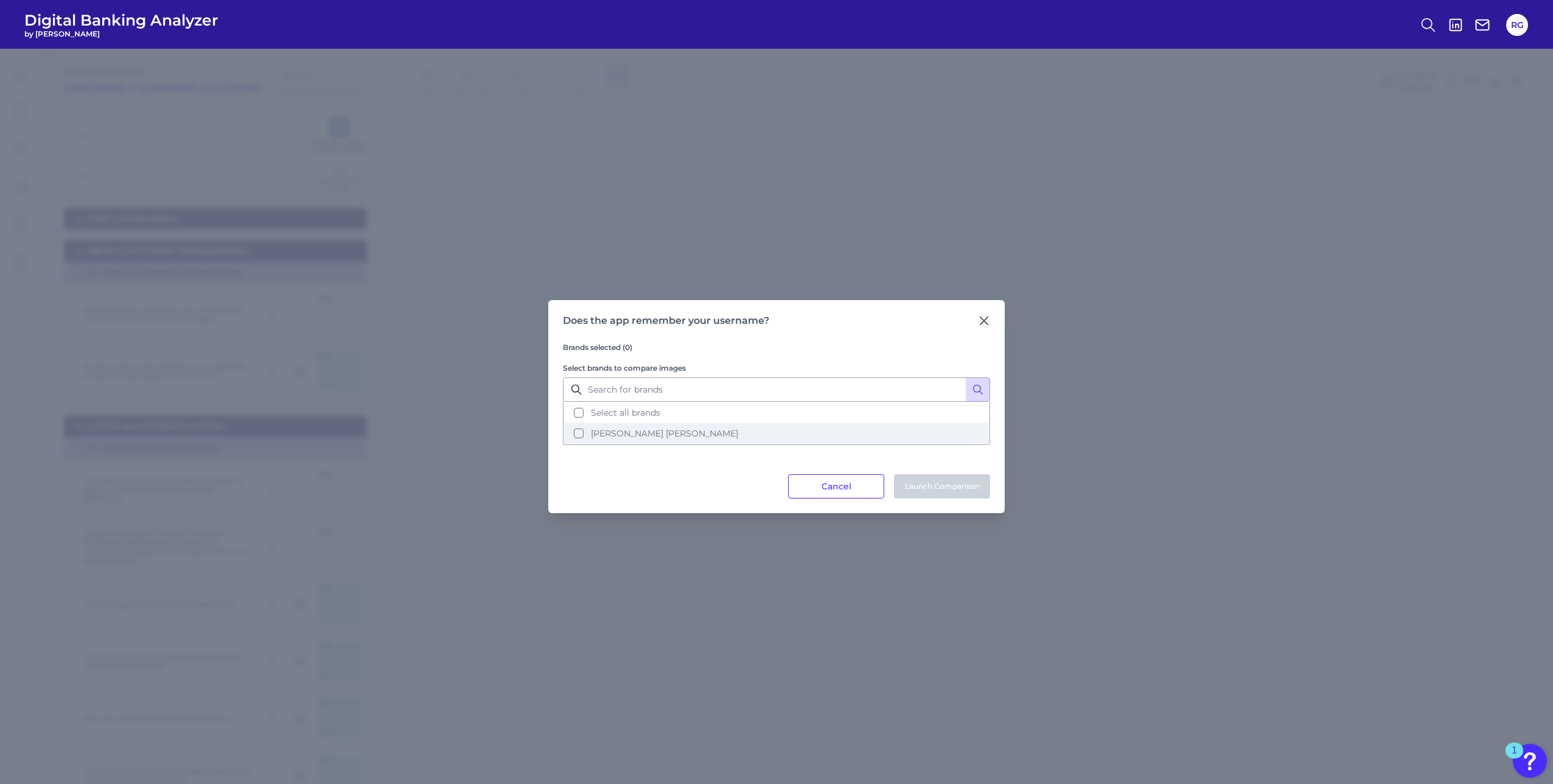
click at [578, 432] on button "[PERSON_NAME] [PERSON_NAME]" at bounding box center [776, 433] width 425 height 21
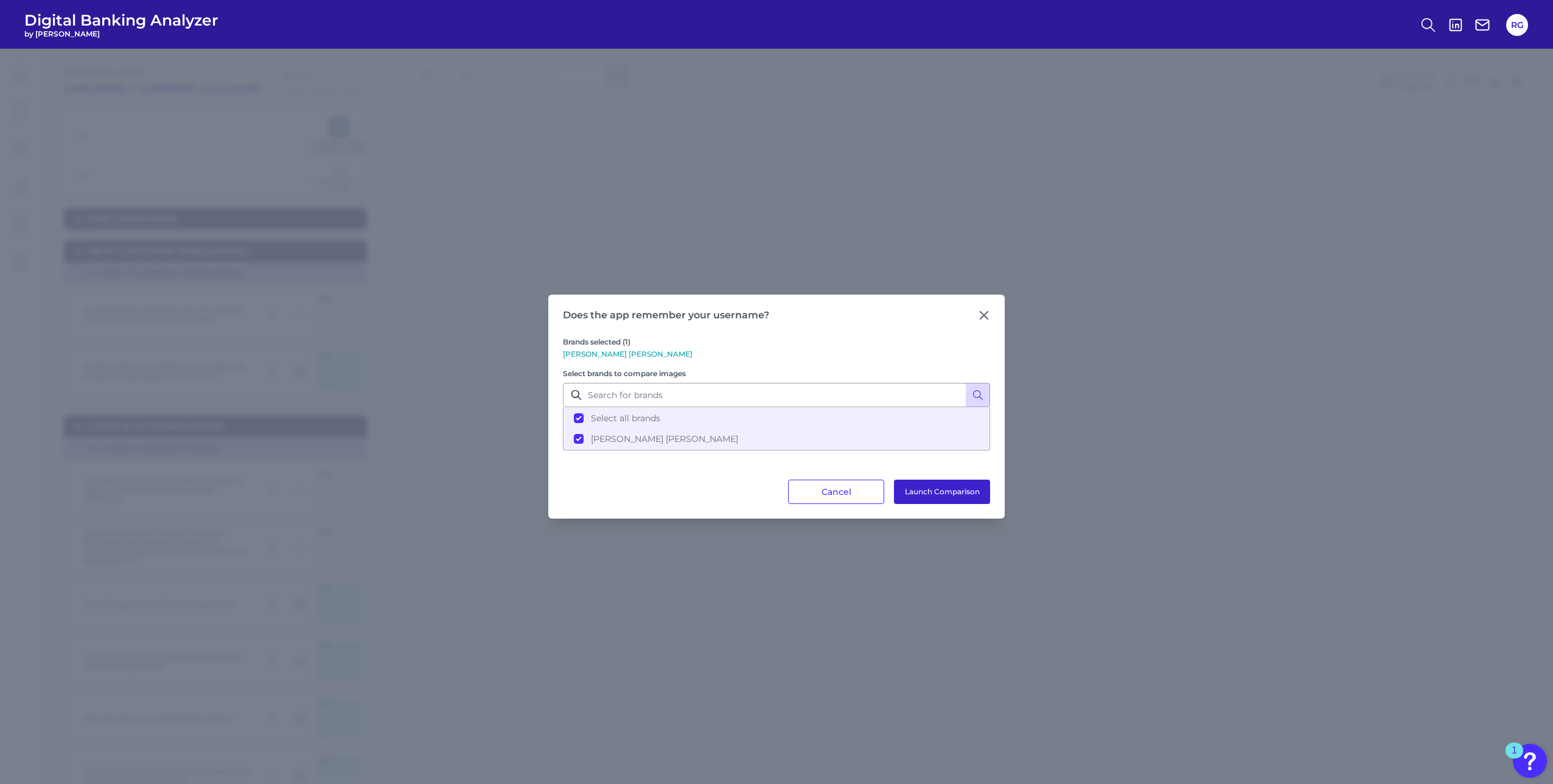
click at [917, 495] on button "Launch Comparison" at bounding box center [942, 491] width 96 height 25
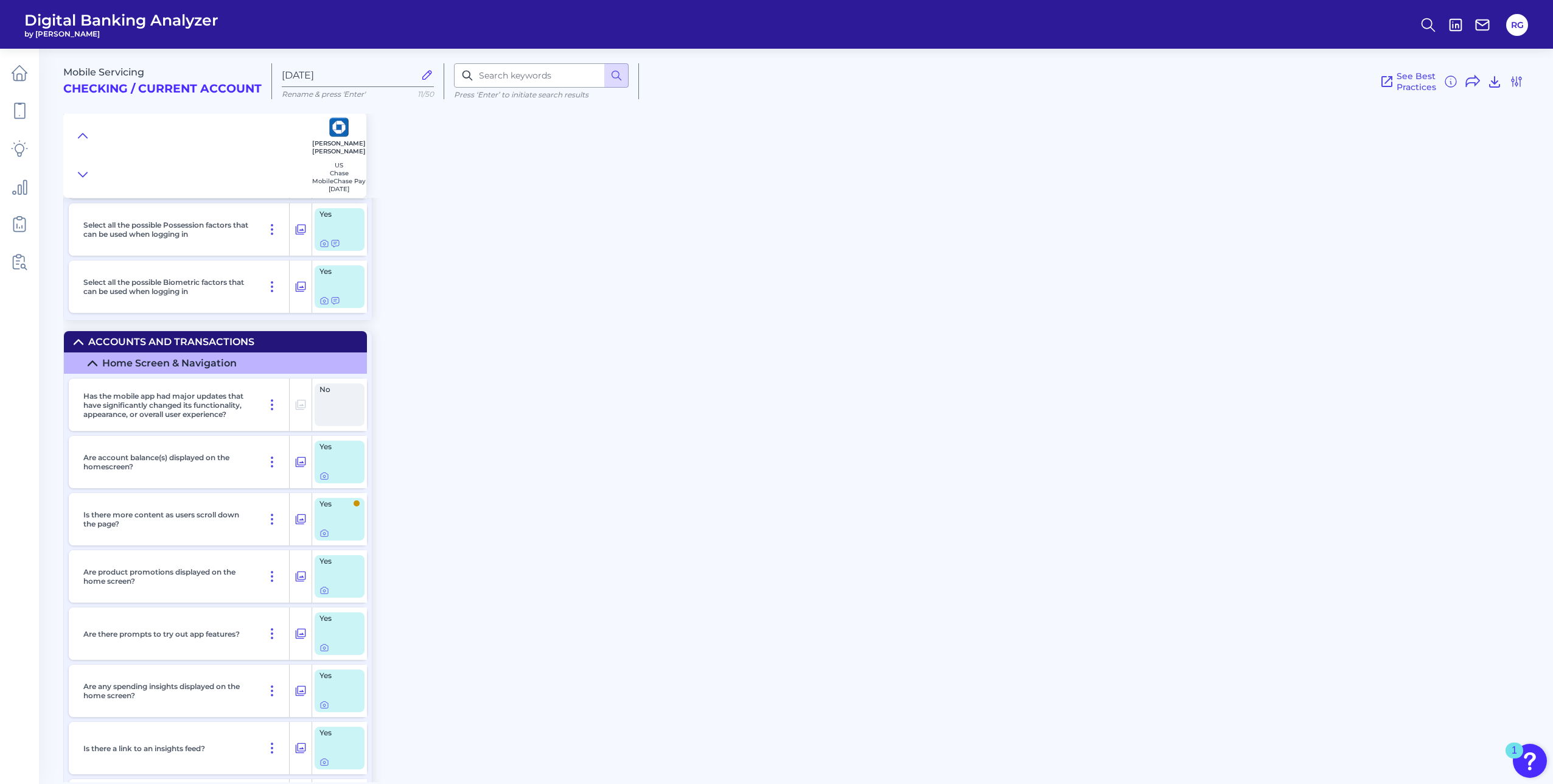
scroll to position [608, 0]
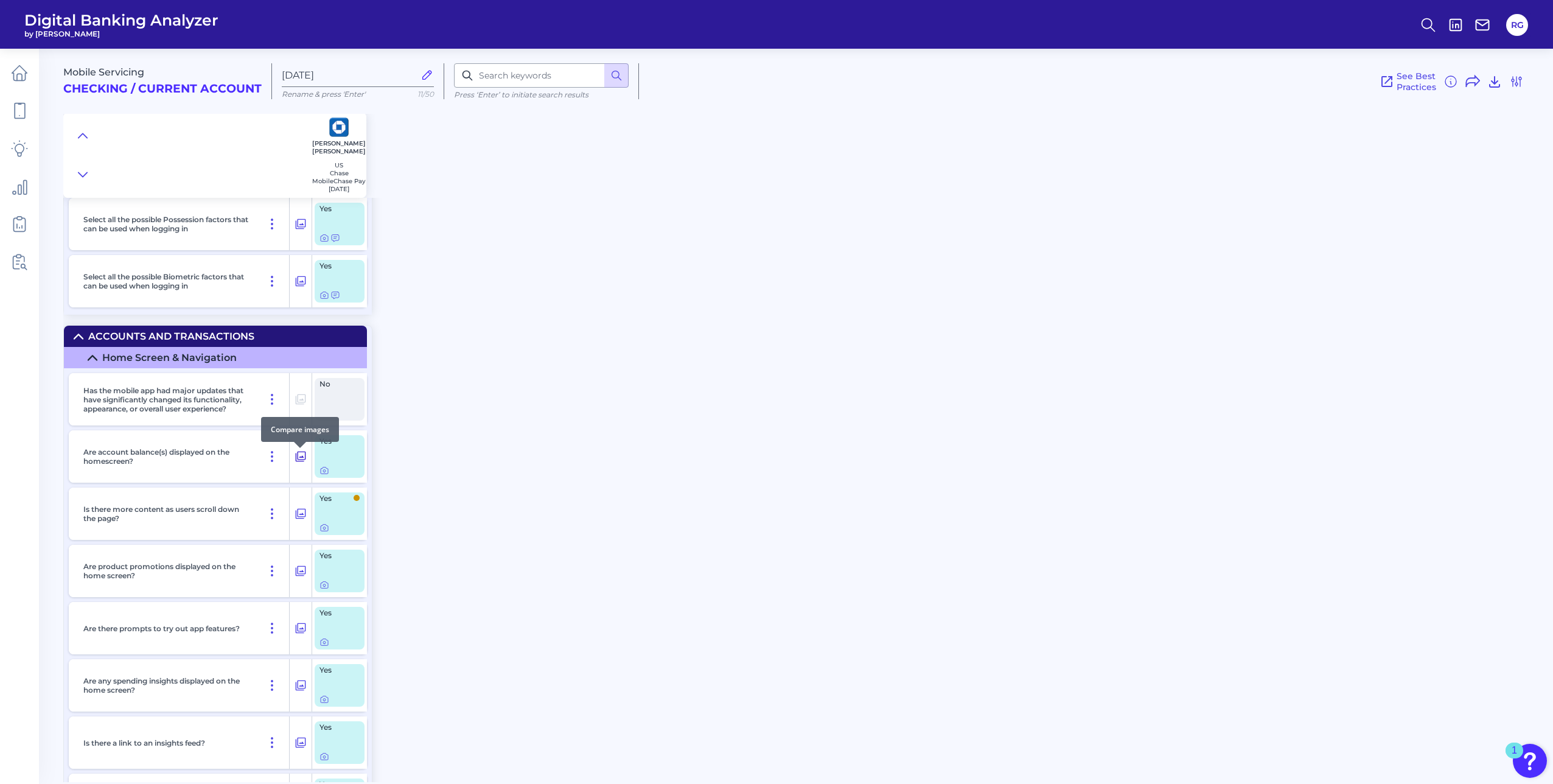
click at [300, 461] on icon at bounding box center [300, 456] width 10 height 10
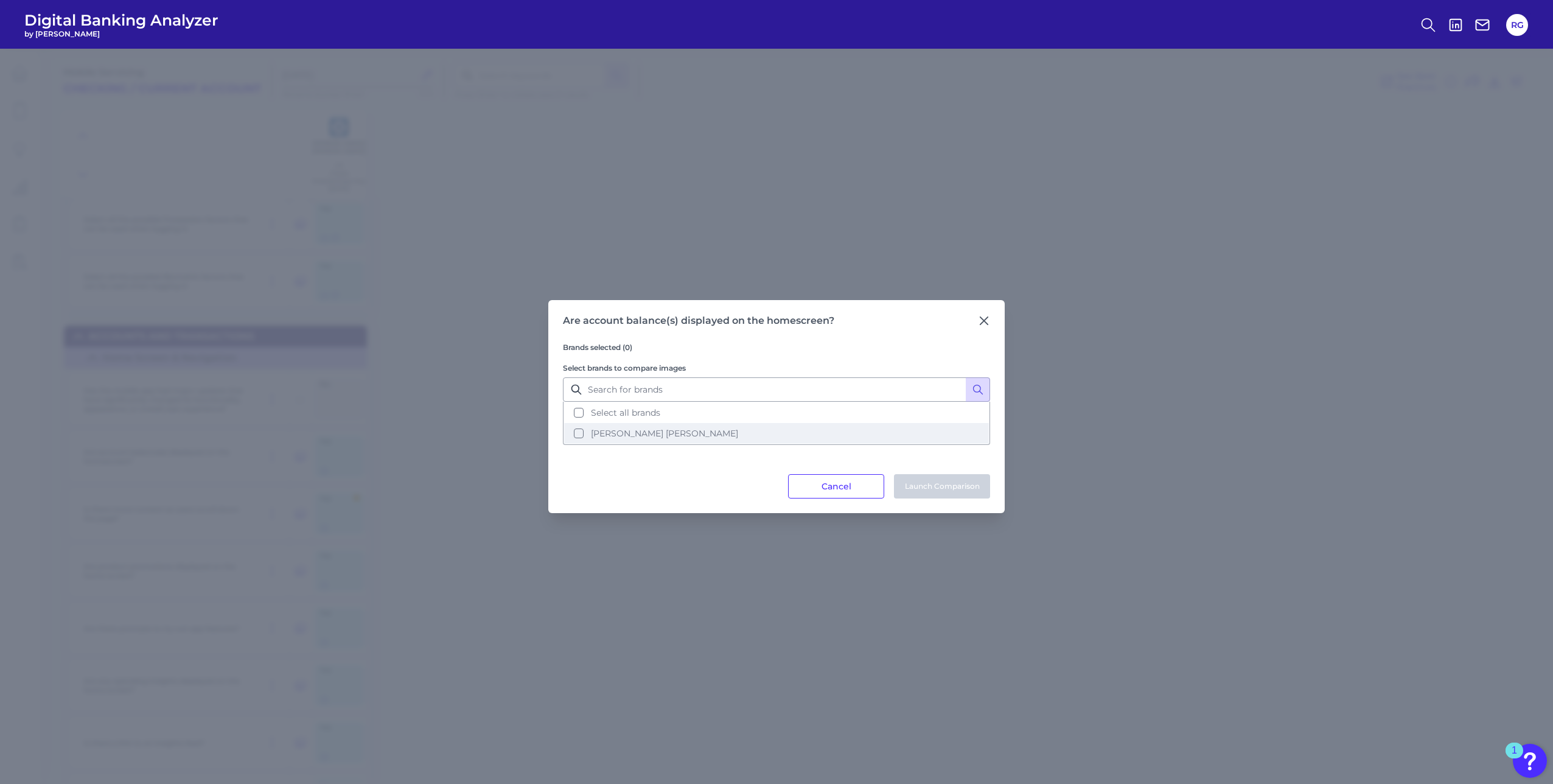
click at [594, 434] on span "[PERSON_NAME] [PERSON_NAME]" at bounding box center [664, 433] width 147 height 11
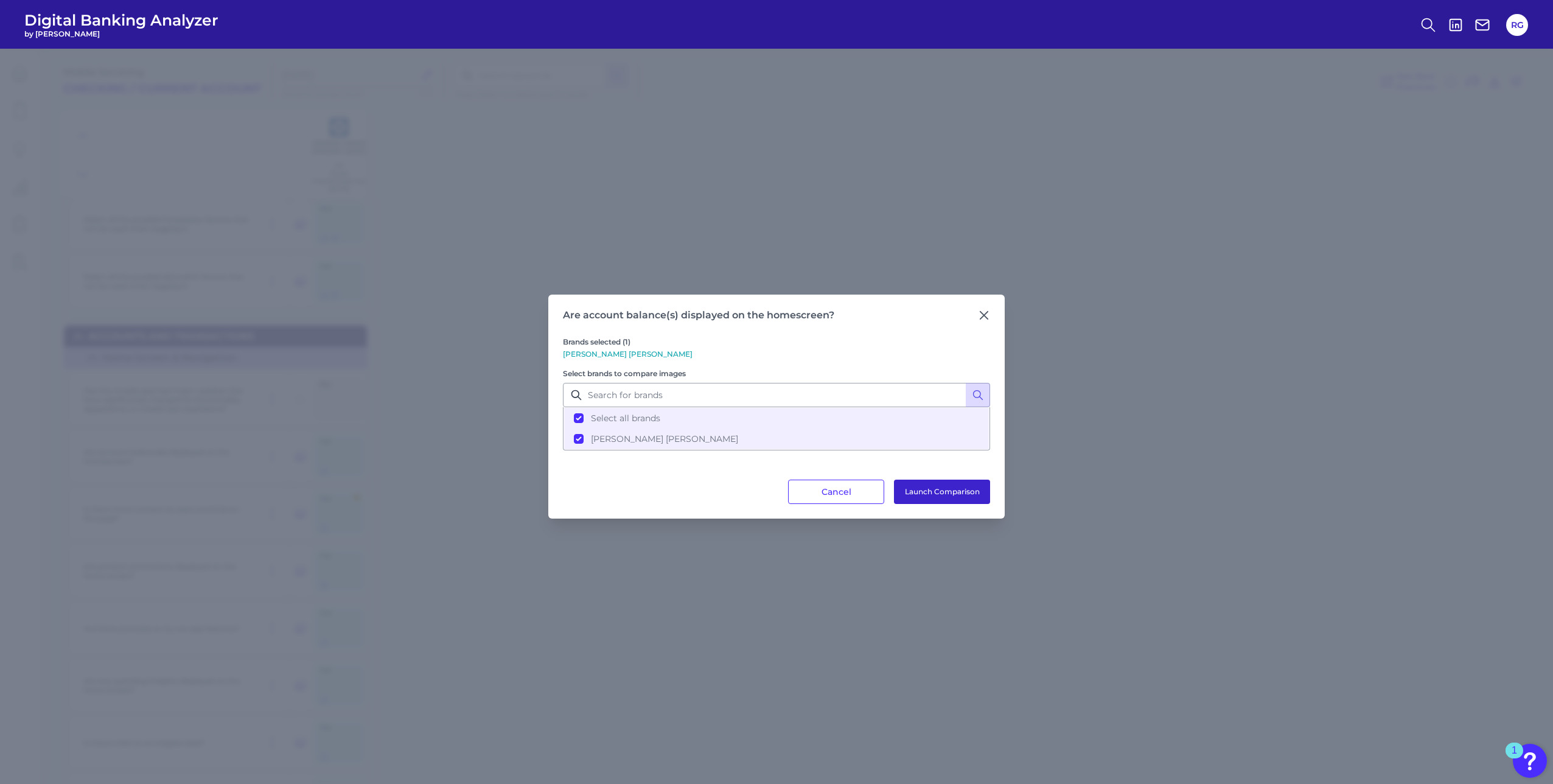
click at [915, 503] on button "Launch Comparison" at bounding box center [942, 491] width 96 height 25
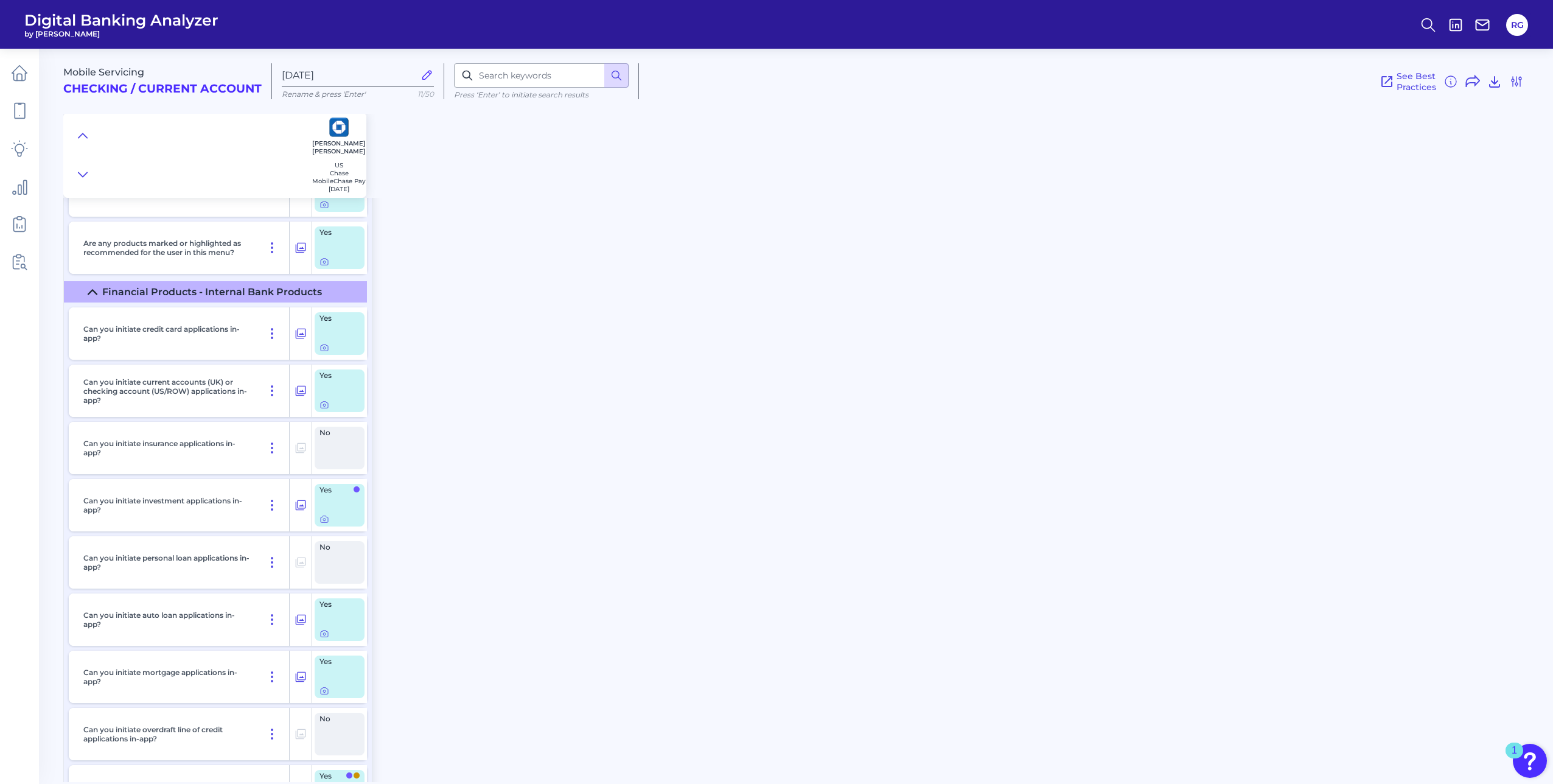
scroll to position [16673, 0]
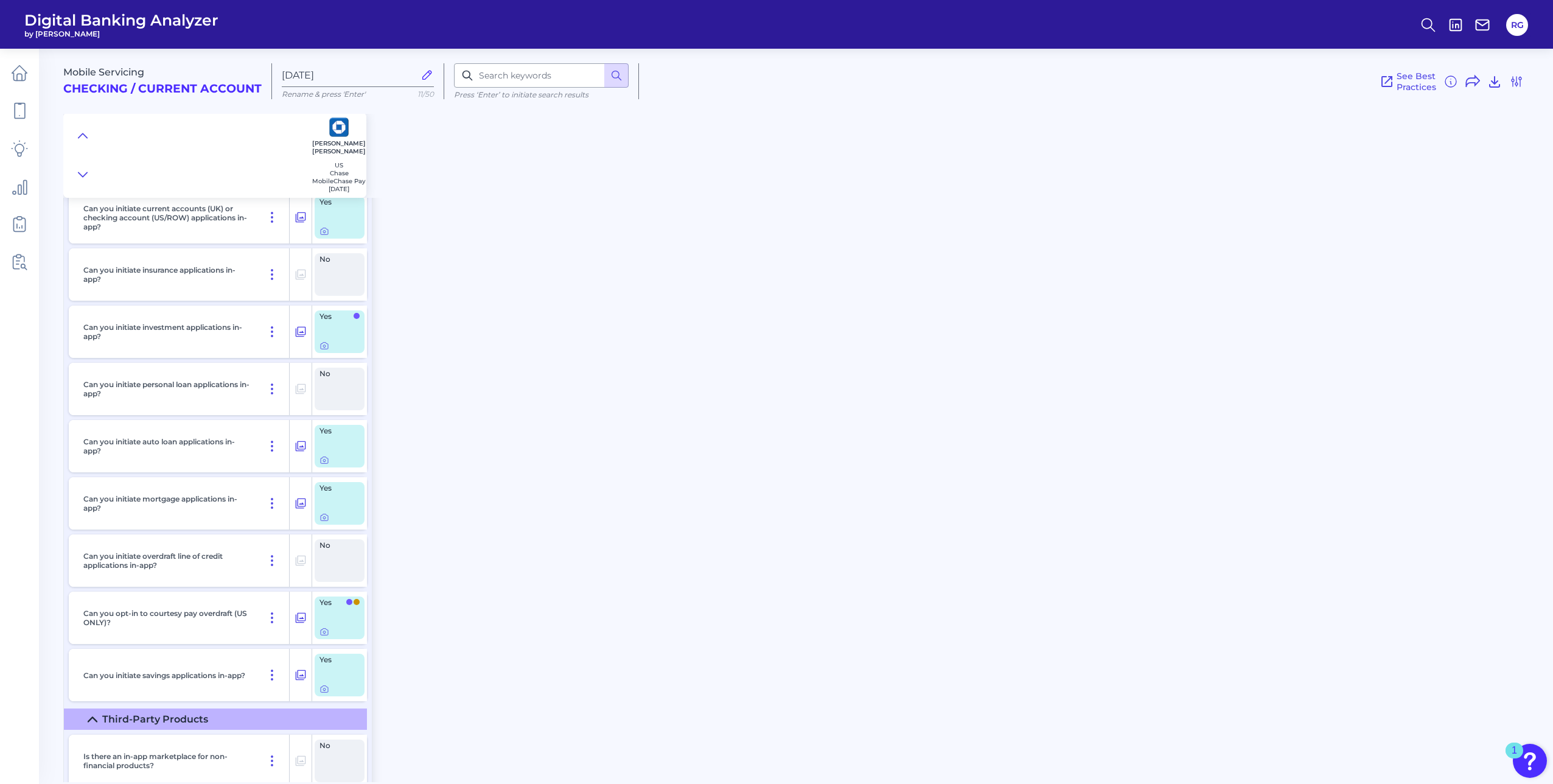
click at [656, 589] on div "Mobile Servicing Checking / Current Account Aug 11 2025 Rename & press 'Enter' …" at bounding box center [808, 411] width 1490 height 743
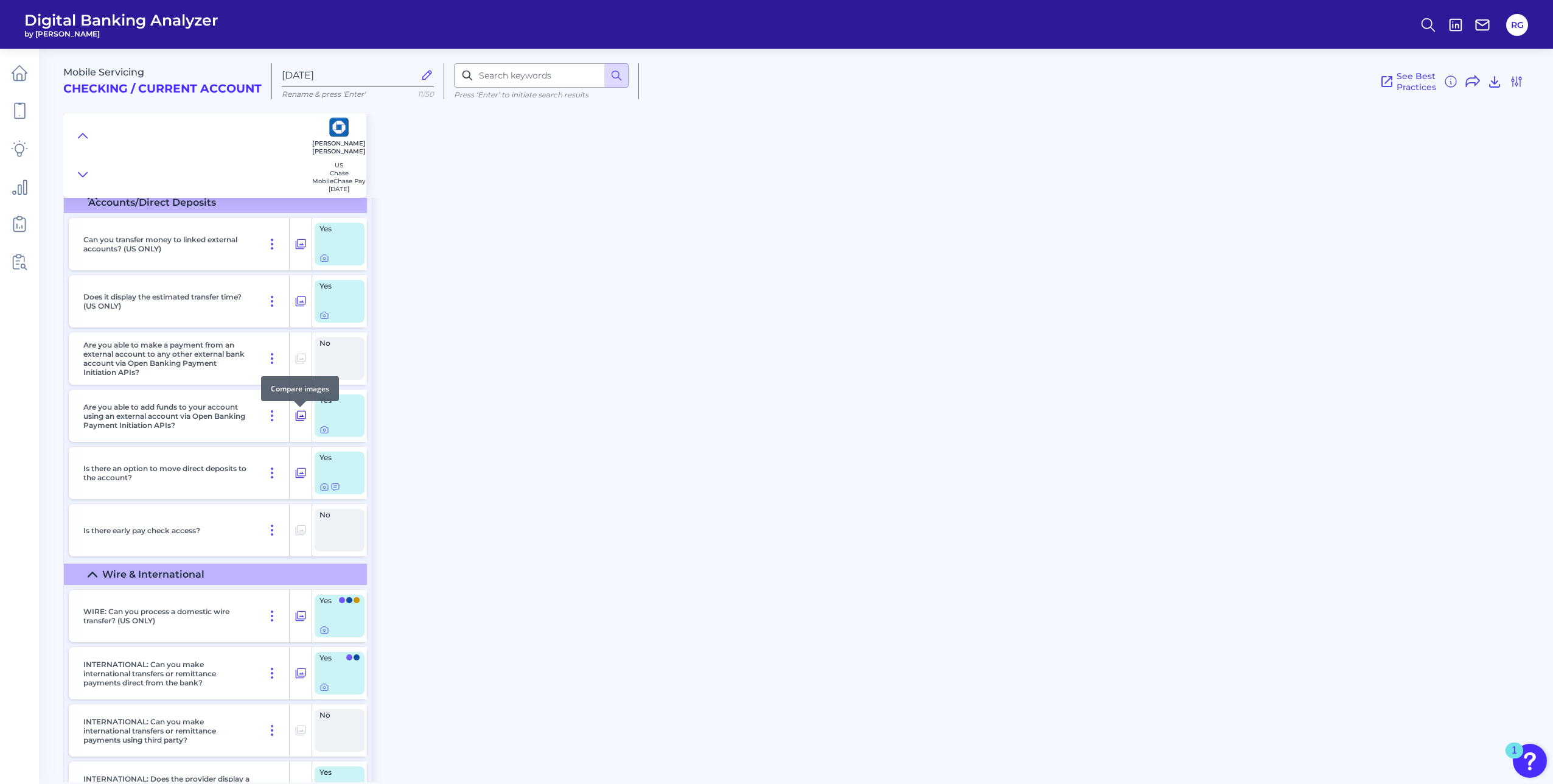
click at [305, 416] on icon at bounding box center [300, 415] width 10 height 10
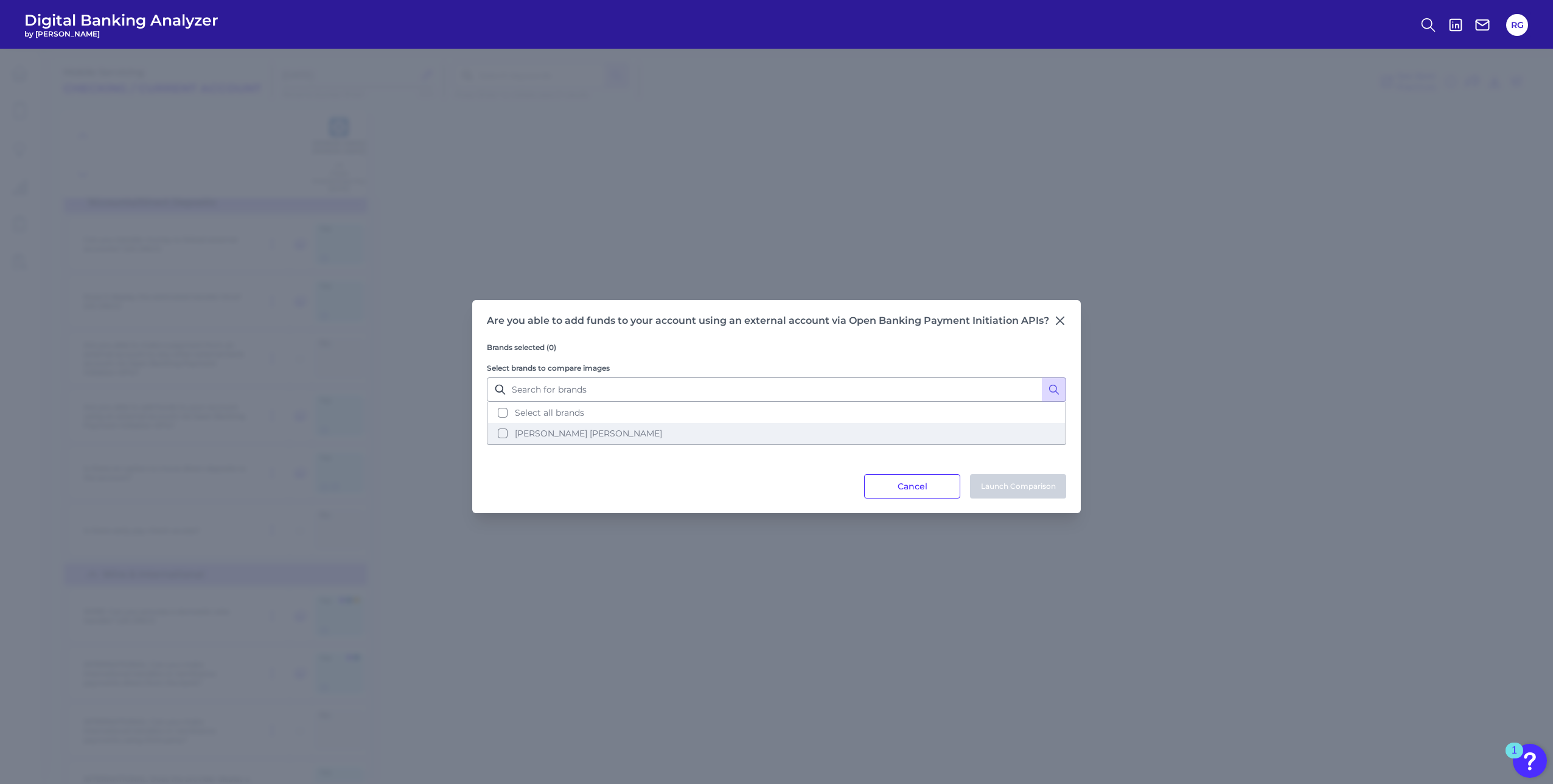
click at [523, 432] on span "[PERSON_NAME] [PERSON_NAME]" at bounding box center [588, 433] width 147 height 11
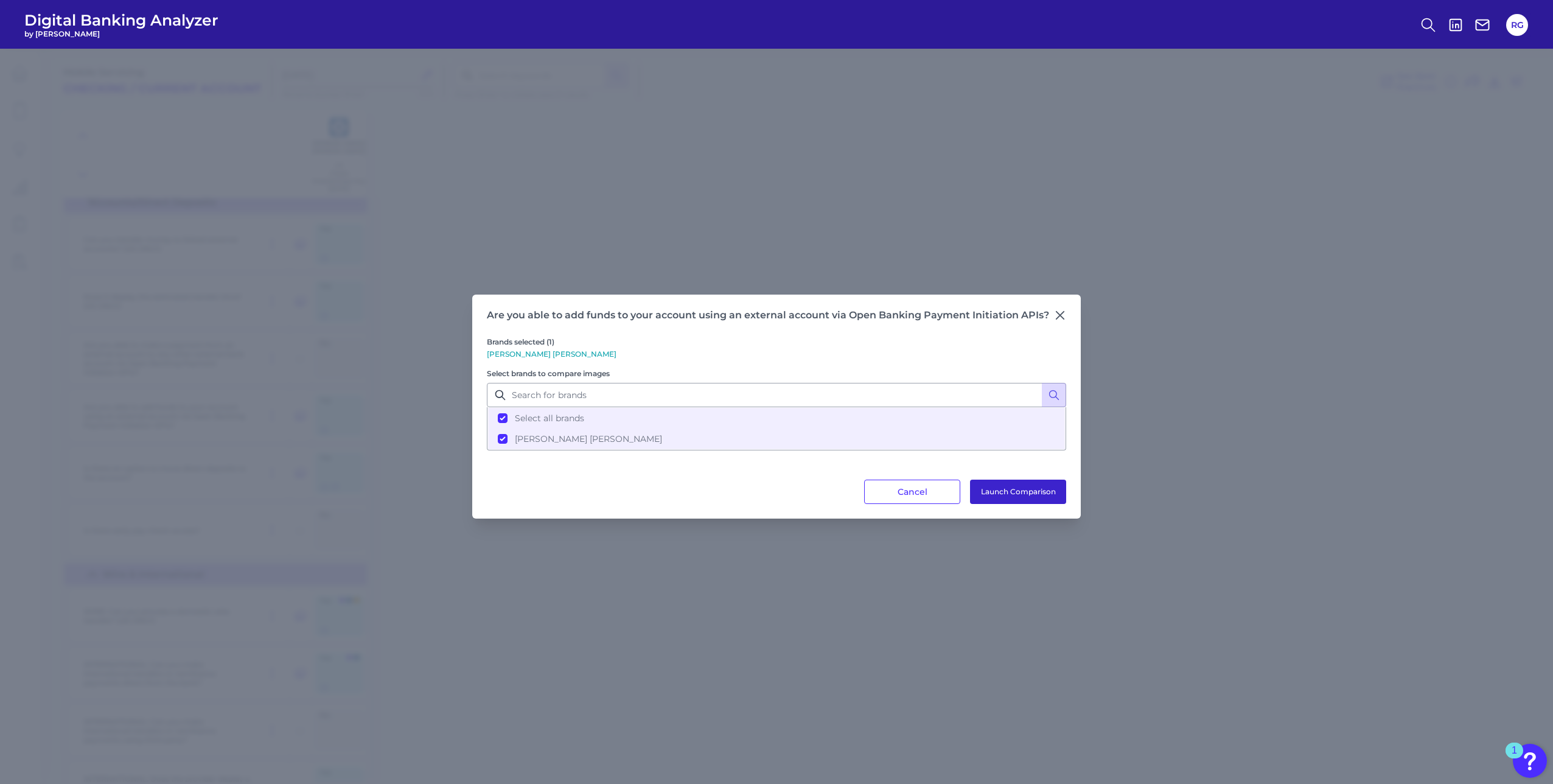
click at [999, 485] on button "Launch Comparison" at bounding box center [1018, 491] width 96 height 25
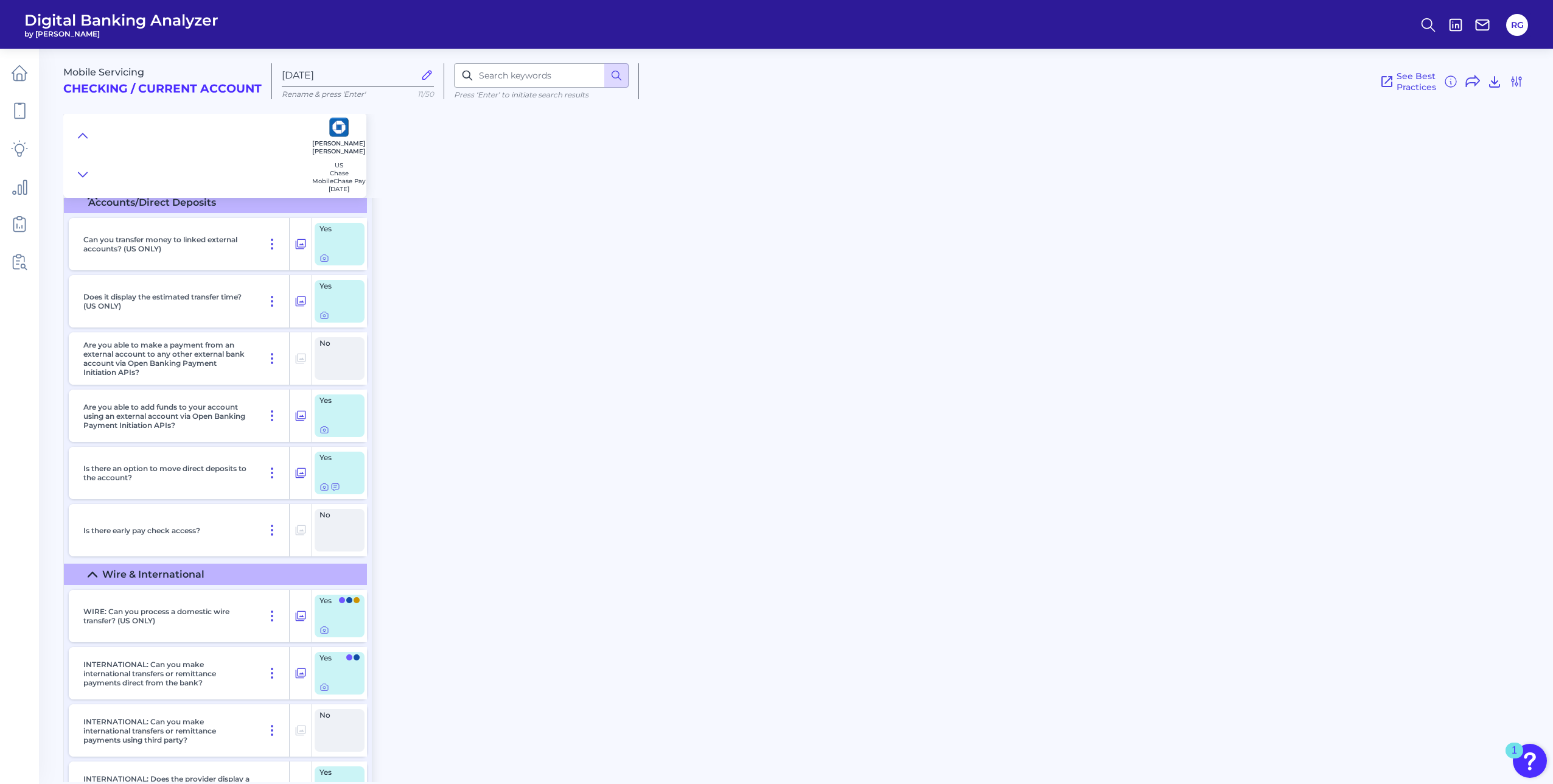
click at [558, 435] on div "Mobile Servicing Checking / Current Account Aug 11 2025 Rename & press 'Enter' …" at bounding box center [808, 411] width 1490 height 743
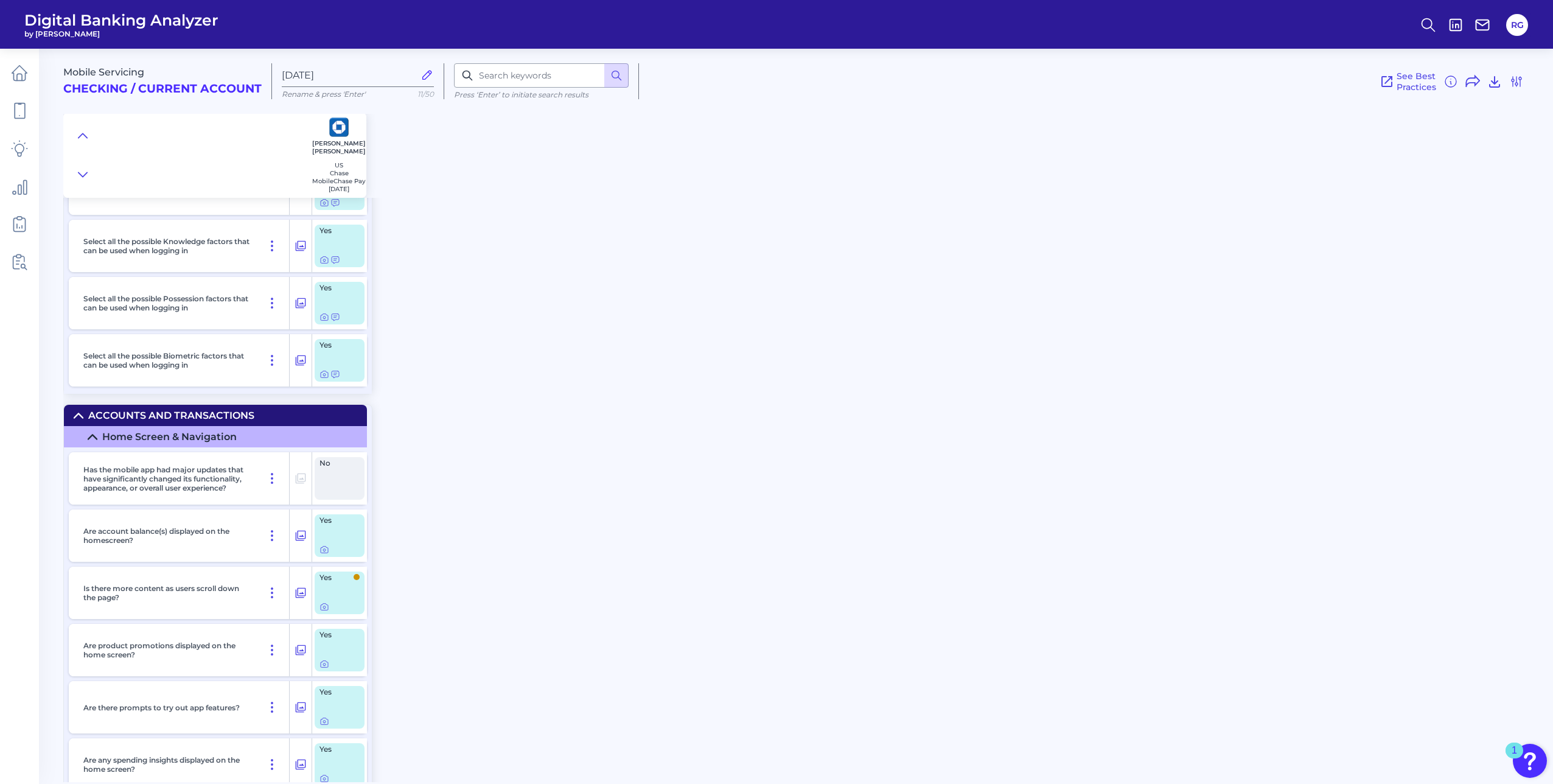
scroll to position [432, 0]
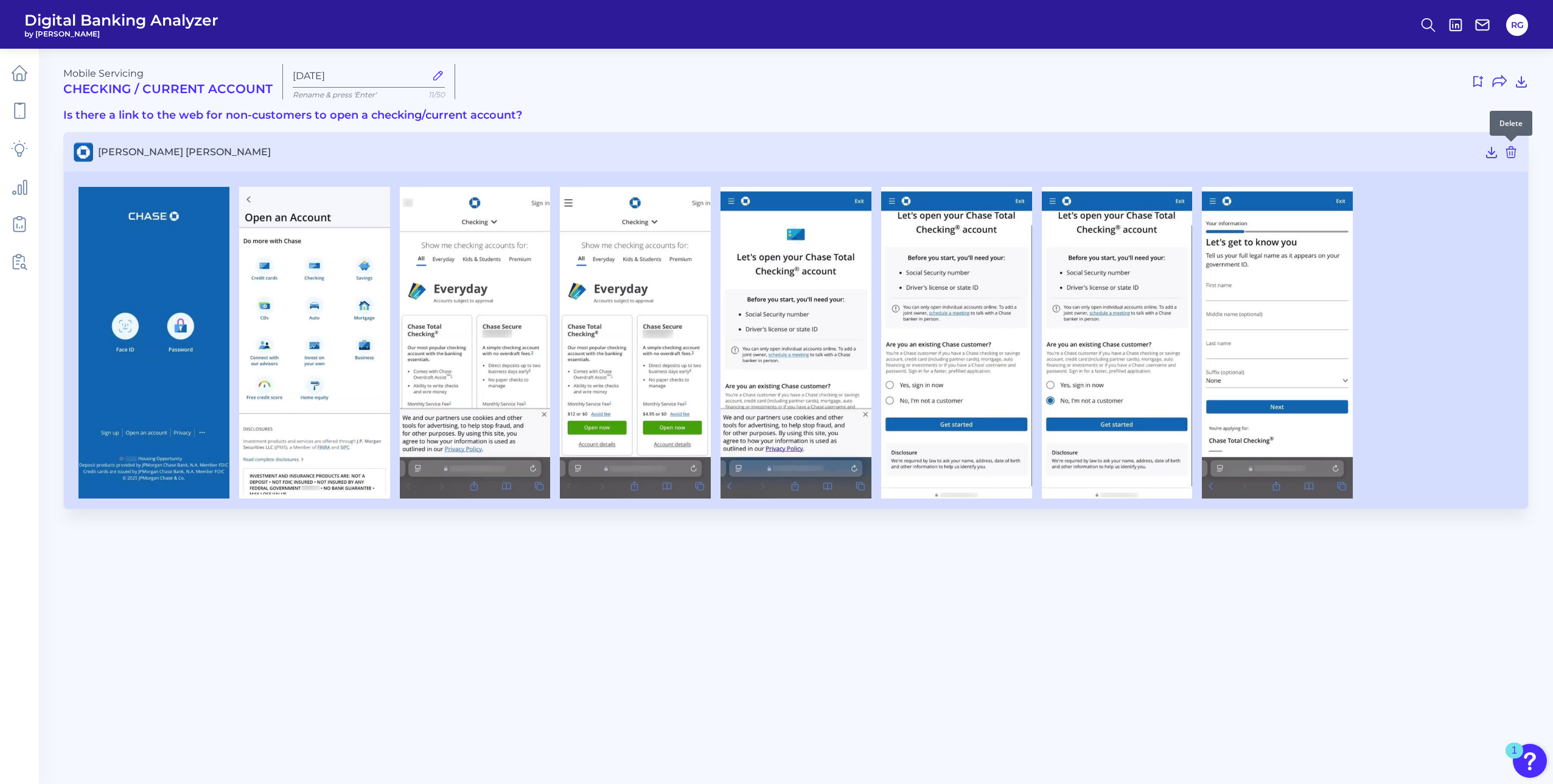
click at [1508, 155] on icon at bounding box center [1511, 152] width 15 height 15
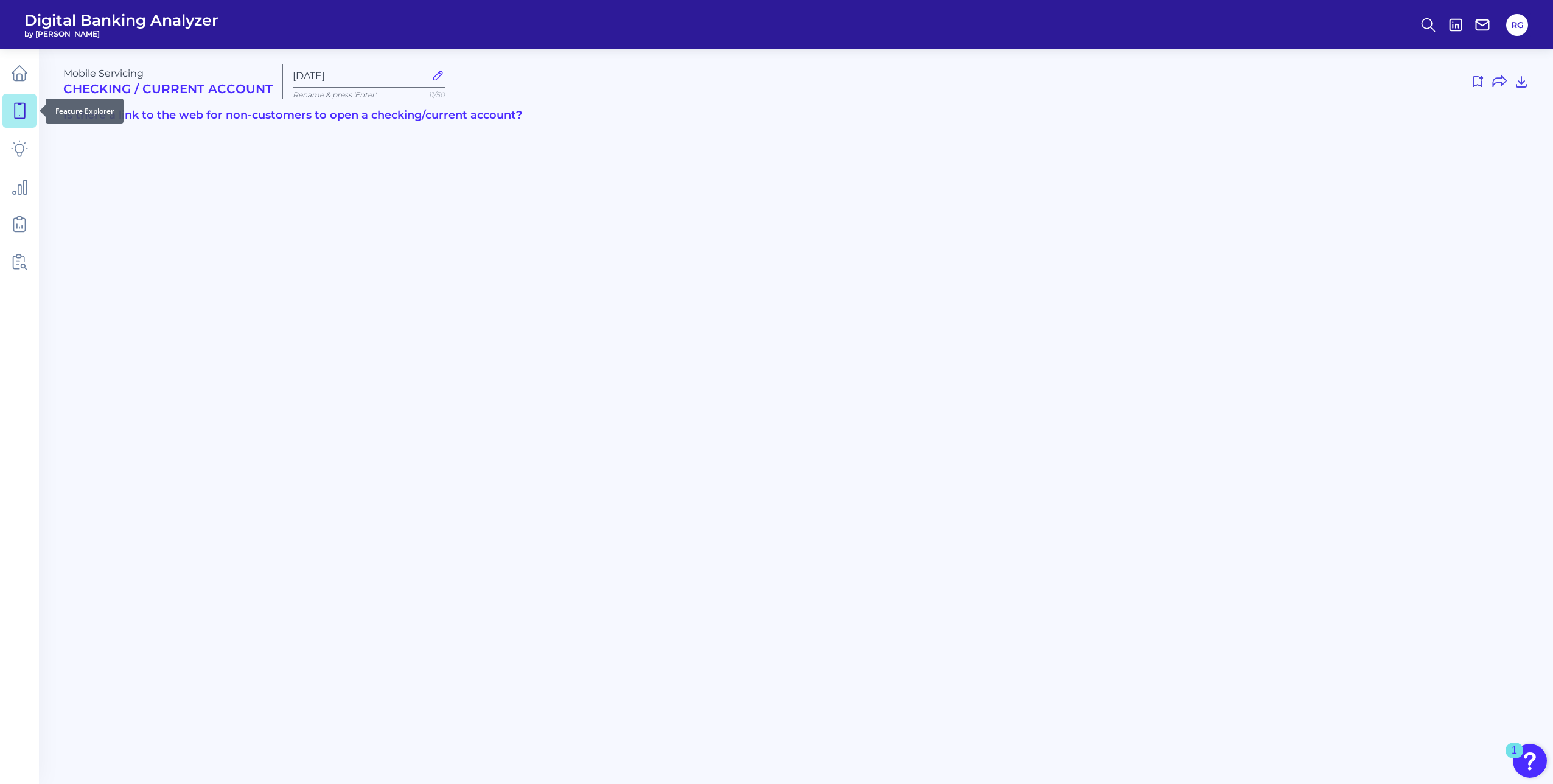
click at [27, 104] on icon at bounding box center [19, 111] width 17 height 17
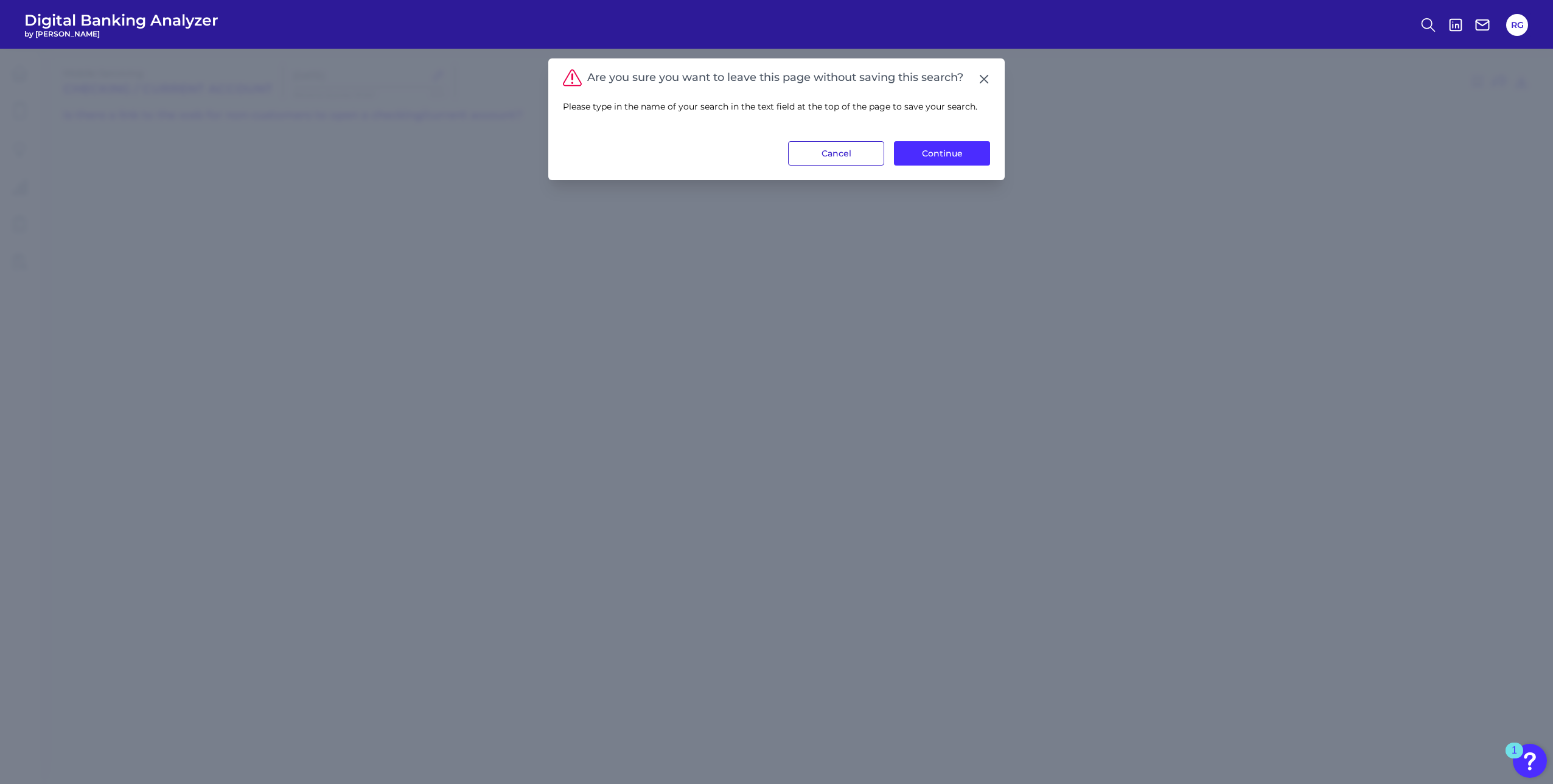
click at [810, 155] on button "Cancel" at bounding box center [836, 154] width 96 height 25
